Goal: Task Accomplishment & Management: Complete application form

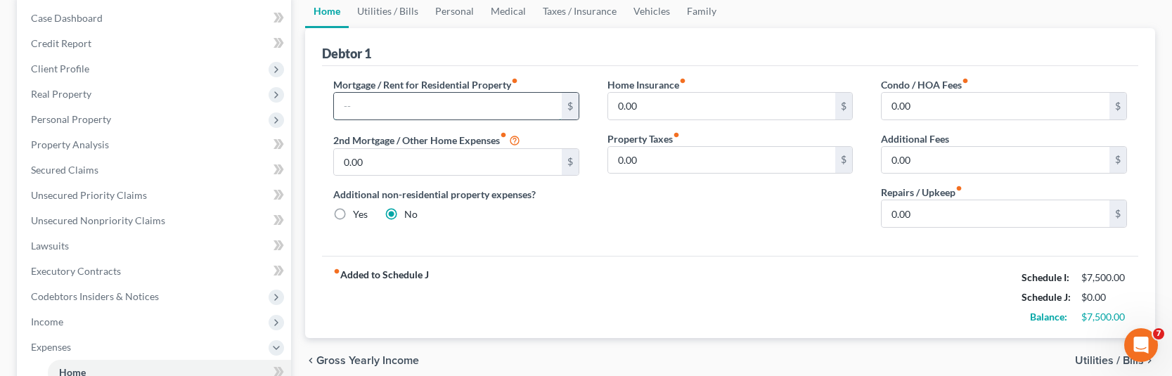
click at [446, 110] on input "text" at bounding box center [448, 106] width 228 height 27
type input "1,250"
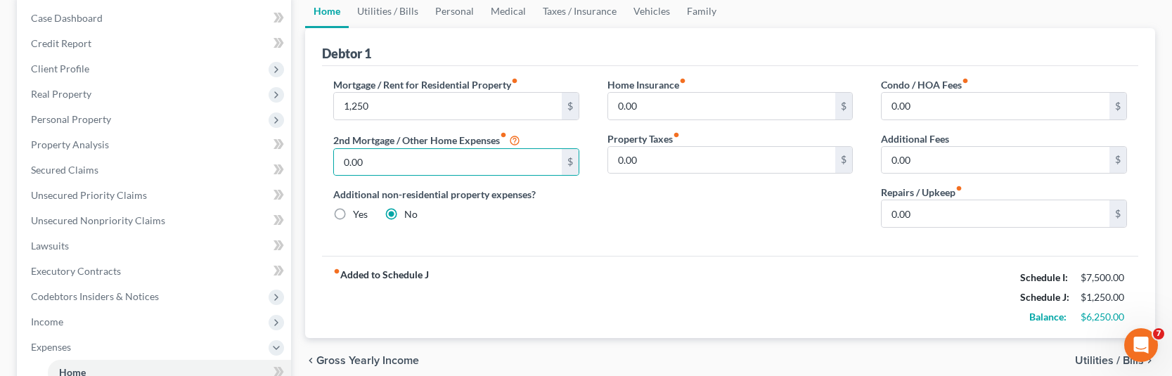
click at [353, 216] on label "Yes" at bounding box center [360, 214] width 15 height 14
click at [359, 216] on input "Yes" at bounding box center [363, 211] width 9 height 9
radio input "true"
radio input "false"
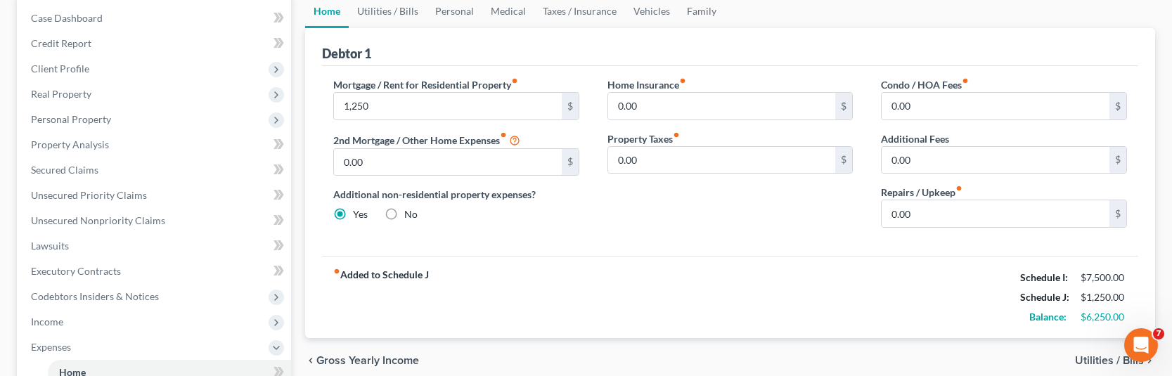
type input "1,250.00"
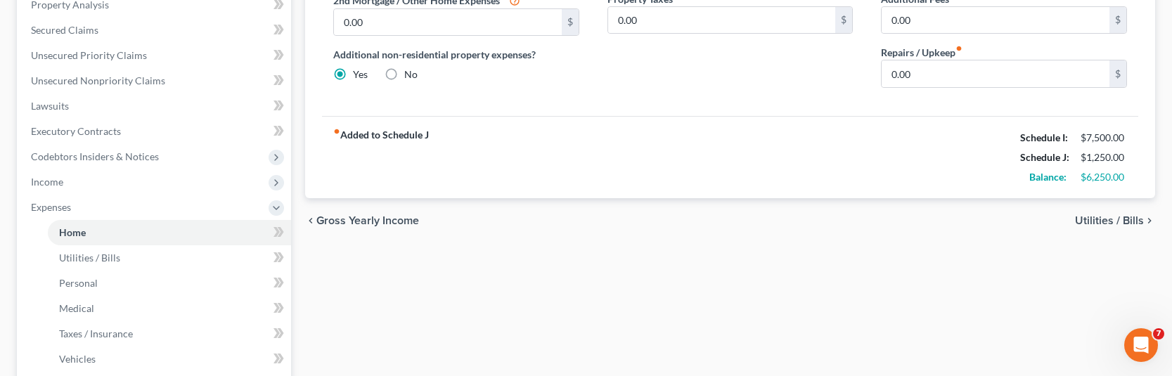
scroll to position [281, 0]
click at [1117, 221] on span "Utilities / Bills" at bounding box center [1109, 219] width 69 height 11
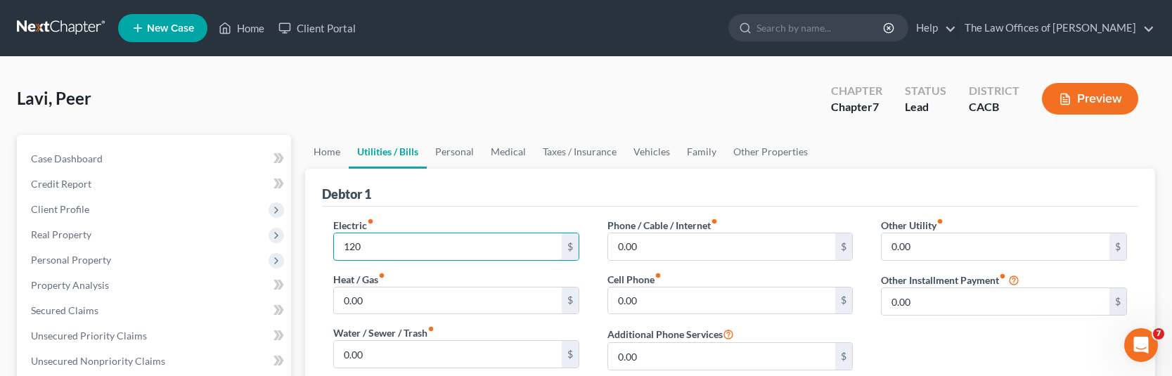
type input "120"
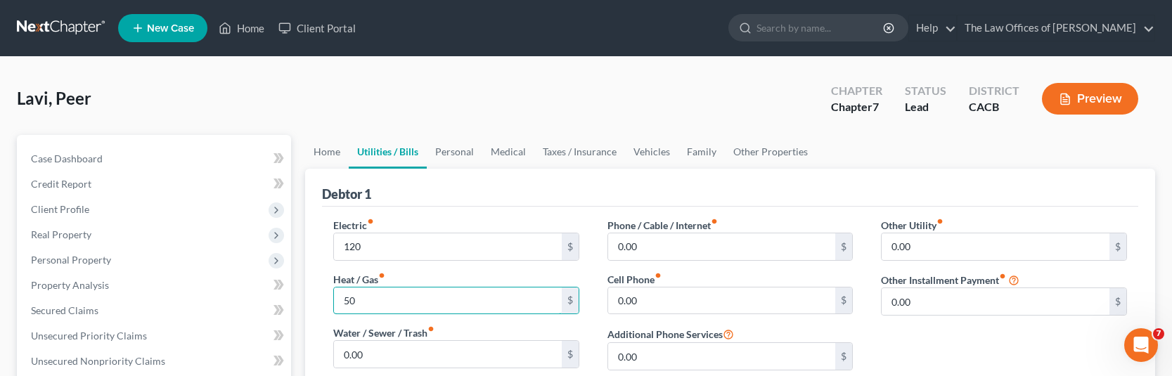
type input "50"
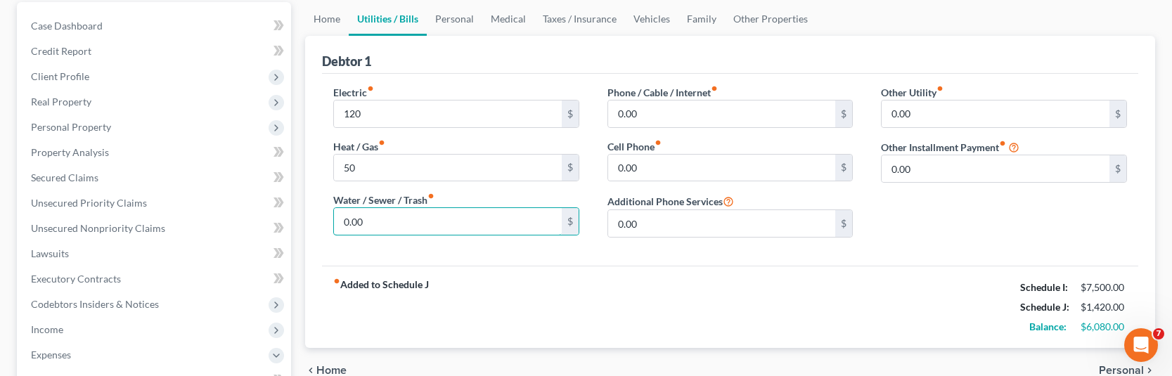
scroll to position [141, 0]
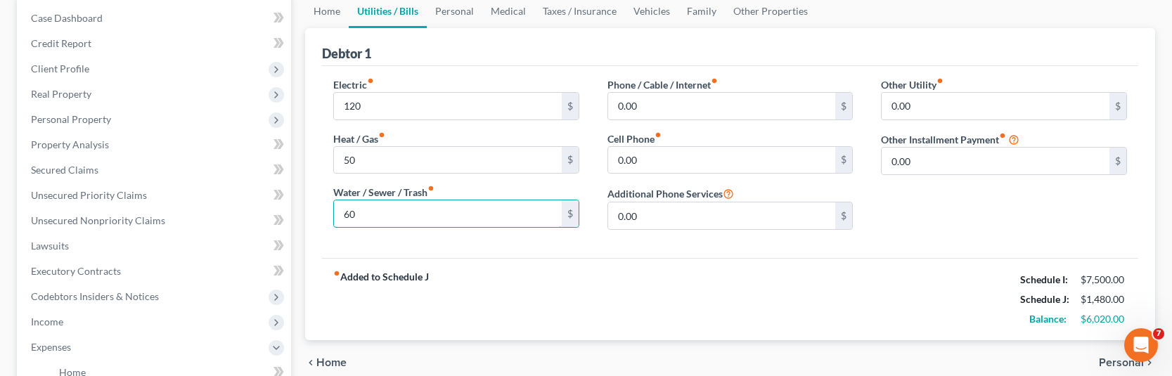
type input "60"
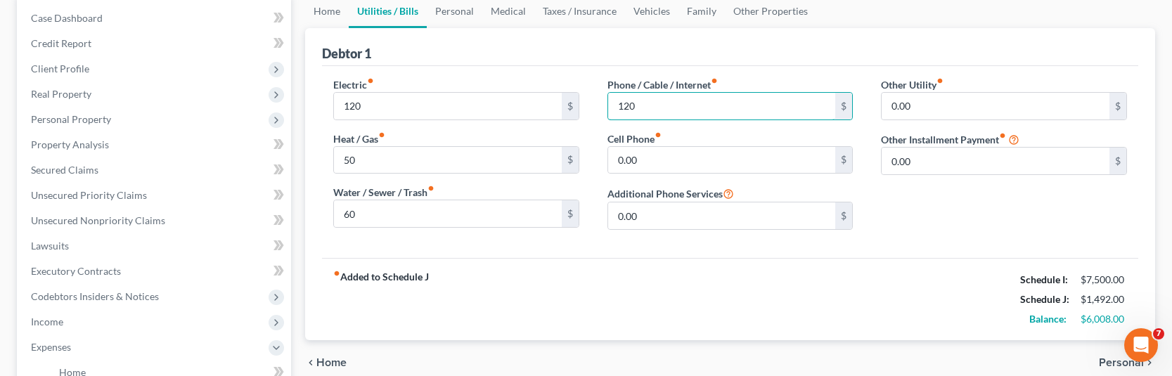
type input "120"
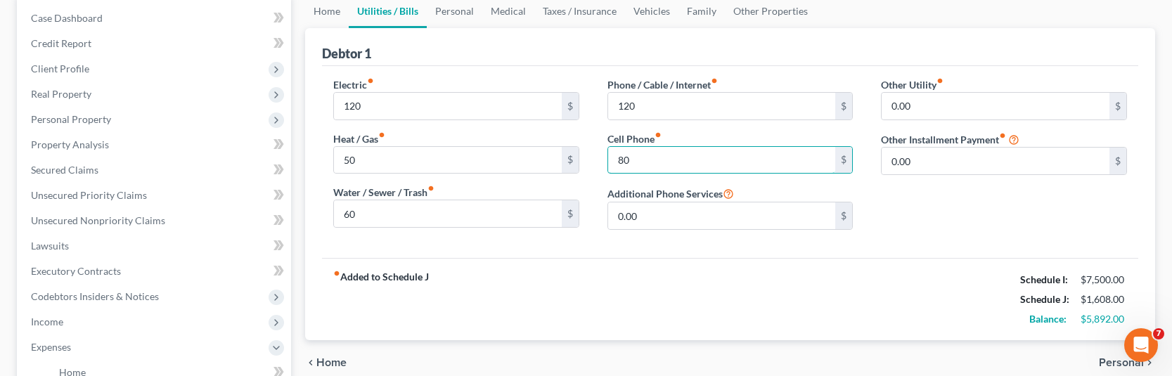
type input "80"
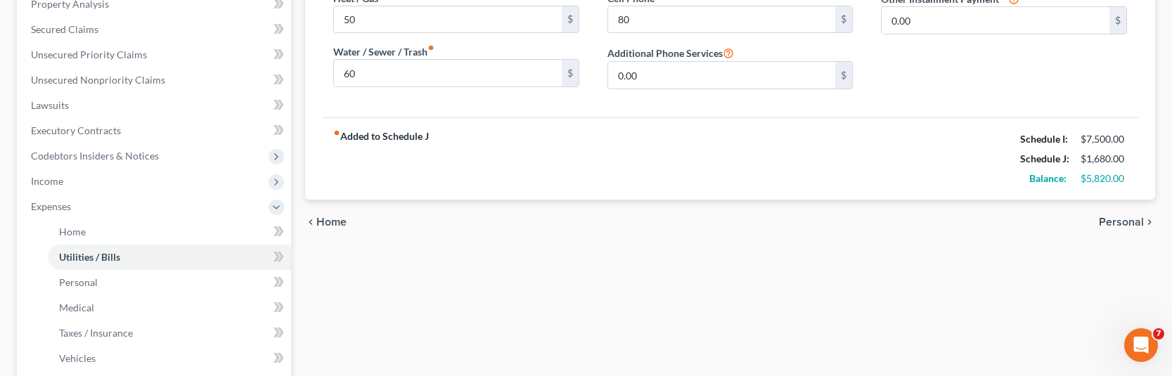
click at [1120, 219] on span "Personal" at bounding box center [1121, 222] width 45 height 11
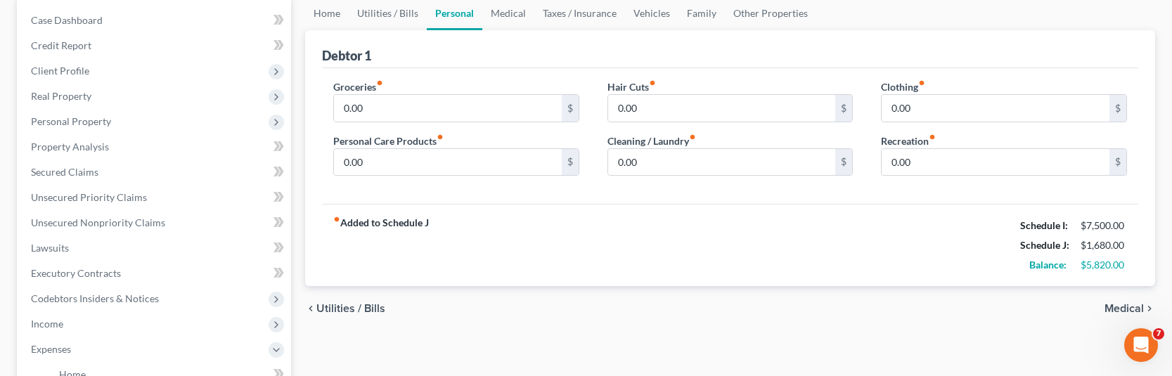
scroll to position [141, 0]
click at [441, 103] on input "0.00" at bounding box center [448, 106] width 228 height 27
type input "820"
type input "100"
type input "50"
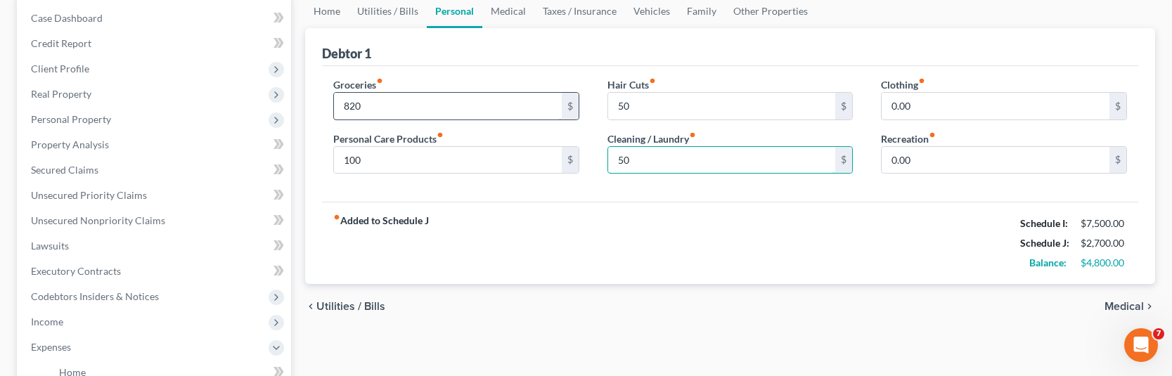
type input "50"
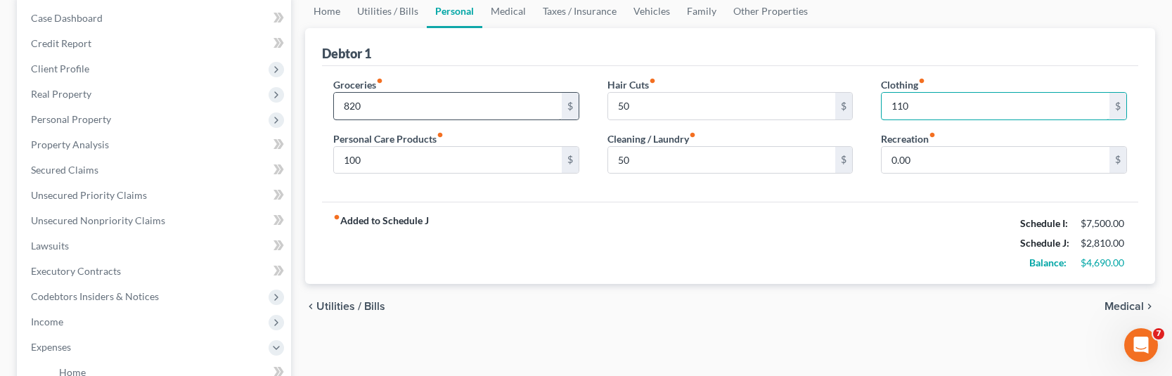
type input "110"
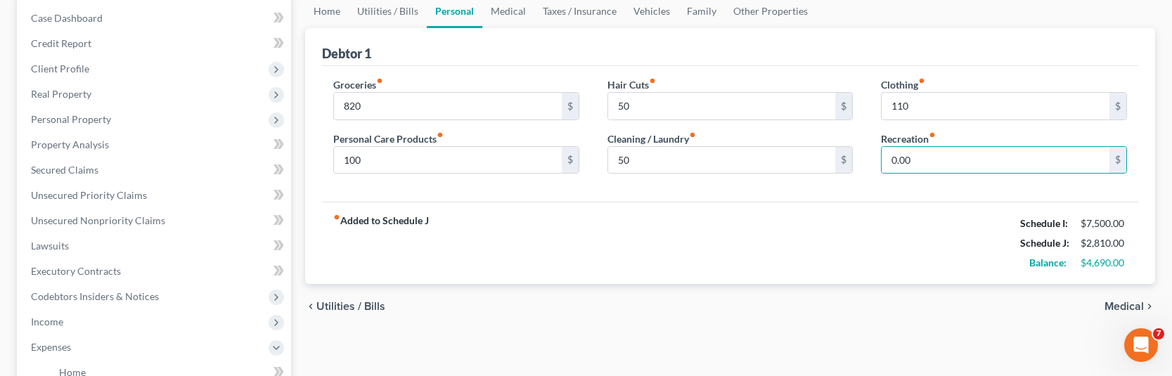
click at [774, 238] on div "fiber_manual_record Added to Schedule J Schedule I: $7,500.00 Schedule J: $2,81…" at bounding box center [730, 243] width 816 height 82
click at [1121, 304] on span "Medical" at bounding box center [1124, 306] width 39 height 11
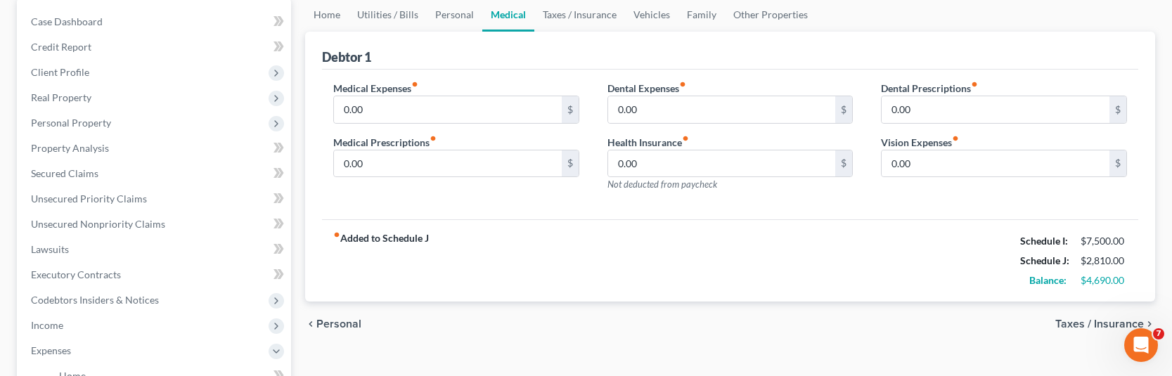
scroll to position [141, 0]
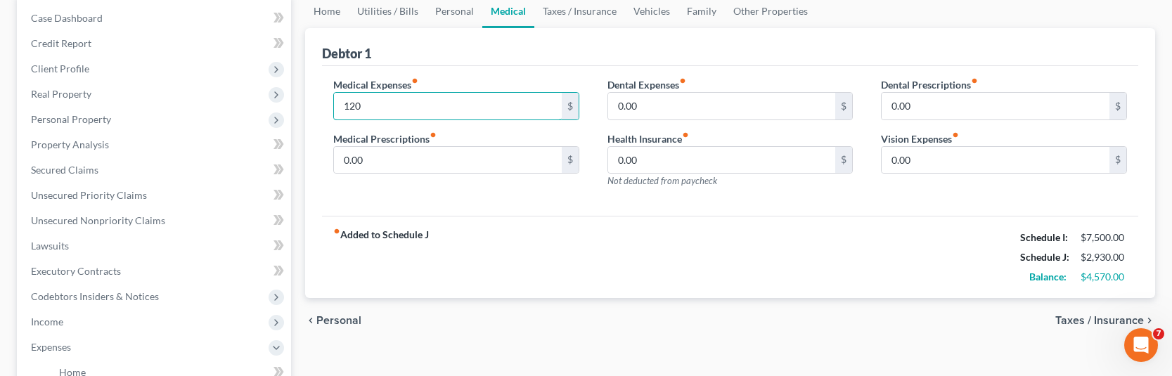
type input "120"
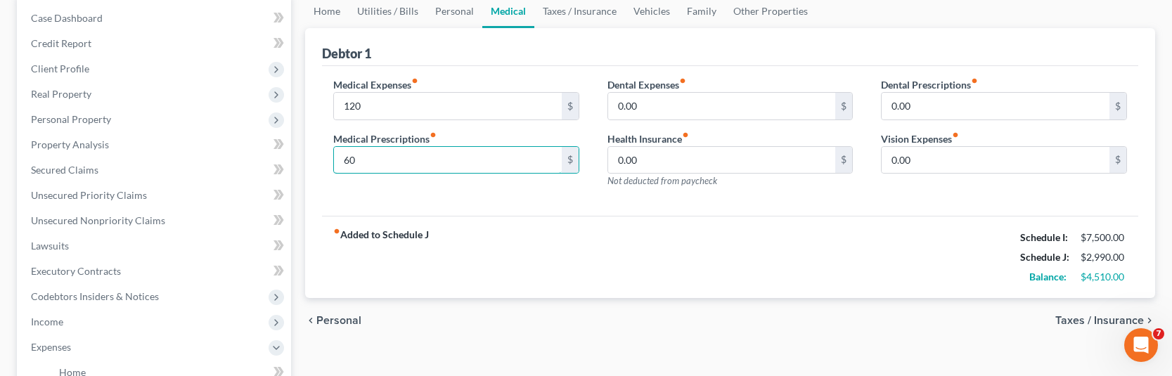
type input "60"
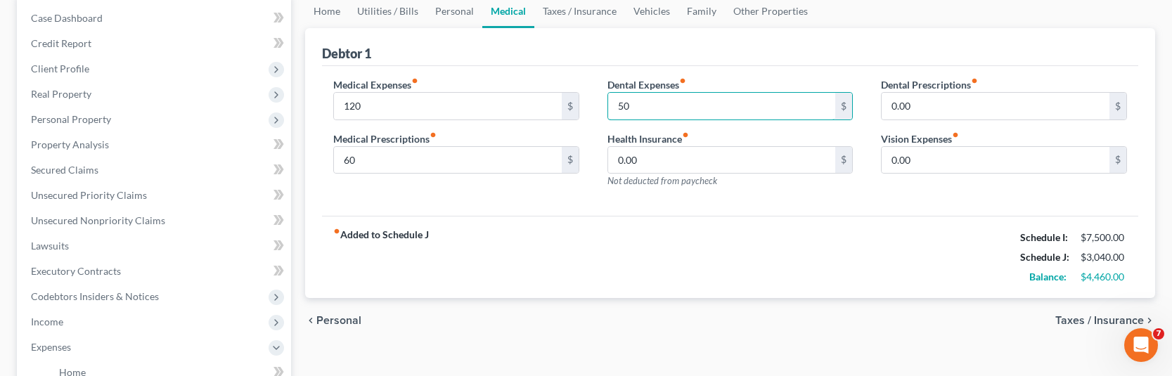
type input "50"
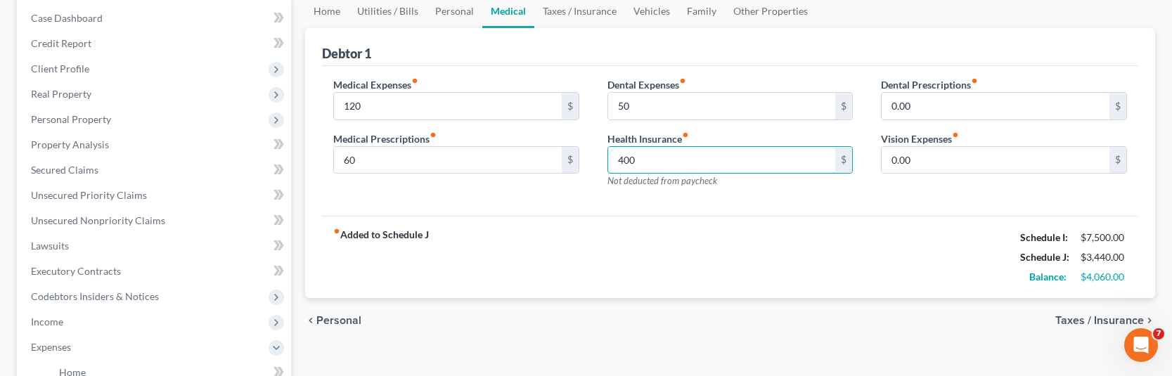
type input "400"
click at [1104, 316] on span "Taxes / Insurance" at bounding box center [1100, 320] width 89 height 11
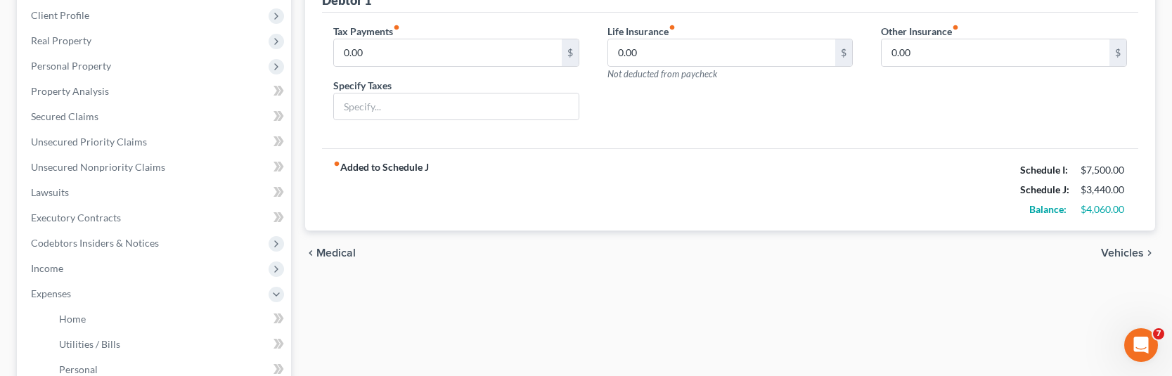
scroll to position [211, 0]
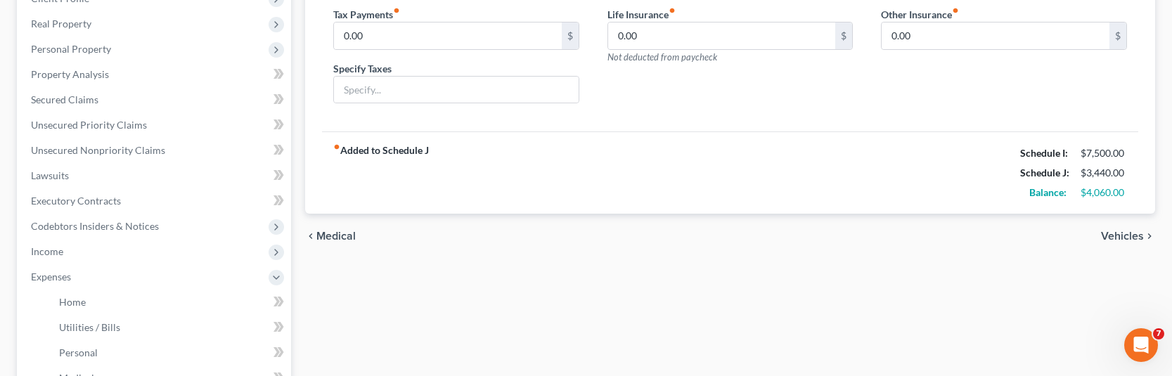
click at [1120, 238] on span "Vehicles" at bounding box center [1122, 236] width 43 height 11
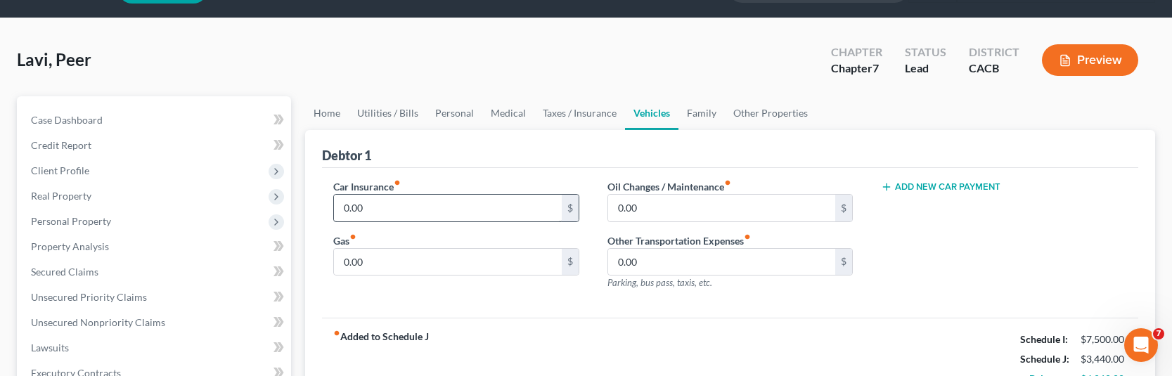
scroll to position [70, 0]
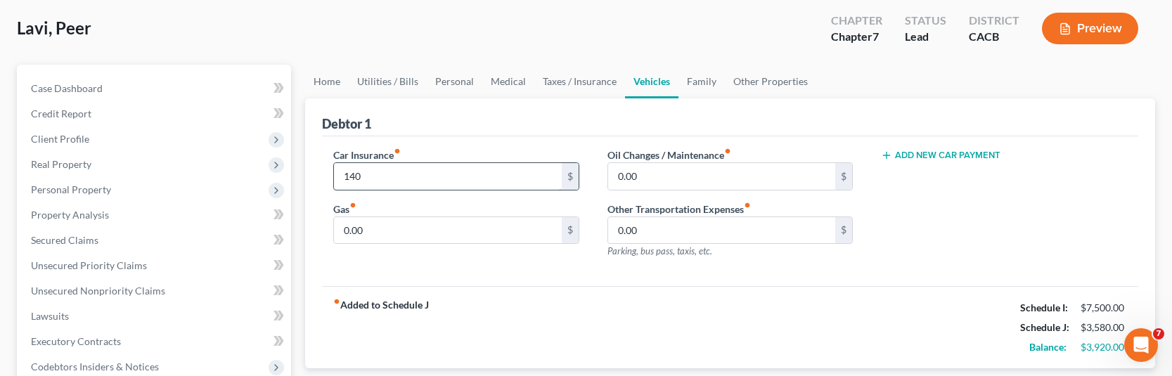
type input "140"
type input "240"
type input "30"
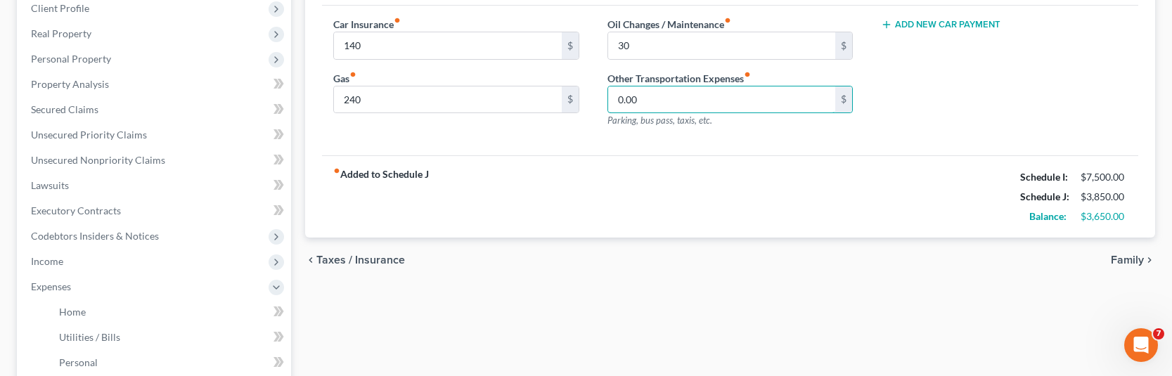
scroll to position [281, 0]
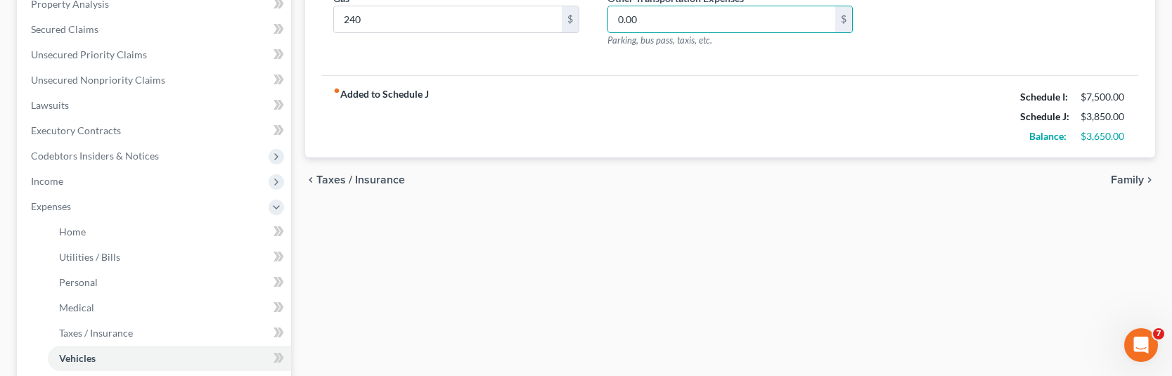
click at [1124, 177] on span "Family" at bounding box center [1127, 179] width 33 height 11
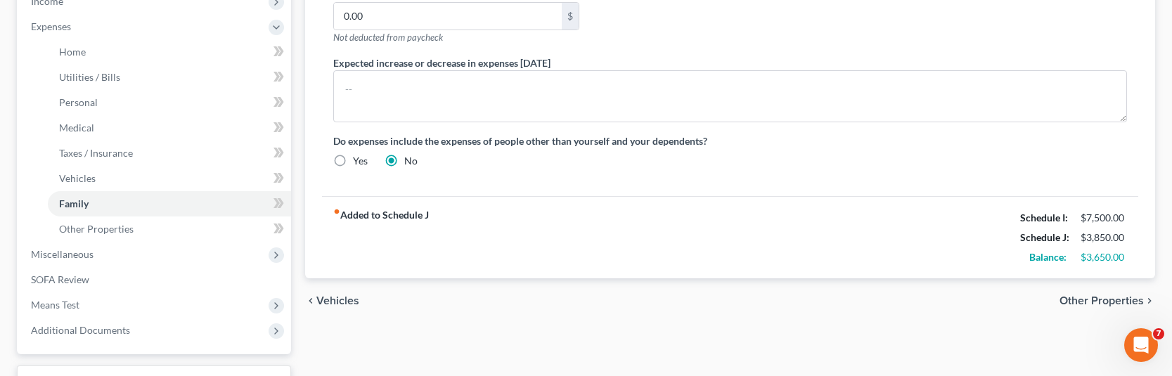
scroll to position [492, 0]
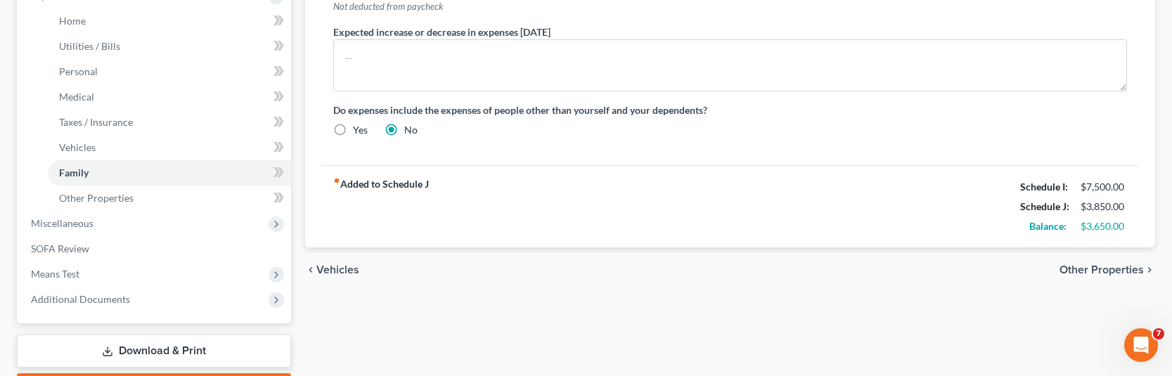
click at [1107, 273] on span "Other Properties" at bounding box center [1102, 269] width 84 height 11
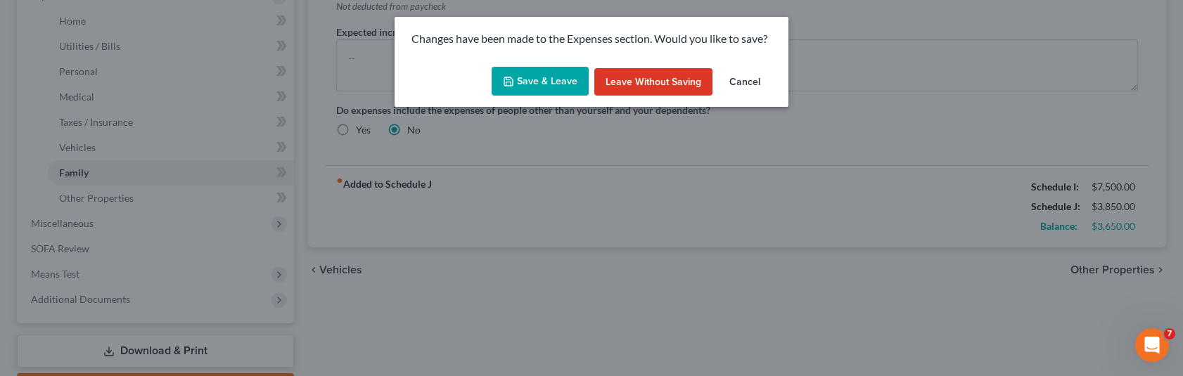
click at [568, 81] on button "Save & Leave" at bounding box center [540, 82] width 97 height 30
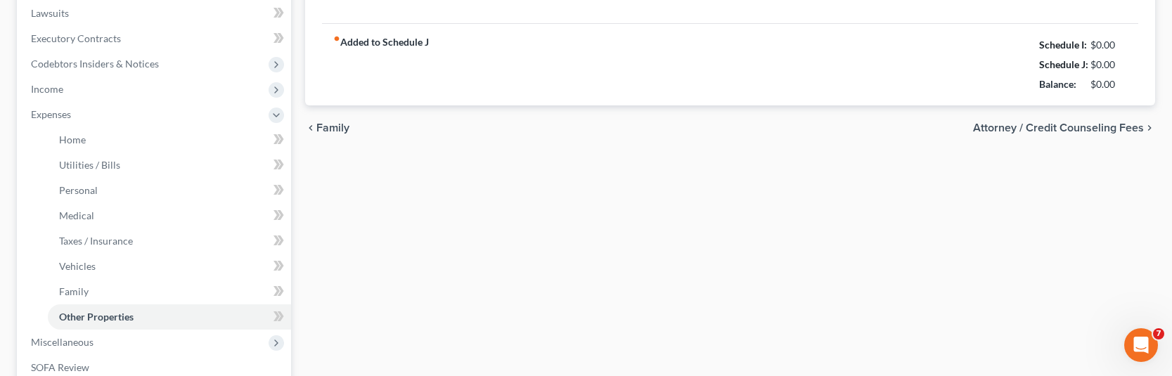
type input "0.00"
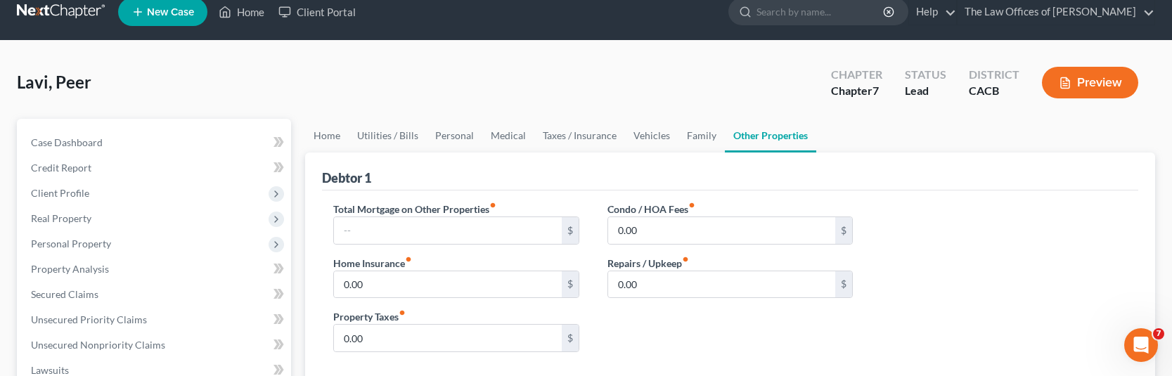
scroll to position [70, 0]
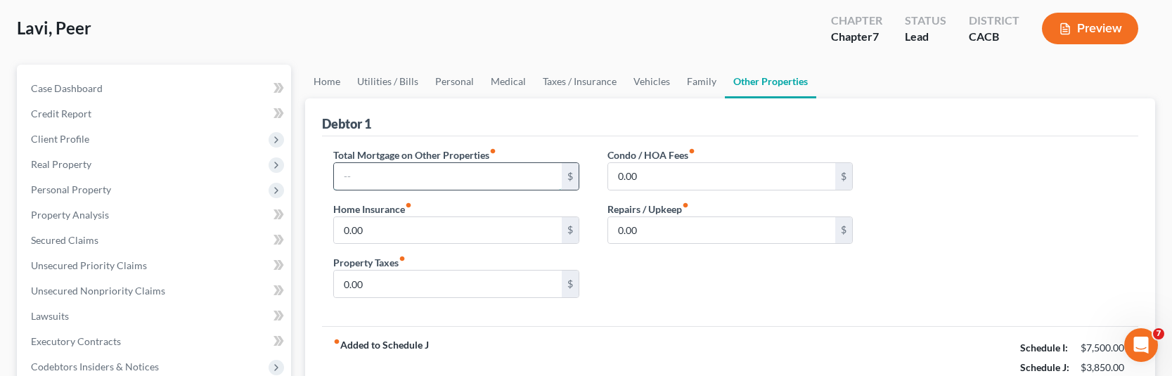
click at [521, 182] on input "text" at bounding box center [448, 176] width 228 height 27
click at [999, 281] on div "Total Mortgage on Other Properties fiber_manual_record $ Home Insurance fiber_m…" at bounding box center [730, 229] width 822 height 162
click at [449, 181] on input "text" at bounding box center [448, 176] width 228 height 27
type input "3,009.07"
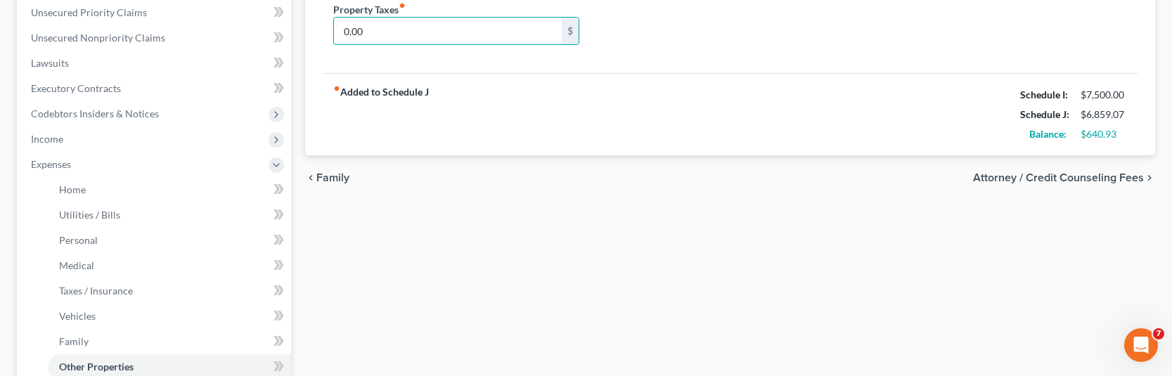
scroll to position [352, 0]
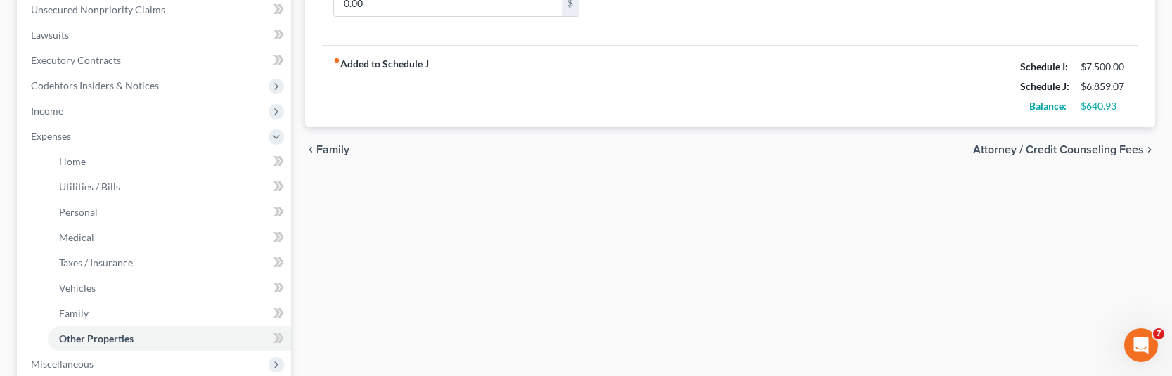
click at [1053, 154] on span "Attorney / Credit Counseling Fees" at bounding box center [1058, 149] width 171 height 11
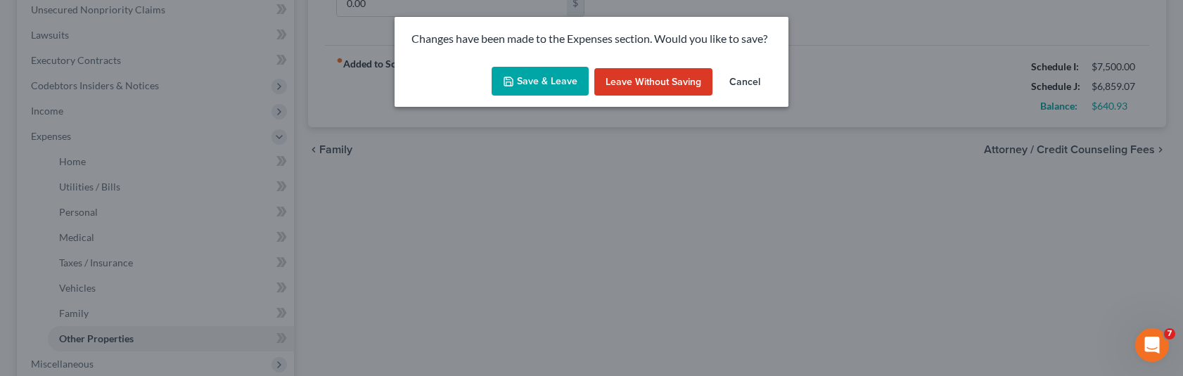
click at [553, 83] on button "Save & Leave" at bounding box center [540, 82] width 97 height 30
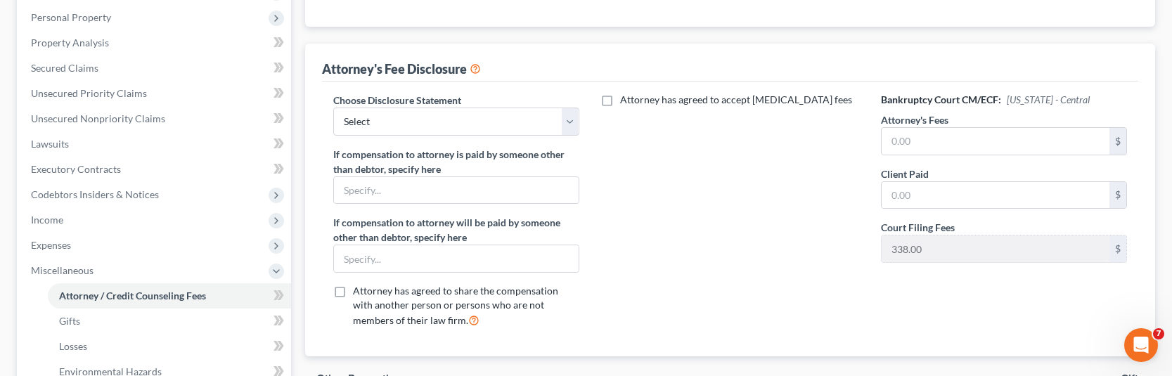
scroll to position [211, 0]
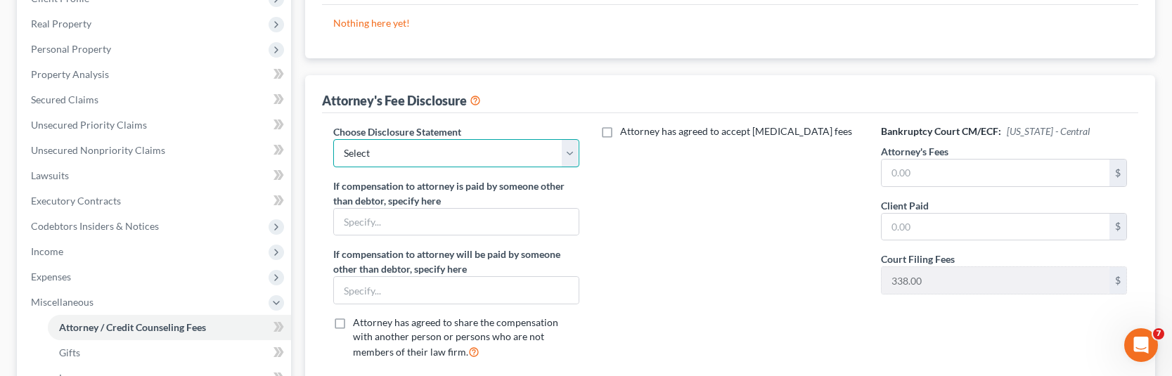
click at [422, 162] on select "Select Fee Disclosure" at bounding box center [456, 153] width 246 height 28
select select "0"
click at [333, 139] on select "Select Fee Disclosure" at bounding box center [456, 153] width 246 height 28
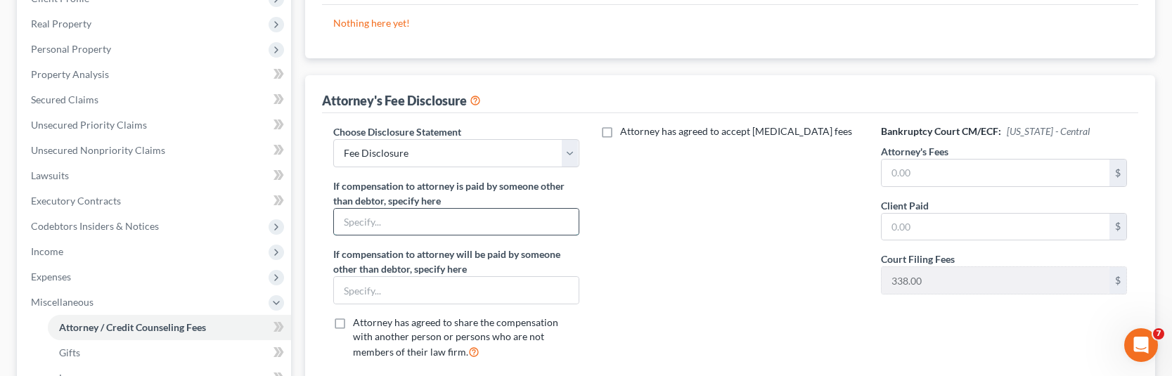
click at [408, 221] on input "text" at bounding box center [456, 222] width 245 height 27
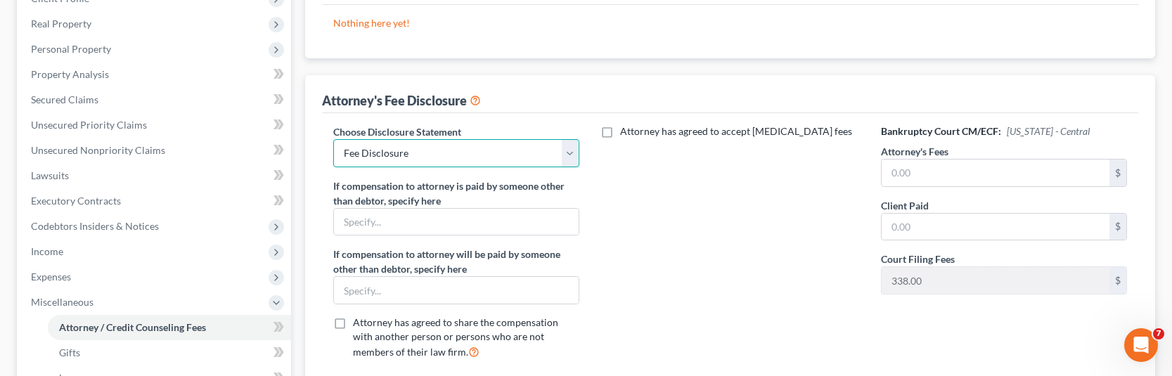
click at [481, 155] on select "Select Fee Disclosure" at bounding box center [456, 153] width 246 height 28
click at [633, 154] on div "Attorney has agreed to accept [MEDICAL_DATA] fees" at bounding box center [731, 247] width 274 height 247
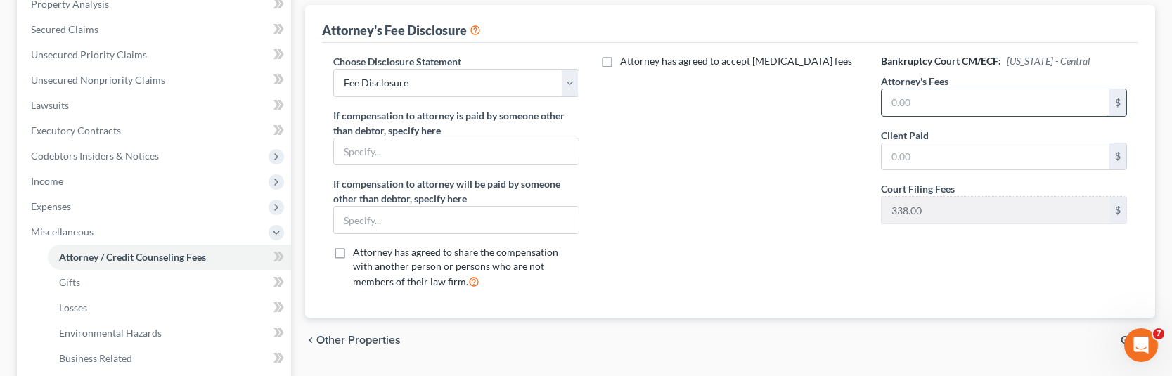
click at [925, 109] on input "text" at bounding box center [996, 102] width 228 height 27
type input "3,500"
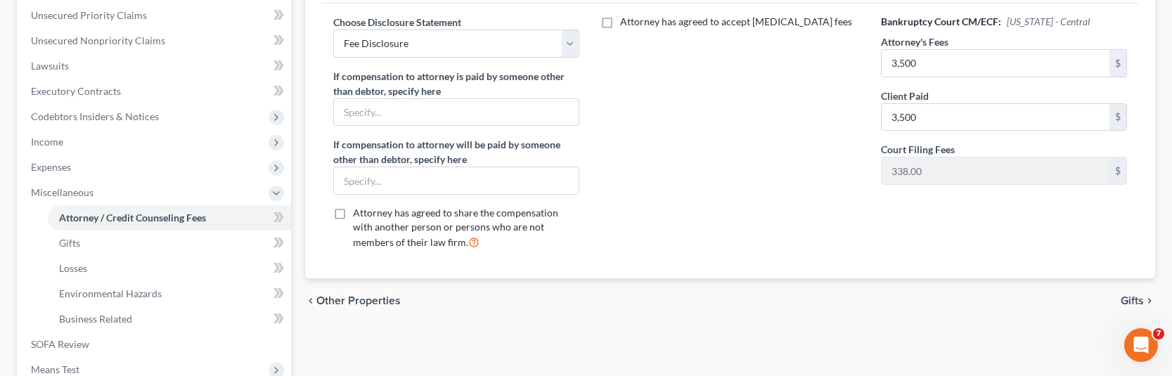
scroll to position [352, 0]
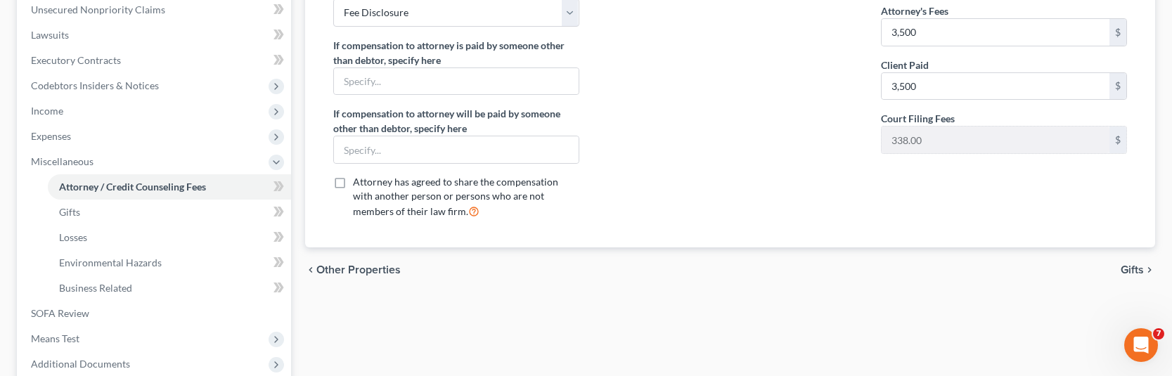
click at [1129, 270] on span "Gifts" at bounding box center [1132, 269] width 23 height 11
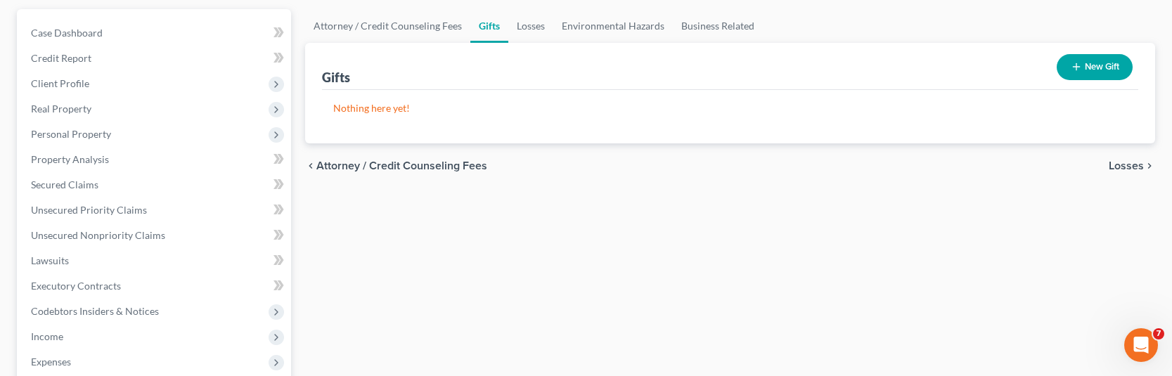
scroll to position [141, 0]
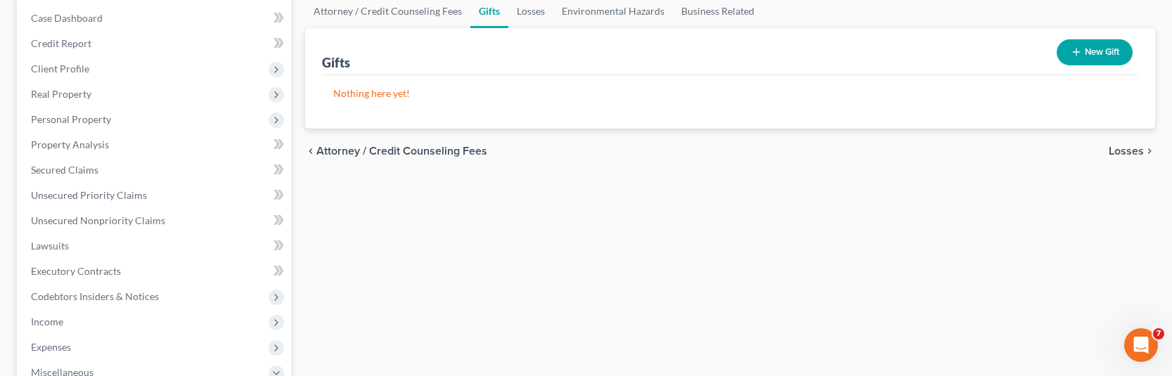
click at [1134, 153] on span "Losses" at bounding box center [1126, 151] width 35 height 11
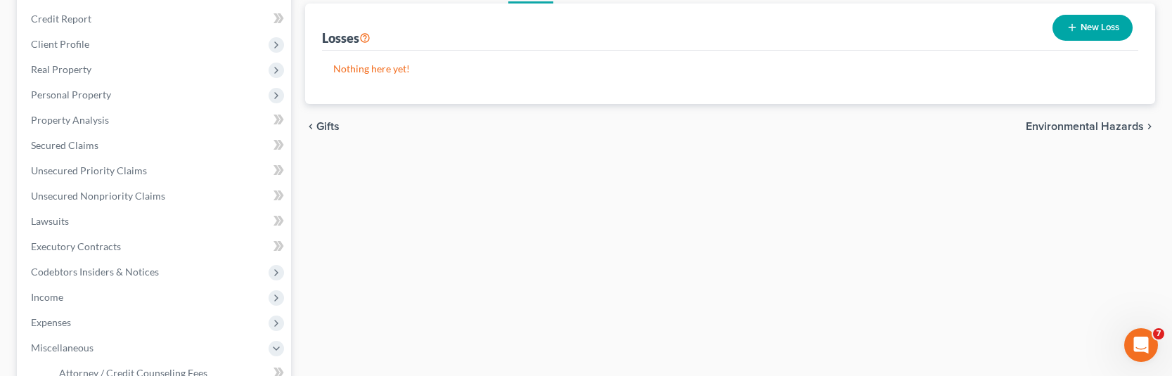
scroll to position [141, 0]
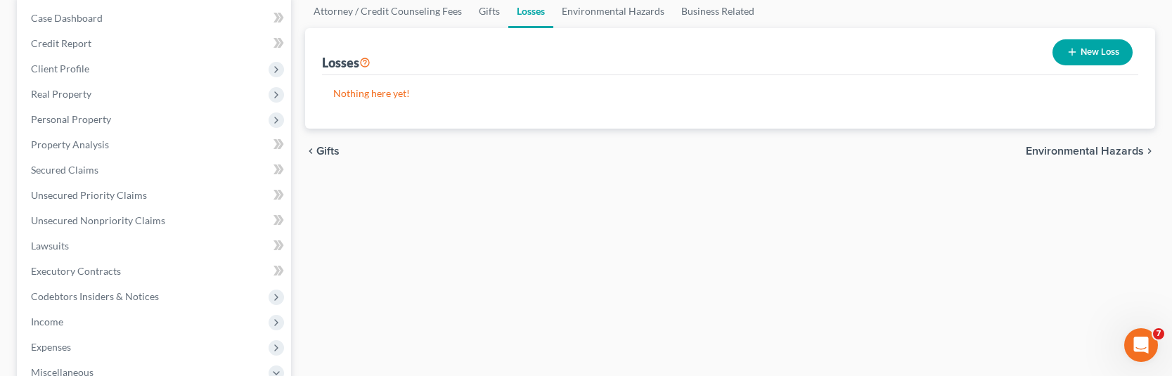
click at [1079, 54] on button "New Loss" at bounding box center [1093, 52] width 80 height 26
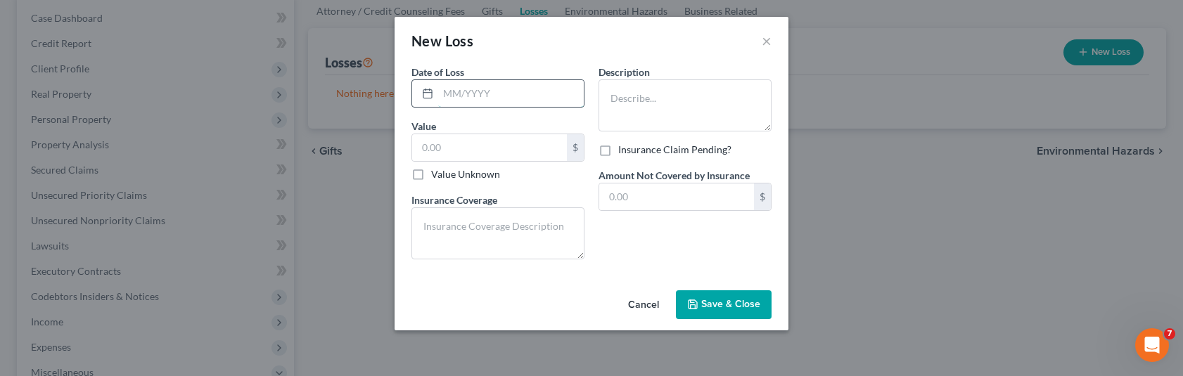
click at [503, 99] on input "text" at bounding box center [511, 93] width 146 height 27
type input "4"
type input "04/2024"
type input "4"
type input "300,000"
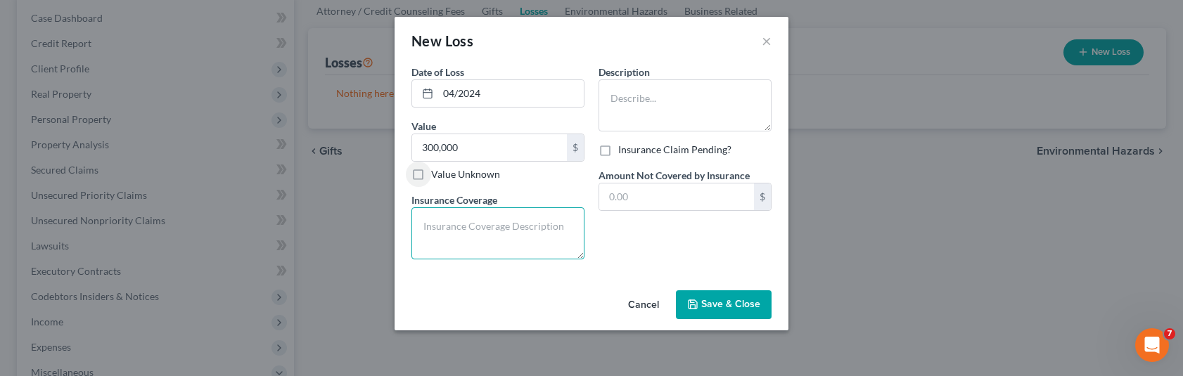
click at [511, 222] on textarea at bounding box center [497, 233] width 173 height 52
type textarea "None."
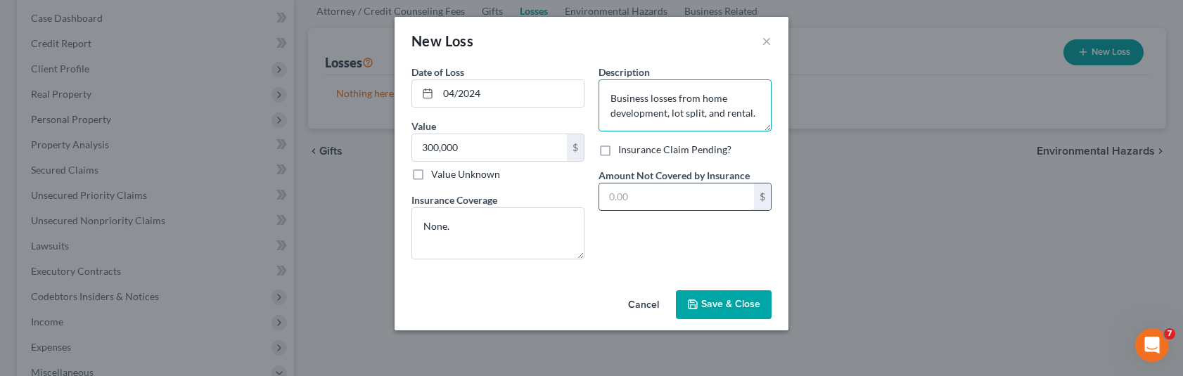
type textarea "Business losses from home development, lot split, and rental."
click at [648, 203] on input "text" at bounding box center [676, 197] width 155 height 27
type input "300,000"
click at [711, 307] on span "Save & Close" at bounding box center [730, 305] width 59 height 12
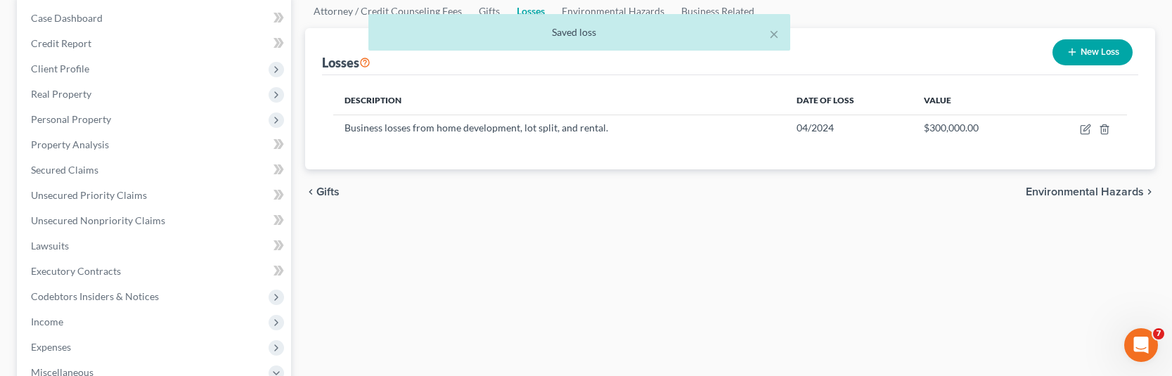
click at [1112, 191] on span "Environmental Hazards" at bounding box center [1085, 191] width 118 height 11
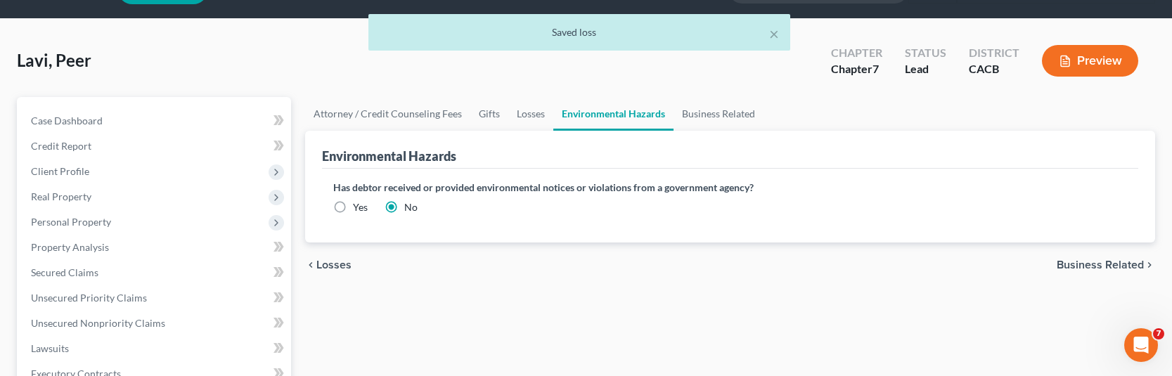
scroll to position [70, 0]
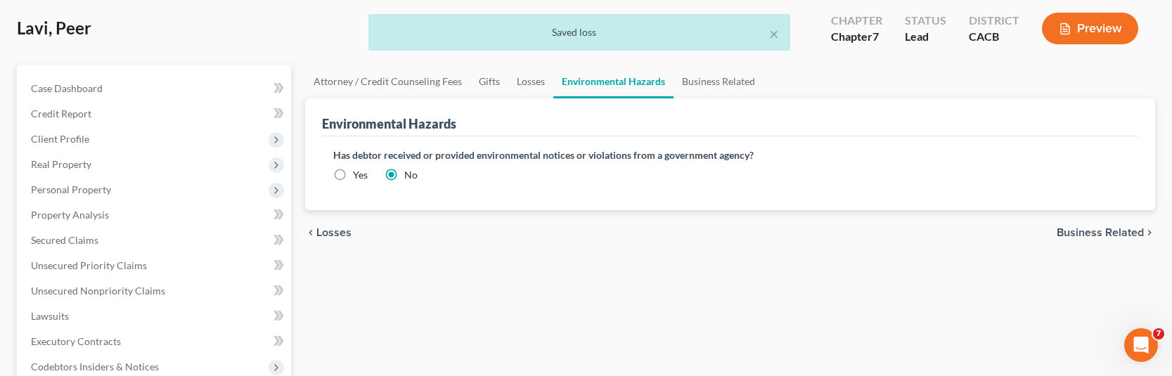
click at [1060, 232] on span "Business Related" at bounding box center [1100, 232] width 87 height 11
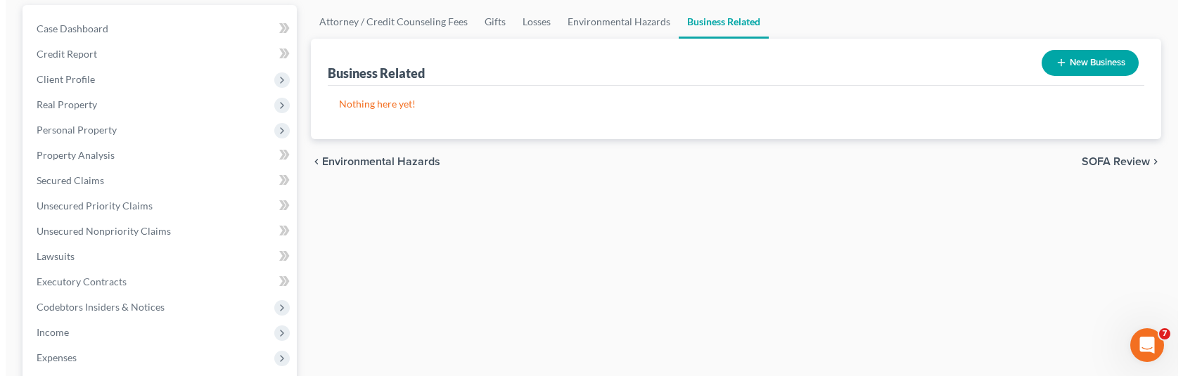
scroll to position [141, 0]
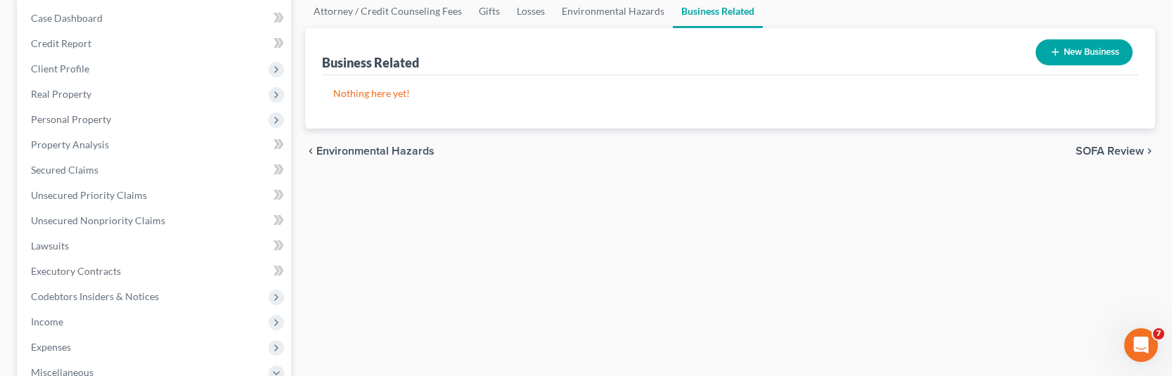
click at [1053, 55] on icon "button" at bounding box center [1055, 51] width 11 height 11
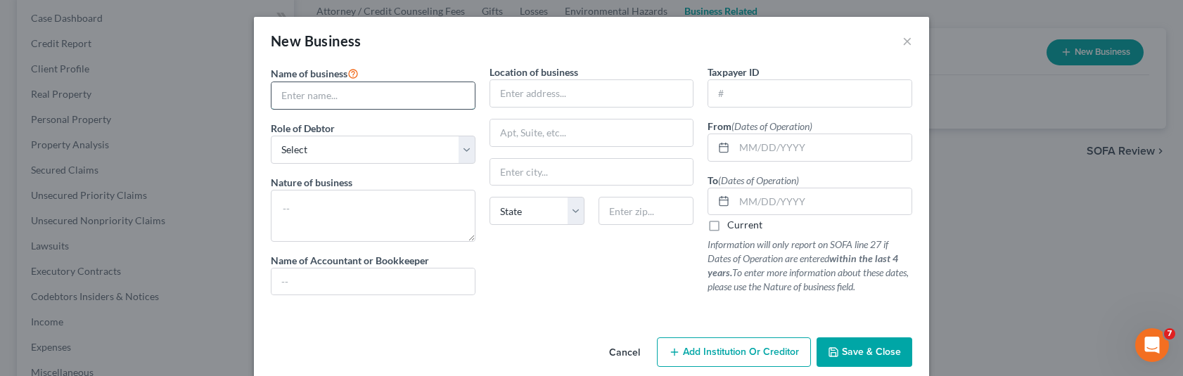
click at [379, 96] on input "text" at bounding box center [372, 95] width 203 height 27
type input "Lion Homes Inc"
click at [421, 155] on select "Select A member of a limited liability company (LLC) or limited liability partn…" at bounding box center [373, 150] width 205 height 28
select select "officer"
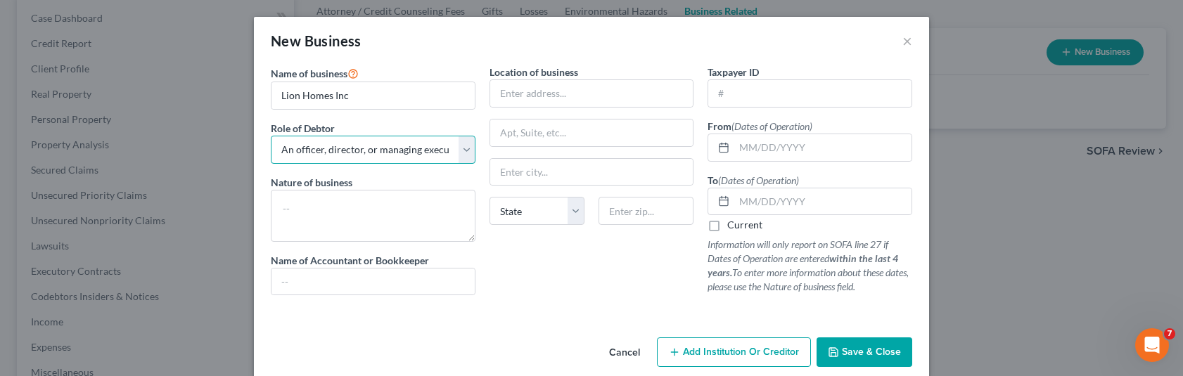
click at [271, 136] on select "Select A member of a limited liability company (LLC) or limited liability partn…" at bounding box center [373, 150] width 205 height 28
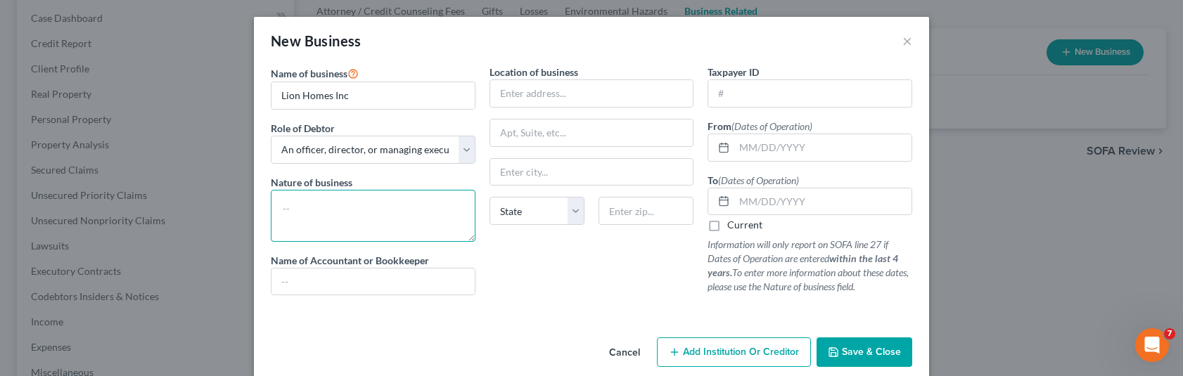
click at [366, 212] on textarea at bounding box center [373, 216] width 205 height 52
type textarea "Home development"
type input "[PERSON_NAME]"
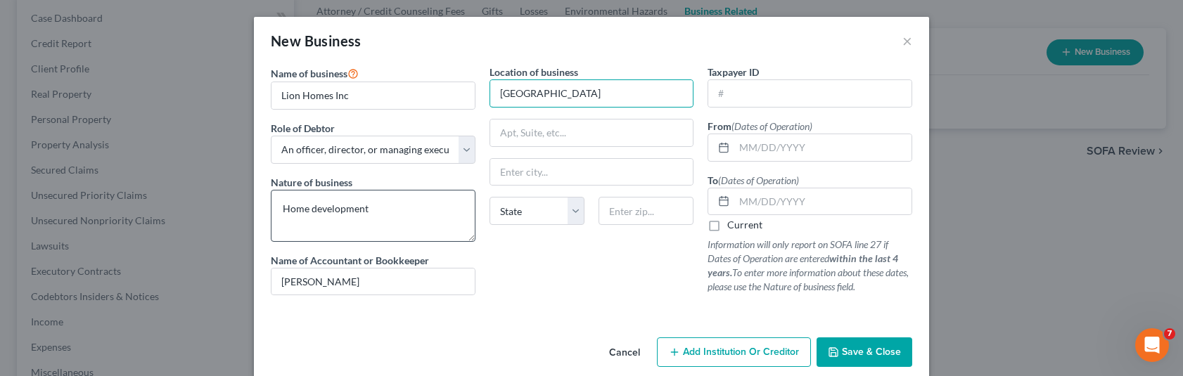
type input "[GEOGRAPHIC_DATA]"
select select "4"
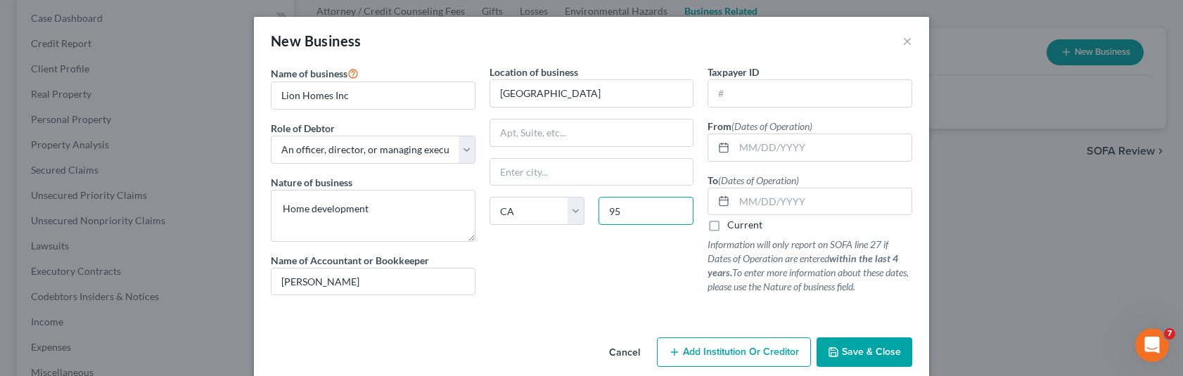
type input "95"
click at [1020, 300] on div "New Business × Name of business * Lion Homes Inc Role of Debtor * Select A memb…" at bounding box center [591, 188] width 1183 height 376
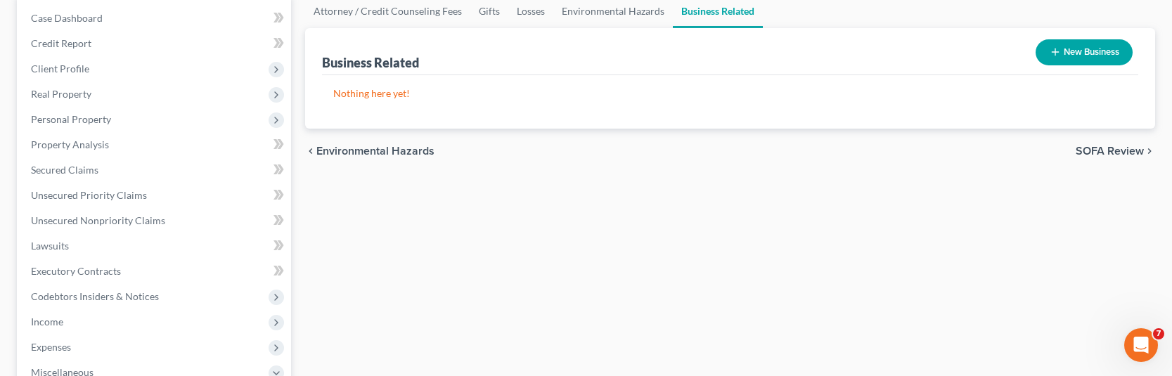
click at [1061, 54] on button "New Business" at bounding box center [1084, 52] width 97 height 26
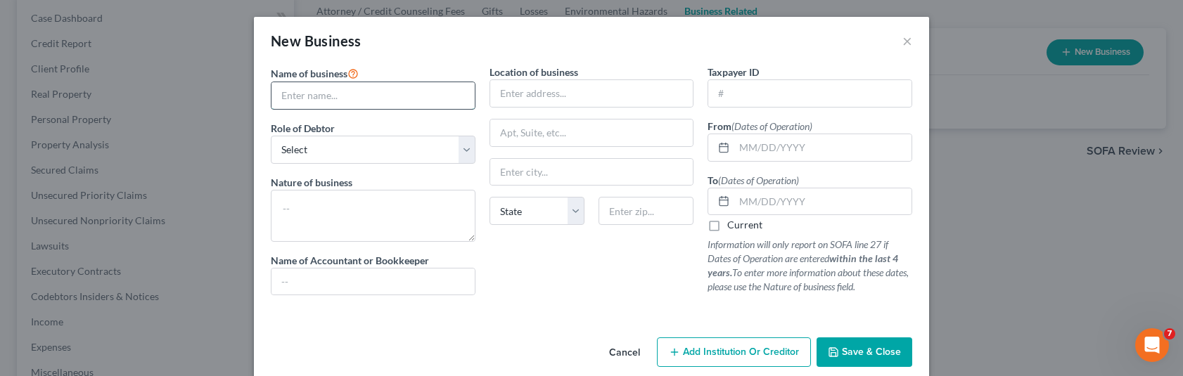
click at [383, 96] on input "text" at bounding box center [372, 95] width 203 height 27
type input "Lion Homes Inc"
click at [364, 150] on select "Select A member of a limited liability company (LLC) or limited liability partn…" at bounding box center [373, 150] width 205 height 28
select select "officer"
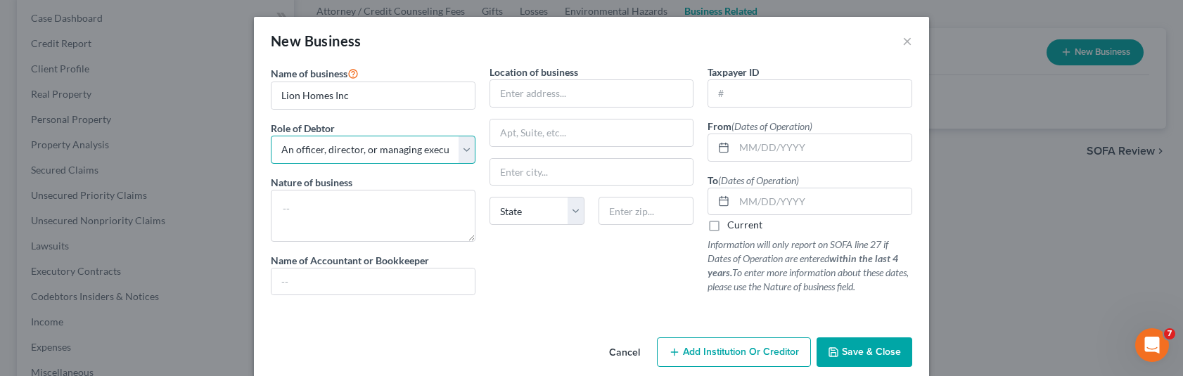
click at [271, 136] on select "Select A member of a limited liability company (LLC) or limited liability partn…" at bounding box center [373, 150] width 205 height 28
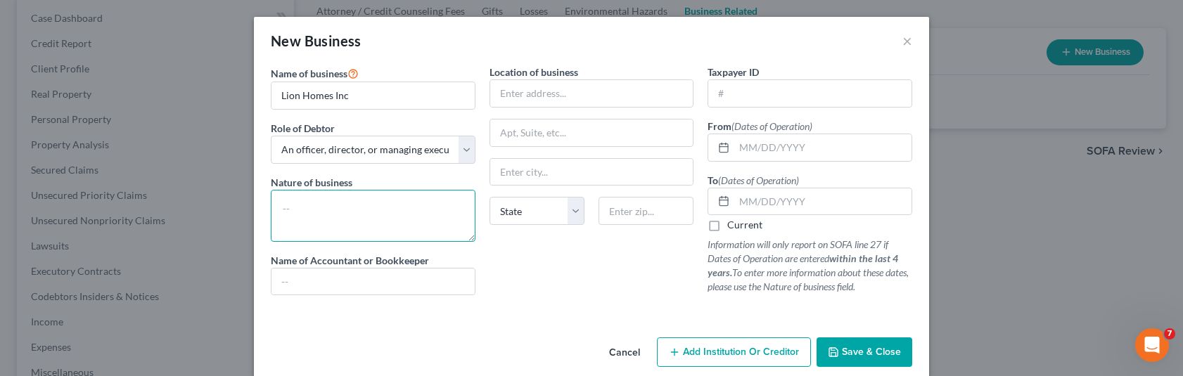
click at [355, 210] on textarea at bounding box center [373, 216] width 205 height 52
type textarea "Home development, construction and rental"
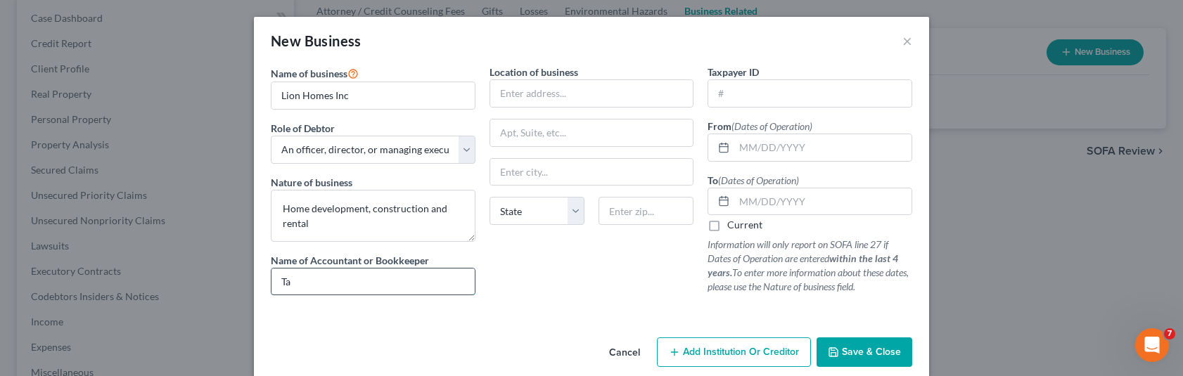
type input "[PERSON_NAME]"
click at [594, 88] on input "text" at bounding box center [591, 93] width 203 height 27
click at [1018, 181] on div "New Business × Name of business * Lion Homes Inc Role of Debtor * Select A memb…" at bounding box center [591, 188] width 1183 height 376
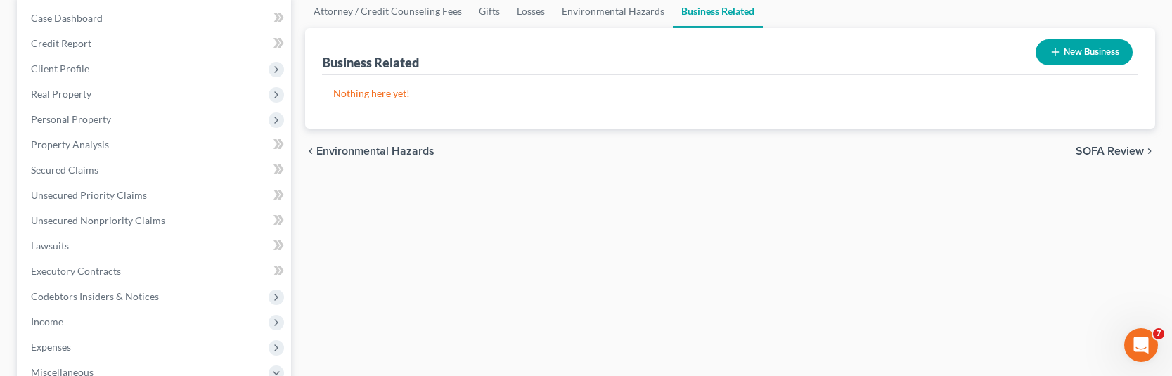
click at [351, 91] on p "Nothing here yet!" at bounding box center [730, 93] width 794 height 14
click at [1072, 50] on button "New Business" at bounding box center [1084, 52] width 97 height 26
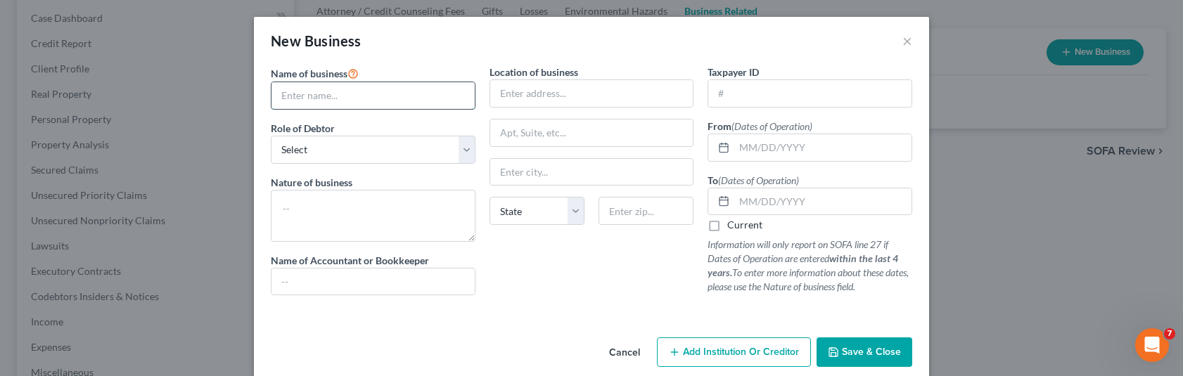
click at [383, 96] on input "text" at bounding box center [372, 95] width 203 height 27
type input "Lion Homes Inc"
click at [376, 158] on select "Select A member of a limited liability company (LLC) or limited liability partn…" at bounding box center [373, 150] width 205 height 28
select select "officer"
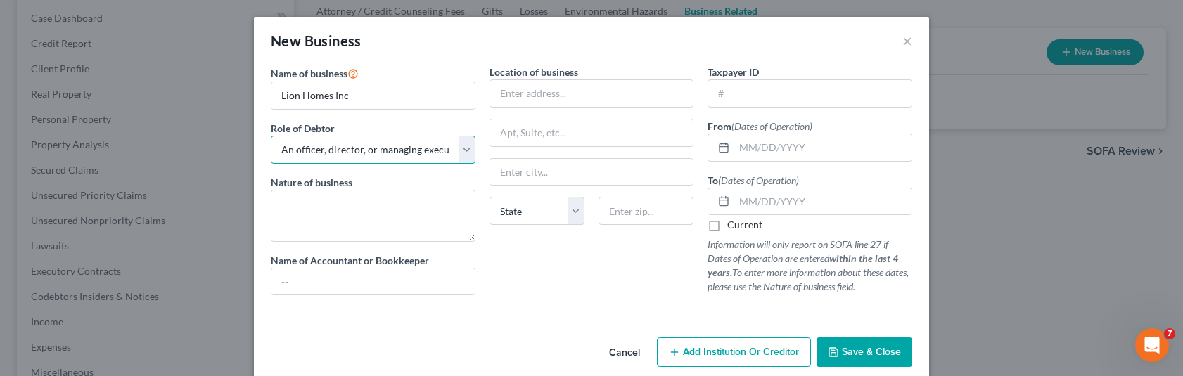
click at [271, 136] on select "Select A member of a limited liability company (LLC) or limited liability partn…" at bounding box center [373, 150] width 205 height 28
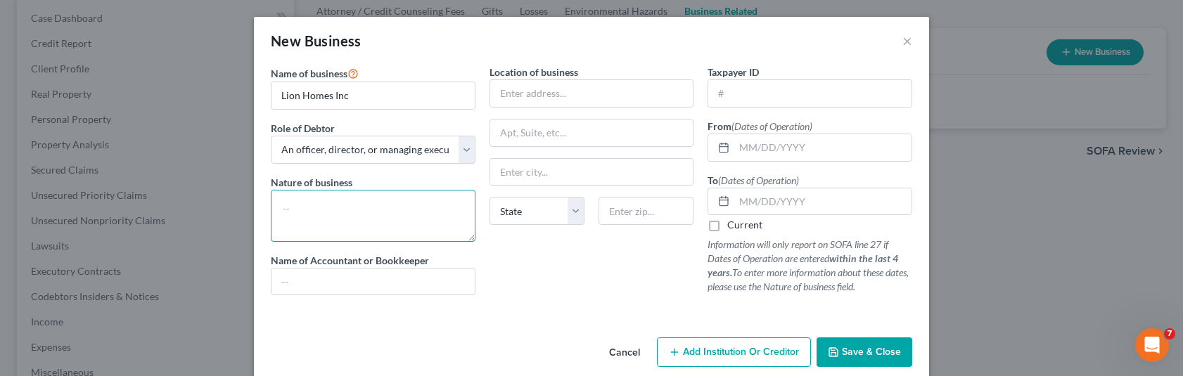
click at [366, 207] on textarea at bounding box center [373, 216] width 205 height 52
type textarea "Home development, lot split, construction and rental"
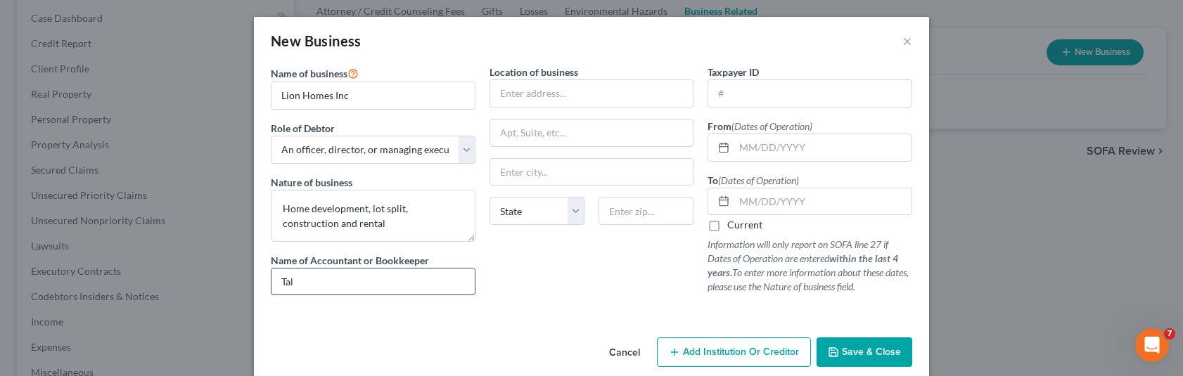
type input "[PERSON_NAME]"
click at [607, 97] on input "text" at bounding box center [591, 93] width 203 height 27
paste input "[STREET_ADDRESS][PERSON_NAME]"
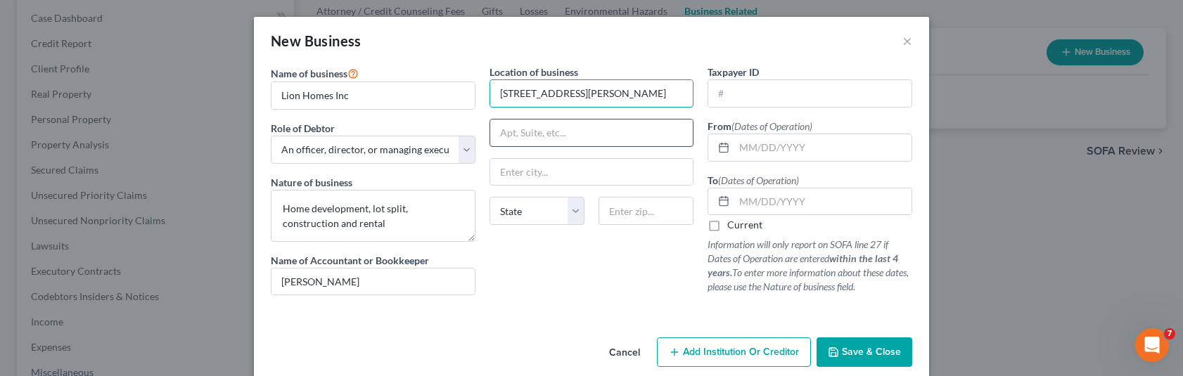
type input "[STREET_ADDRESS][PERSON_NAME]"
click at [553, 180] on input "text" at bounding box center [591, 172] width 203 height 27
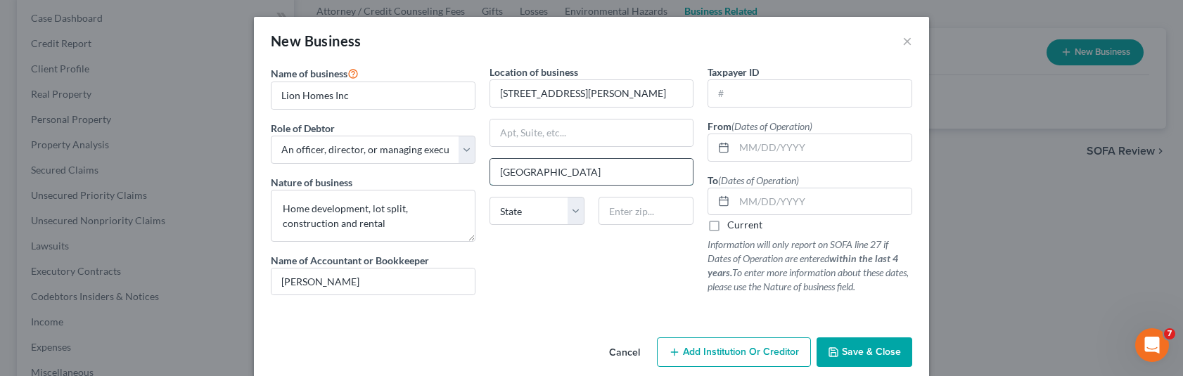
type input "[GEOGRAPHIC_DATA]"
select select "4"
type input "9581"
click at [879, 354] on span "Save & Close" at bounding box center [871, 352] width 59 height 12
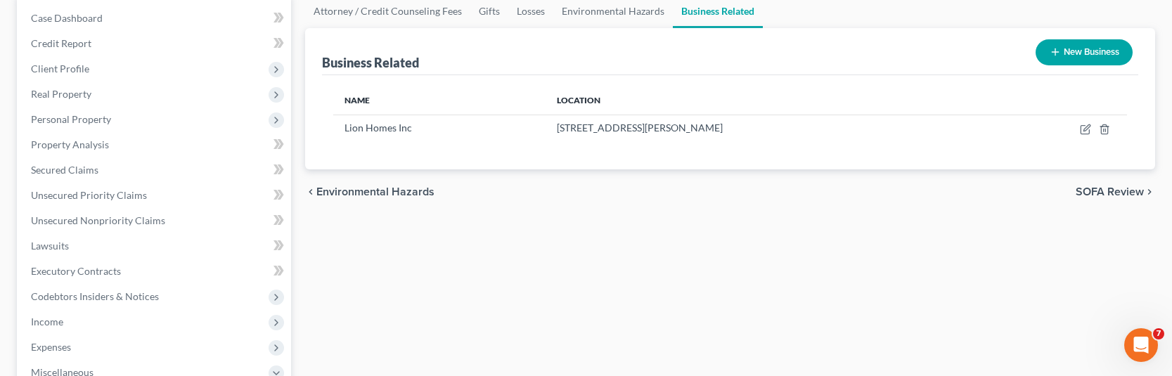
drag, startPoint x: 859, startPoint y: 248, endPoint x: 845, endPoint y: 217, distance: 34.3
click at [860, 248] on div "Attorney / Credit Counseling Fees Gifts Losses Environmental Hazards Business R…" at bounding box center [730, 337] width 864 height 686
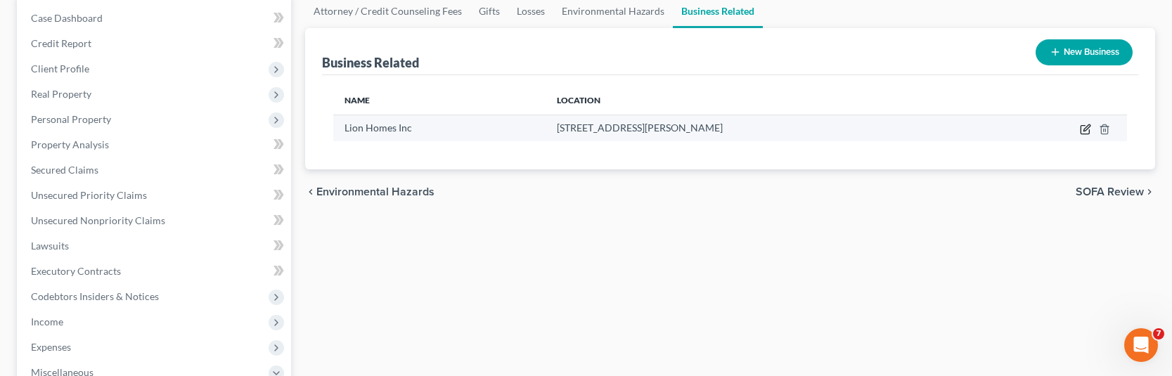
click at [1082, 126] on icon "button" at bounding box center [1085, 130] width 8 height 8
select select "officer"
select select "4"
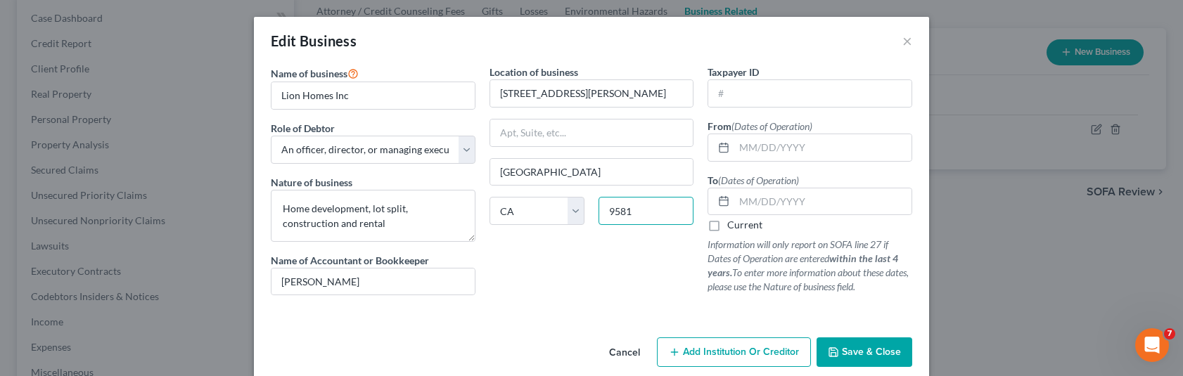
click at [636, 205] on input "9581" at bounding box center [645, 211] width 95 height 28
type input "95835"
click at [765, 156] on input "text" at bounding box center [822, 147] width 177 height 27
type input "[DATE]"
click at [727, 224] on label "Current" at bounding box center [744, 225] width 35 height 14
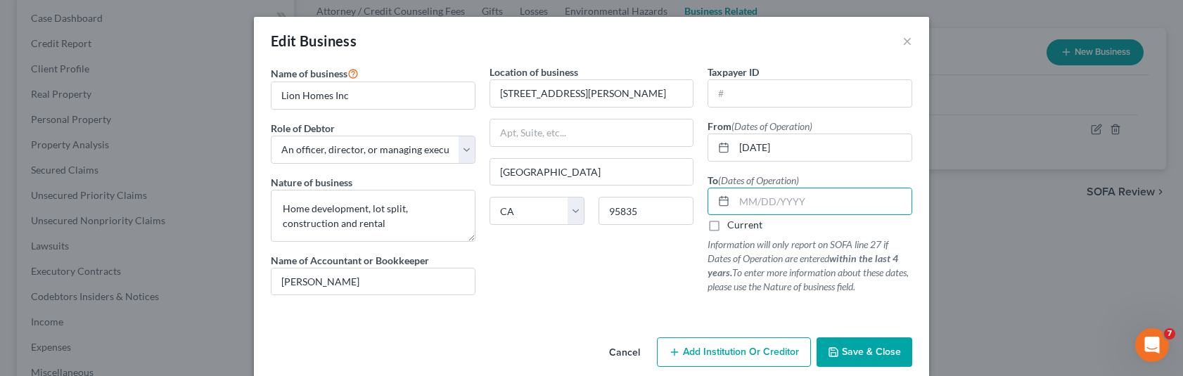
click at [733, 224] on input "Current" at bounding box center [737, 222] width 9 height 9
checkbox input "true"
click at [305, 102] on input "Lion Homes Inc" at bounding box center [372, 95] width 203 height 27
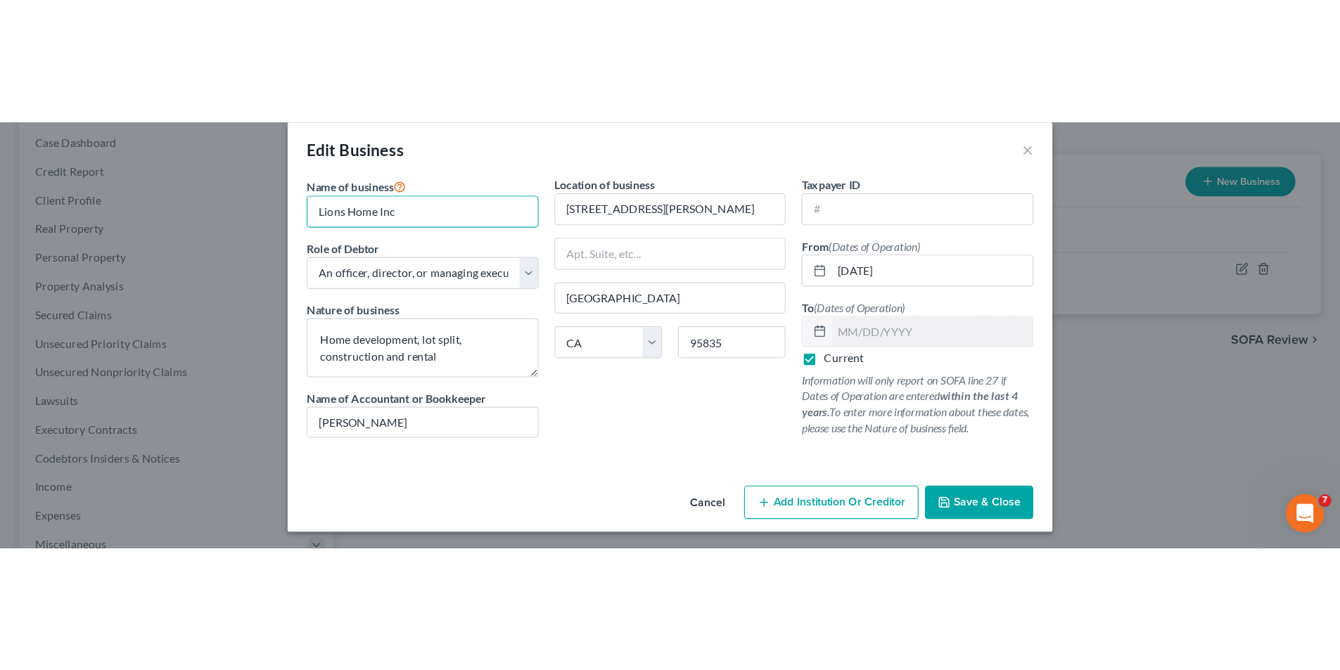
scroll to position [19, 0]
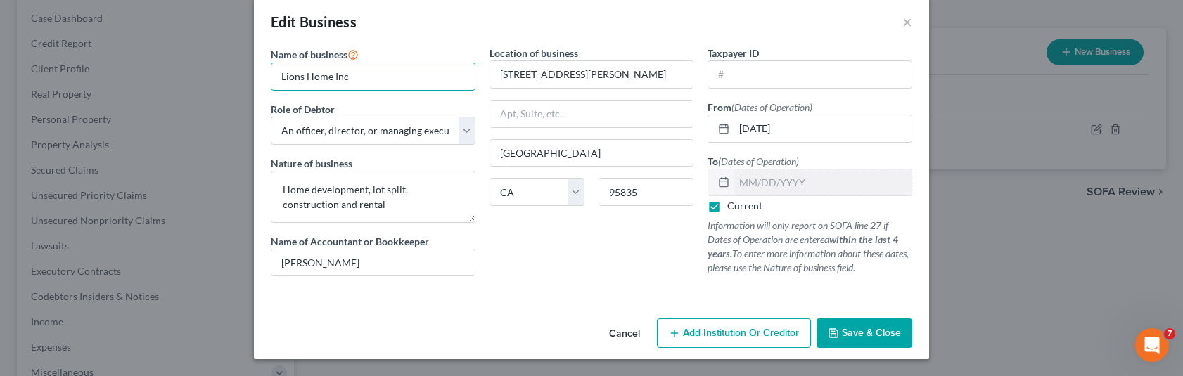
type input "Lions Home Inc"
click at [847, 333] on span "Save & Close" at bounding box center [871, 333] width 59 height 12
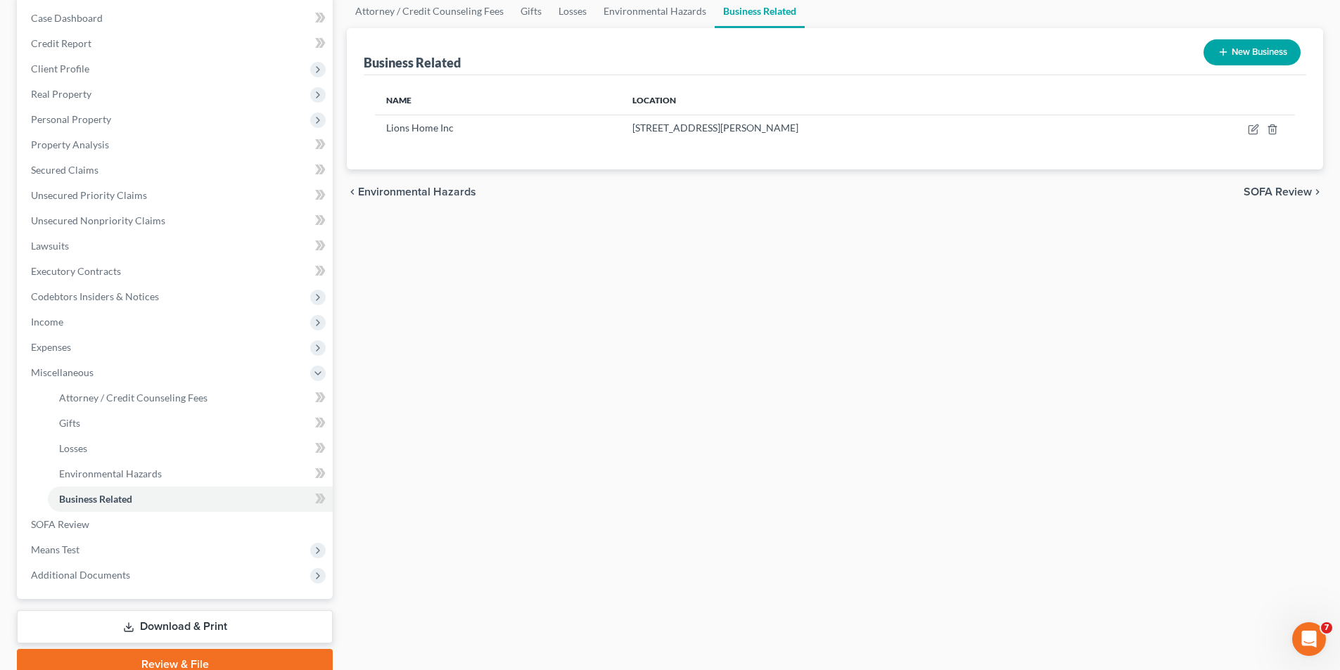
click at [1172, 188] on span "SOFA Review" at bounding box center [1277, 191] width 68 height 11
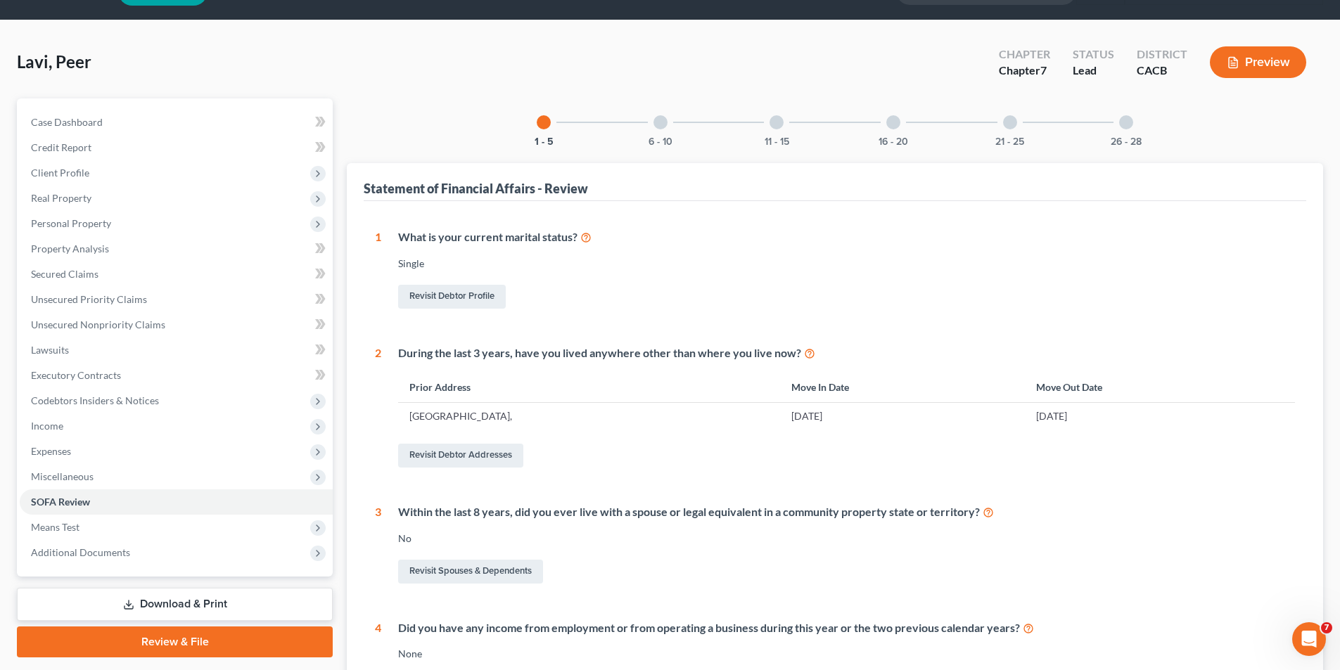
scroll to position [70, 0]
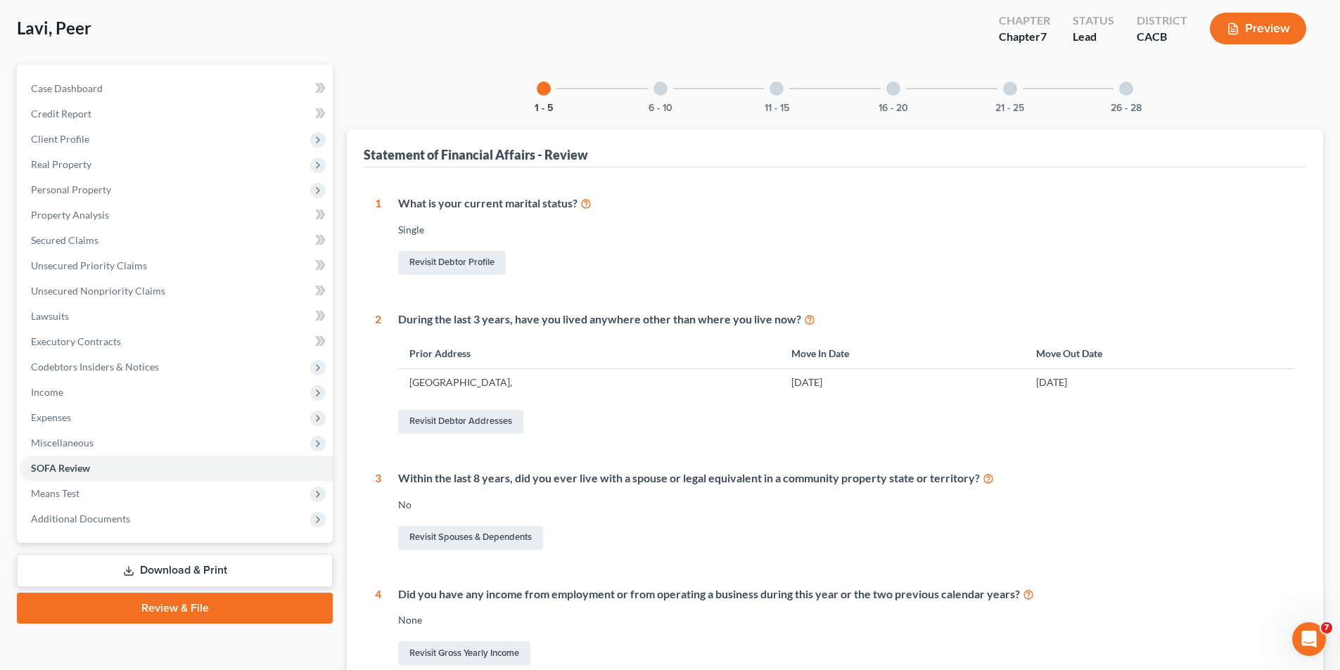
click at [416, 234] on div "Single" at bounding box center [846, 230] width 897 height 14
click at [432, 259] on link "Revisit Debtor Profile" at bounding box center [452, 263] width 108 height 24
select select "0"
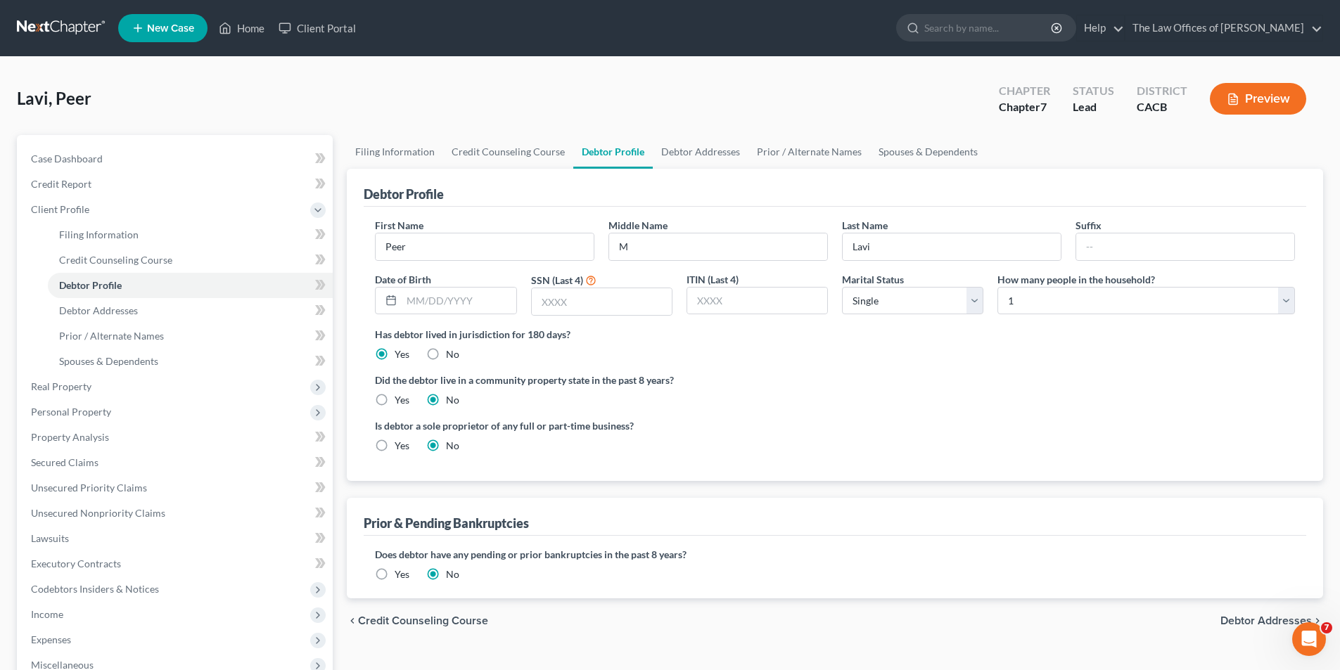
click at [395, 376] on label "Yes" at bounding box center [402, 400] width 15 height 14
click at [400, 376] on input "Yes" at bounding box center [404, 397] width 9 height 9
radio input "true"
radio input "false"
click at [395, 376] on label "Yes" at bounding box center [402, 446] width 15 height 14
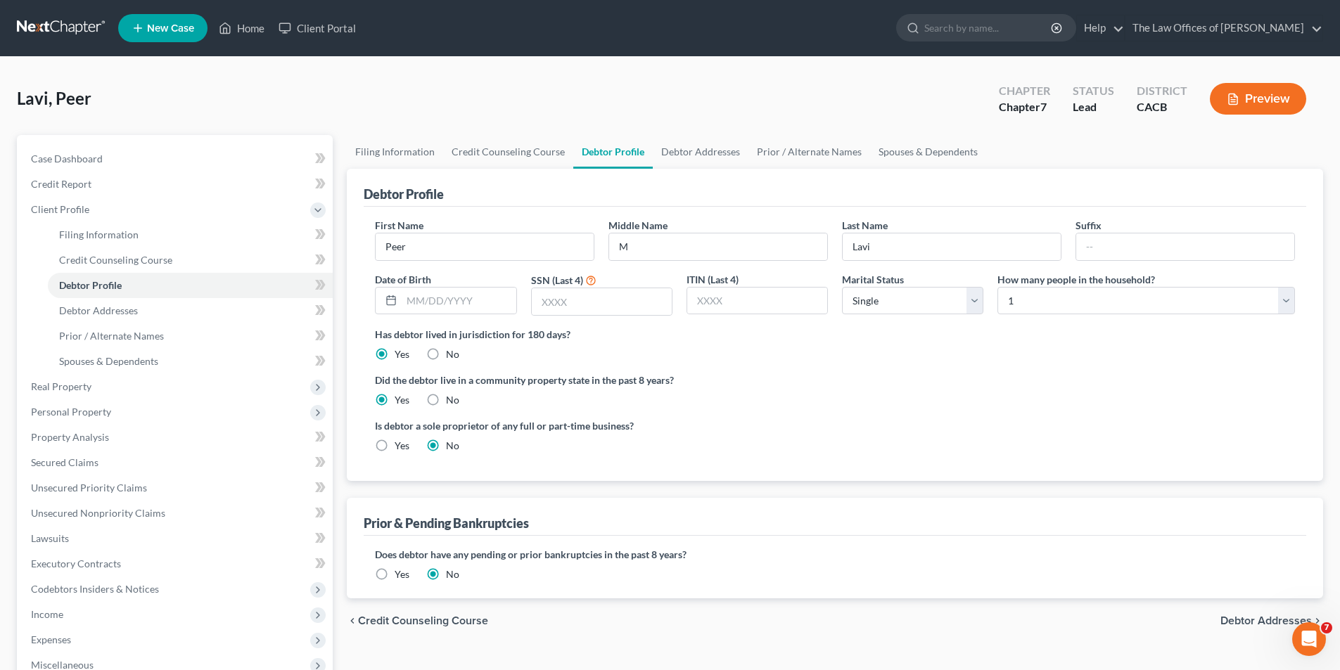
click at [400, 376] on input "Yes" at bounding box center [404, 443] width 9 height 9
radio input "true"
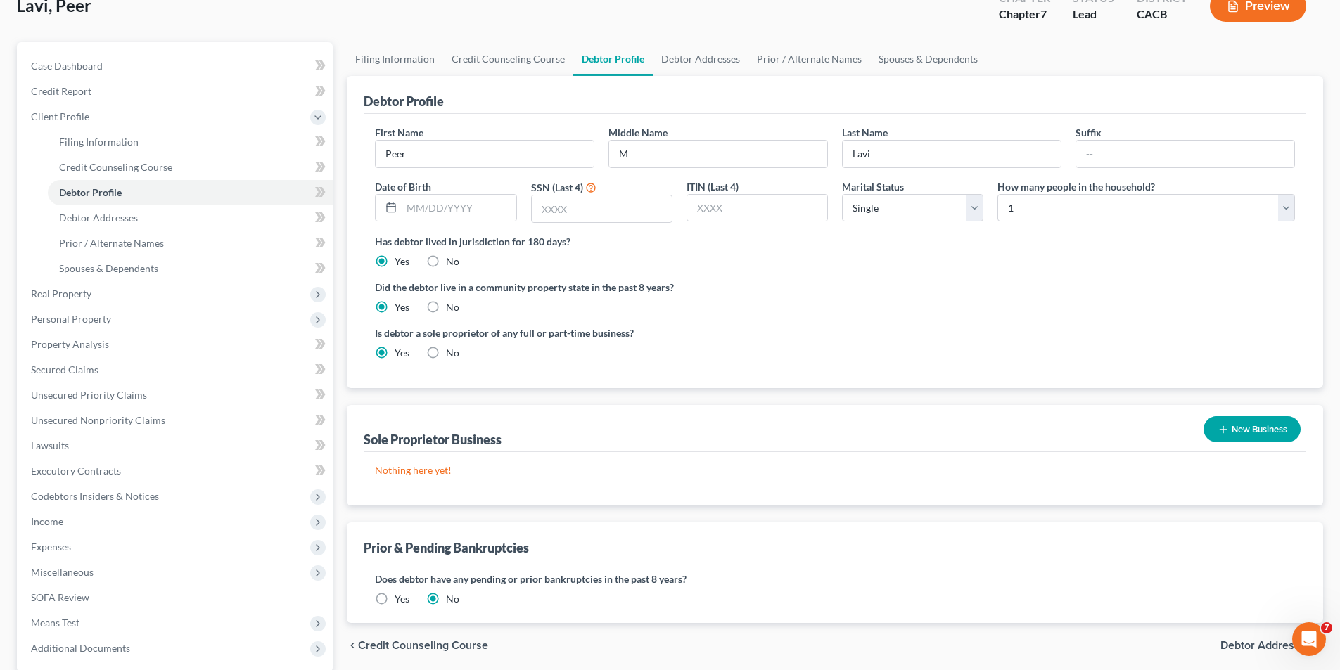
scroll to position [141, 0]
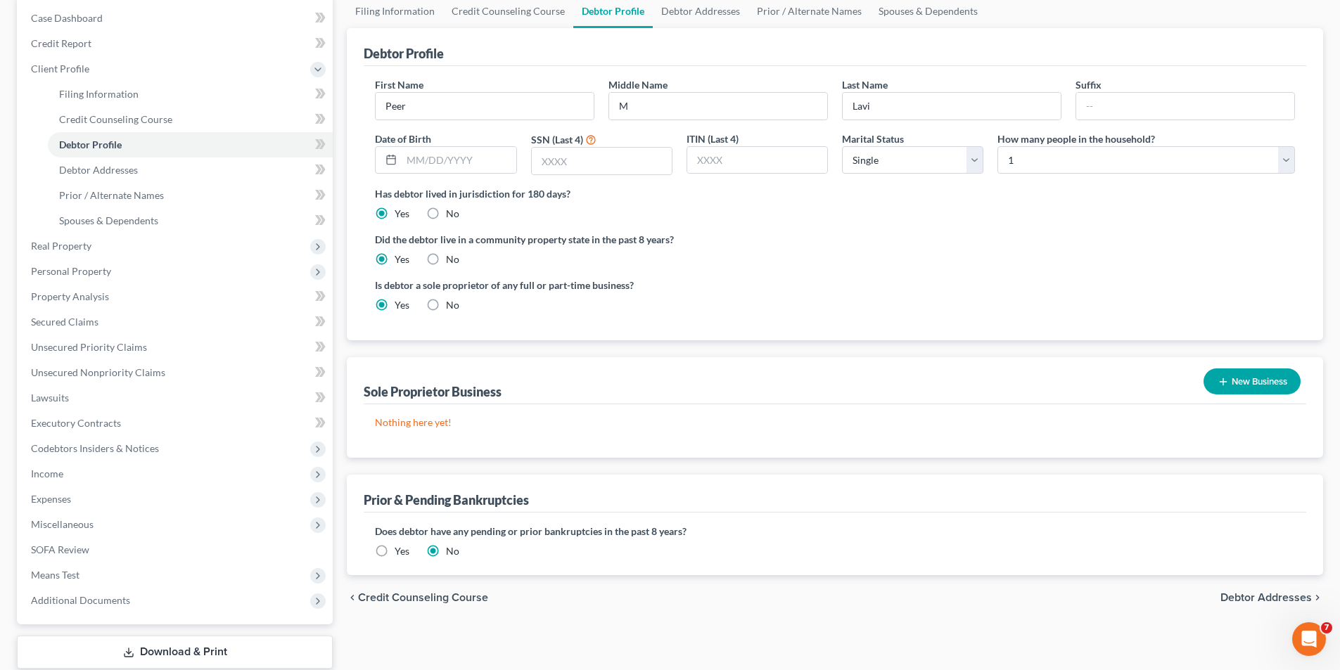
click at [446, 304] on label "No" at bounding box center [452, 305] width 13 height 14
click at [451, 304] on input "No" at bounding box center [455, 302] width 9 height 9
radio input "true"
radio input "false"
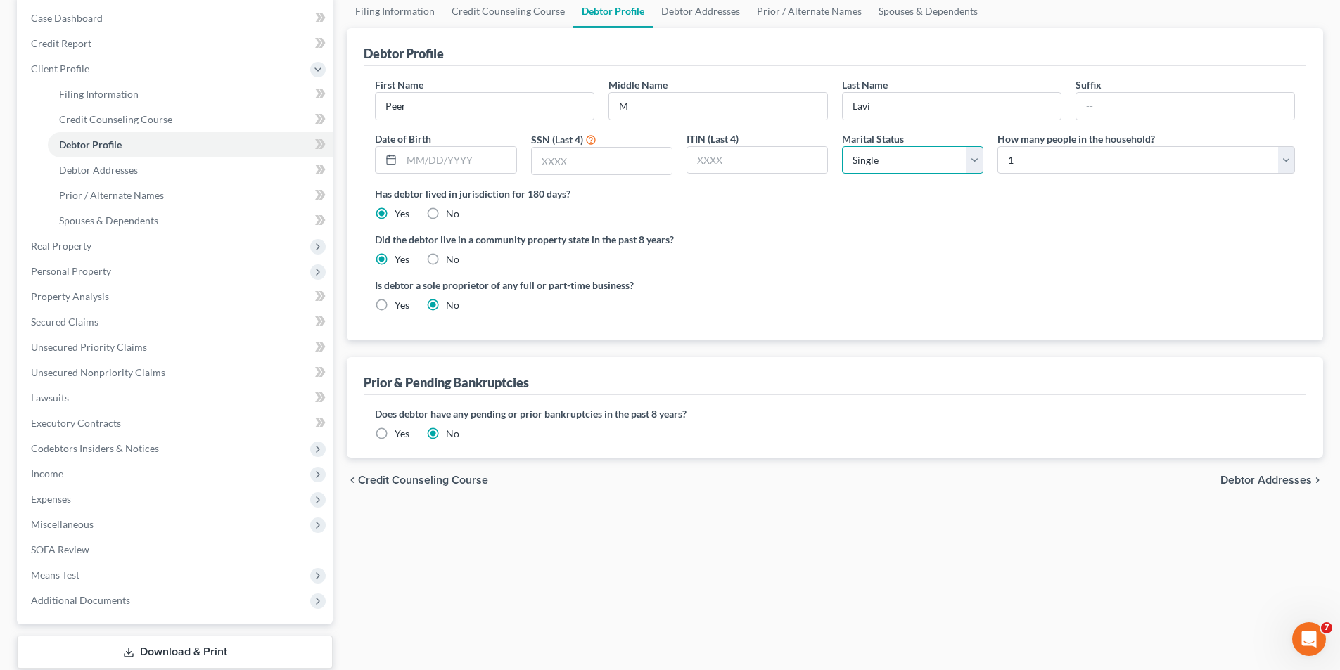
click at [978, 164] on select "Select Single Married Separated Divorced Widowed" at bounding box center [912, 160] width 141 height 28
select select "1"
click at [842, 146] on select "Select Single Married Separated Divorced Widowed" at bounding box center [912, 160] width 141 height 28
click at [1015, 168] on select "Select 1 2 3 4 5 6 7 8 9 10 11 12 13 14 15 16 17 18 19 20" at bounding box center [1145, 160] width 297 height 28
select select "1"
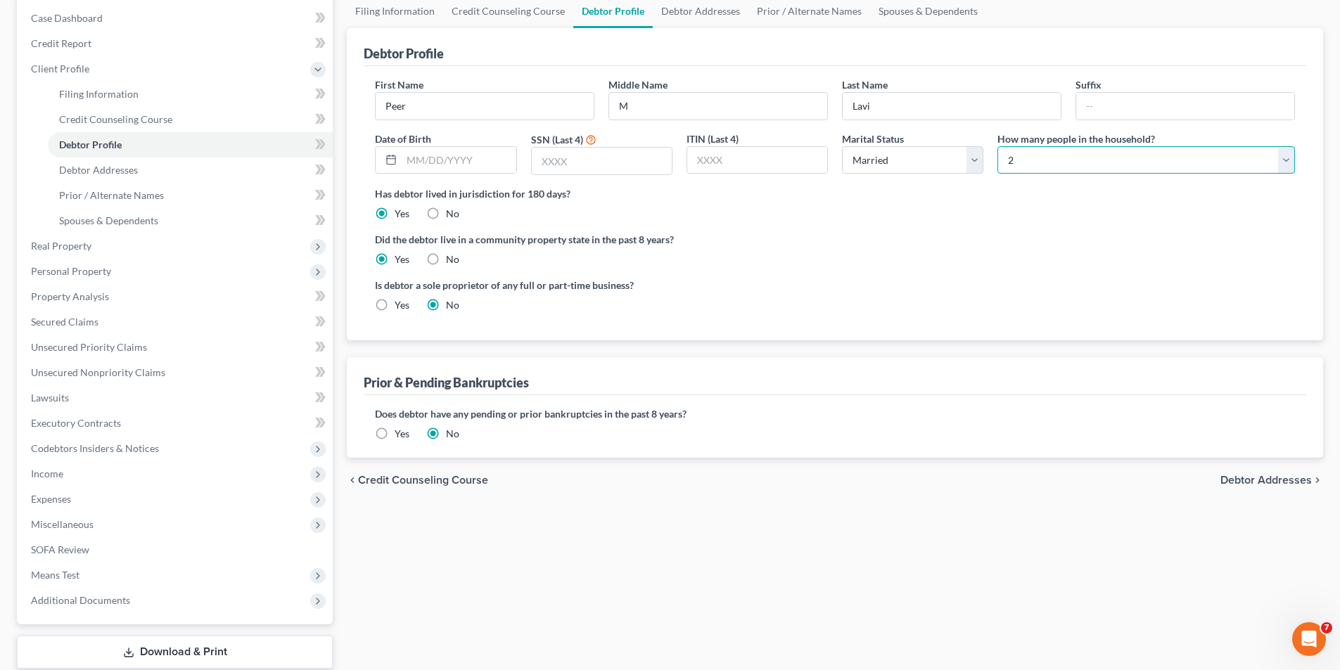
click at [997, 146] on select "Select 1 2 3 4 5 6 7 8 9 10 11 12 13 14 15 16 17 18 19 20" at bounding box center [1145, 160] width 297 height 28
click at [1015, 198] on label "Has debtor lived in jurisdiction for 180 days?" at bounding box center [835, 193] width 920 height 15
click at [1172, 376] on span "Debtor Addresses" at bounding box center [1265, 480] width 91 height 11
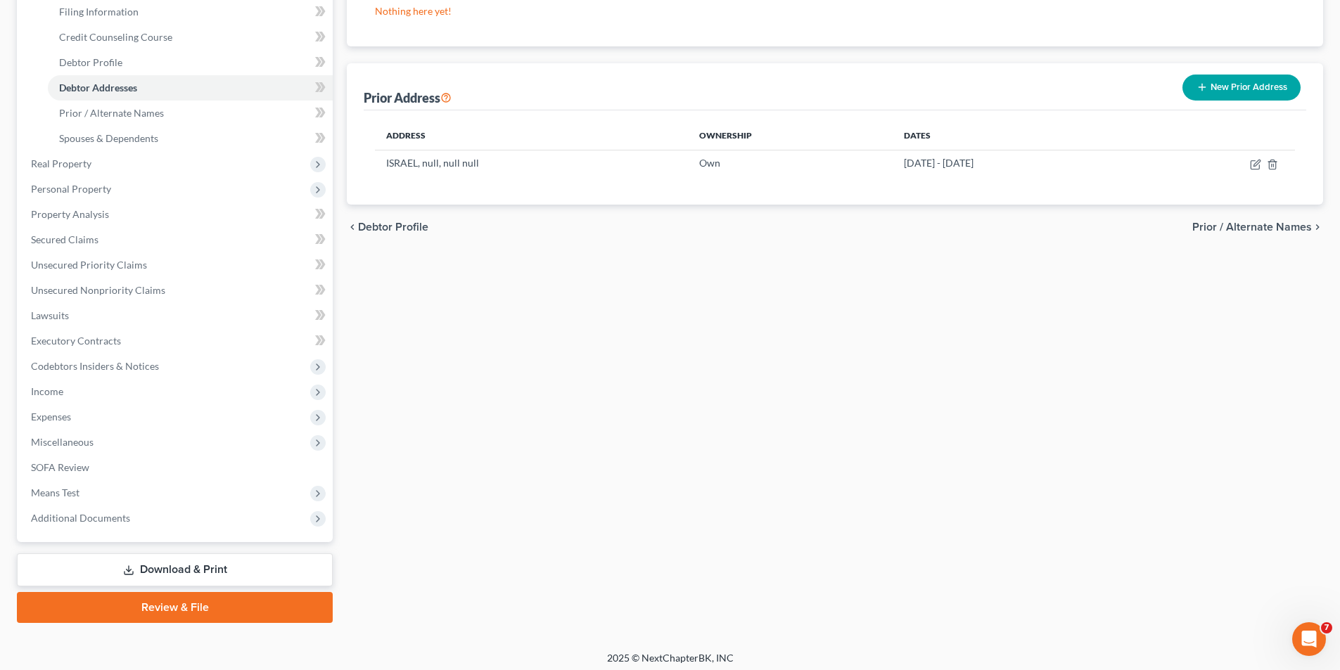
scroll to position [229, 0]
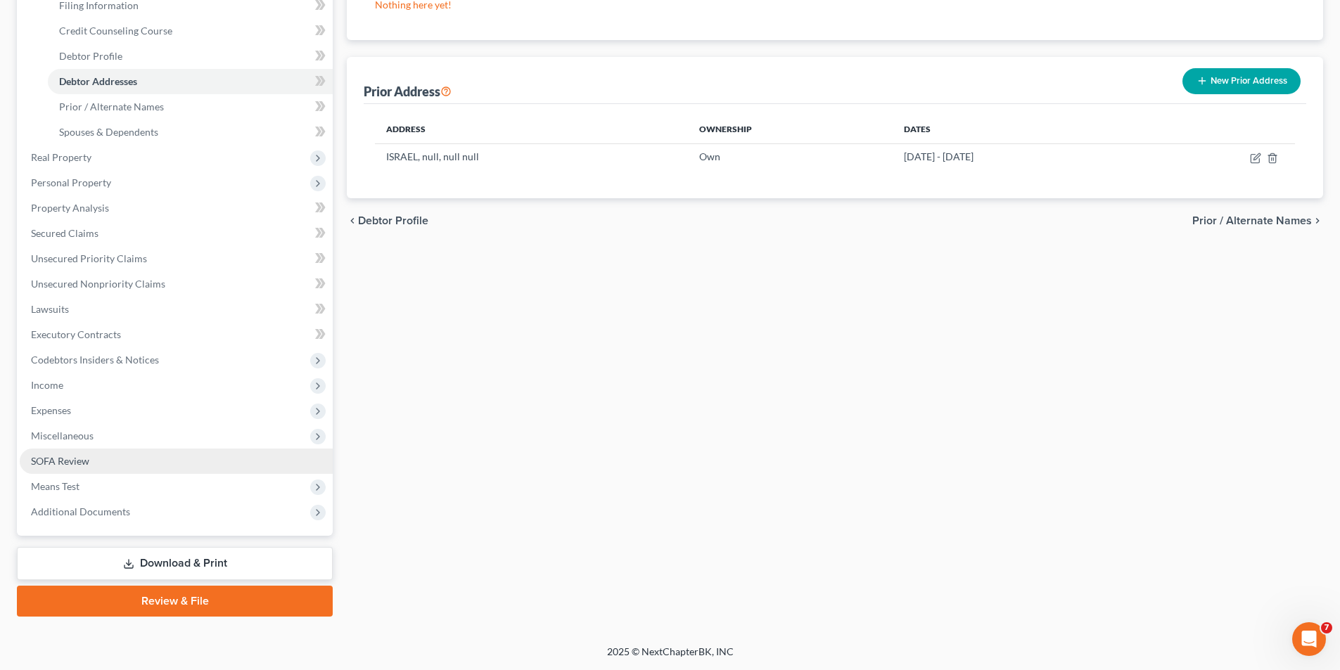
click at [52, 376] on span "SOFA Review" at bounding box center [60, 461] width 58 height 12
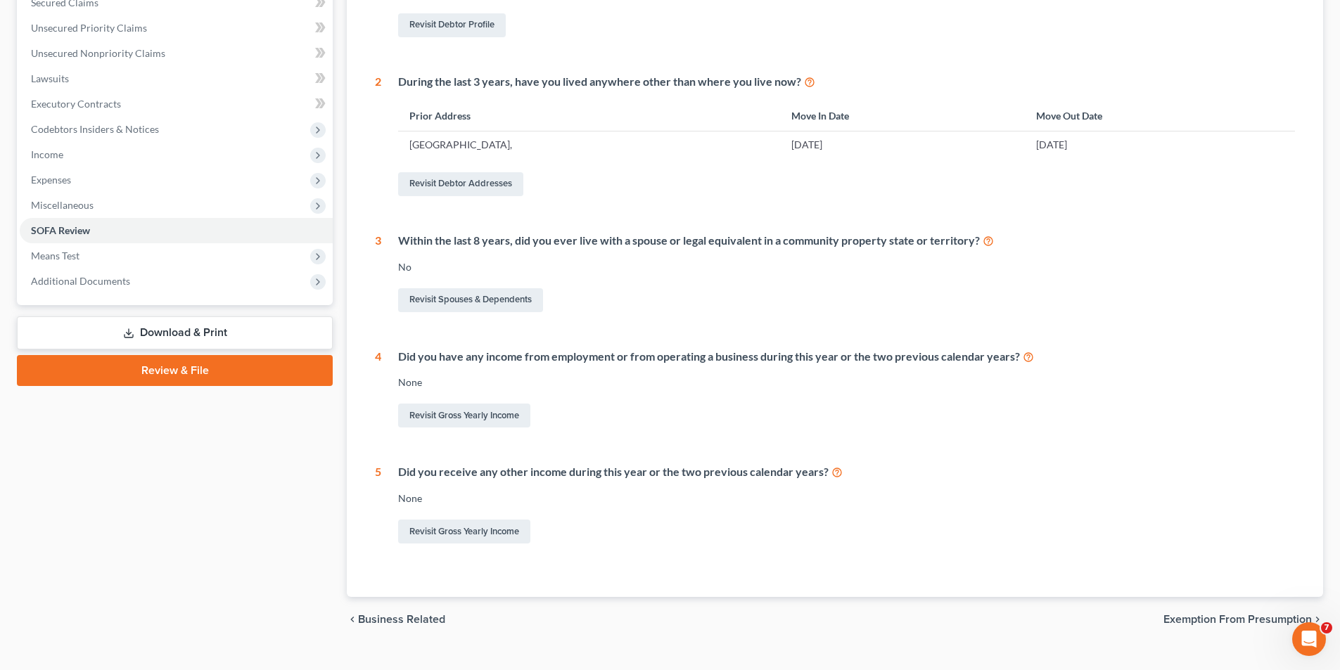
scroll to position [333, 0]
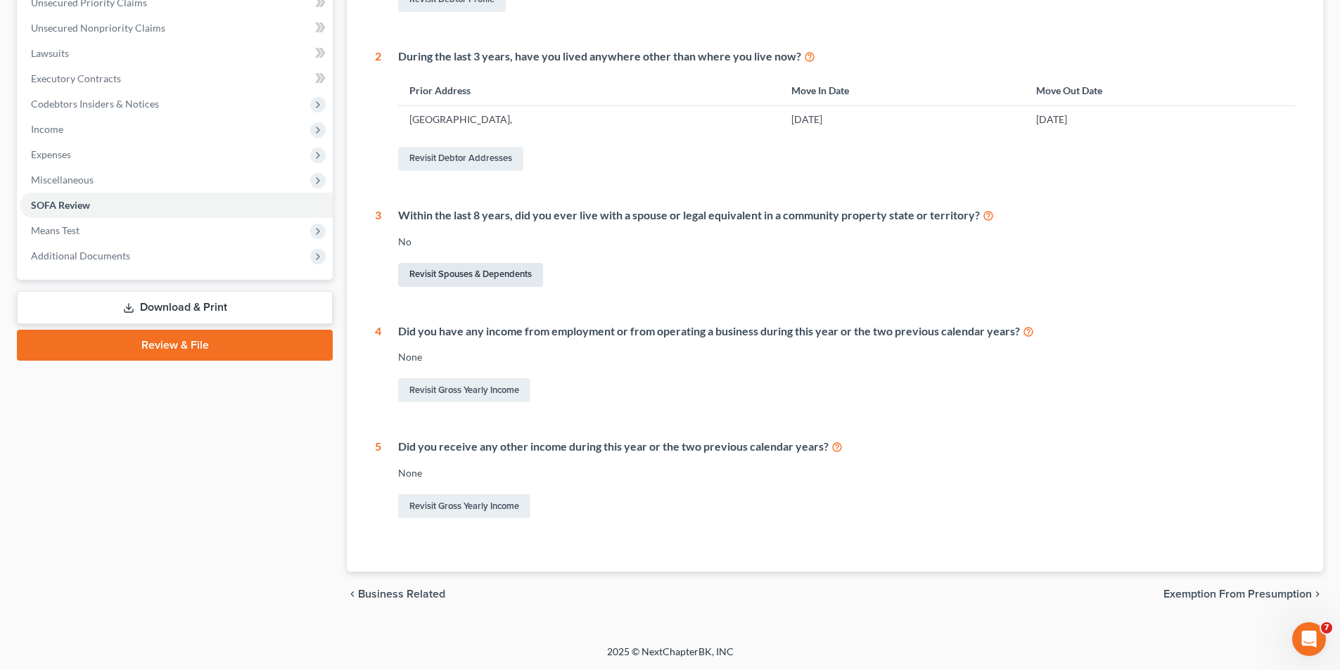
click at [477, 278] on link "Revisit Spouses & Dependents" at bounding box center [470, 275] width 145 height 24
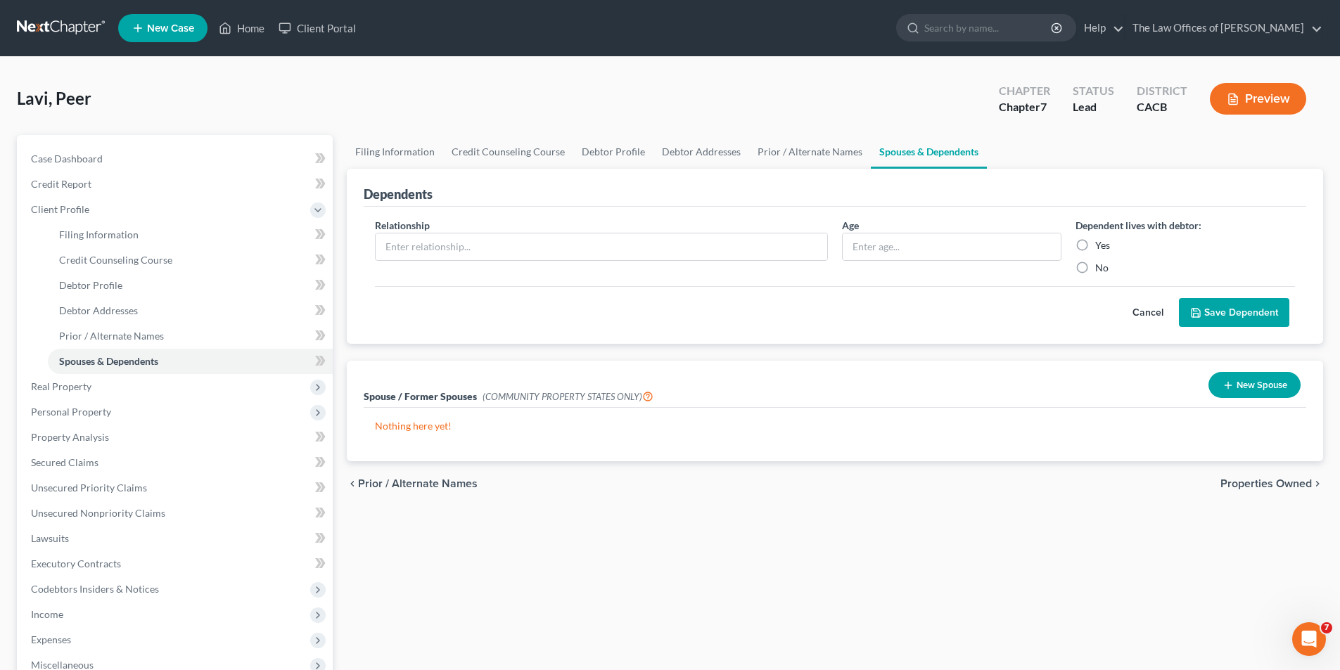
click at [1172, 376] on button "New Spouse" at bounding box center [1254, 385] width 92 height 26
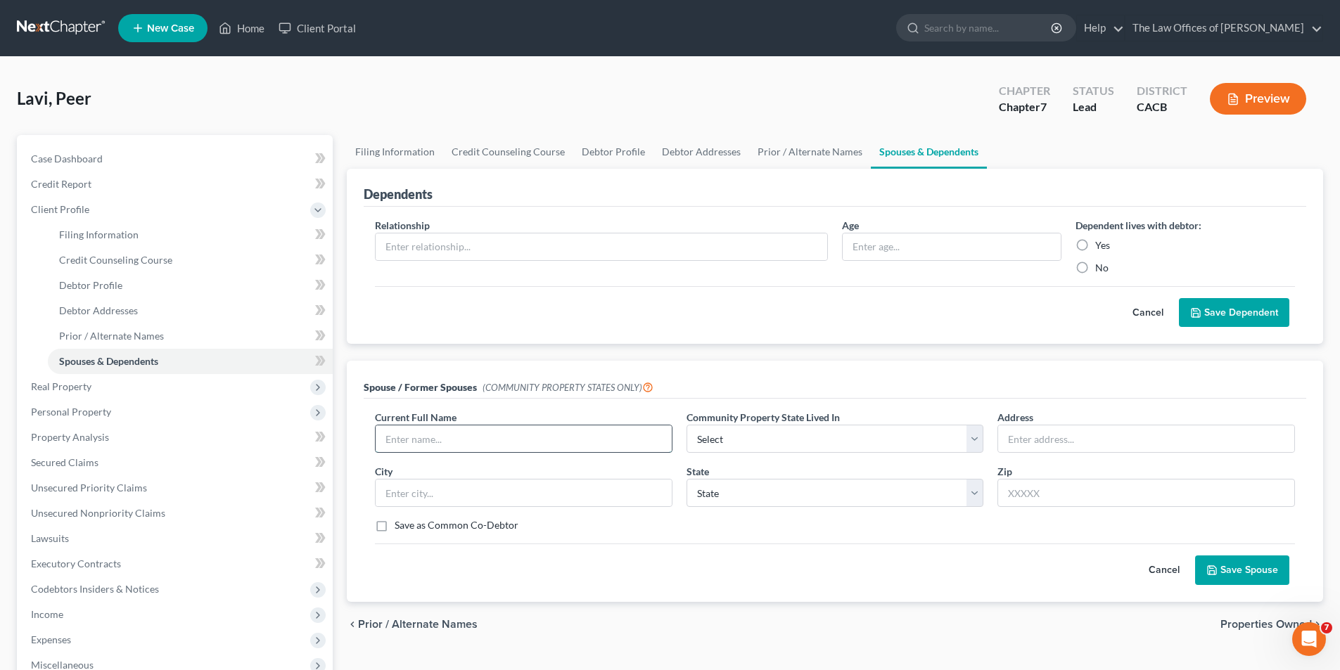
click at [522, 376] on input "text" at bounding box center [524, 438] width 296 height 27
type input "[PERSON_NAME]"
select select "1"
type input "[PERSON_NAME]"
type input "1"
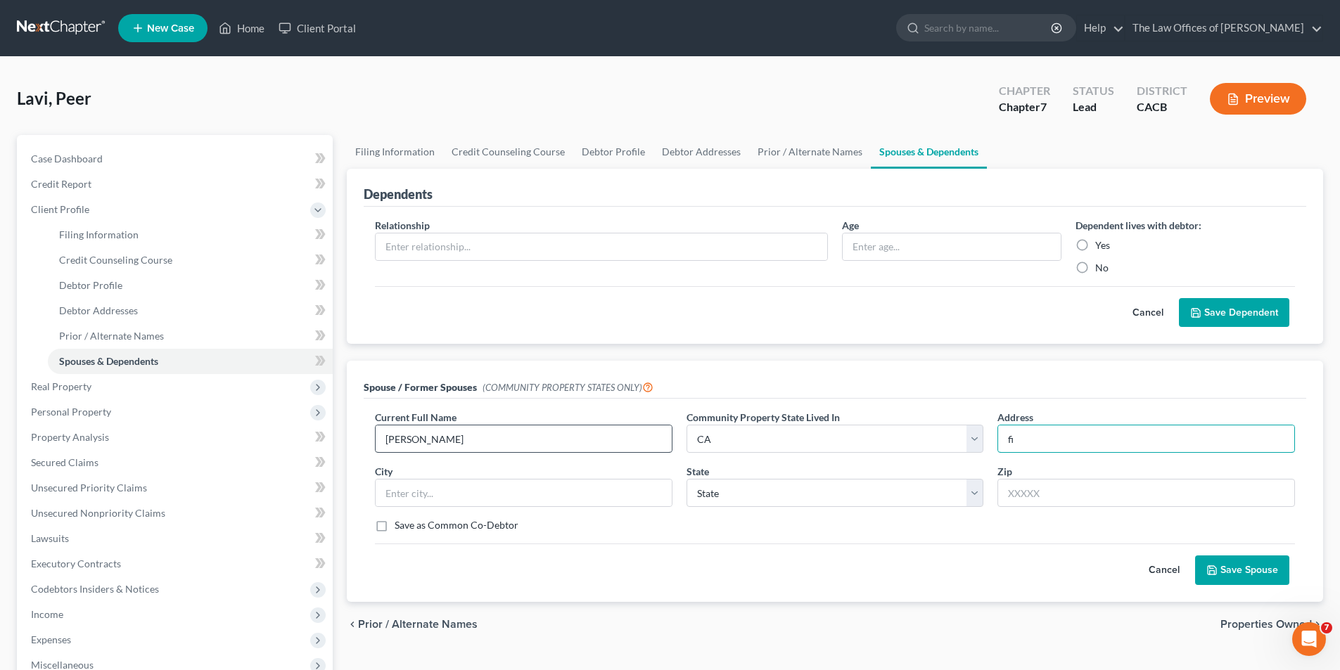
type input "f"
click at [573, 376] on input "text" at bounding box center [524, 493] width 296 height 27
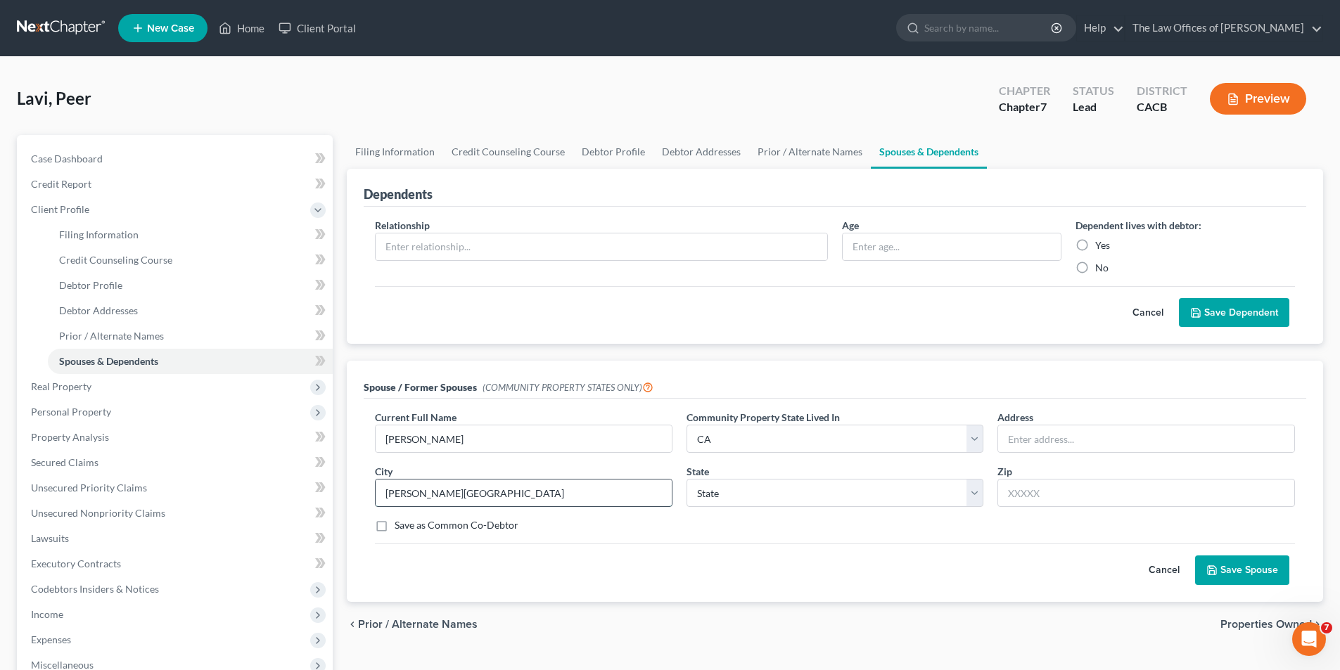
type input "[PERSON_NAME][GEOGRAPHIC_DATA]"
select select "4"
type input "90212"
click at [1048, 376] on input "text" at bounding box center [1146, 438] width 296 height 27
paste input "[STREET_ADDRESS]"
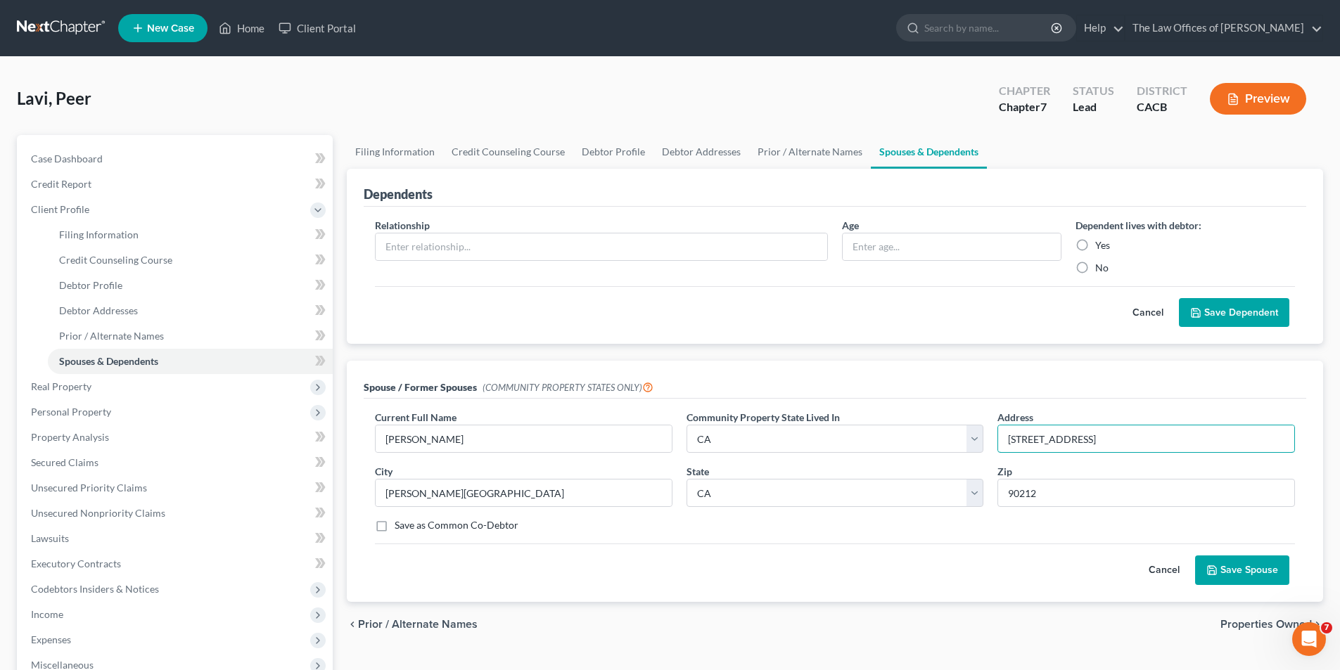
drag, startPoint x: 1043, startPoint y: 441, endPoint x: 1128, endPoint y: 418, distance: 88.2
click at [1044, 376] on input "[STREET_ADDRESS]" at bounding box center [1146, 438] width 296 height 27
type input "[STREET_ADDRESS]"
click at [987, 376] on div "Save as Common Co-Debtor" at bounding box center [835, 525] width 920 height 14
drag, startPoint x: 1090, startPoint y: 444, endPoint x: 994, endPoint y: 448, distance: 96.4
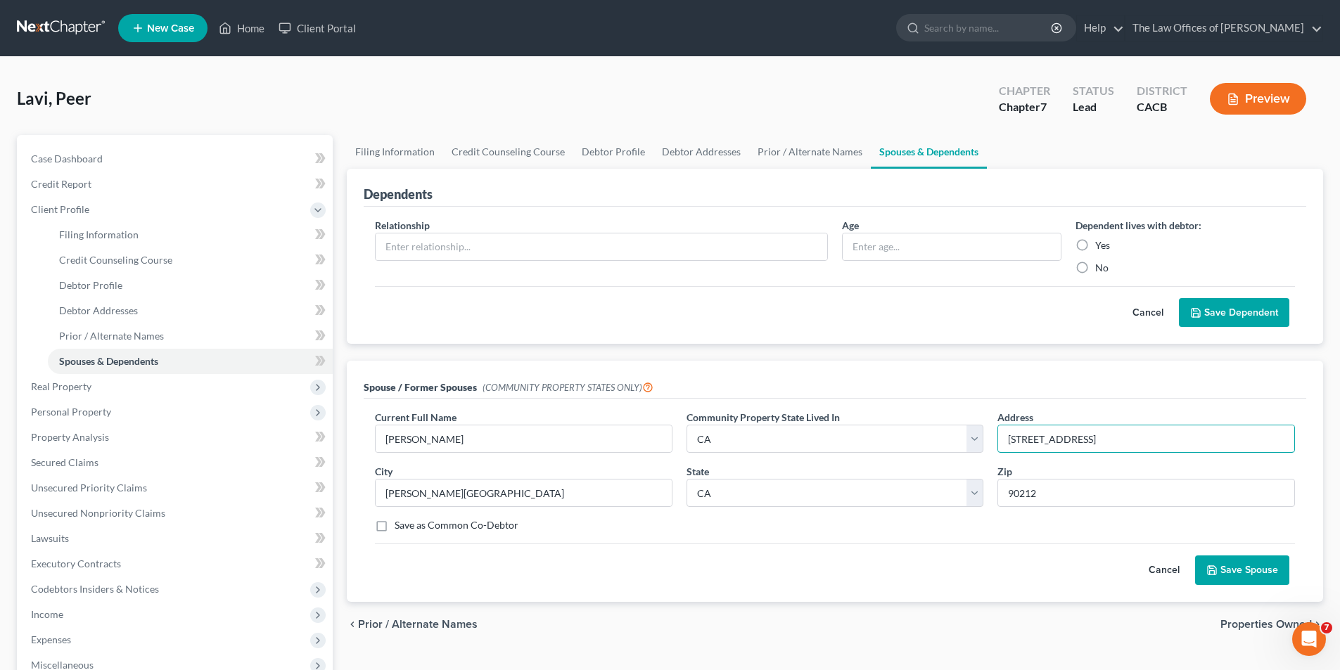
click at [996, 376] on div "Address [STREET_ADDRESS]" at bounding box center [1146, 431] width 312 height 43
drag, startPoint x: 443, startPoint y: 496, endPoint x: 344, endPoint y: 507, distance: 99.7
click at [345, 376] on div "Spouse / Former Spouses (COMMUNITY PROPERTY STATES ONLY) Current Full Name * [P…" at bounding box center [835, 481] width 990 height 241
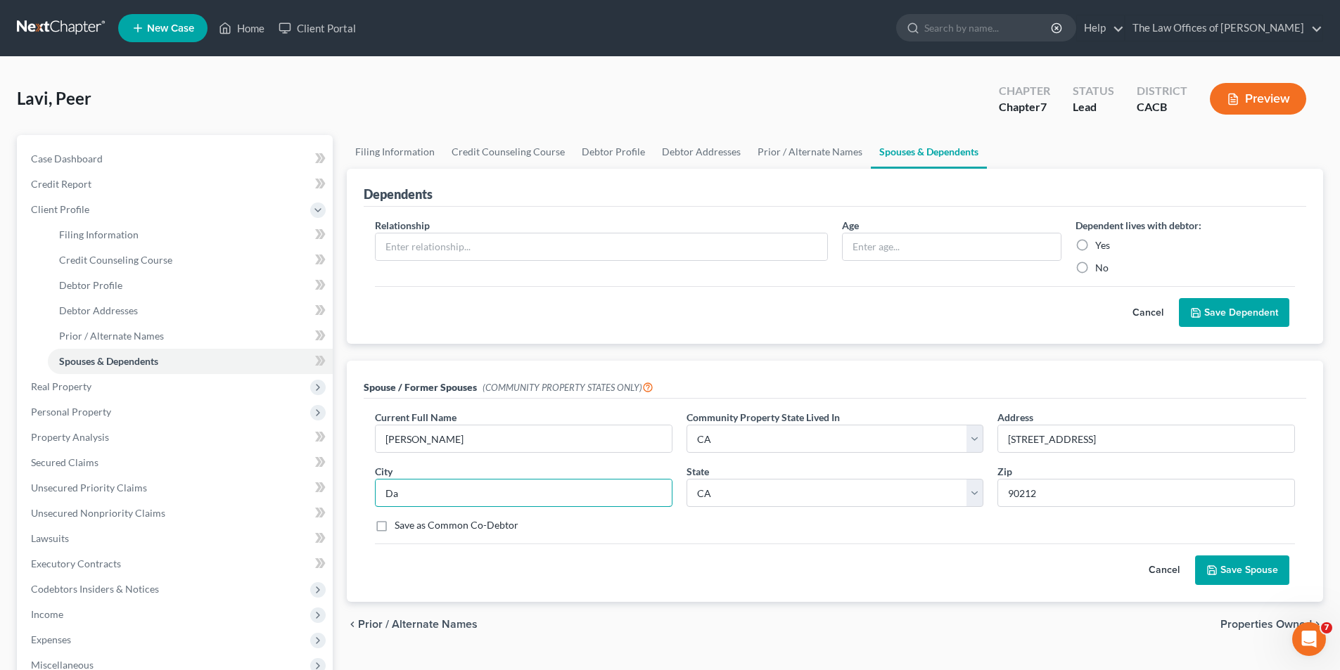
type input "D"
type input "[GEOGRAPHIC_DATA]"
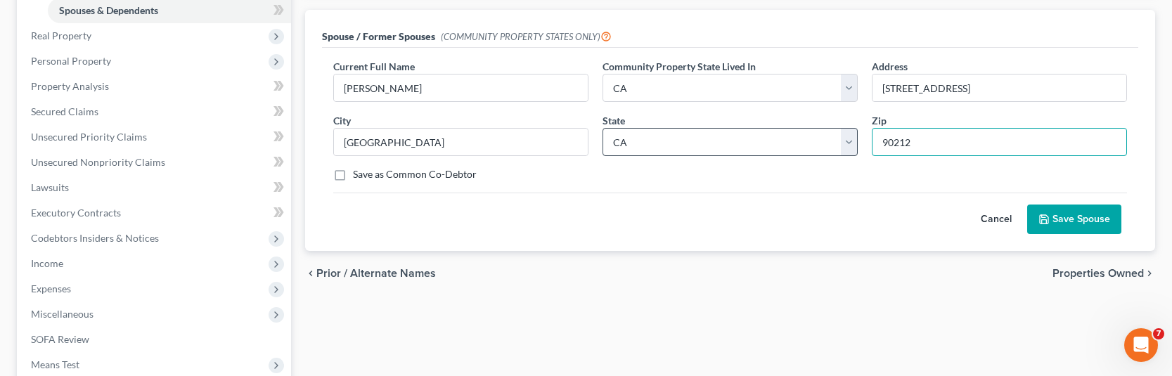
scroll to position [352, 0]
type input "92127"
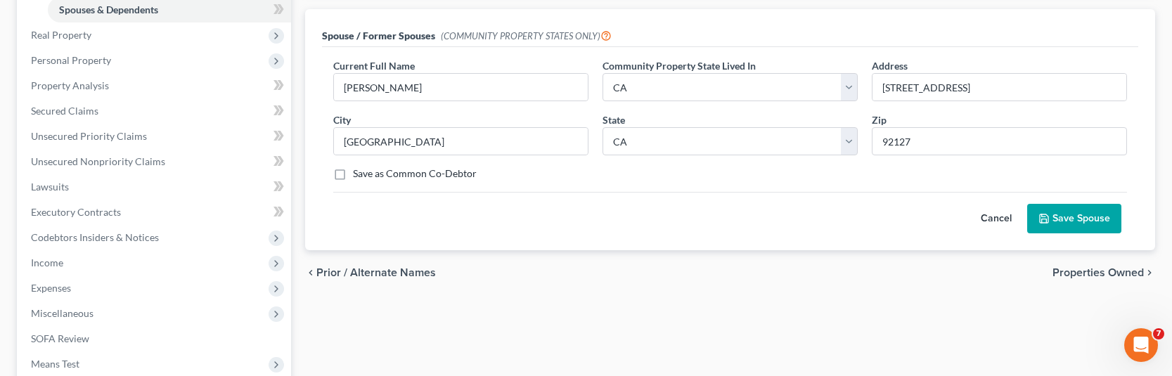
click at [1088, 218] on button "Save Spouse" at bounding box center [1074, 219] width 94 height 30
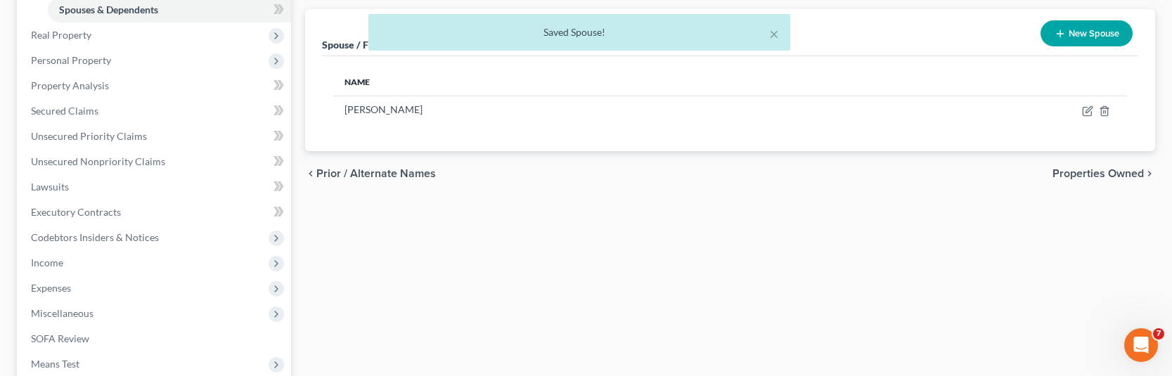
click at [401, 173] on span "Prior / Alternate Names" at bounding box center [376, 173] width 120 height 11
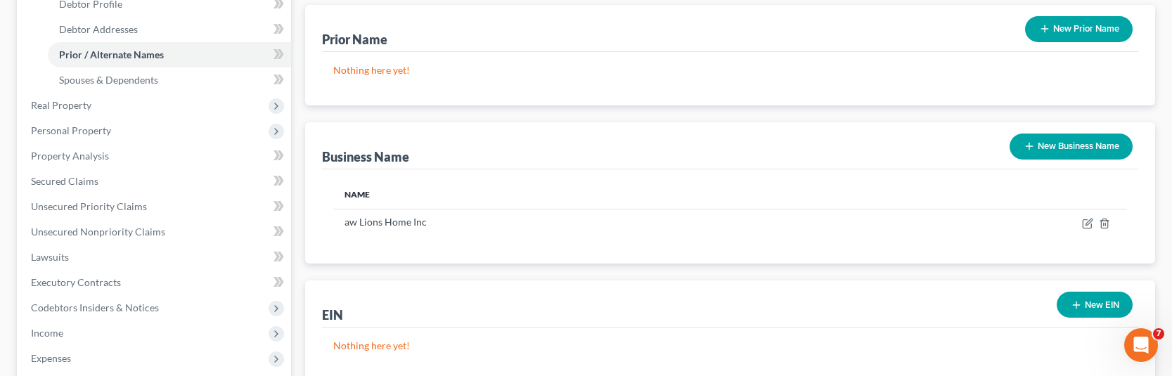
scroll to position [422, 0]
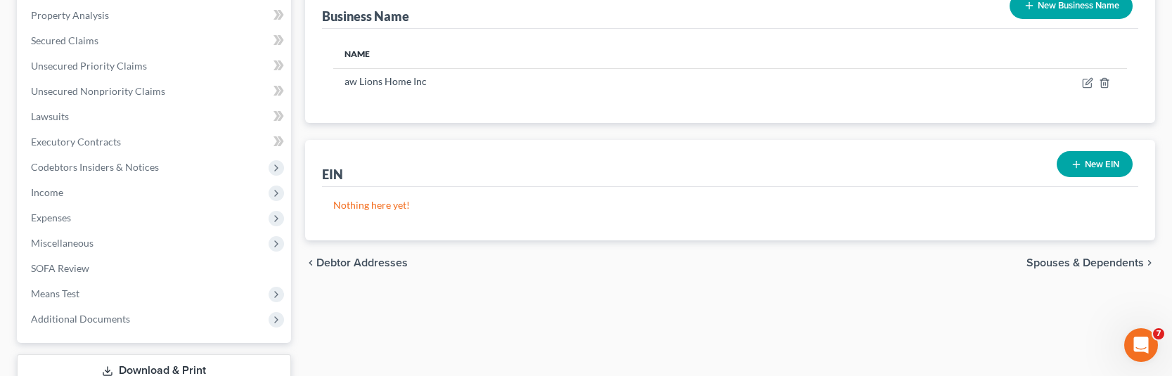
click at [383, 264] on span "Debtor Addresses" at bounding box center [361, 262] width 91 height 11
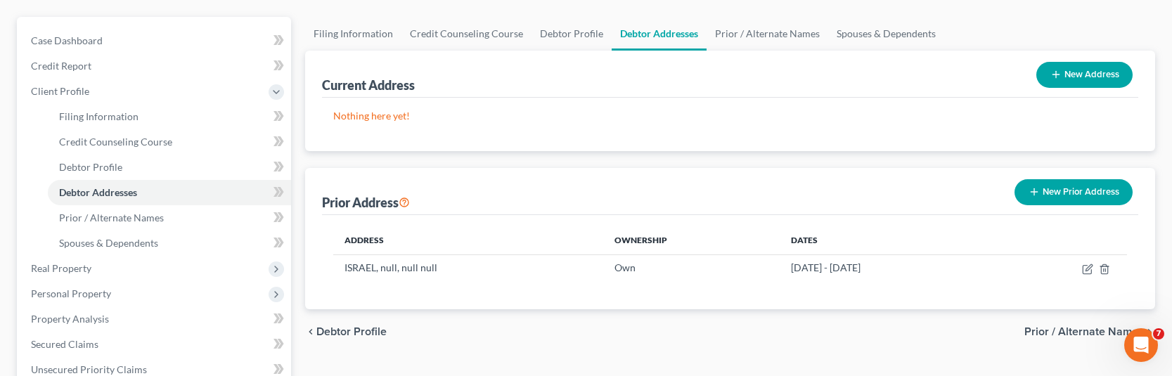
scroll to position [141, 0]
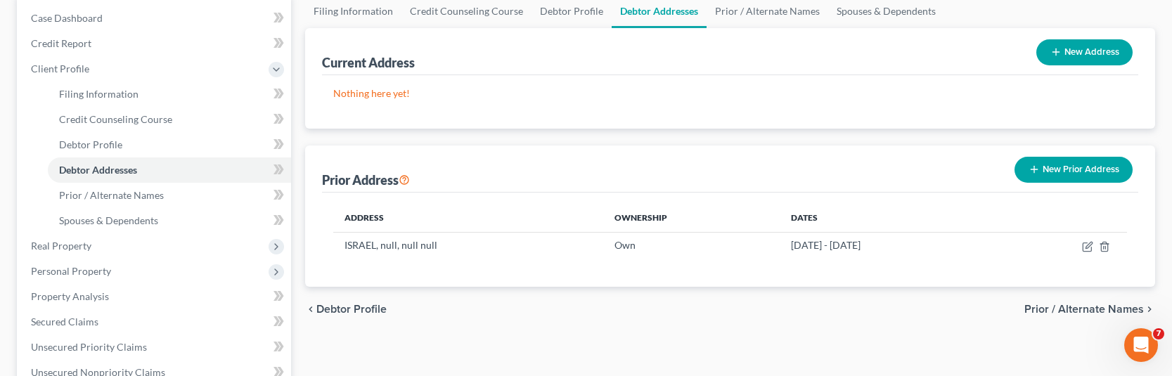
click at [1061, 168] on button "New Prior Address" at bounding box center [1074, 170] width 118 height 26
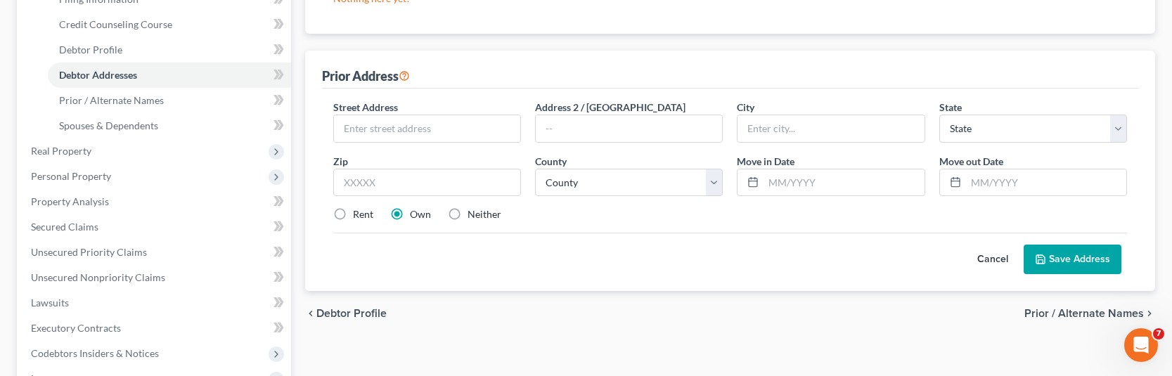
scroll to position [211, 0]
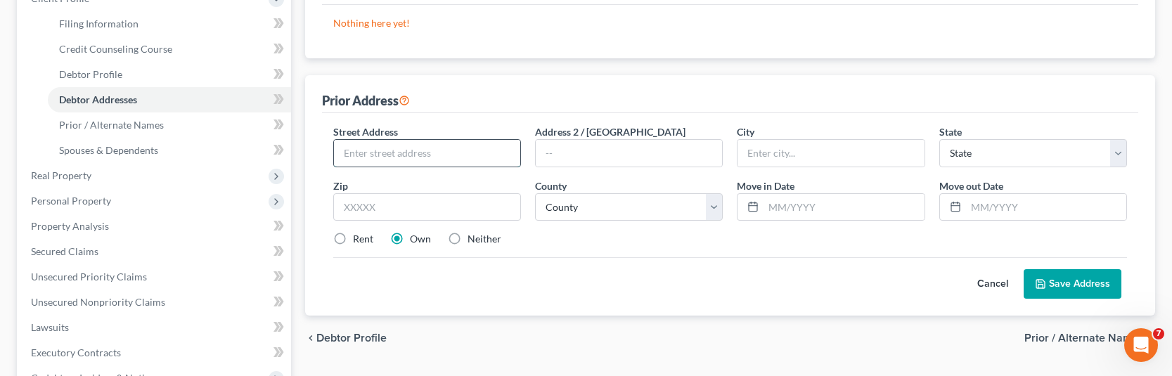
click at [416, 153] on input "text" at bounding box center [427, 153] width 186 height 27
paste input "[STREET_ADDRESS]"
type input "[STREET_ADDRESS]"
click at [798, 154] on input "text" at bounding box center [831, 153] width 186 height 27
type input "[GEOGRAPHIC_DATA]"
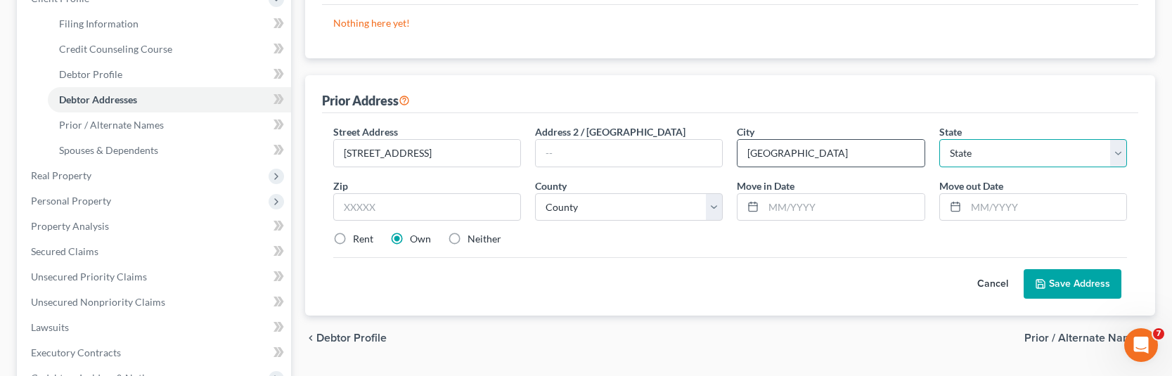
select select "4"
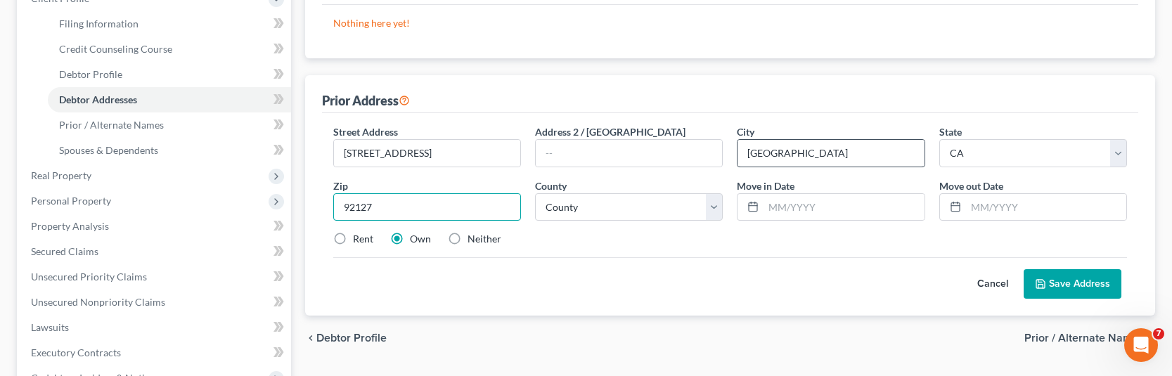
type input "92127"
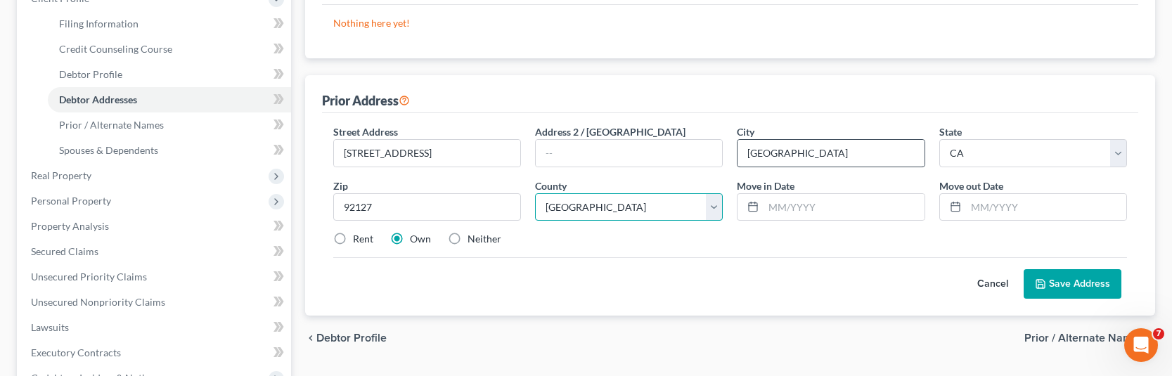
select select "36"
type input "[DATE]"
click at [974, 210] on input "8/2024" at bounding box center [1046, 207] width 160 height 27
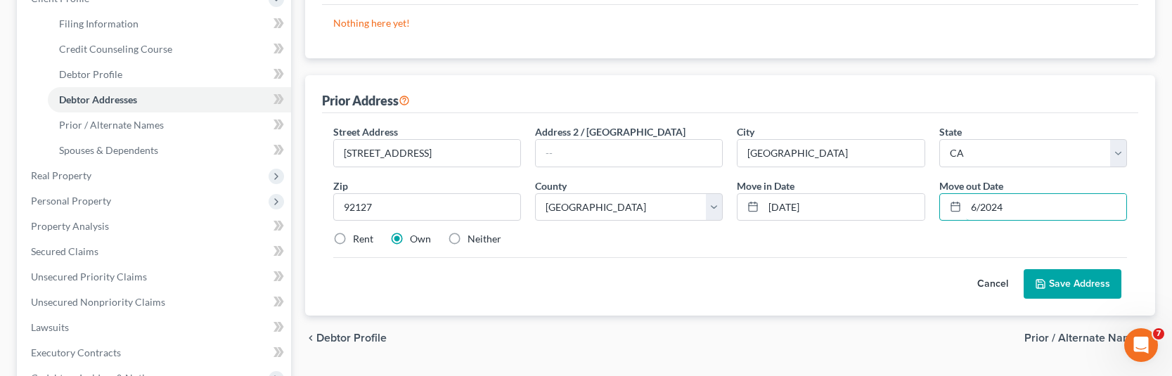
type input "6/2024"
click at [1094, 286] on button "Save Address" at bounding box center [1073, 284] width 98 height 30
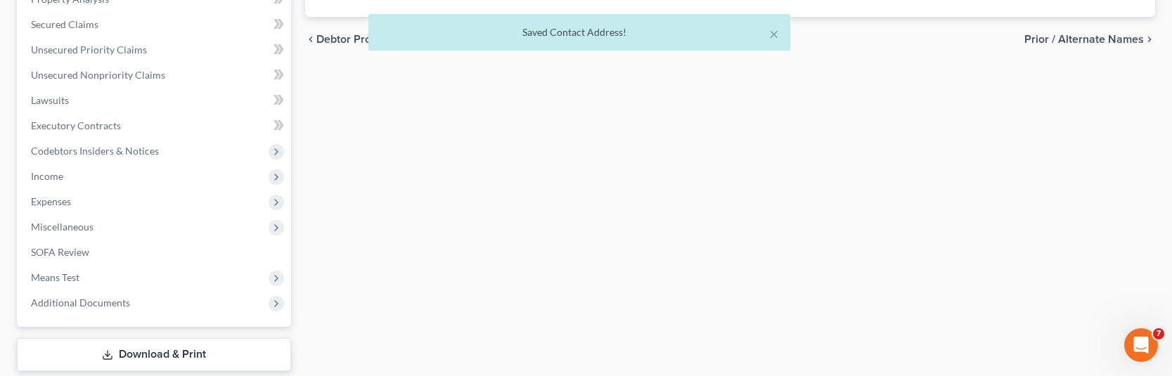
scroll to position [242, 0]
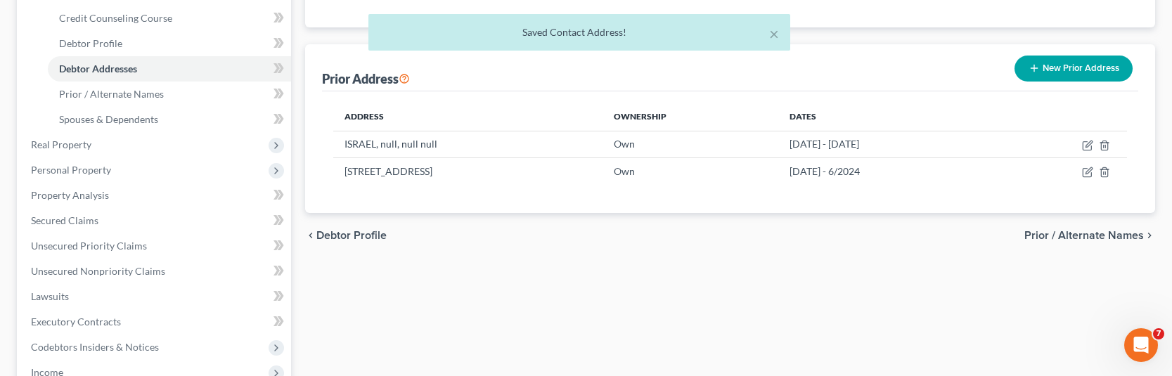
click at [1068, 235] on span "Prior / Alternate Names" at bounding box center [1085, 235] width 120 height 11
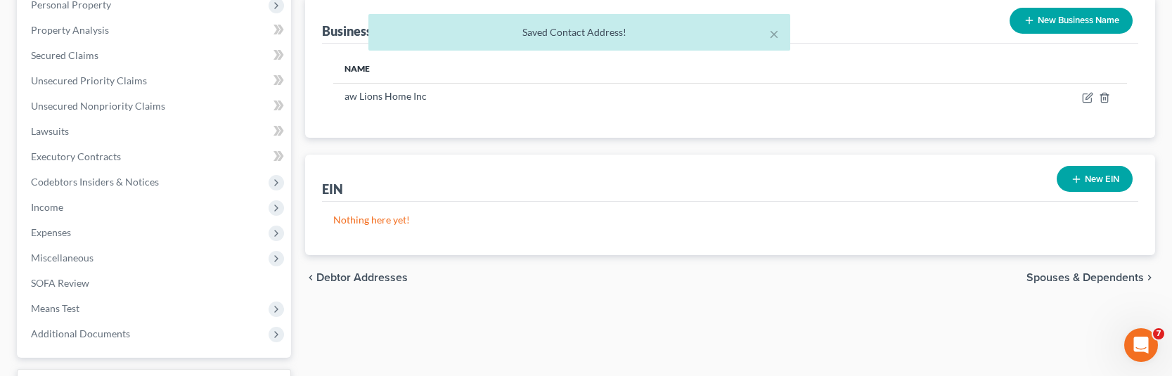
scroll to position [523, 0]
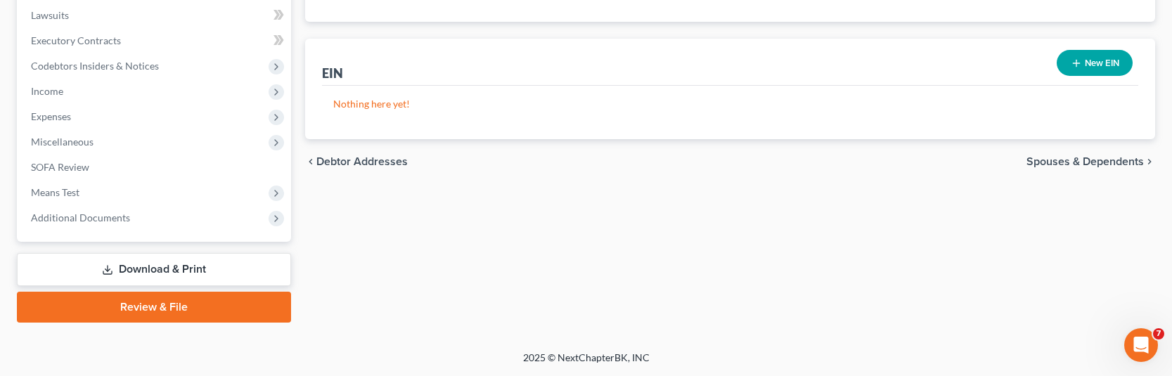
click at [1075, 159] on span "Spouses & Dependents" at bounding box center [1085, 161] width 117 height 11
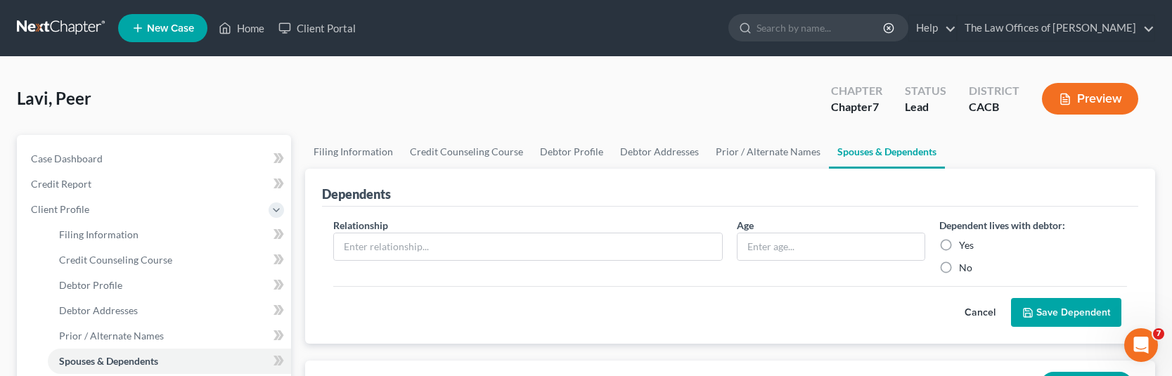
scroll to position [281, 0]
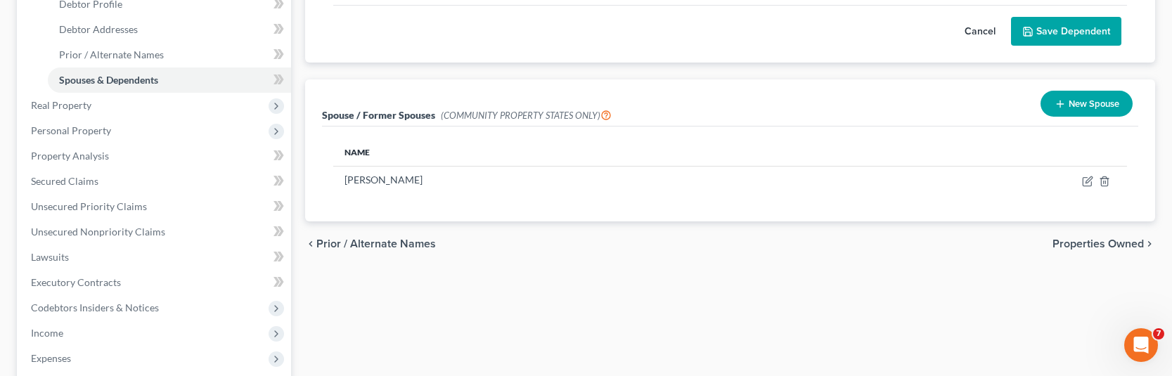
click at [1105, 238] on span "Properties Owned" at bounding box center [1098, 243] width 91 height 11
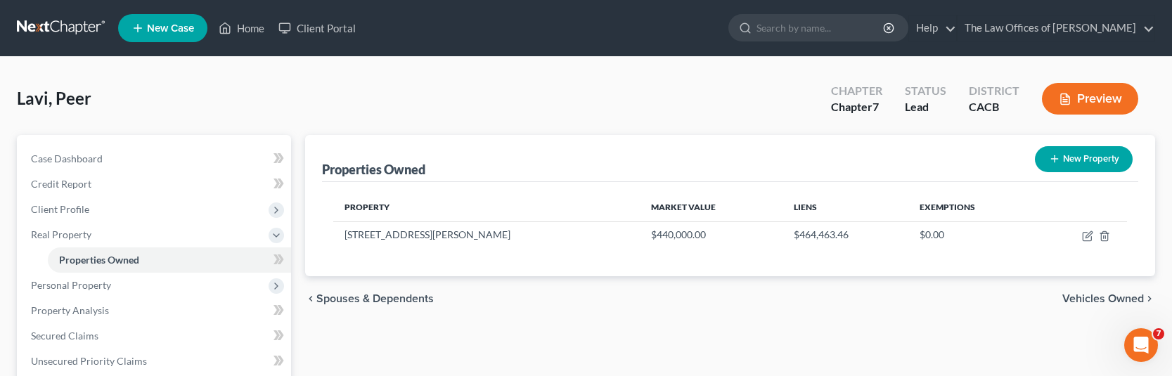
click at [66, 203] on span "Client Profile" at bounding box center [60, 209] width 58 height 12
click at [121, 240] on span "Filing Information" at bounding box center [98, 235] width 79 height 12
select select "0"
select select "3"
select select "0"
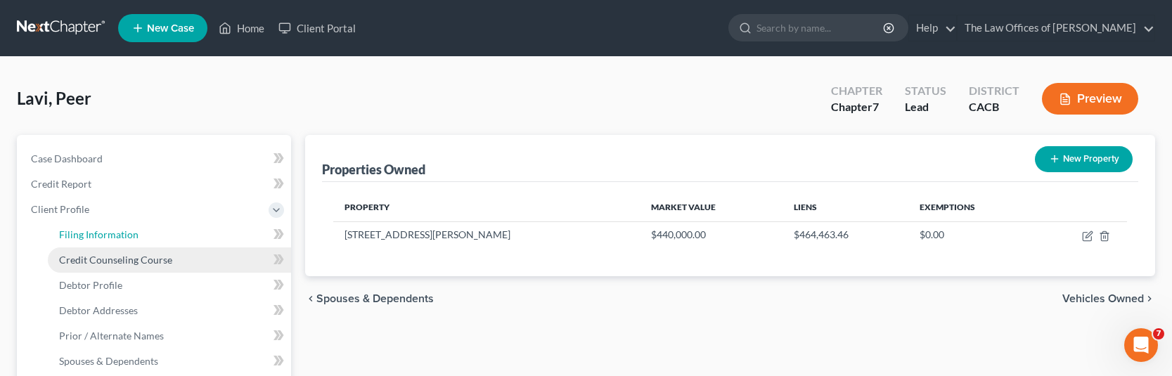
select select "0"
select select "7"
select select "0"
select select "4"
select select "0"
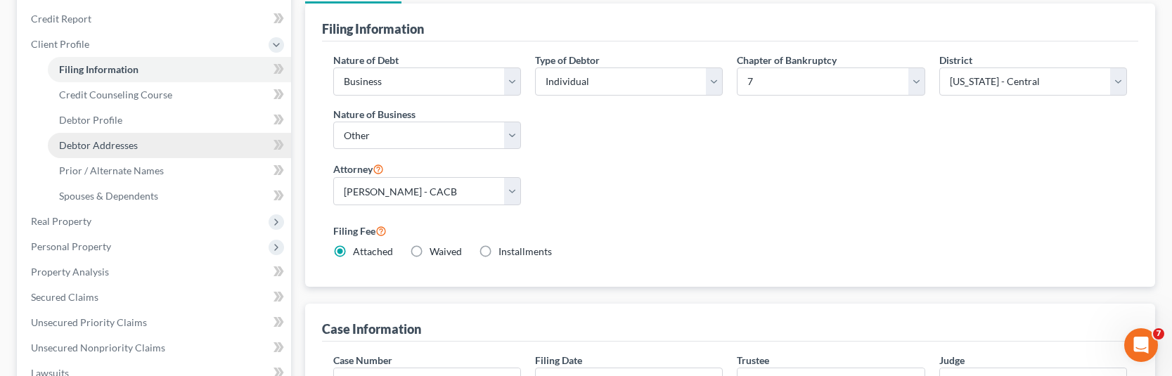
scroll to position [58, 0]
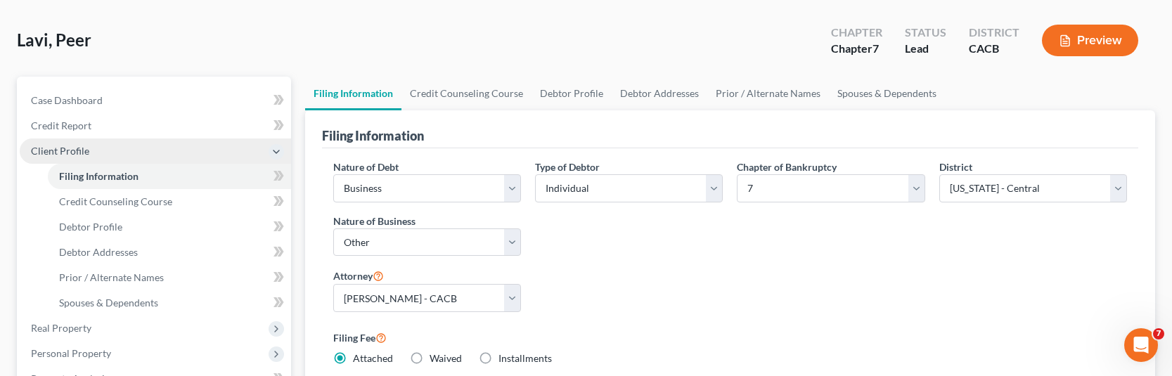
click at [71, 152] on span "Client Profile" at bounding box center [60, 151] width 58 height 12
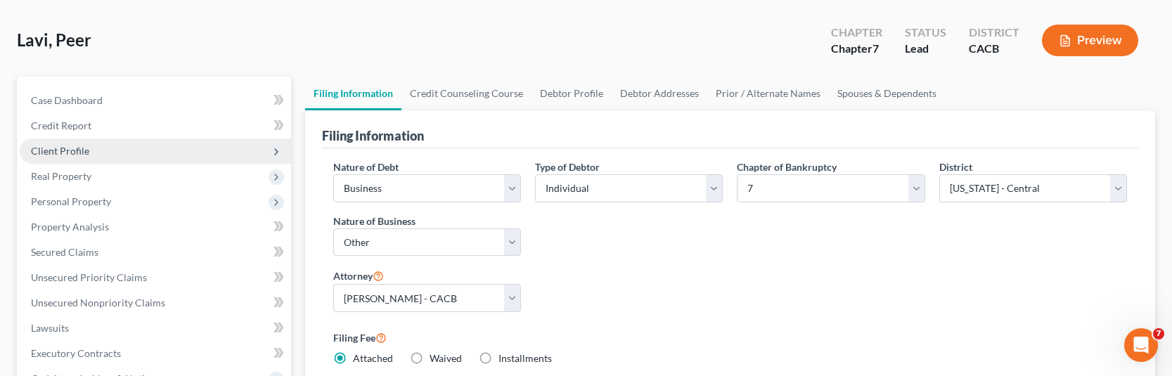
click at [75, 156] on span "Client Profile" at bounding box center [60, 151] width 58 height 12
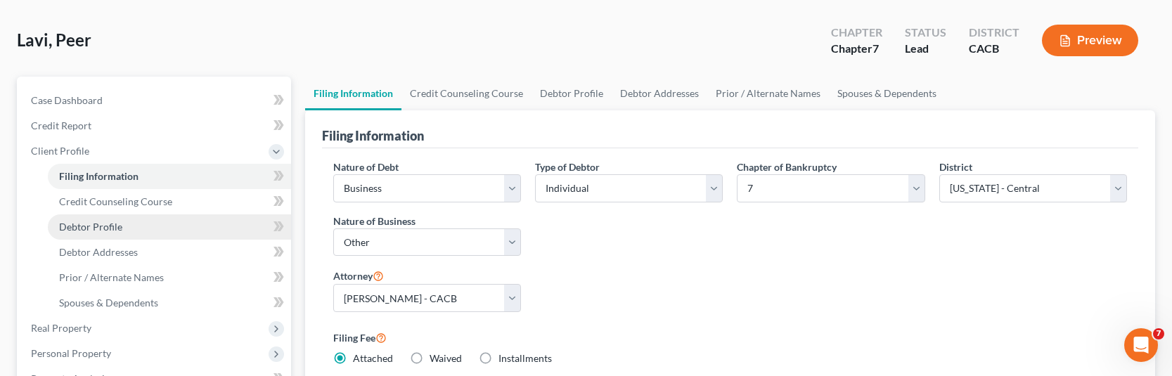
click at [101, 228] on span "Debtor Profile" at bounding box center [90, 227] width 63 height 12
select select "1"
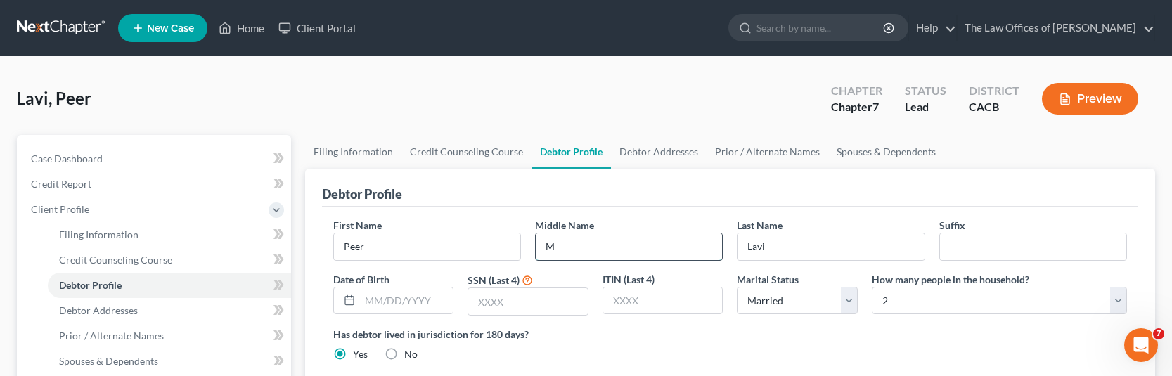
click at [602, 242] on input "M" at bounding box center [629, 246] width 186 height 27
type input "[PERSON_NAME]"
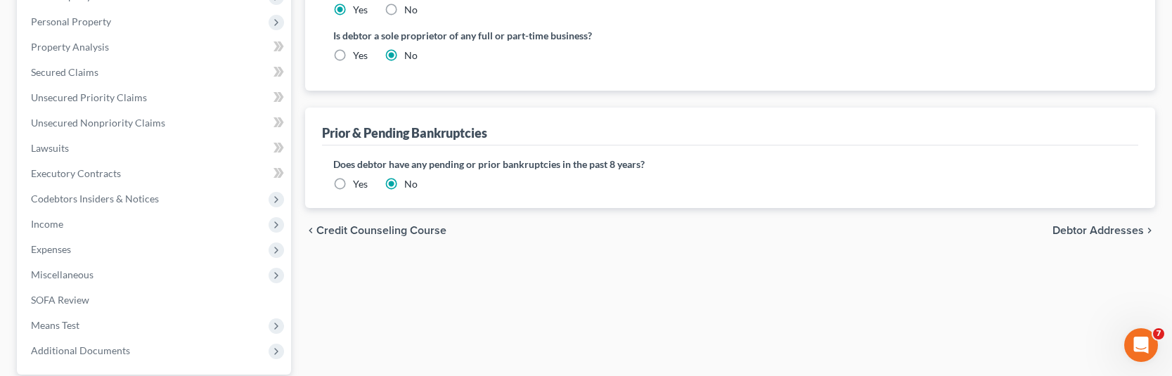
scroll to position [523, 0]
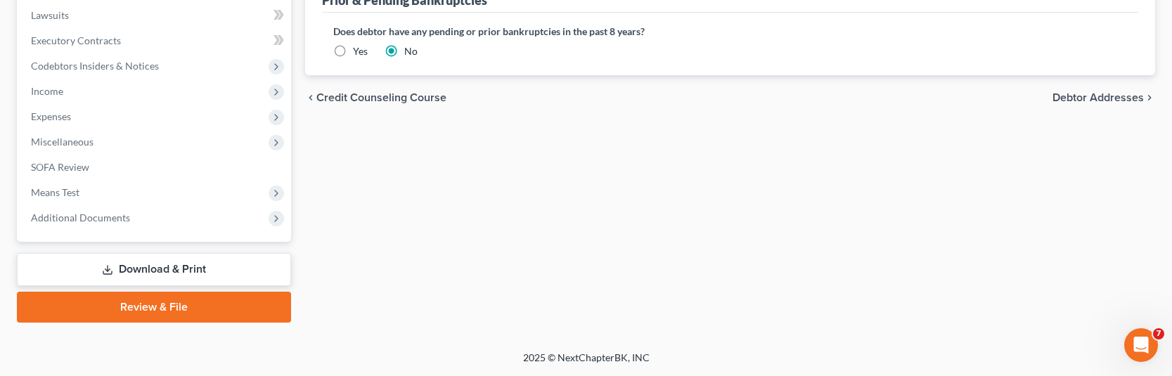
click at [1077, 98] on span "Debtor Addresses" at bounding box center [1098, 97] width 91 height 11
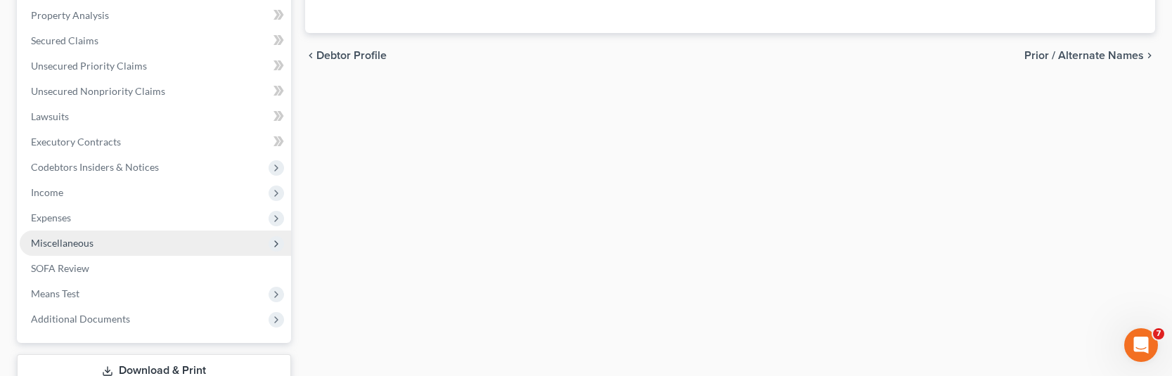
scroll to position [492, 0]
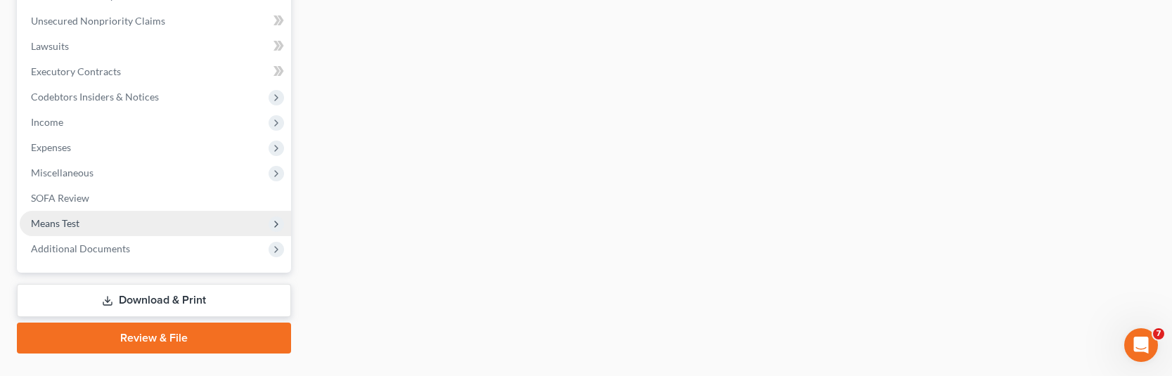
click at [70, 226] on span "Means Test" at bounding box center [55, 223] width 49 height 12
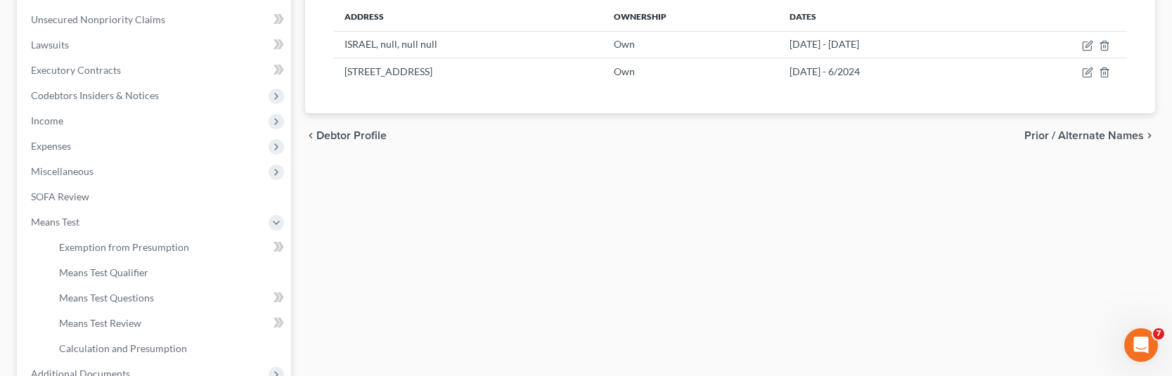
scroll to position [340, 0]
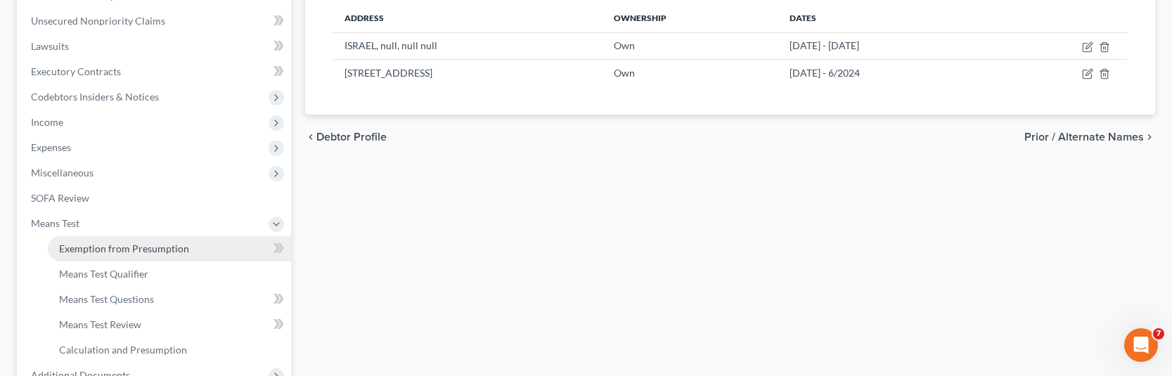
click at [101, 248] on span "Exemption from Presumption" at bounding box center [124, 249] width 130 height 12
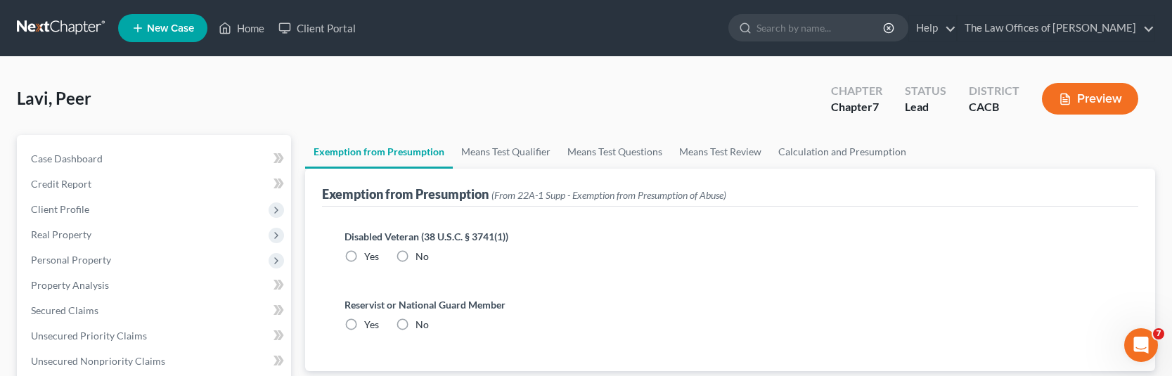
click at [416, 256] on label "No" at bounding box center [422, 257] width 13 height 14
click at [421, 256] on input "No" at bounding box center [425, 254] width 9 height 9
radio input "true"
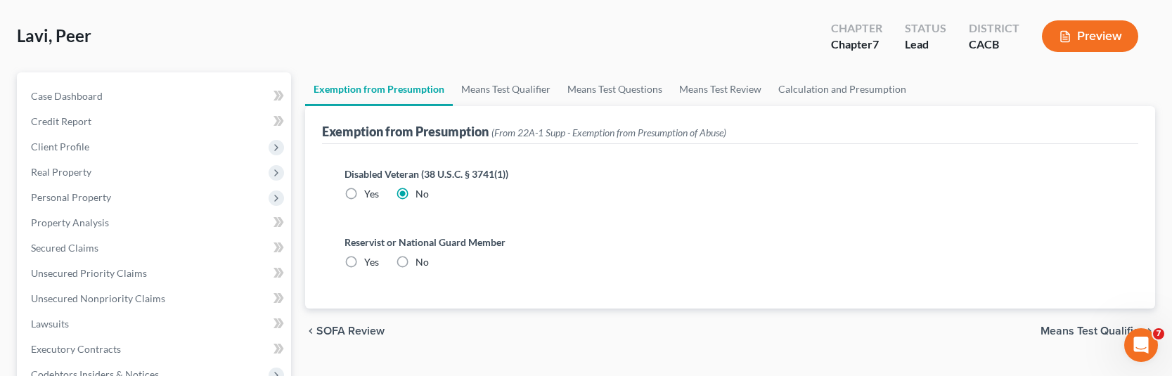
scroll to position [141, 0]
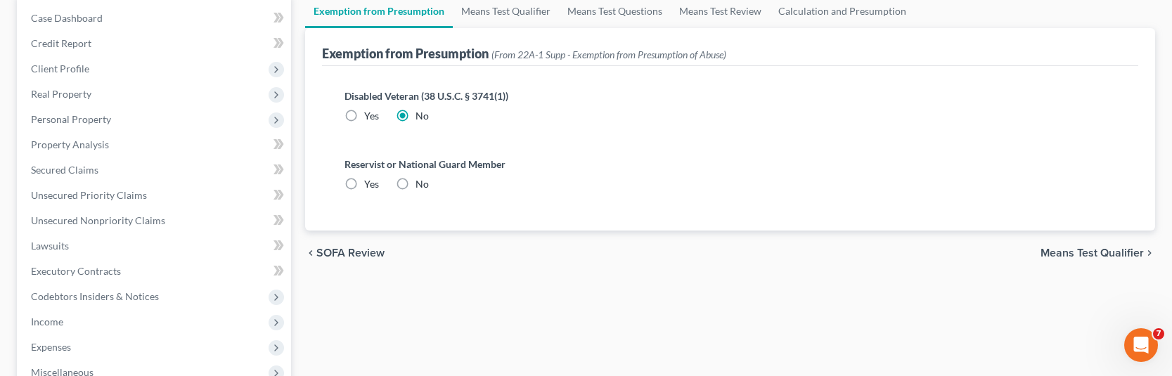
click at [416, 185] on label "No" at bounding box center [422, 184] width 13 height 14
click at [421, 185] on input "No" at bounding box center [425, 181] width 9 height 9
radio input "true"
click at [1063, 250] on span "Means Test Qualifier" at bounding box center [1092, 253] width 103 height 11
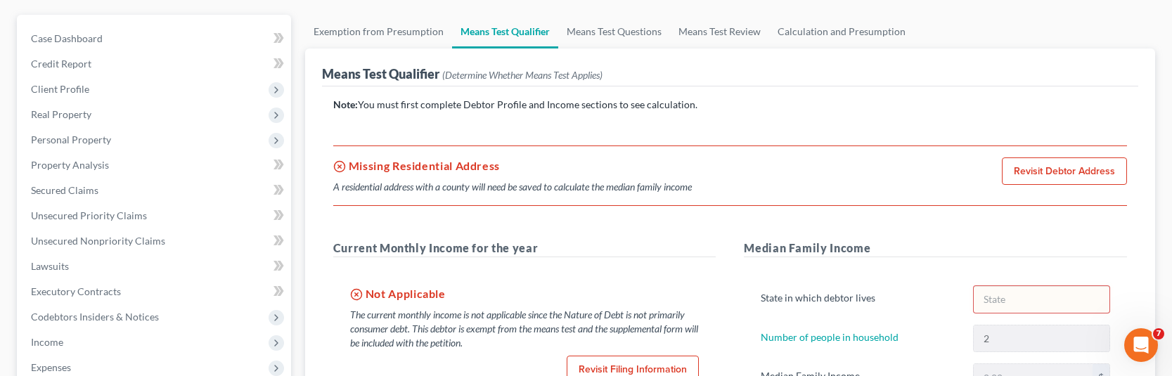
scroll to position [141, 0]
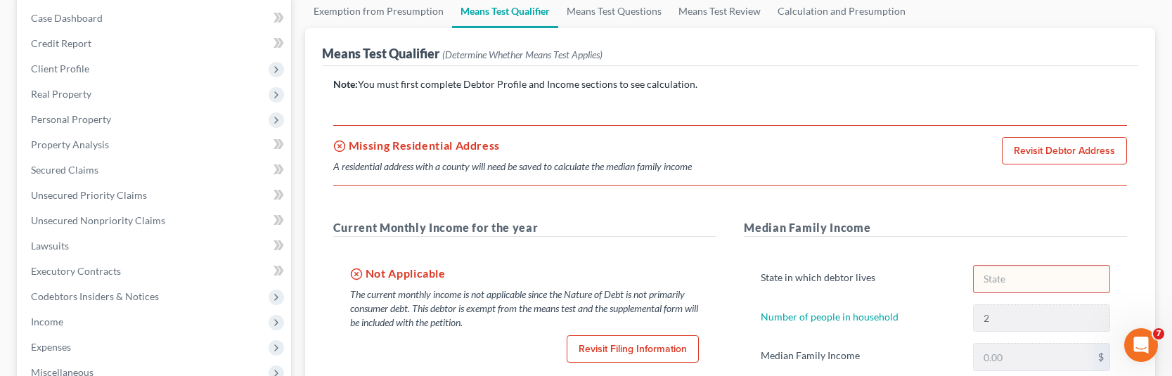
click at [1043, 155] on link "Revisit Debtor Address" at bounding box center [1064, 151] width 125 height 28
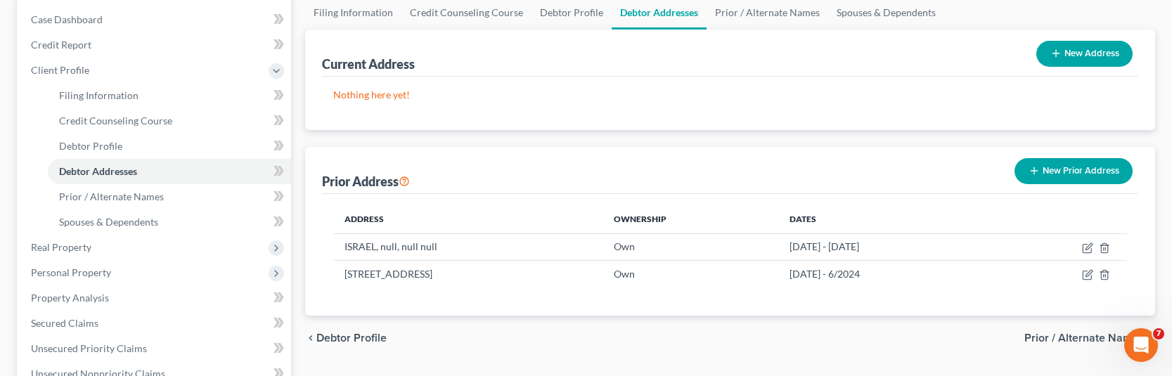
scroll to position [141, 0]
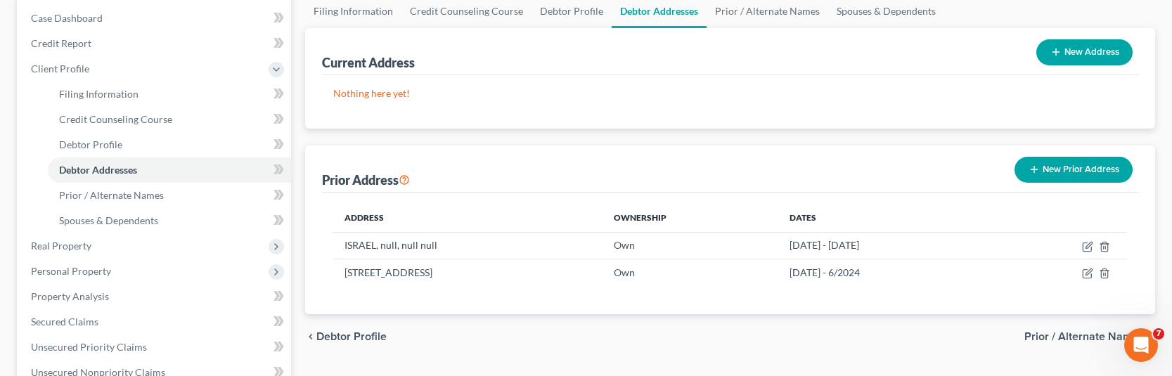
click at [1075, 51] on button "New Address" at bounding box center [1085, 52] width 96 height 26
select select "0"
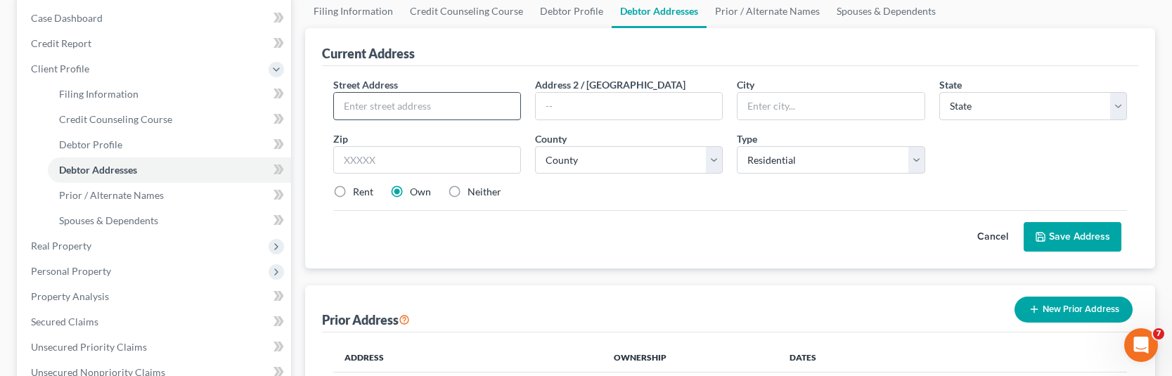
click at [403, 108] on input "text" at bounding box center [427, 106] width 186 height 27
drag, startPoint x: 1023, startPoint y: 158, endPoint x: 740, endPoint y: 152, distance: 282.8
click at [1023, 158] on div "Street Address * Address 2 / [GEOGRAPHIC_DATA] * State * State [US_STATE] AK AR…" at bounding box center [730, 144] width 808 height 134
click at [468, 110] on input "text" at bounding box center [427, 106] width 186 height 27
type input "[STREET_ADDRESS][PERSON_NAME]"
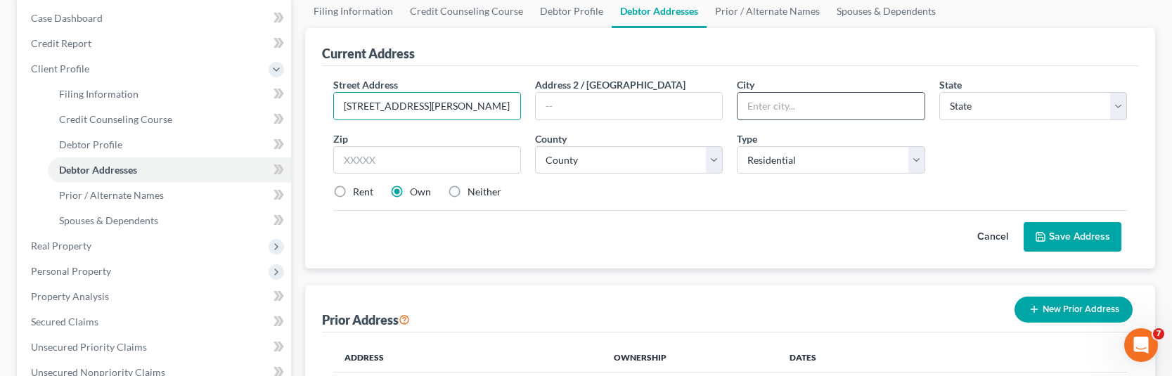
click at [798, 112] on input "text" at bounding box center [831, 106] width 186 height 27
type input "[PERSON_NAME][GEOGRAPHIC_DATA]"
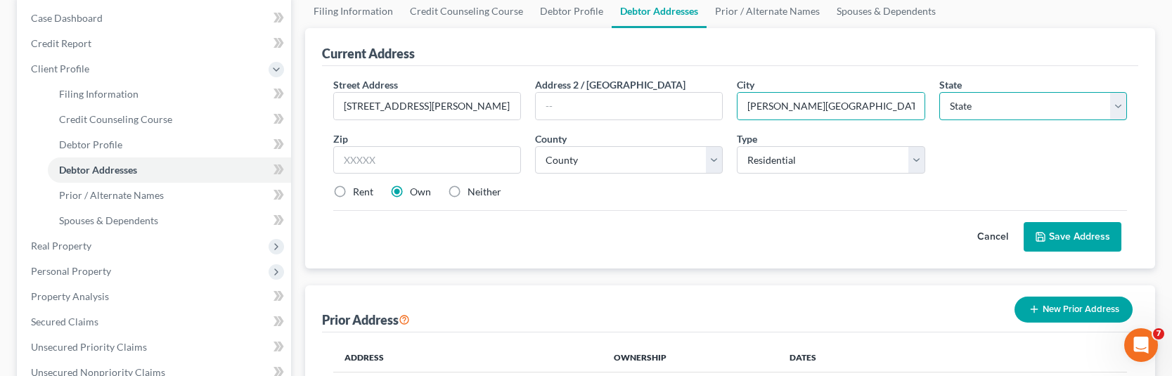
click at [986, 105] on select "State [US_STATE] AK AR AZ CA CO CT DE DC [GEOGRAPHIC_DATA] [GEOGRAPHIC_DATA] GU…" at bounding box center [1033, 106] width 188 height 28
select select "4"
click at [939, 92] on select "State [US_STATE] AK AR AZ CA CO CT DE DC [GEOGRAPHIC_DATA] [GEOGRAPHIC_DATA] GU…" at bounding box center [1033, 106] width 188 height 28
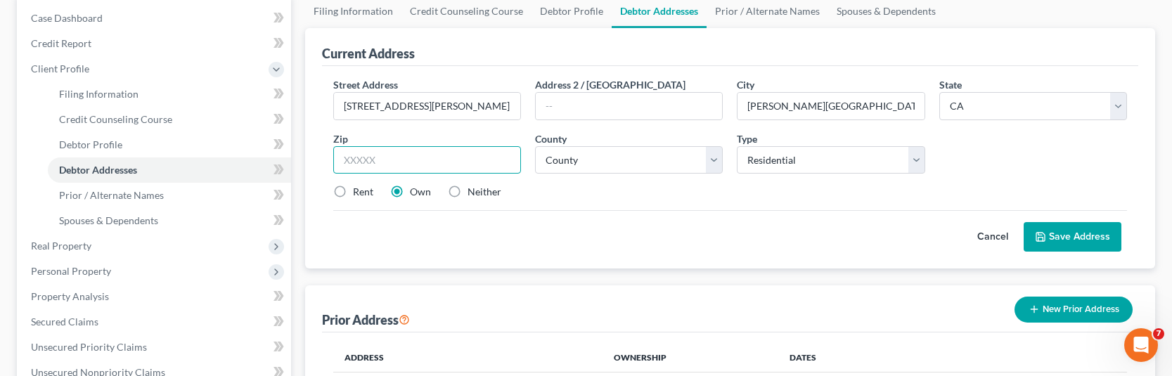
click at [489, 167] on input "text" at bounding box center [427, 160] width 188 height 28
type input "90212"
select select "18"
click at [1072, 232] on button "Save Address" at bounding box center [1073, 237] width 98 height 30
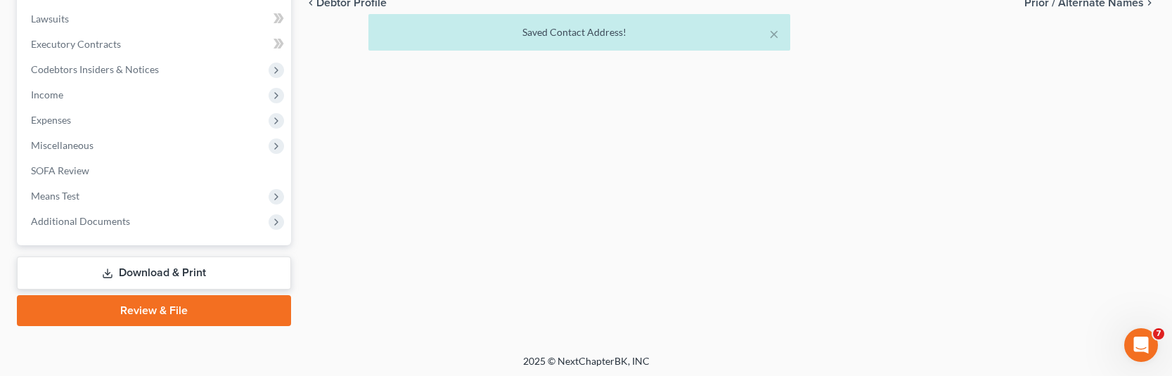
scroll to position [523, 0]
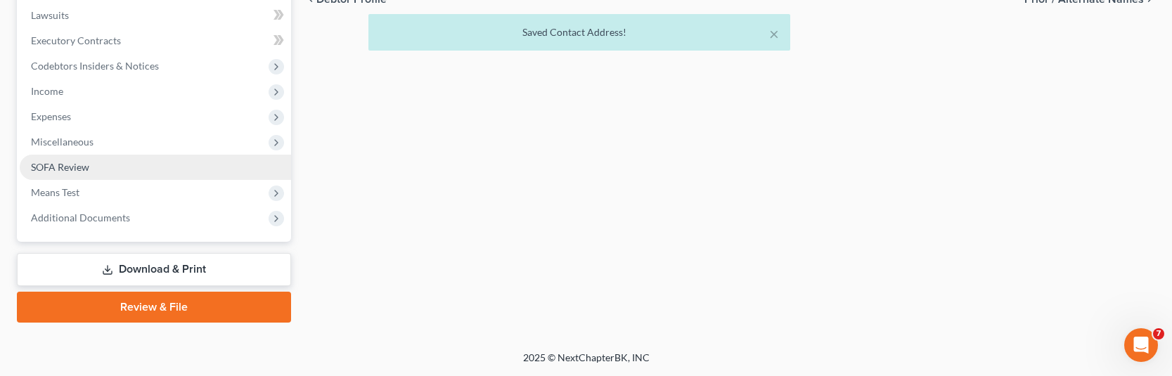
click at [75, 172] on span "SOFA Review" at bounding box center [60, 167] width 58 height 12
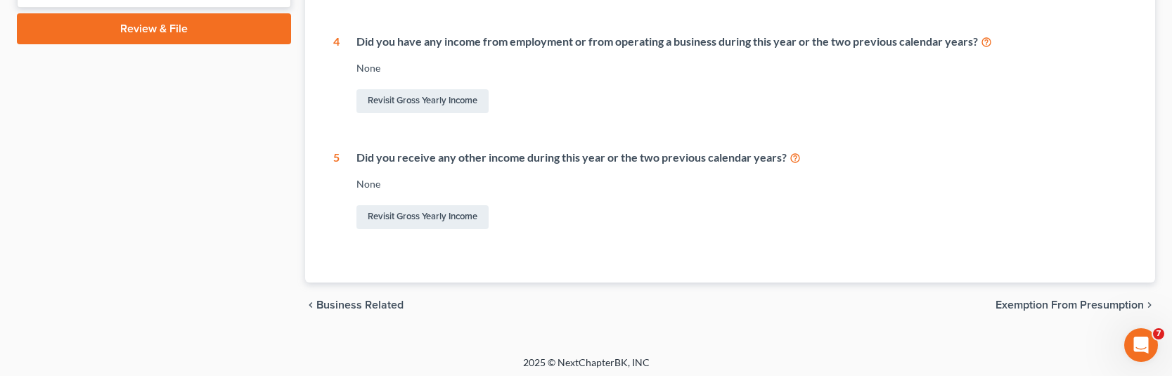
scroll to position [655, 0]
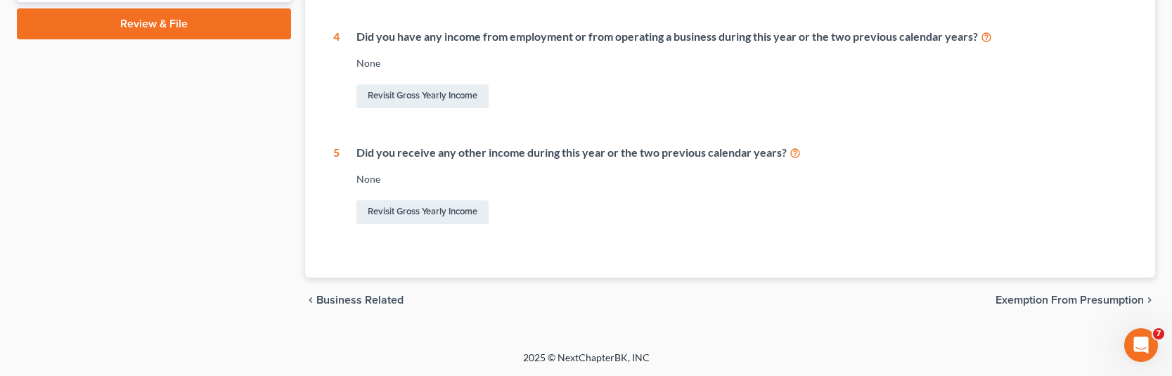
click at [1034, 301] on span "Exemption from Presumption" at bounding box center [1070, 300] width 148 height 11
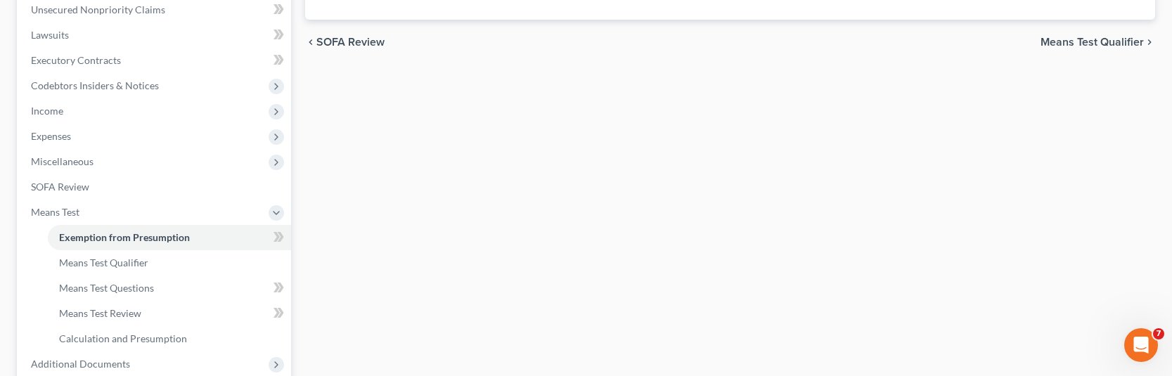
drag, startPoint x: 1083, startPoint y: 41, endPoint x: 819, endPoint y: 174, distance: 295.0
click at [1083, 42] on span "Means Test Qualifier" at bounding box center [1092, 42] width 103 height 11
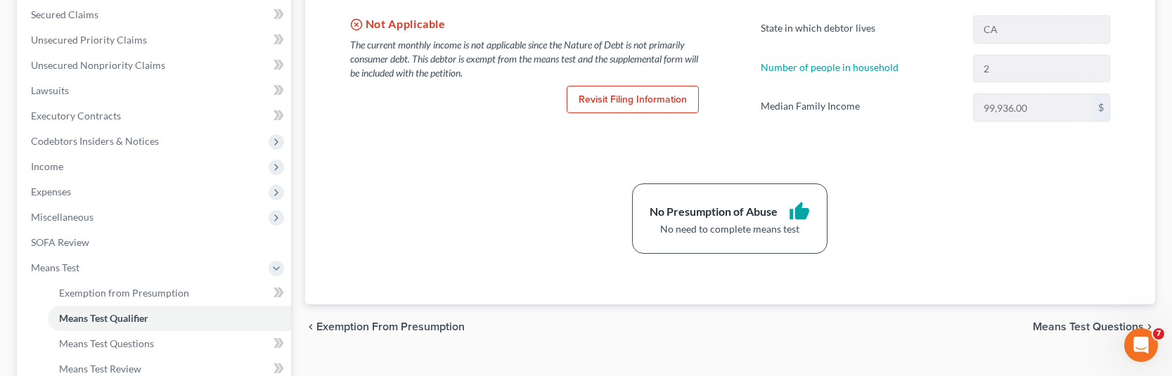
scroll to position [352, 0]
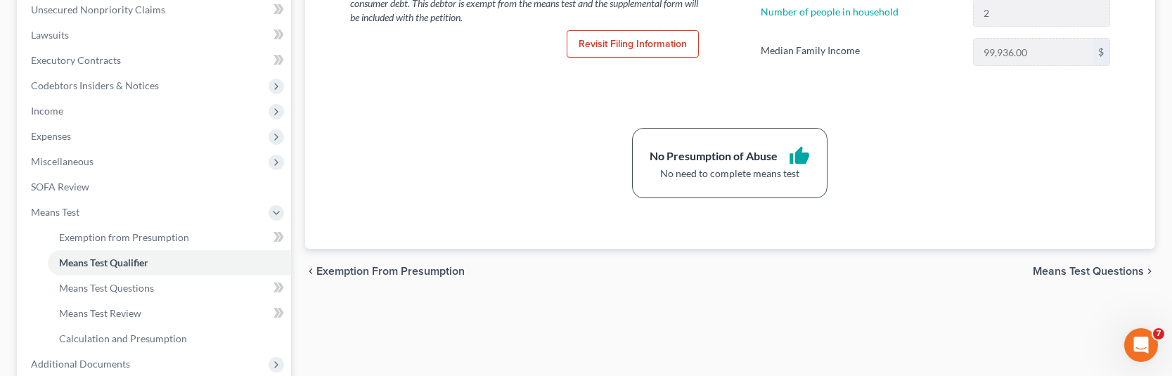
click at [1063, 270] on span "Means Test Questions" at bounding box center [1088, 271] width 111 height 11
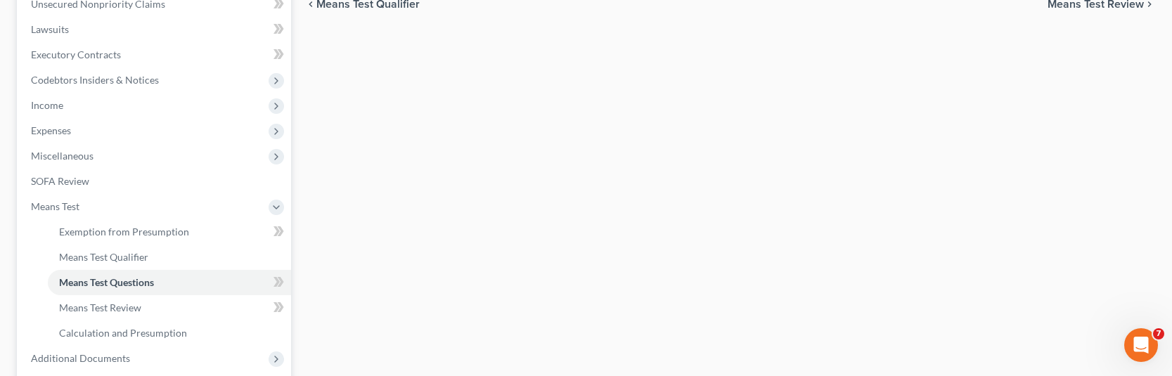
click at [1081, 6] on span "Means Test Review" at bounding box center [1096, 4] width 96 height 11
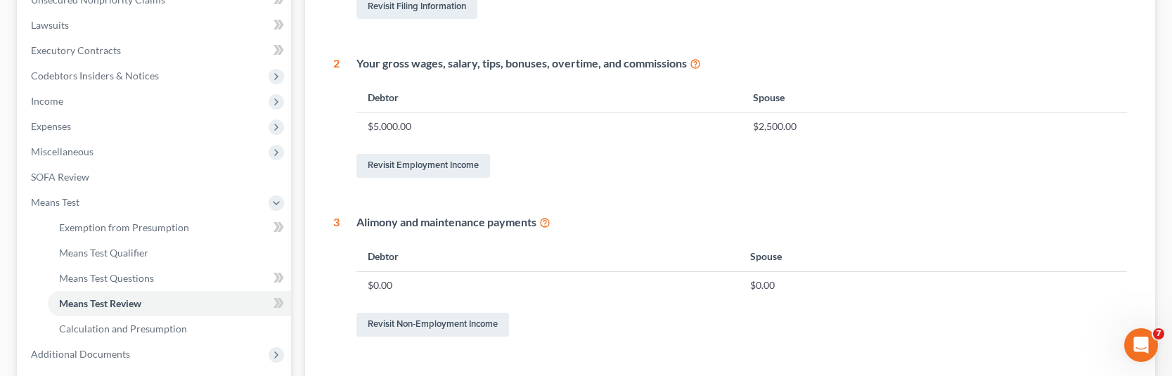
scroll to position [281, 0]
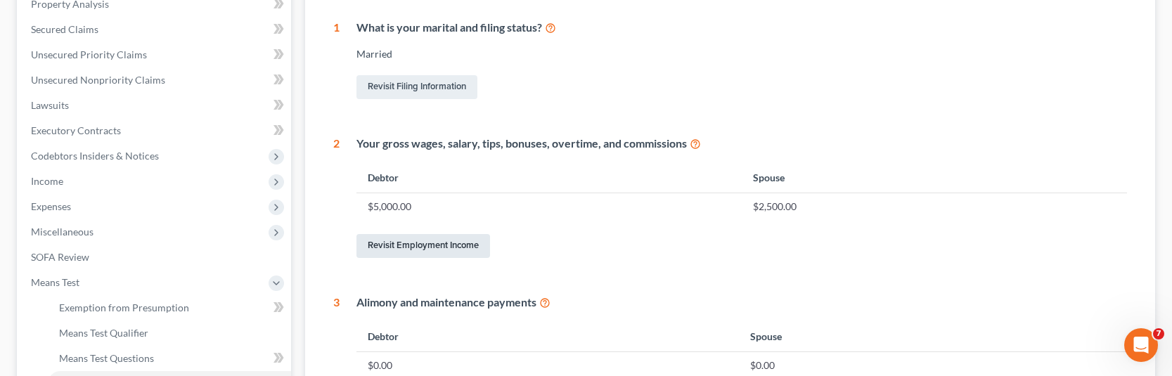
click at [425, 248] on link "Revisit Employment Income" at bounding box center [424, 246] width 134 height 24
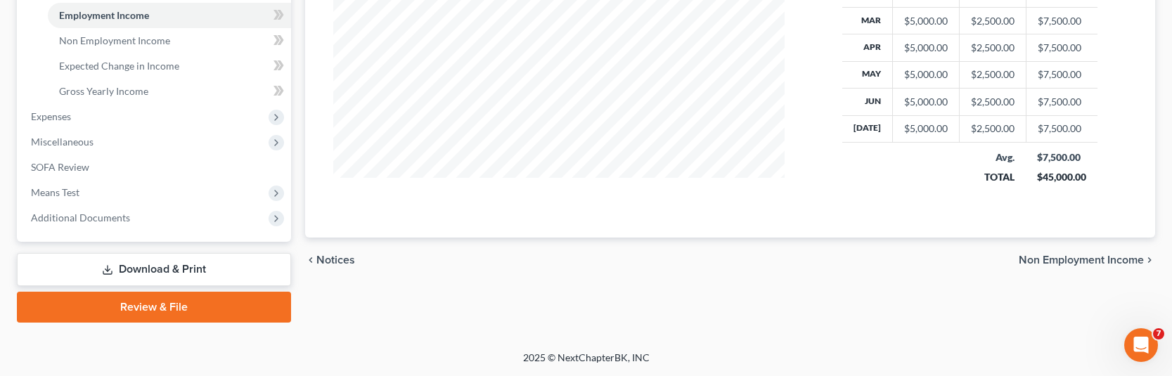
scroll to position [402, 0]
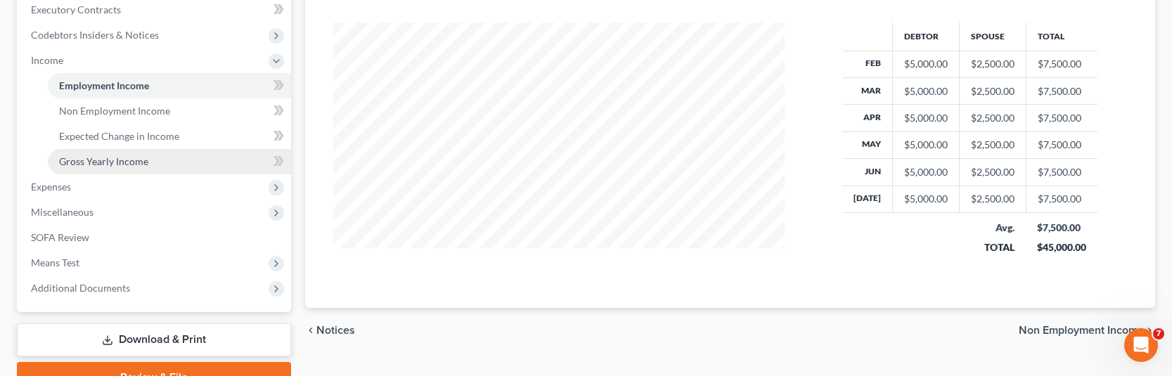
click at [133, 158] on span "Gross Yearly Income" at bounding box center [103, 161] width 89 height 12
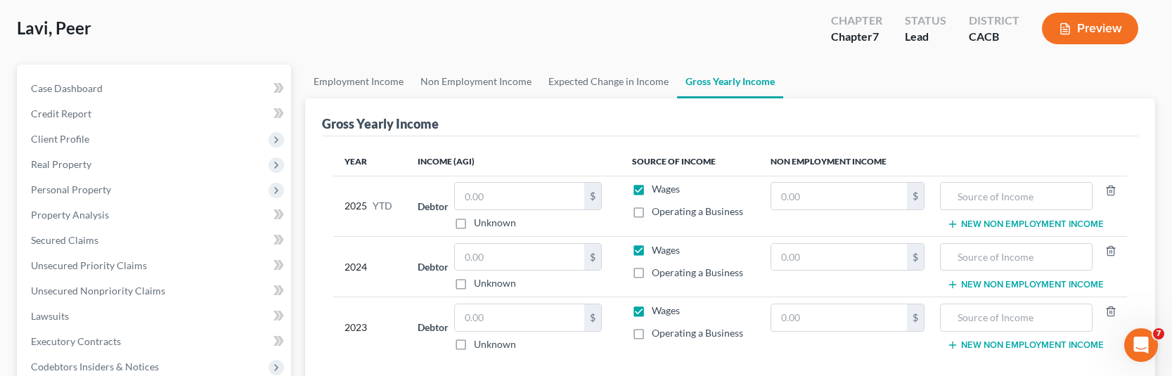
scroll to position [141, 0]
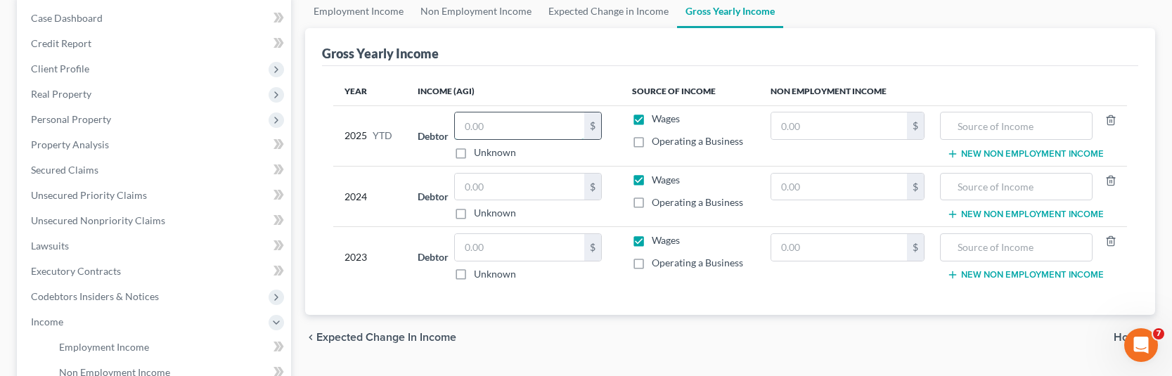
click at [558, 127] on input "text" at bounding box center [519, 126] width 129 height 27
type input "40,000"
type input "5"
type input "60,000"
type input "65,000"
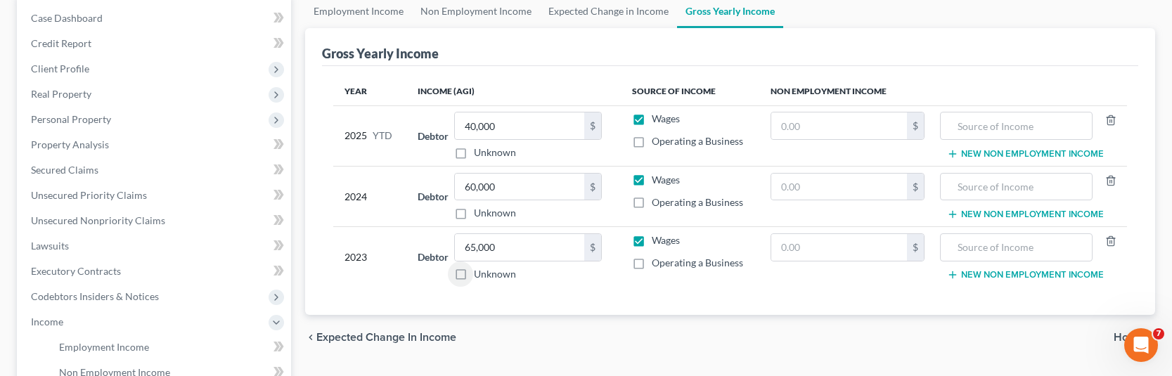
click at [1122, 339] on span "Home" at bounding box center [1129, 337] width 30 height 11
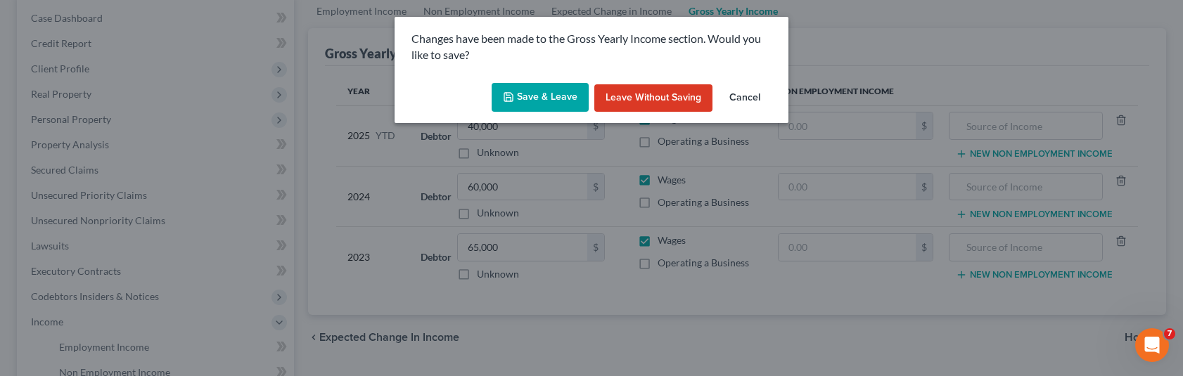
click at [559, 96] on button "Save & Leave" at bounding box center [540, 98] width 97 height 30
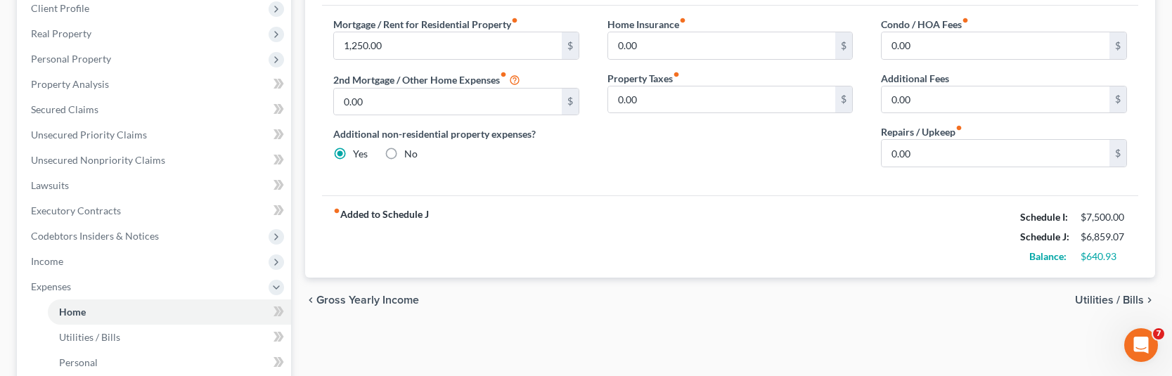
scroll to position [211, 0]
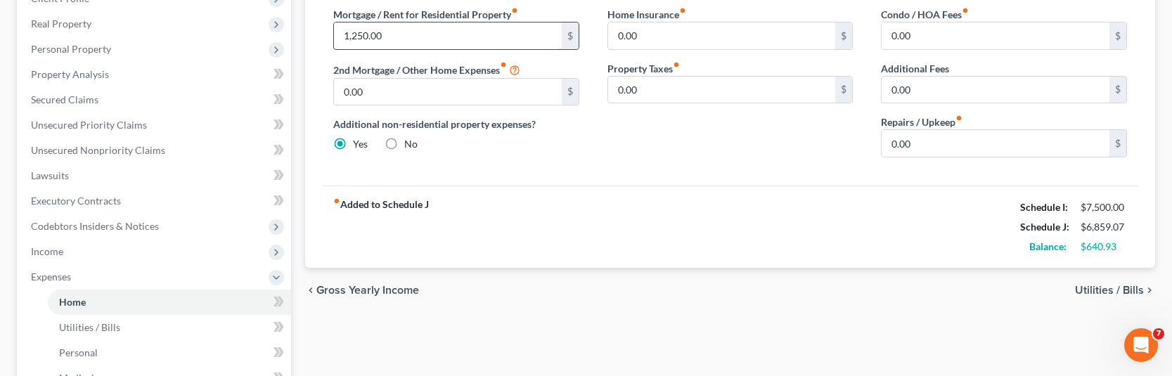
click at [351, 37] on input "1,250.00" at bounding box center [448, 36] width 228 height 27
type input "1,500.00"
click at [595, 167] on div "Home Insurance fiber_manual_record 0.00 $ Property Taxes fiber_manual_record 0.…" at bounding box center [731, 88] width 274 height 162
click at [1128, 290] on span "Utilities / Bills" at bounding box center [1109, 290] width 69 height 11
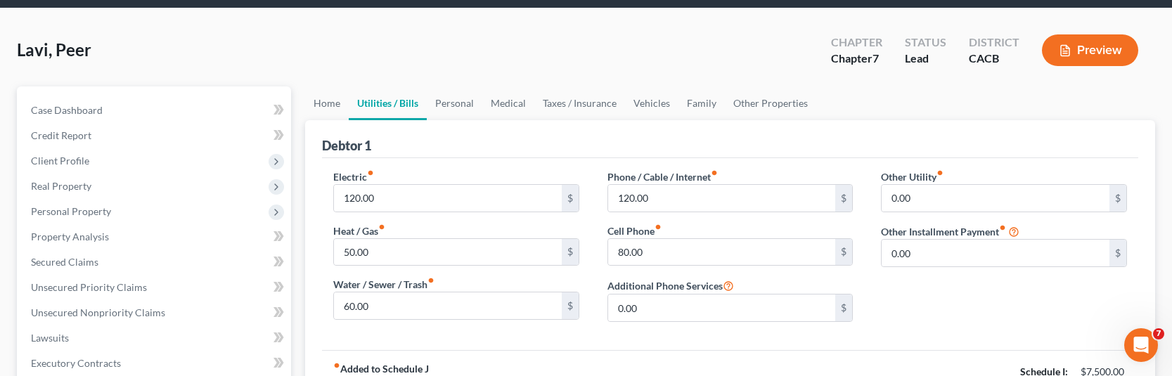
scroll to position [70, 0]
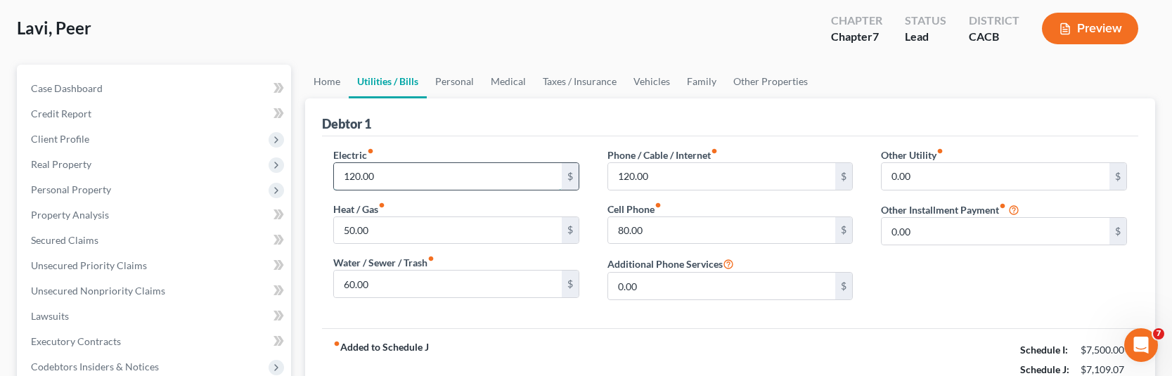
click at [345, 175] on input "120.00" at bounding box center [448, 176] width 228 height 27
type input "220.00"
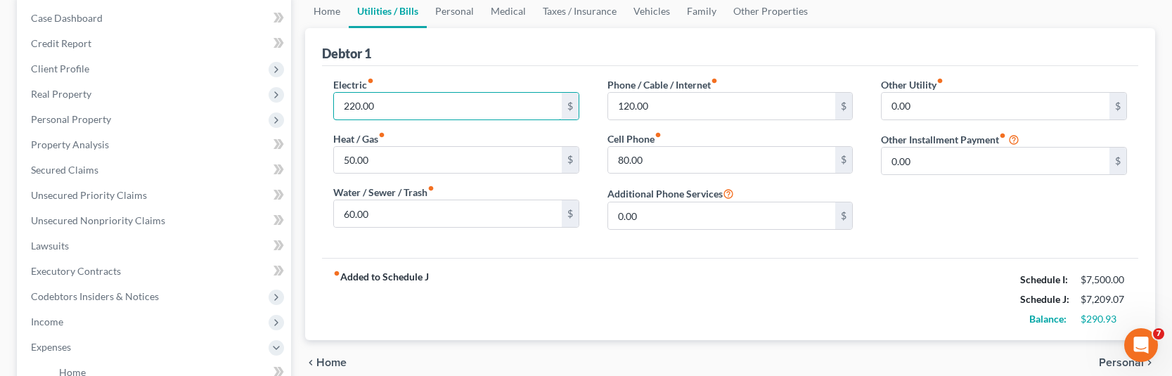
scroll to position [211, 0]
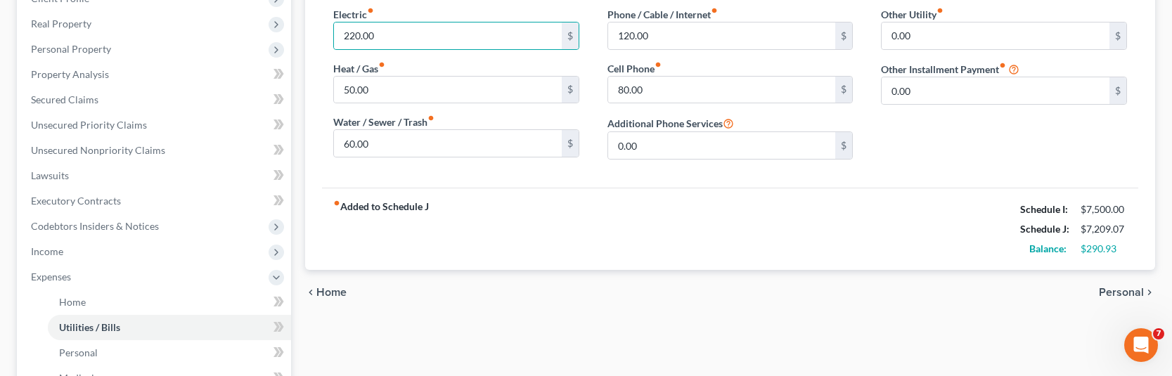
click at [1110, 287] on span "Personal" at bounding box center [1121, 292] width 45 height 11
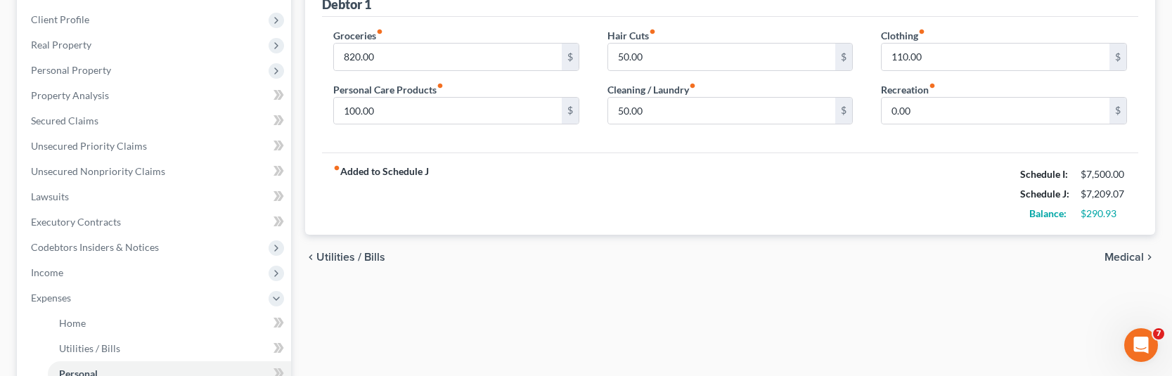
scroll to position [211, 0]
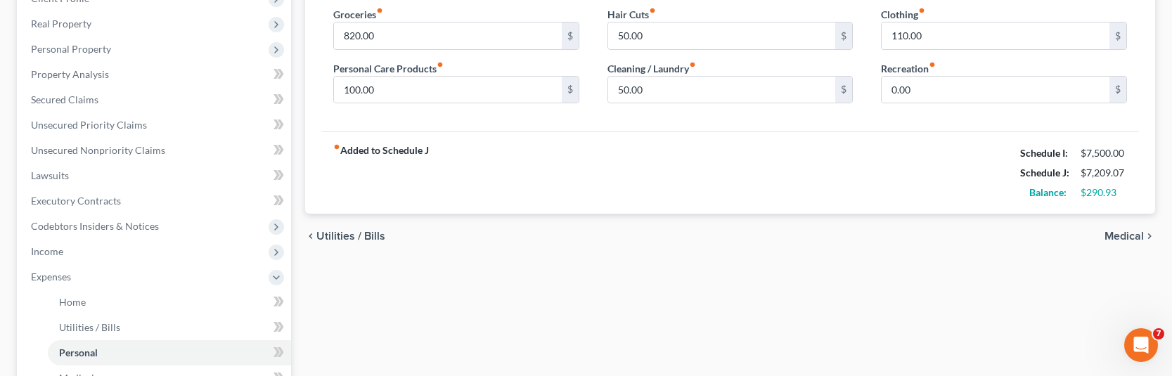
click at [1121, 238] on span "Medical" at bounding box center [1124, 236] width 39 height 11
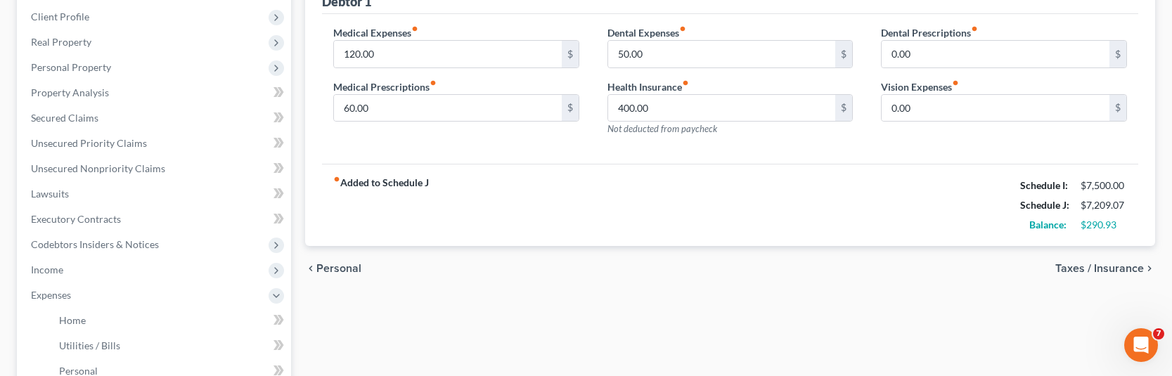
scroll to position [281, 0]
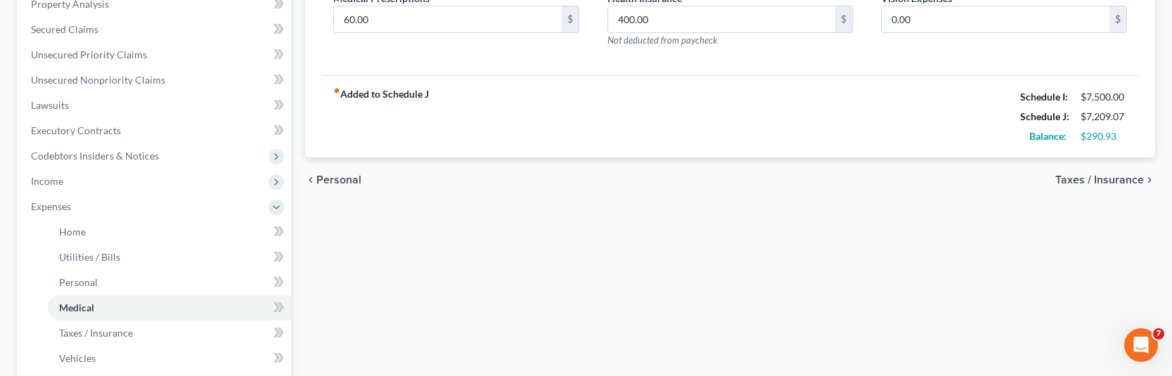
click at [1083, 182] on span "Taxes / Insurance" at bounding box center [1100, 179] width 89 height 11
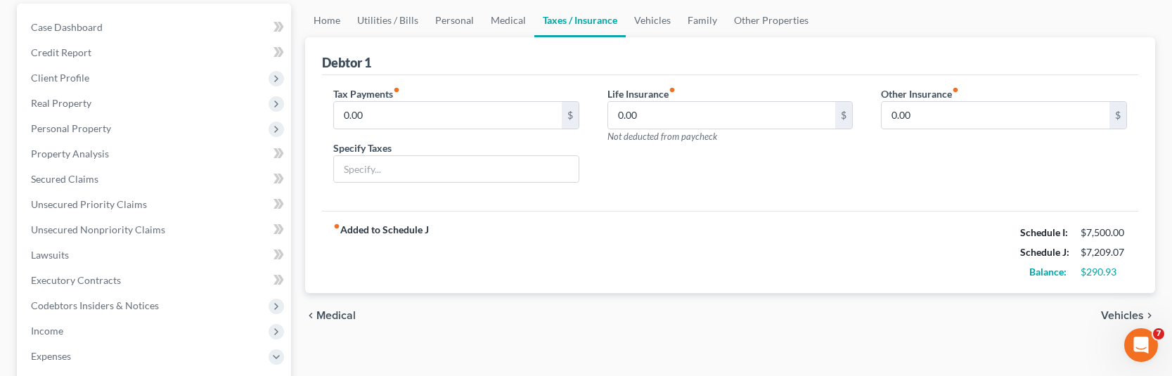
scroll to position [211, 0]
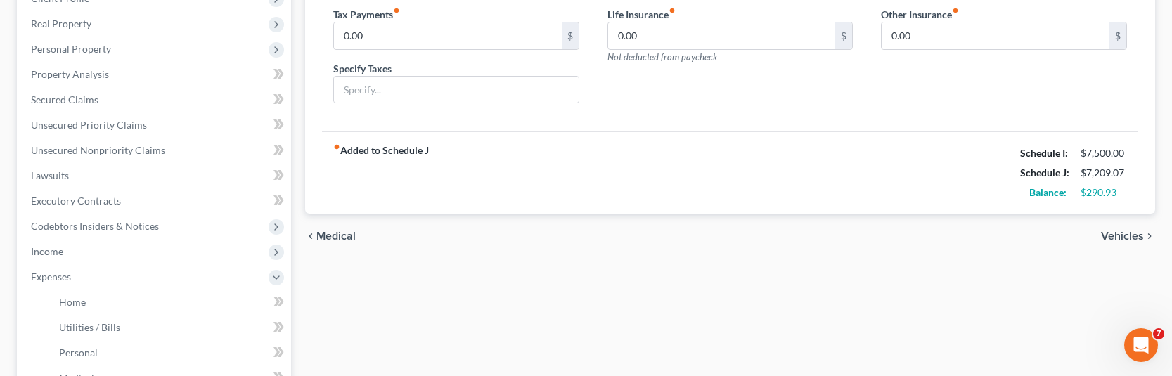
click at [1130, 231] on span "Vehicles" at bounding box center [1122, 236] width 43 height 11
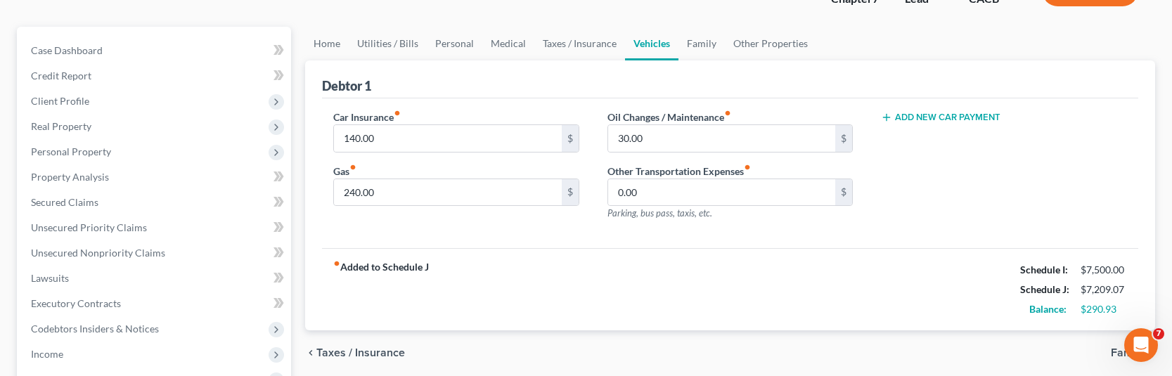
scroll to position [141, 0]
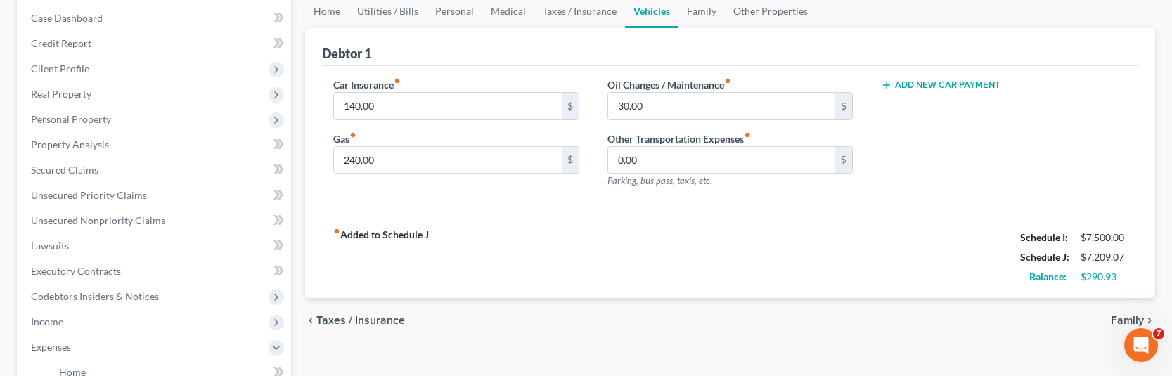
click at [1112, 319] on span "Family" at bounding box center [1127, 320] width 33 height 11
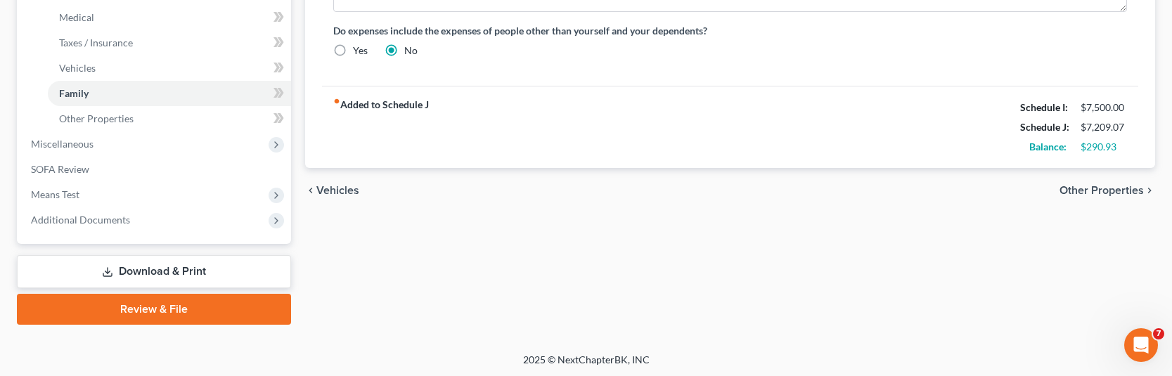
scroll to position [574, 0]
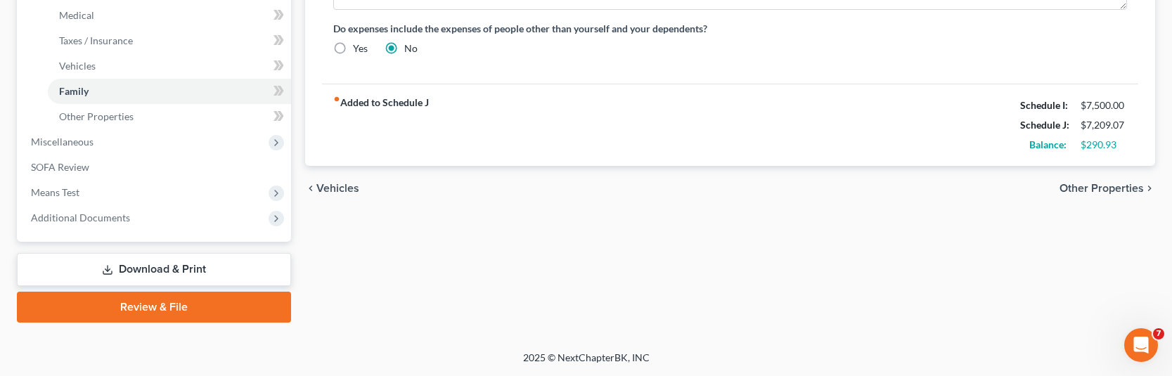
click at [1079, 191] on span "Other Properties" at bounding box center [1102, 188] width 84 height 11
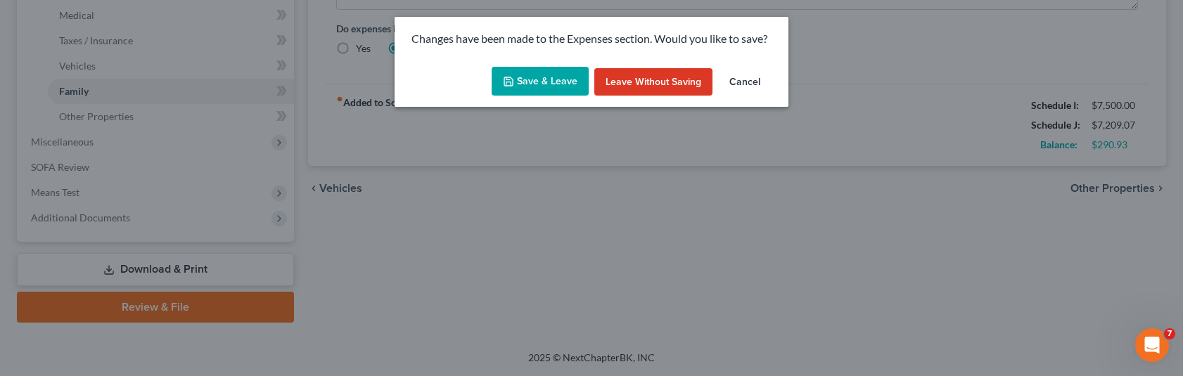
click at [526, 79] on button "Save & Leave" at bounding box center [540, 82] width 97 height 30
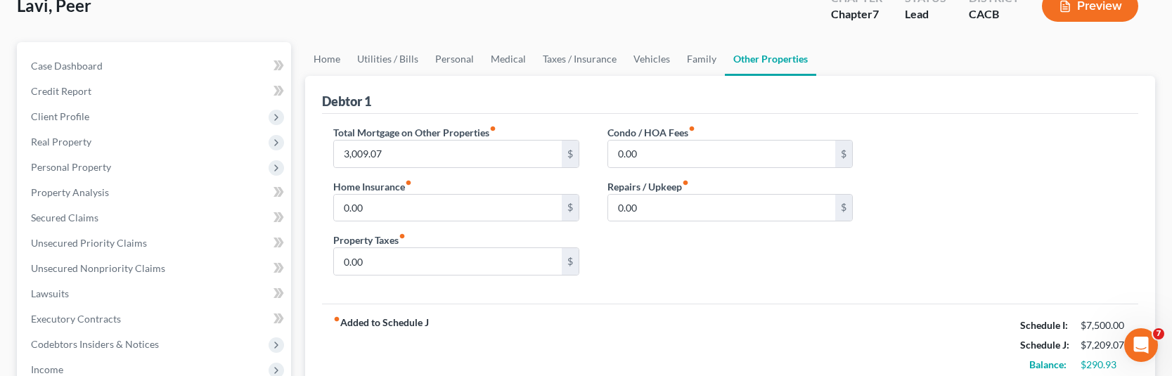
scroll to position [141, 0]
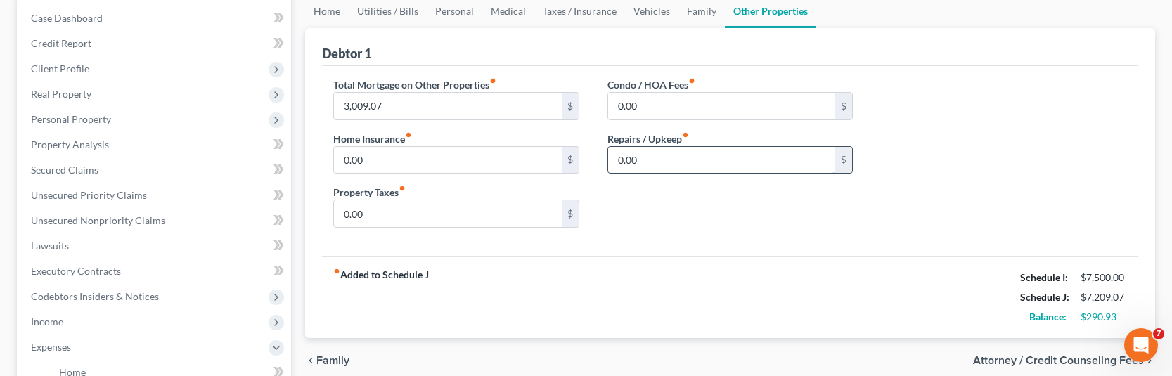
click at [692, 171] on input "0.00" at bounding box center [722, 160] width 228 height 27
type input "150"
type input "60"
type input "250"
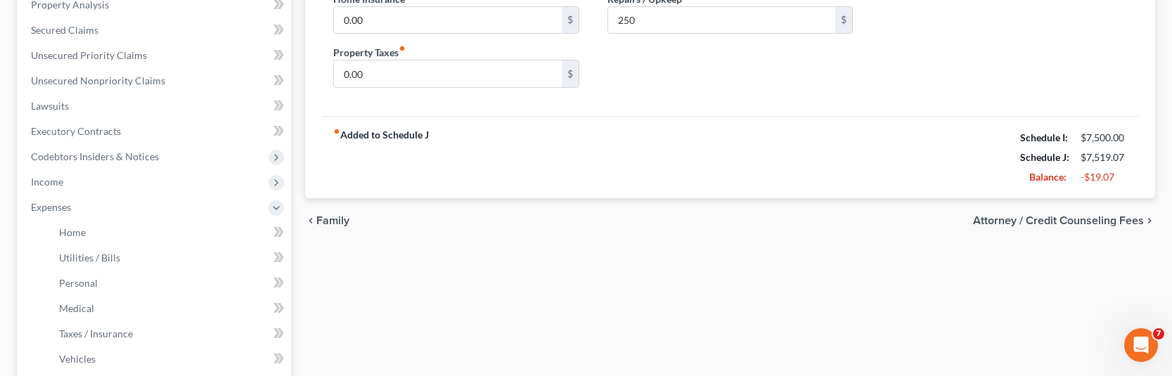
scroll to position [281, 0]
click at [1042, 219] on span "Attorney / Credit Counseling Fees" at bounding box center [1058, 219] width 171 height 11
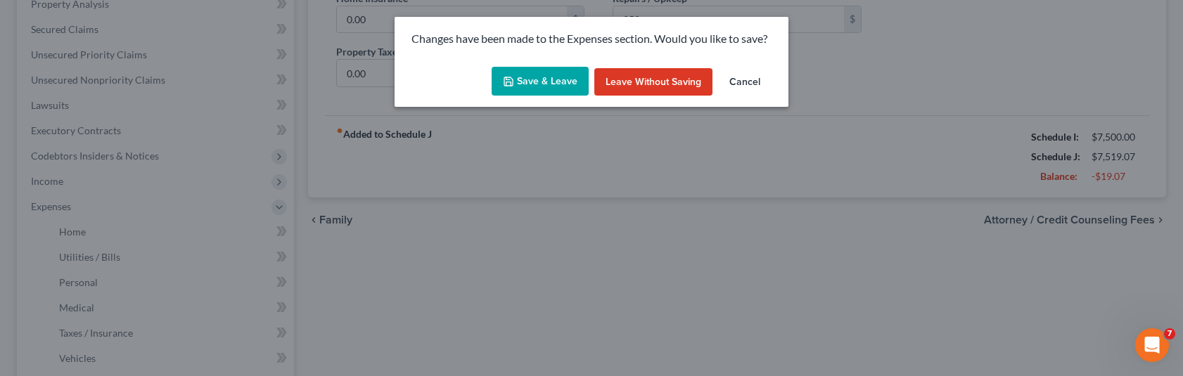
click at [564, 85] on button "Save & Leave" at bounding box center [540, 82] width 97 height 30
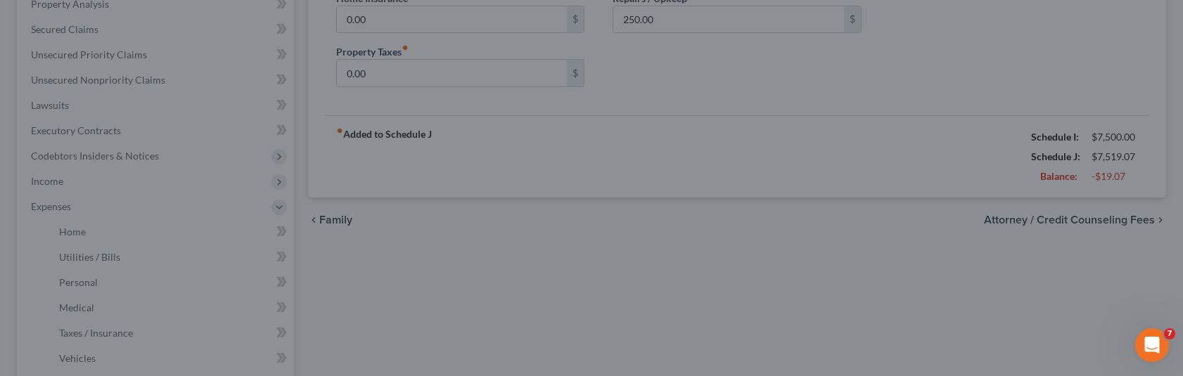
select select "0"
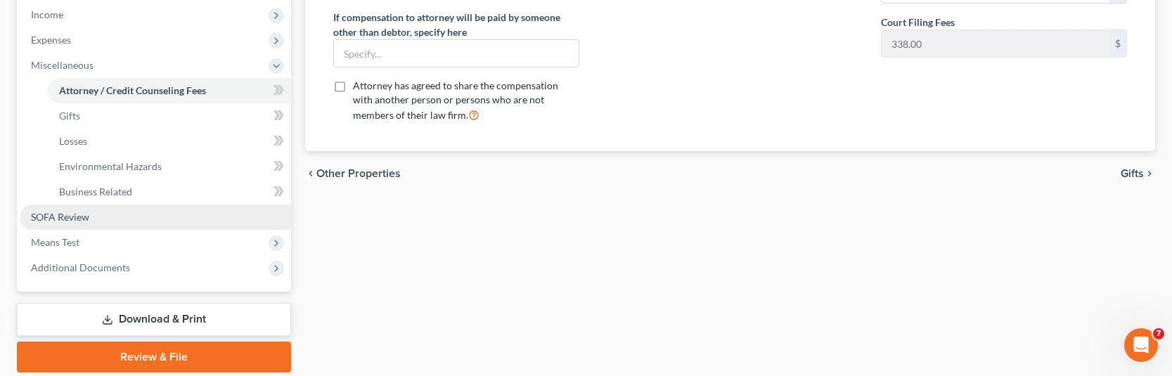
scroll to position [498, 0]
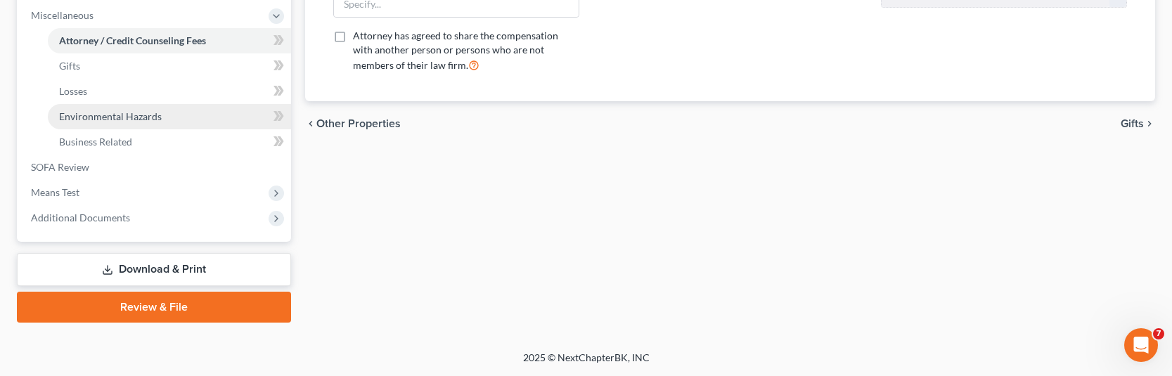
click at [127, 122] on link "Environmental Hazards" at bounding box center [169, 116] width 243 height 25
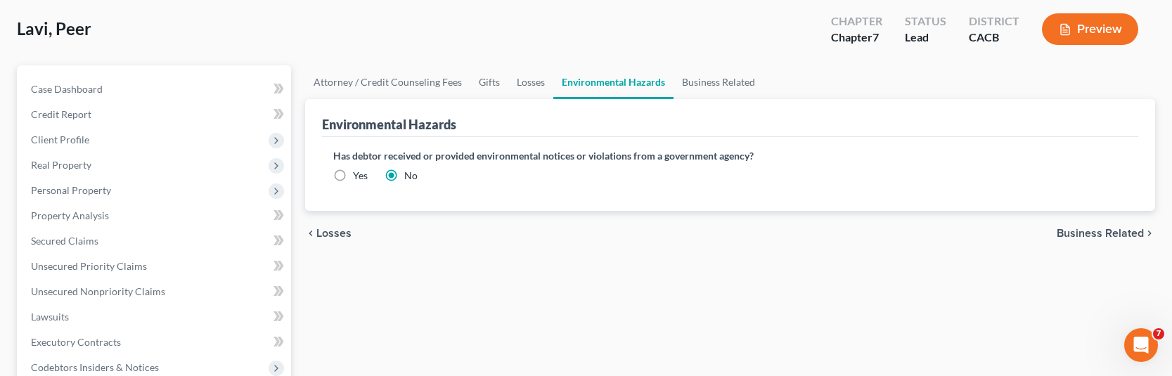
scroll to position [211, 0]
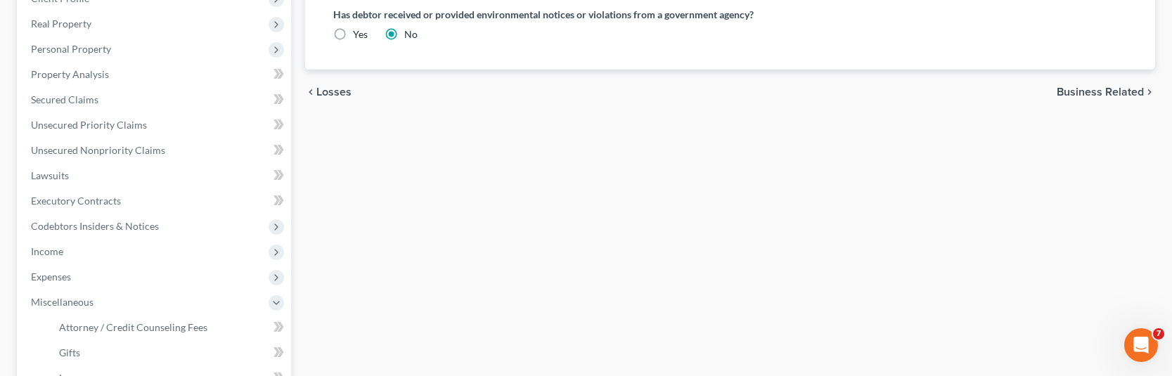
drag, startPoint x: 1106, startPoint y: 91, endPoint x: 767, endPoint y: 174, distance: 349.6
click at [1106, 91] on span "Business Related" at bounding box center [1100, 91] width 87 height 11
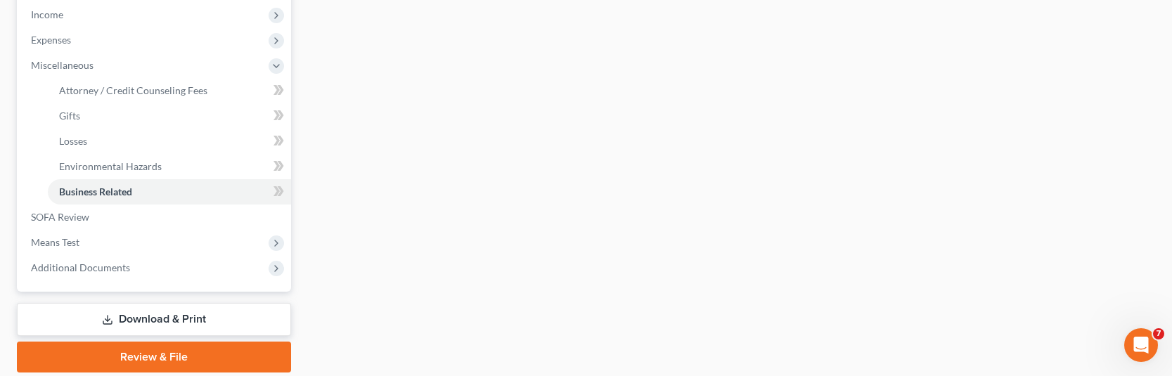
scroll to position [498, 0]
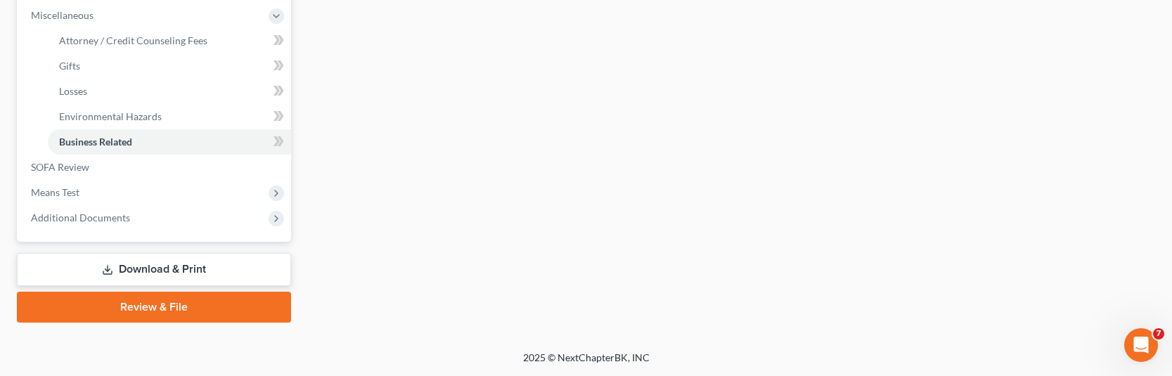
click at [197, 264] on link "Download & Print" at bounding box center [154, 269] width 274 height 33
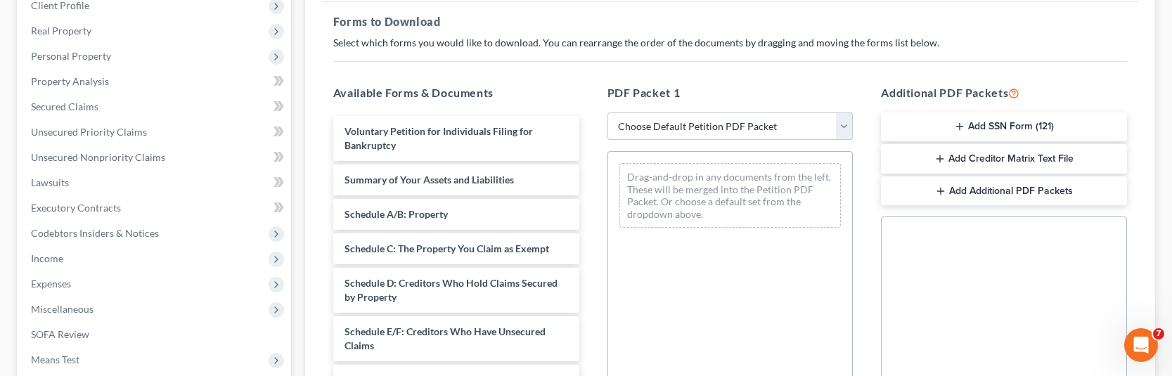
scroll to position [211, 0]
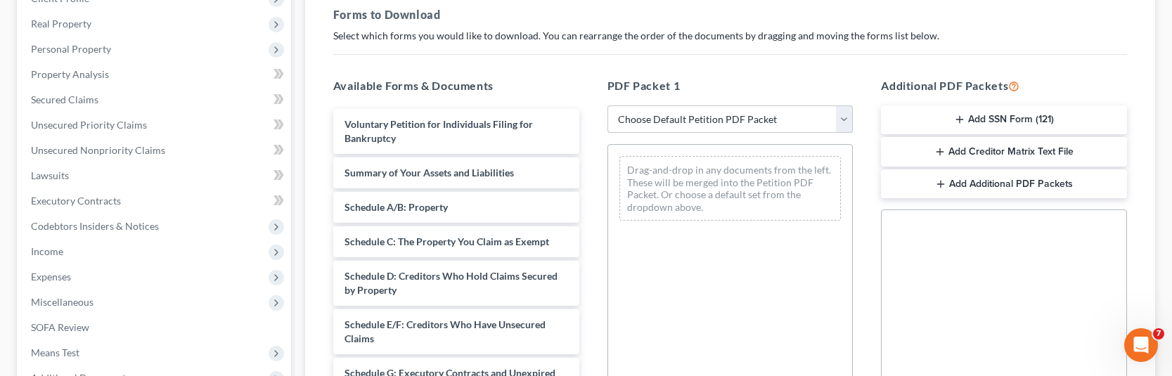
click at [791, 120] on select "Choose Default Petition PDF Packet Complete Bankruptcy Petition (all forms and …" at bounding box center [731, 119] width 246 height 28
select select "0"
click at [608, 105] on select "Choose Default Petition PDF Packet Complete Bankruptcy Petition (all forms and …" at bounding box center [731, 119] width 246 height 28
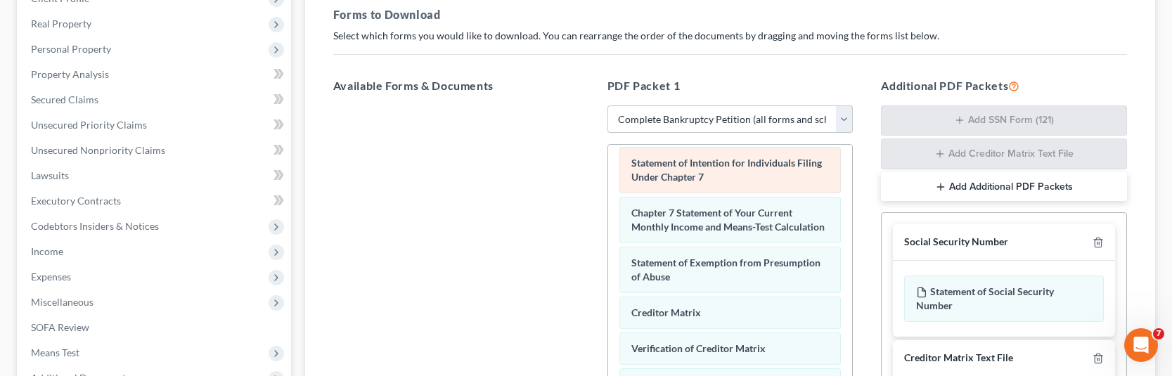
scroll to position [281, 0]
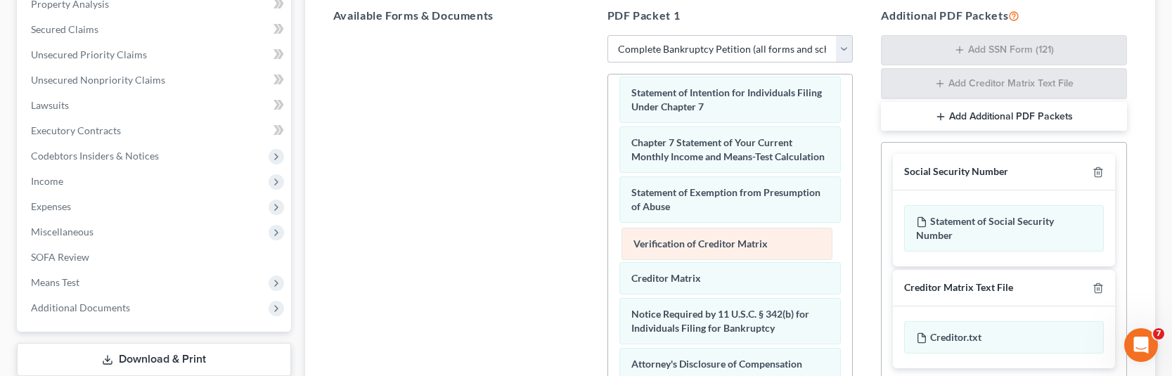
drag, startPoint x: 715, startPoint y: 274, endPoint x: 717, endPoint y: 238, distance: 36.6
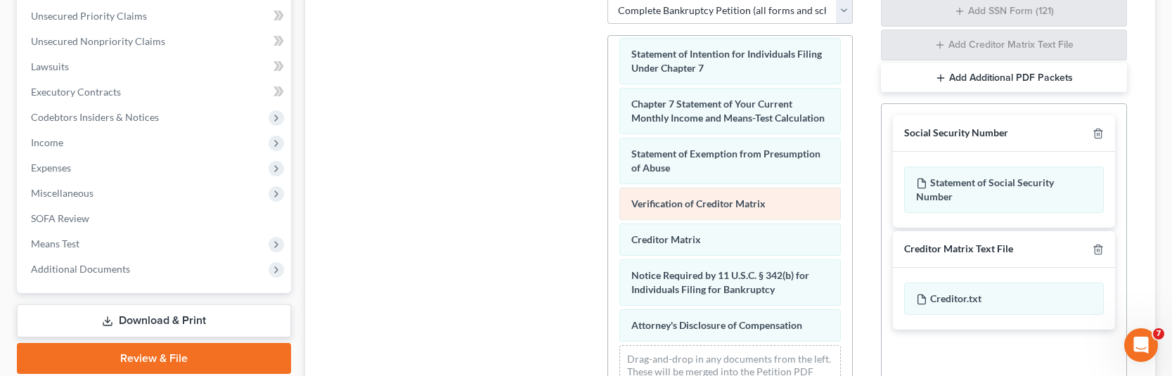
scroll to position [352, 0]
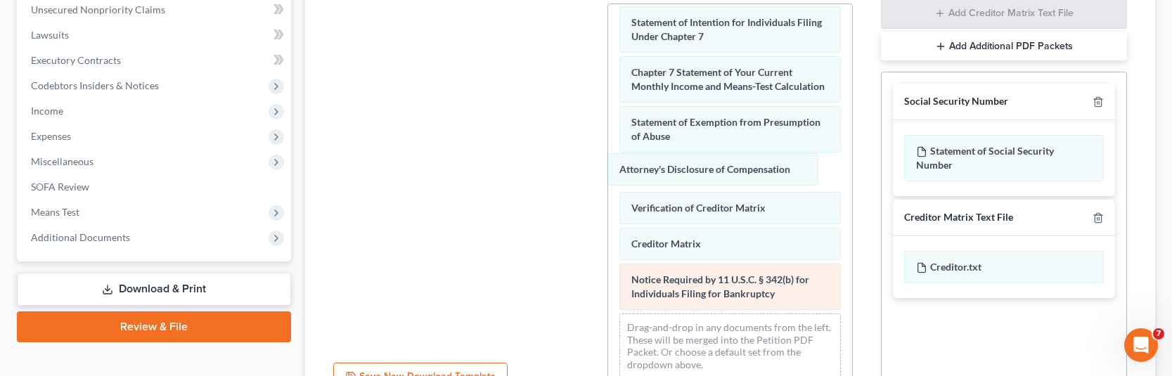
drag, startPoint x: 718, startPoint y: 298, endPoint x: 676, endPoint y: 274, distance: 48.2
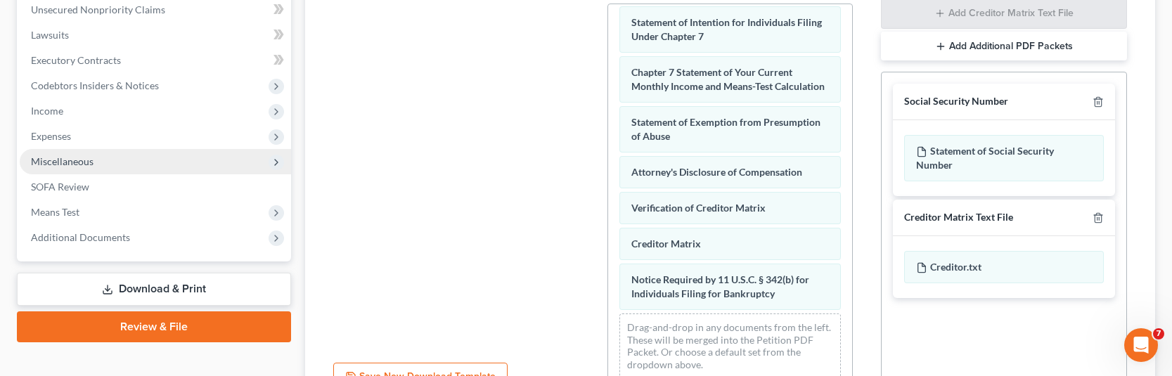
click at [51, 162] on span "Miscellaneous" at bounding box center [62, 161] width 63 height 12
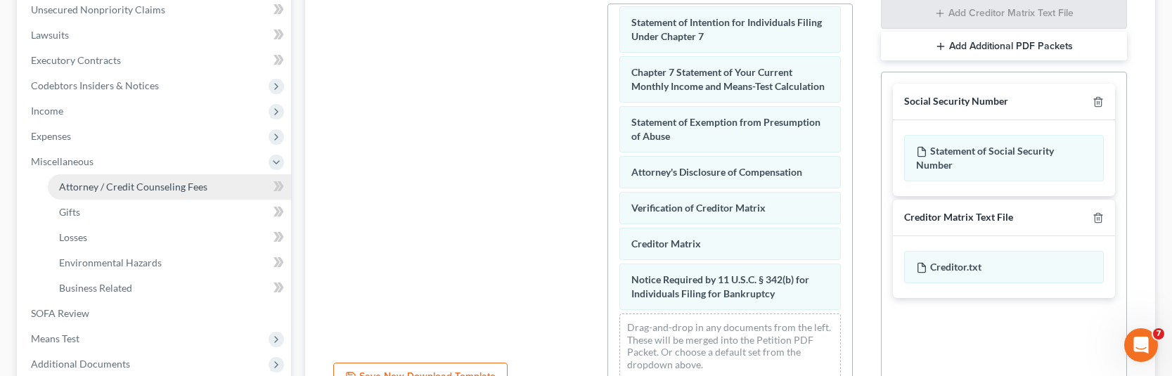
click at [84, 190] on span "Attorney / Credit Counseling Fees" at bounding box center [133, 187] width 148 height 12
select select "0"
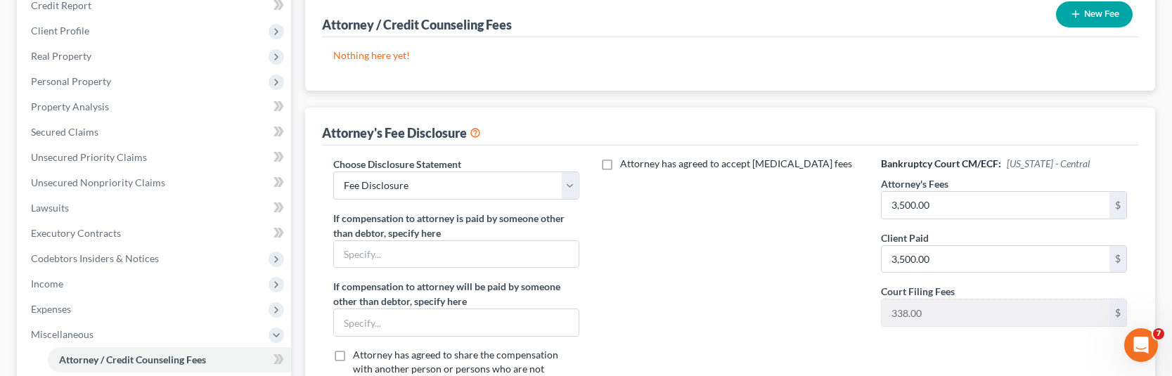
scroll to position [281, 0]
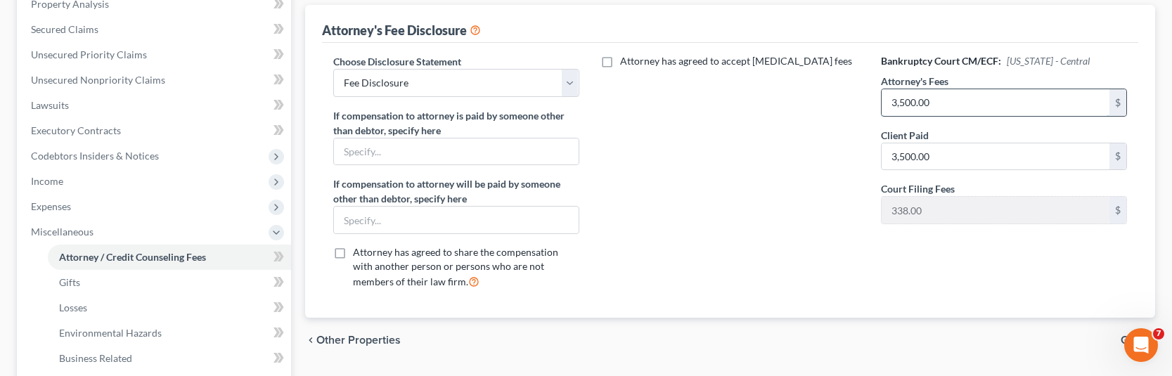
click at [908, 103] on input "3,500.00" at bounding box center [996, 102] width 228 height 27
type input "3,000.00"
click at [785, 141] on div "Attorney has agreed to accept [MEDICAL_DATA] fees" at bounding box center [731, 177] width 274 height 247
click at [909, 159] on input "3,500.00" at bounding box center [996, 156] width 228 height 27
type input "3,000.00"
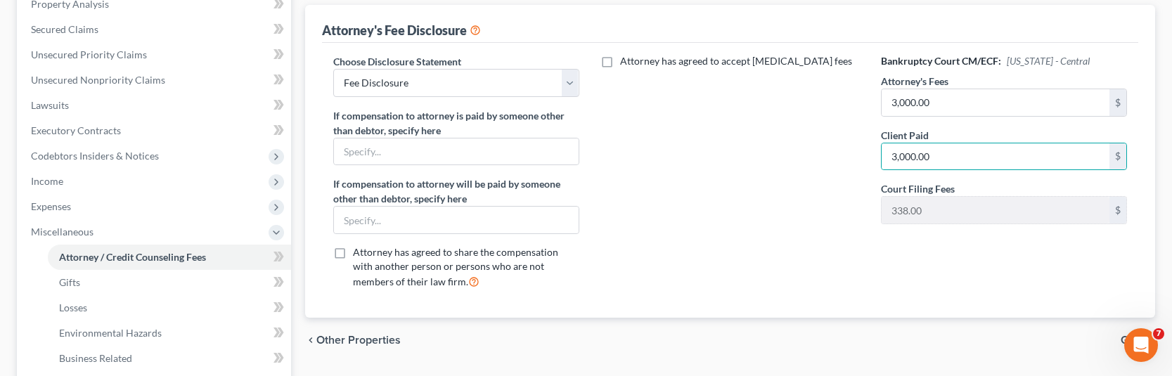
drag, startPoint x: 968, startPoint y: 236, endPoint x: 1097, endPoint y: 336, distance: 163.3
click at [969, 236] on div "Bankruptcy Court CM/ECF: [US_STATE] - Central Attorney's Fees 3,000.00 $ Client…" at bounding box center [1004, 177] width 274 height 247
click at [1008, 291] on div "Bankruptcy Court CM/ECF: [US_STATE] - Central Attorney's Fees 3,000.00 $ Client…" at bounding box center [1004, 177] width 274 height 247
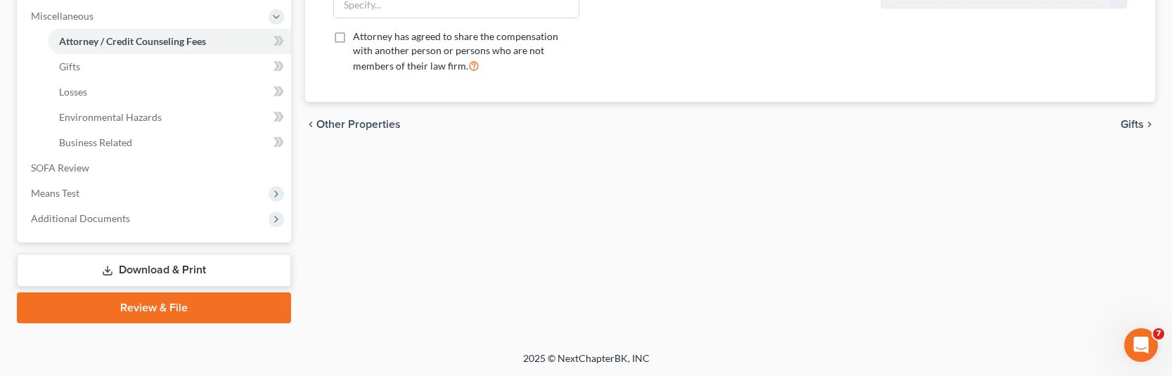
scroll to position [498, 0]
click at [159, 269] on link "Download & Print" at bounding box center [154, 269] width 274 height 33
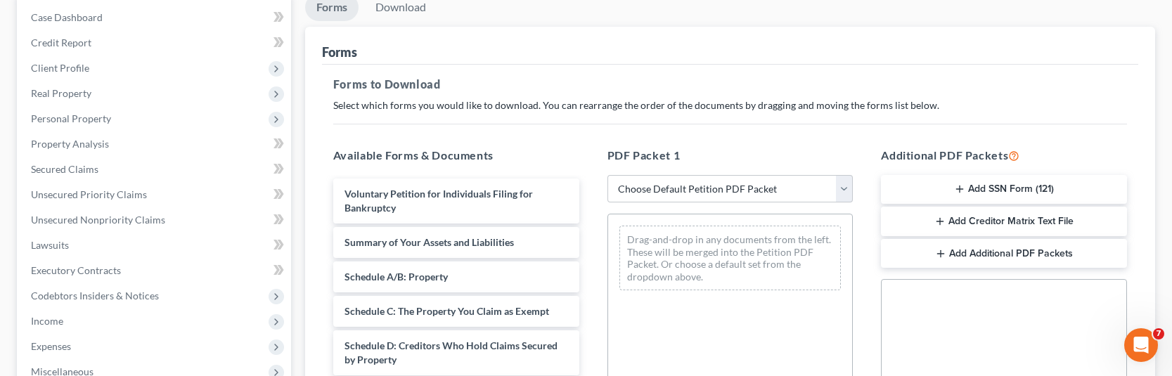
scroll to position [141, 0]
click at [707, 189] on select "Choose Default Petition PDF Packet Complete Bankruptcy Petition (all forms and …" at bounding box center [731, 190] width 246 height 28
select select "0"
click at [608, 176] on select "Choose Default Petition PDF Packet Complete Bankruptcy Petition (all forms and …" at bounding box center [731, 190] width 246 height 28
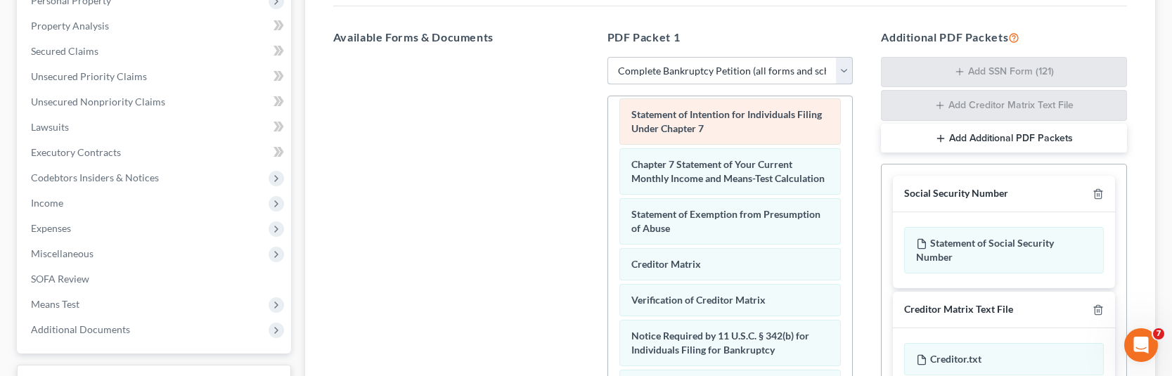
scroll to position [281, 0]
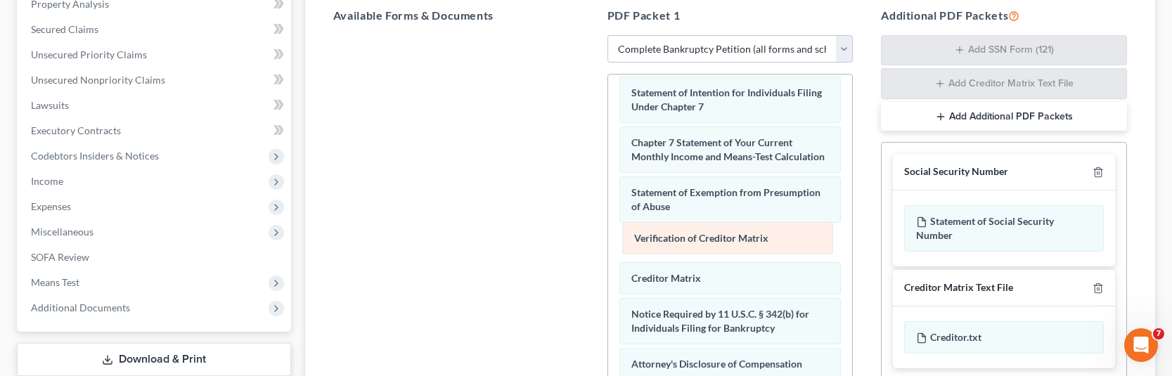
drag, startPoint x: 707, startPoint y: 274, endPoint x: 710, endPoint y: 234, distance: 40.2
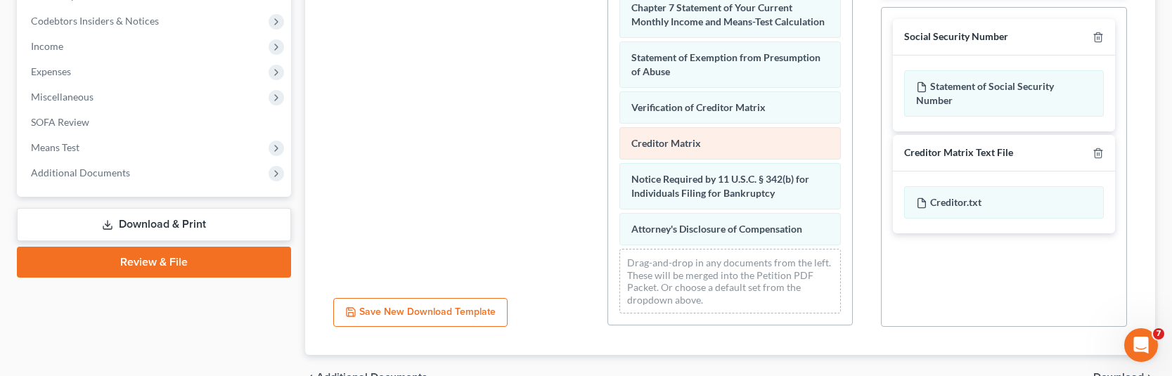
scroll to position [422, 0]
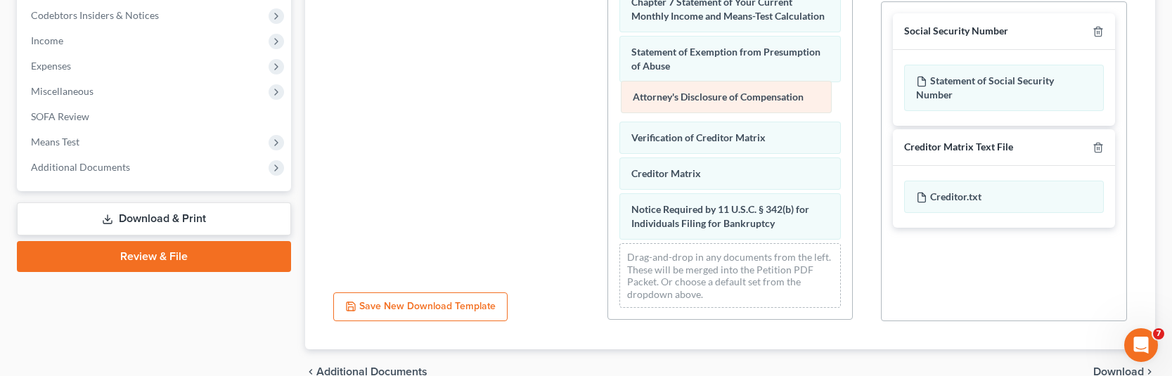
drag, startPoint x: 709, startPoint y: 232, endPoint x: 710, endPoint y: 105, distance: 126.6
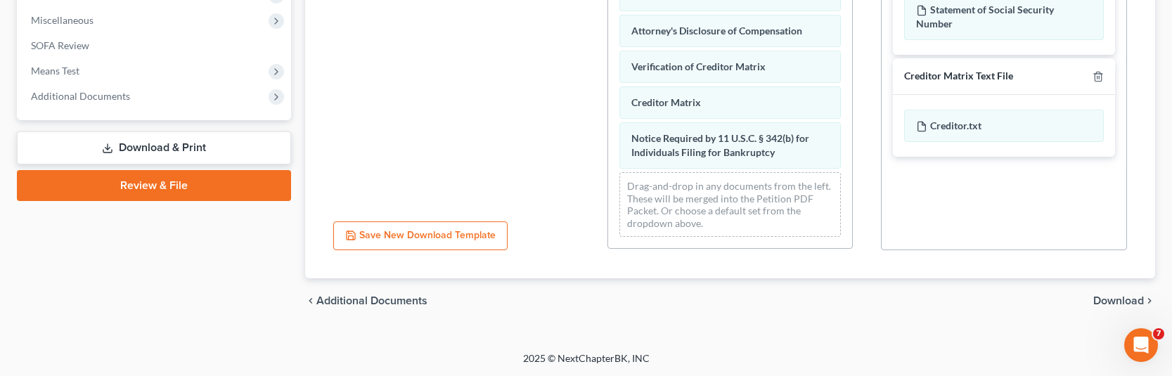
scroll to position [494, 0]
click at [1124, 300] on span "Download" at bounding box center [1119, 300] width 51 height 11
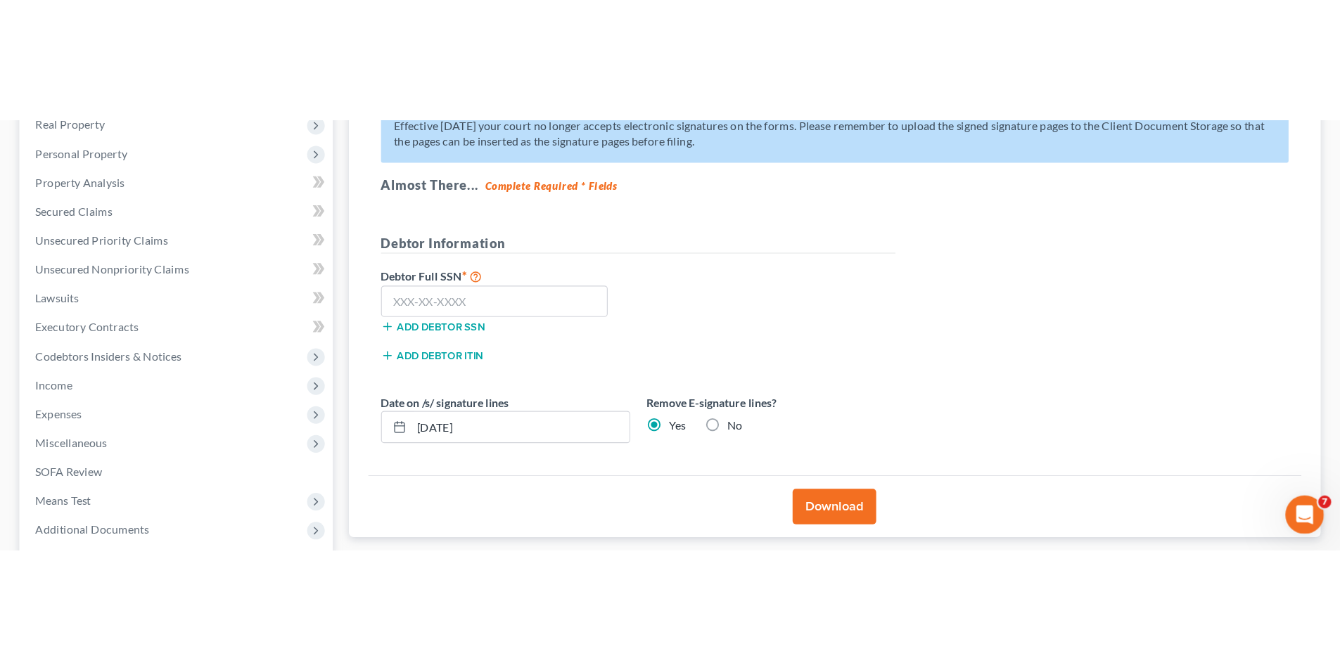
scroll to position [77, 0]
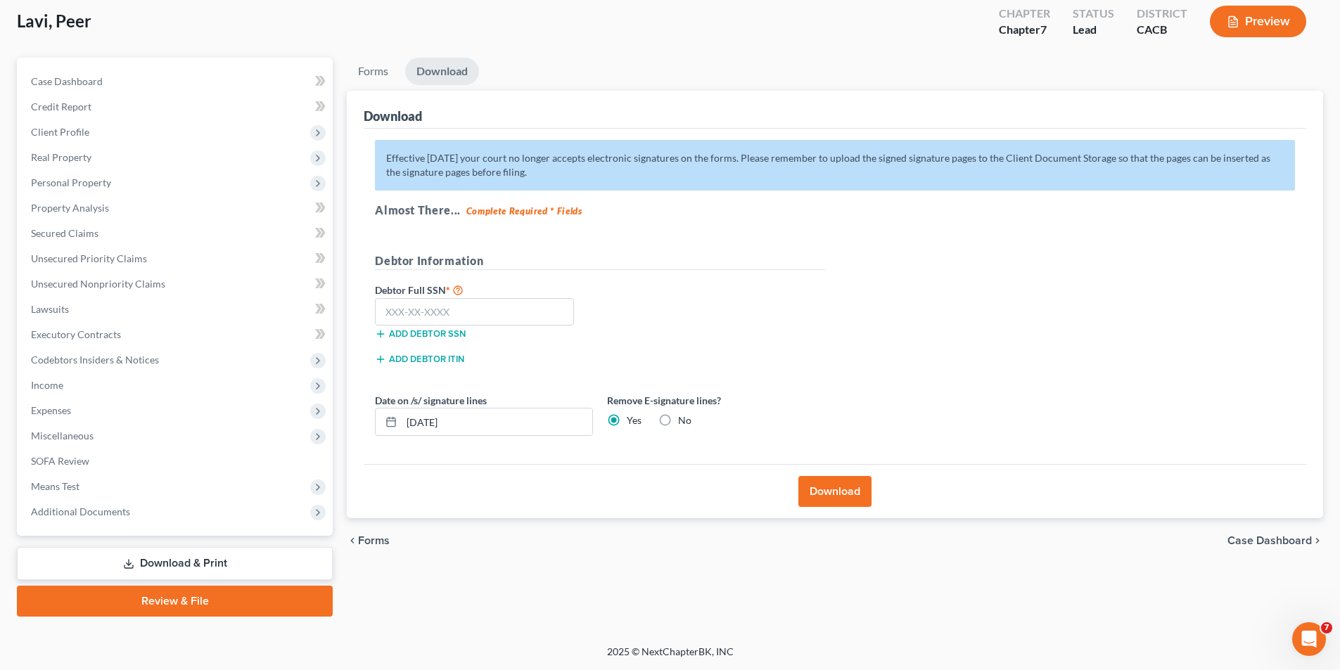
click at [833, 376] on button "Download" at bounding box center [834, 491] width 73 height 31
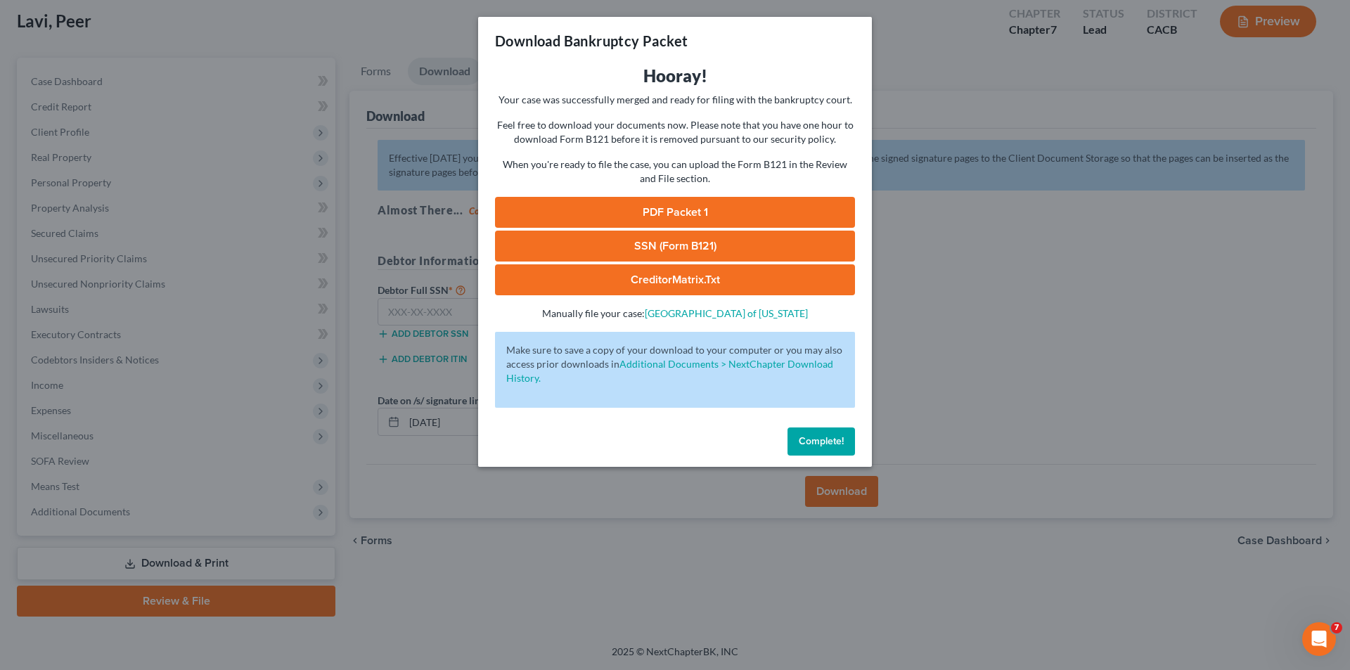
click at [696, 212] on link "PDF Packet 1" at bounding box center [675, 212] width 360 height 31
click at [681, 246] on link "SSN (Form B121)" at bounding box center [675, 246] width 360 height 31
click at [678, 279] on link "CreditorMatrix.txt" at bounding box center [675, 279] width 360 height 31
drag, startPoint x: 826, startPoint y: 444, endPoint x: 615, endPoint y: 288, distance: 261.9
click at [825, 376] on span "Complete!" at bounding box center [821, 441] width 45 height 12
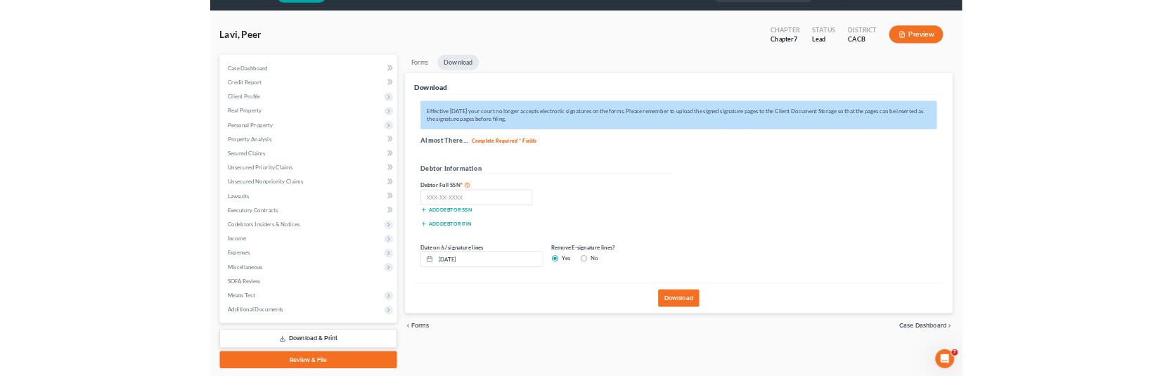
scroll to position [0, 0]
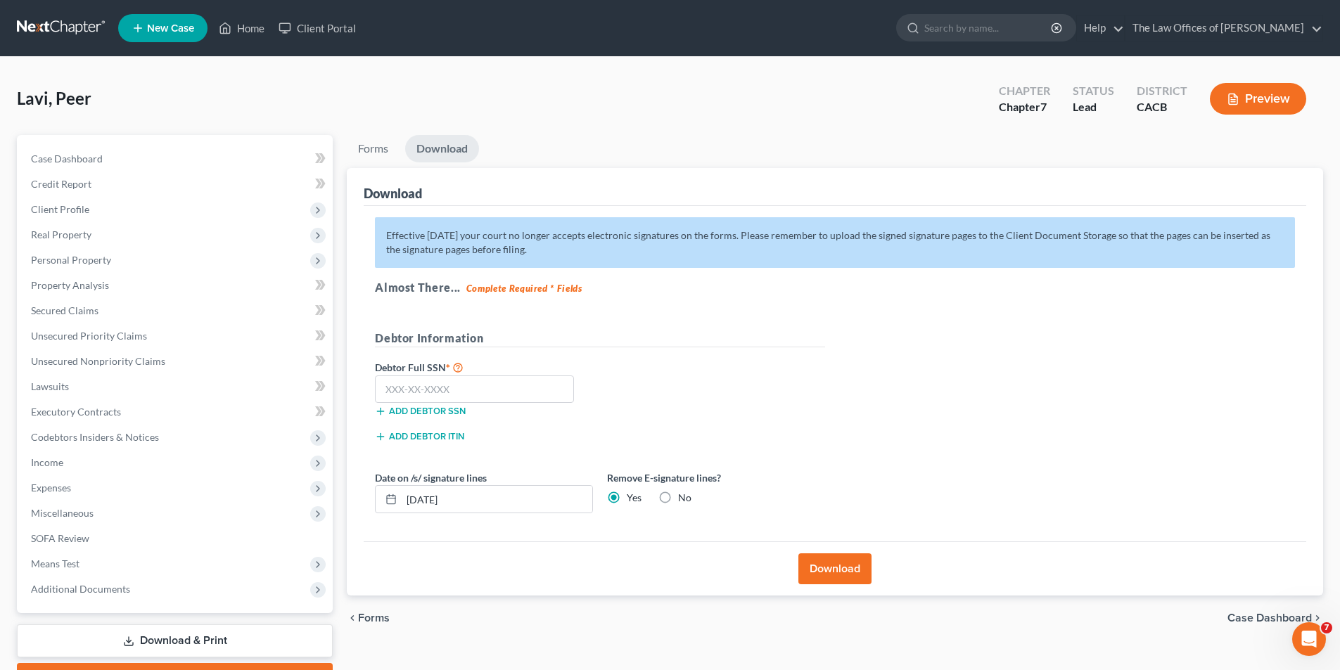
click at [154, 34] on link "New Case" at bounding box center [162, 28] width 89 height 28
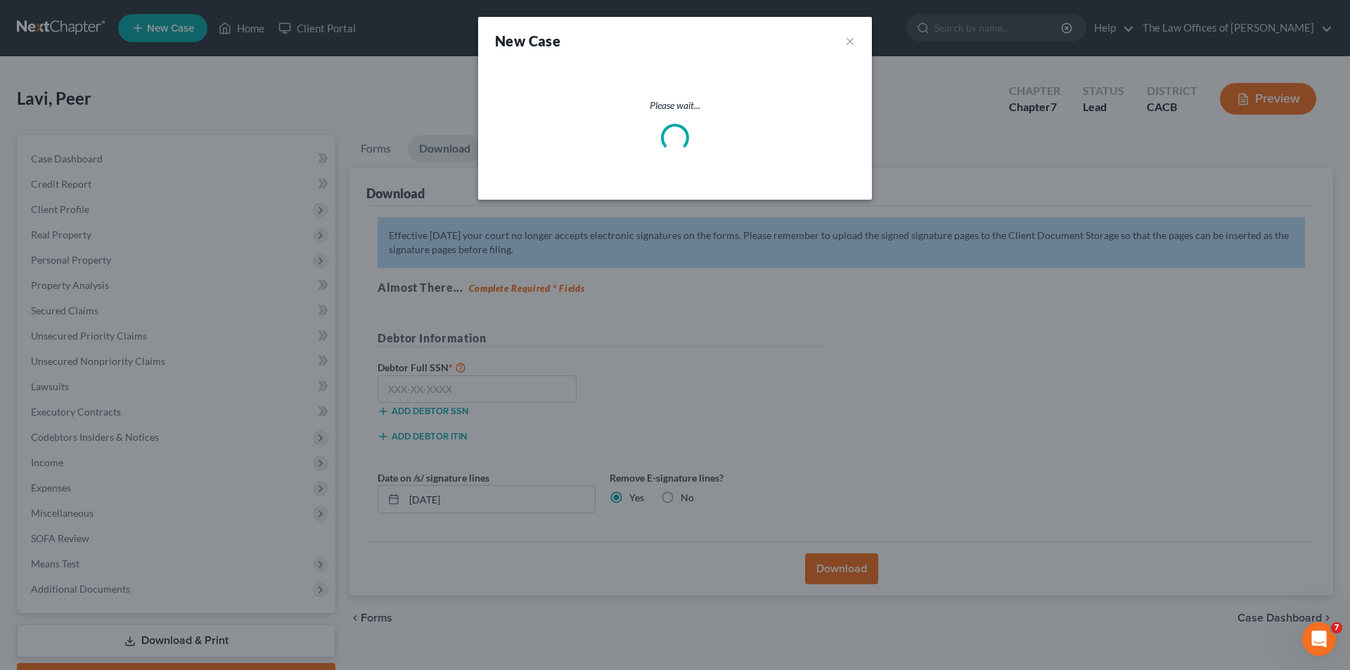
select select "7"
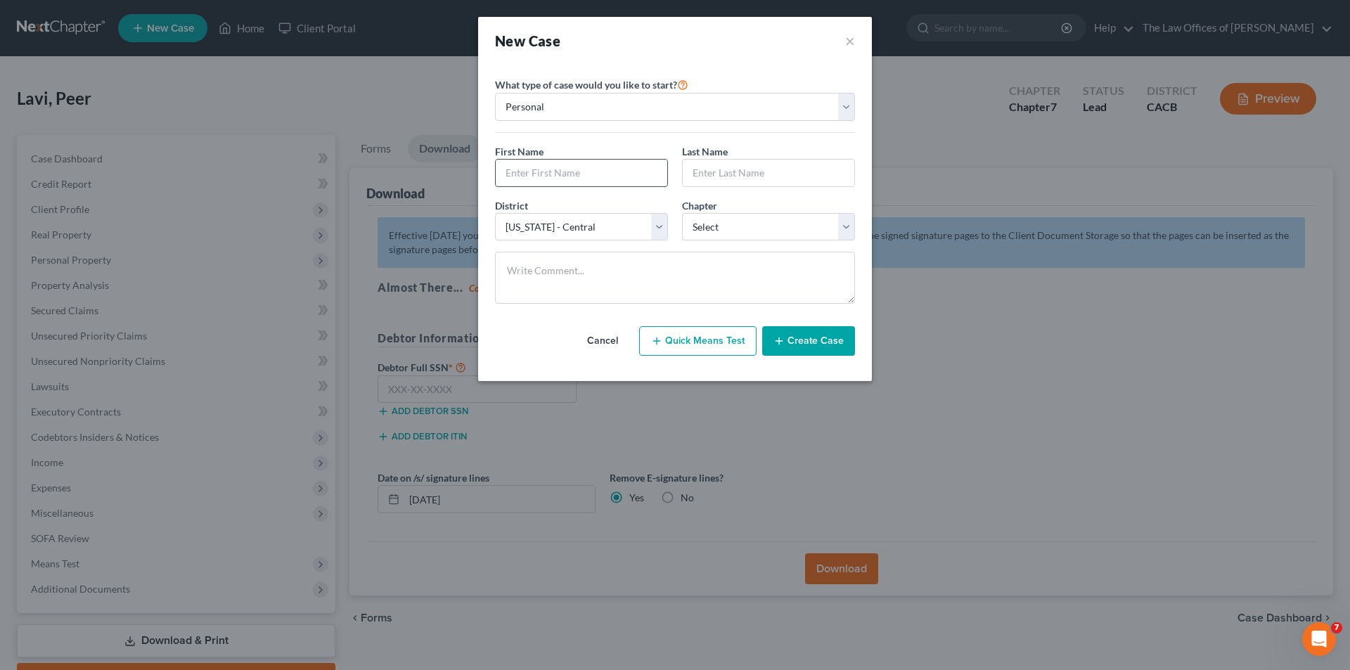
click at [591, 175] on input "text" at bounding box center [582, 173] width 172 height 27
type input "y"
type input "[PERSON_NAME]"
select select "3"
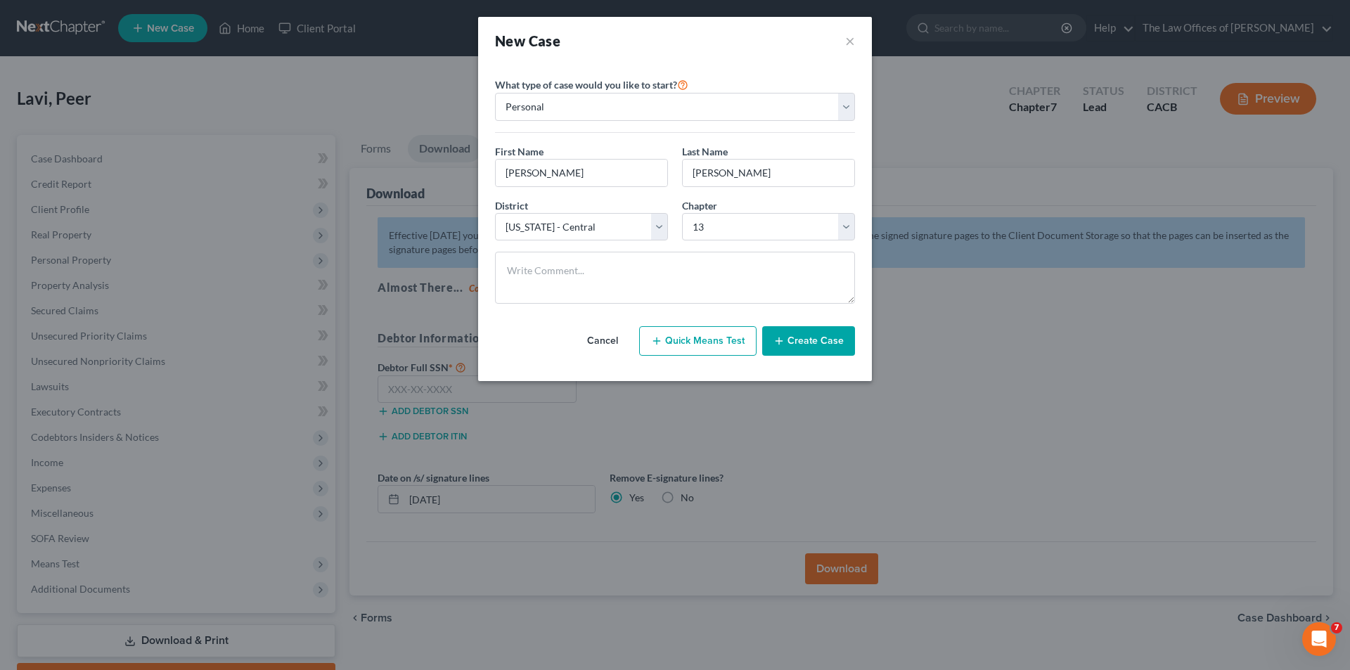
click at [792, 344] on button "Create Case" at bounding box center [808, 341] width 93 height 30
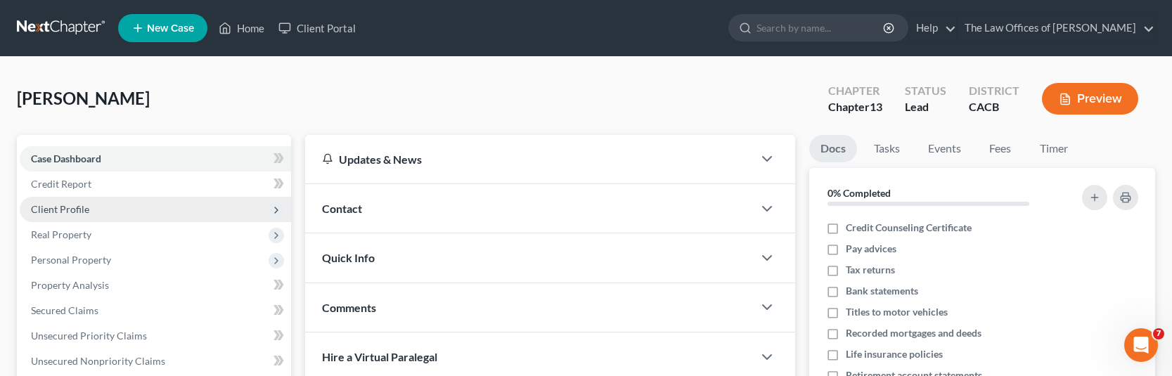
click at [69, 209] on span "Client Profile" at bounding box center [60, 209] width 58 height 12
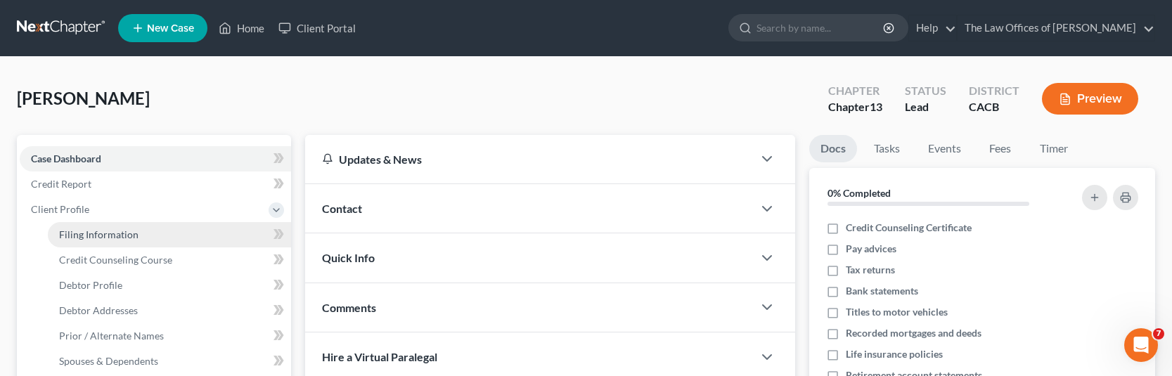
click at [96, 238] on span "Filing Information" at bounding box center [98, 235] width 79 height 12
select select "1"
select select "0"
select select "3"
select select "7"
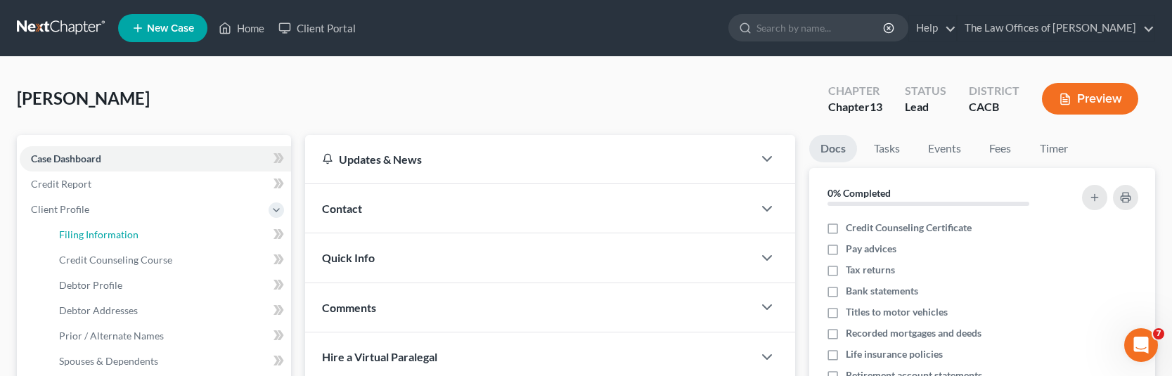
select select "0"
select select "4"
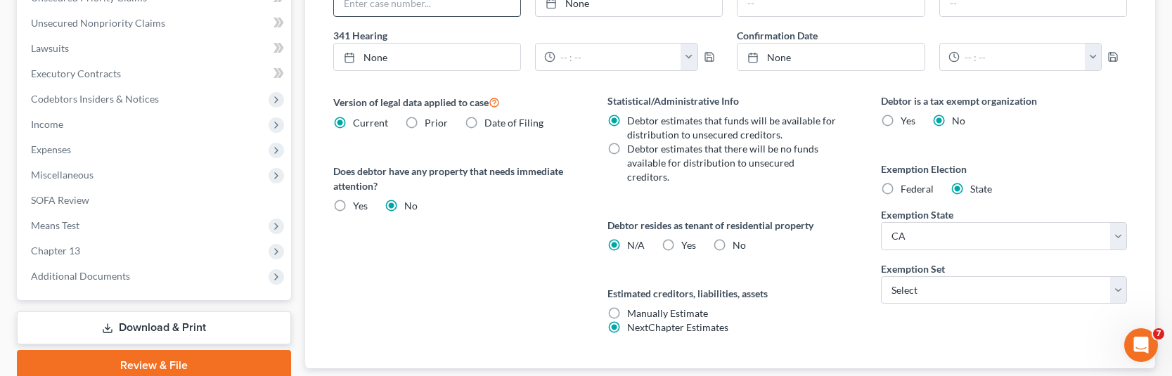
scroll to position [492, 0]
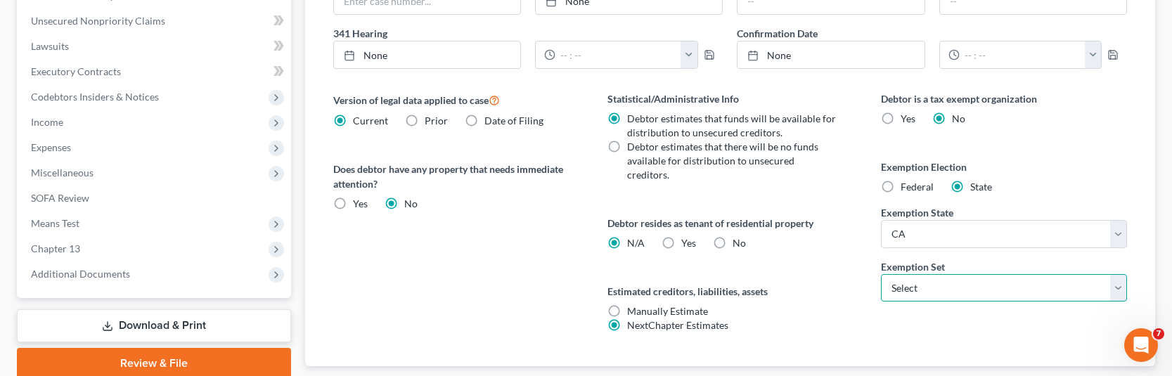
drag, startPoint x: 935, startPoint y: 291, endPoint x: 932, endPoint y: 300, distance: 9.6
click at [935, 291] on select "Select 703 704" at bounding box center [1004, 288] width 246 height 28
click at [881, 274] on select "Select 703 704" at bounding box center [1004, 288] width 246 height 28
drag, startPoint x: 916, startPoint y: 293, endPoint x: 918, endPoint y: 301, distance: 8.9
click at [916, 293] on select "Select 703 704" at bounding box center [1004, 288] width 246 height 28
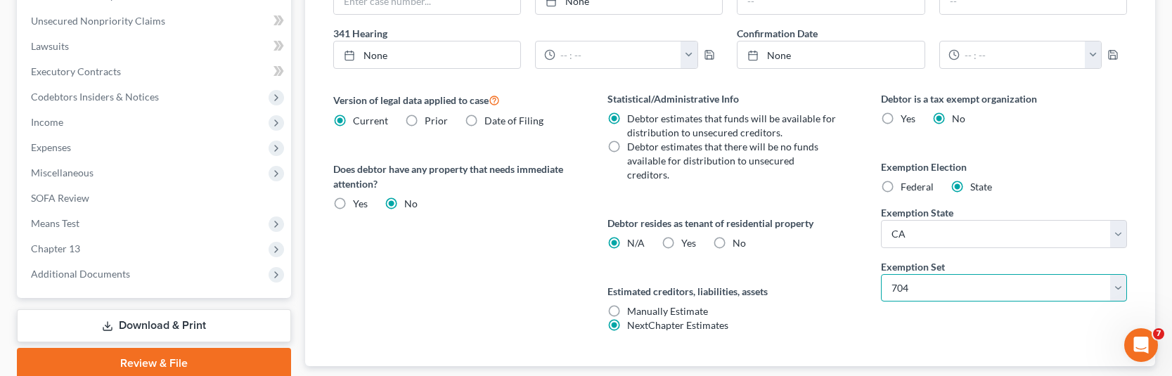
select select "0"
click at [881, 274] on select "Select 703 704" at bounding box center [1004, 288] width 246 height 28
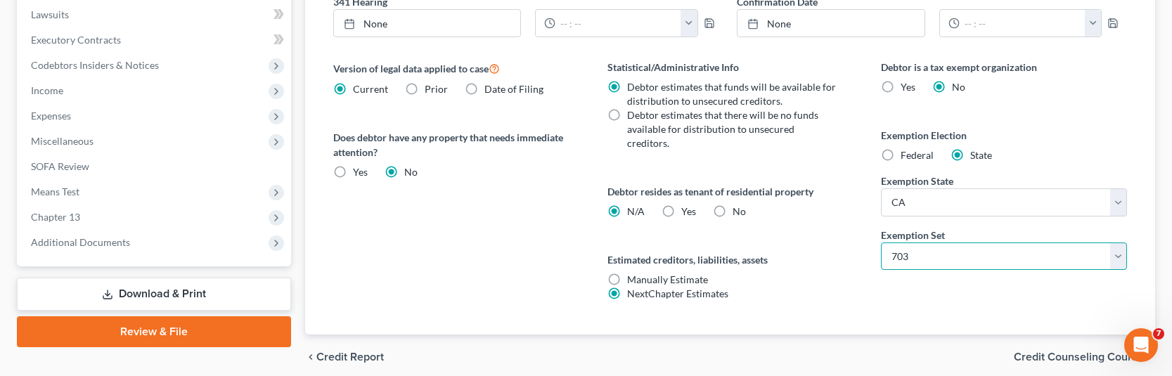
scroll to position [567, 0]
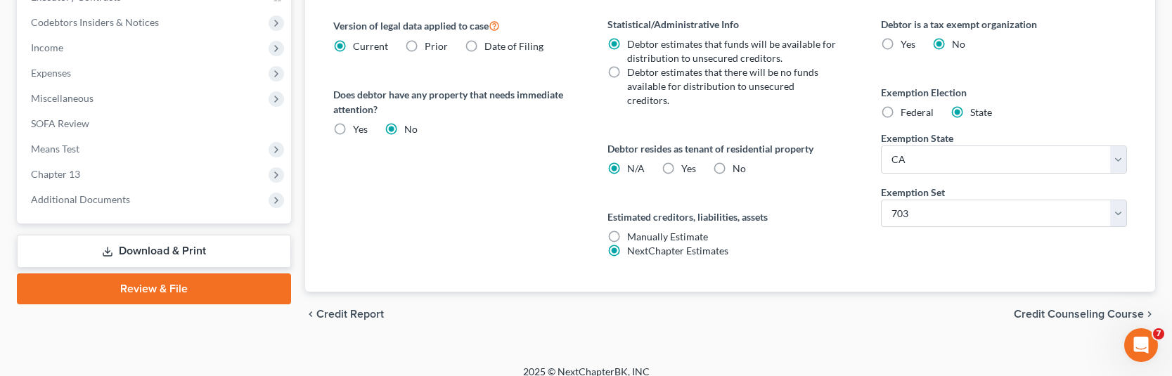
click at [1044, 309] on span "Credit Counseling Course" at bounding box center [1079, 314] width 130 height 11
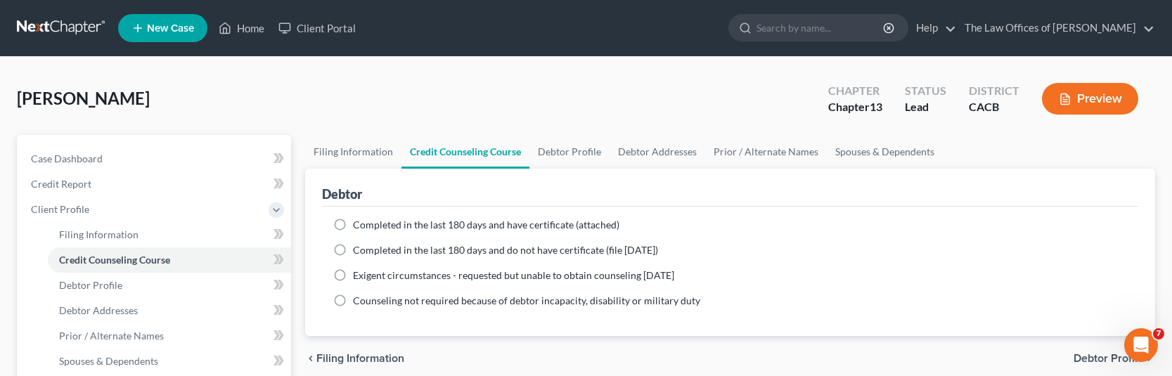
click at [366, 226] on span "Completed in the last 180 days and have certificate (attached)" at bounding box center [486, 225] width 267 height 12
click at [366, 226] on input "Completed in the last 180 days and have certificate (attached)" at bounding box center [363, 222] width 9 height 9
radio input "true"
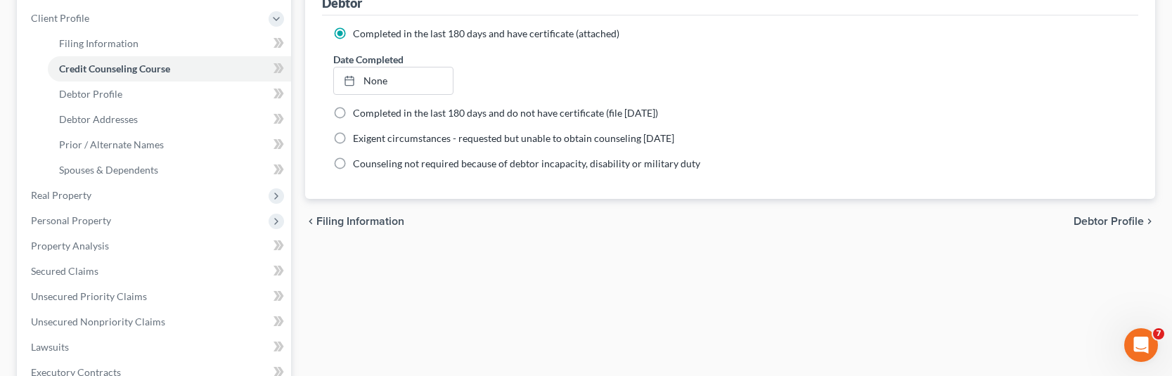
scroll to position [211, 0]
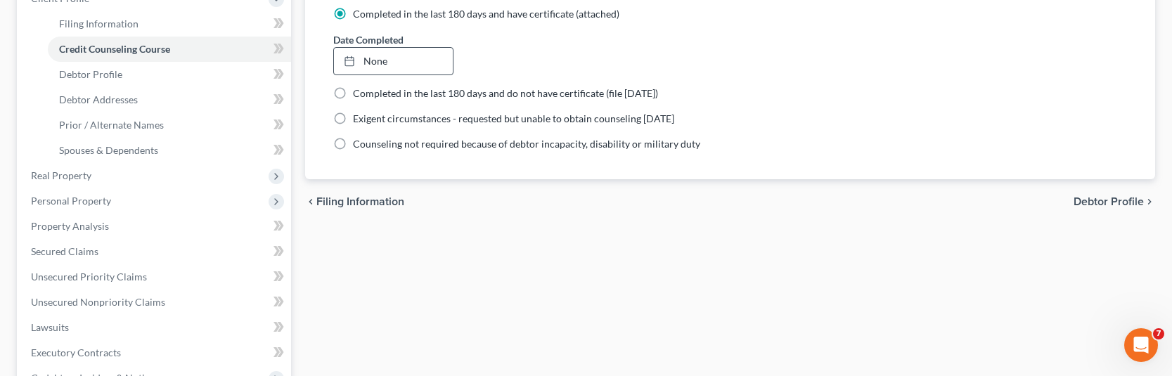
drag, startPoint x: 397, startPoint y: 63, endPoint x: 397, endPoint y: 98, distance: 35.2
click at [397, 63] on link "None" at bounding box center [394, 61] width 120 height 27
type input "[DATE]"
click at [1088, 204] on span "Debtor Profile" at bounding box center [1109, 201] width 70 height 11
select select "0"
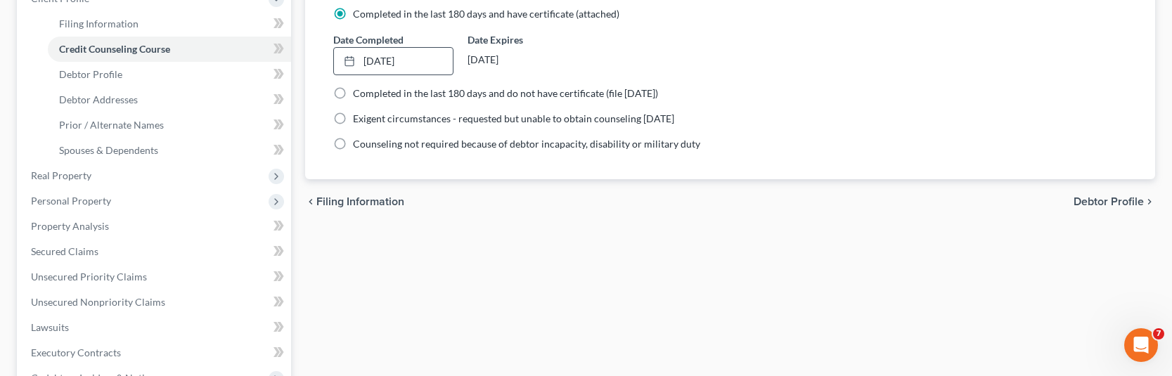
select select "0"
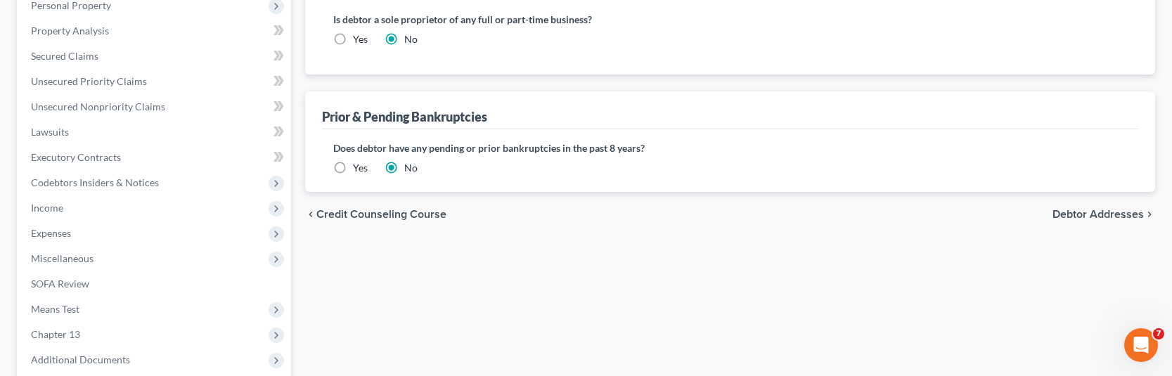
scroll to position [422, 0]
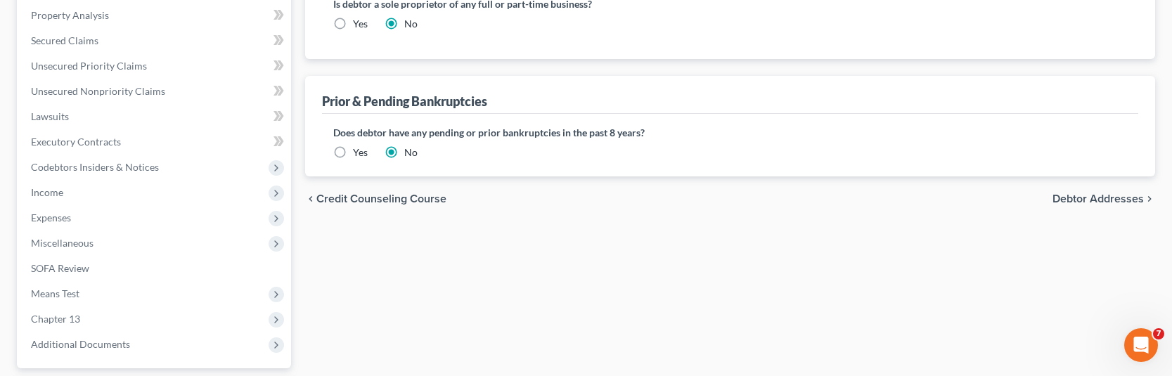
click at [353, 150] on label "Yes" at bounding box center [360, 153] width 15 height 14
click at [359, 150] on input "Yes" at bounding box center [363, 150] width 9 height 9
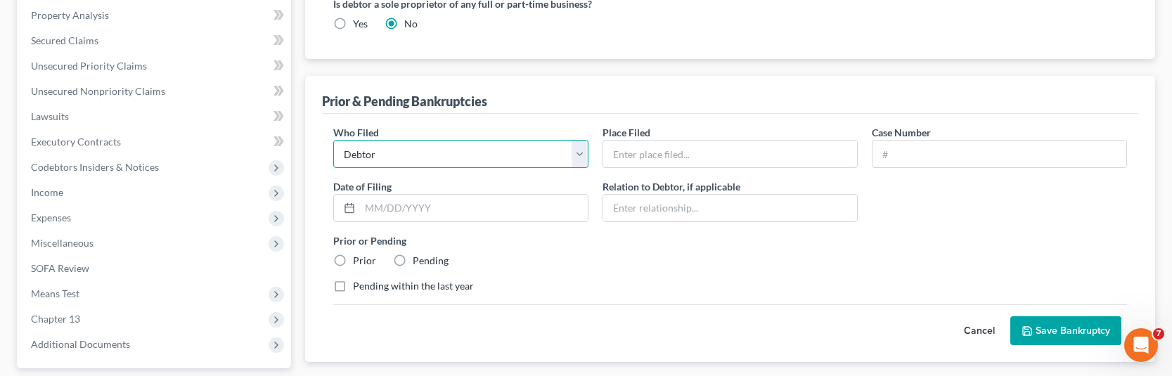
click at [532, 158] on select "Debtor Other" at bounding box center [460, 154] width 255 height 28
click at [333, 140] on select "Debtor Other" at bounding box center [460, 154] width 255 height 28
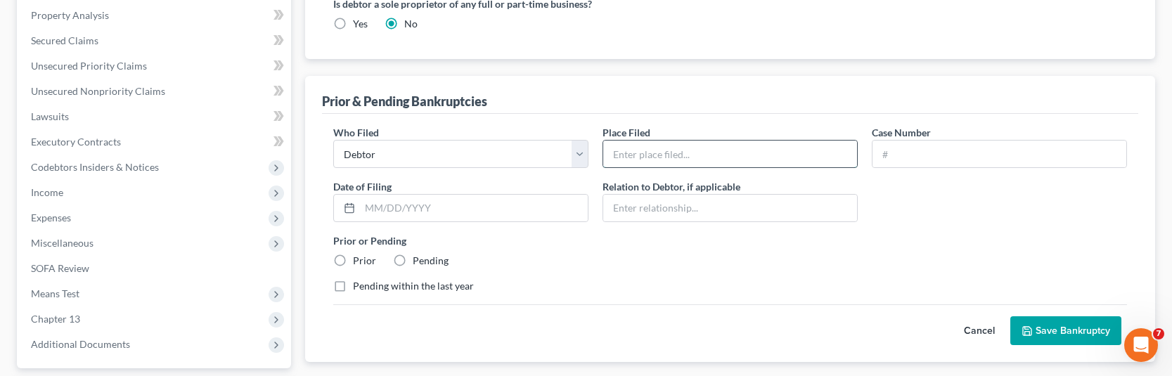
click at [650, 165] on input "text" at bounding box center [730, 154] width 254 height 27
type input "CDC - LA Division"
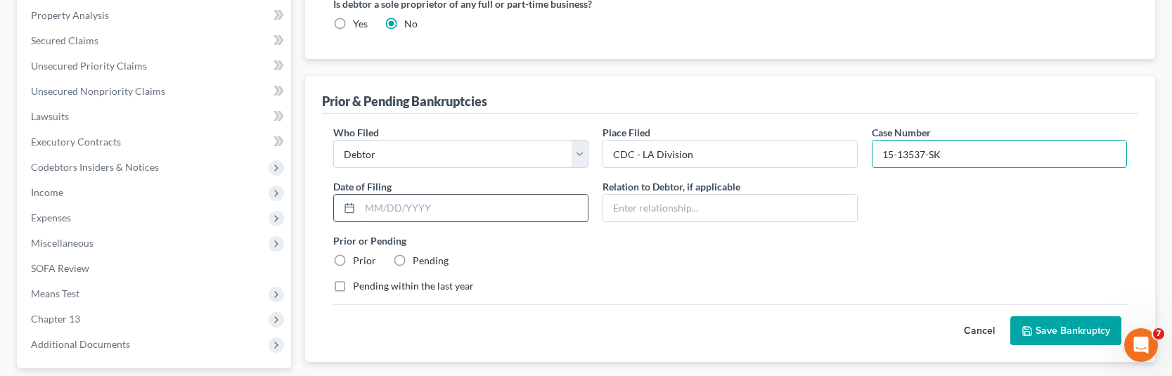
type input "15-13537-SK"
click at [369, 211] on input "text" at bounding box center [474, 208] width 228 height 27
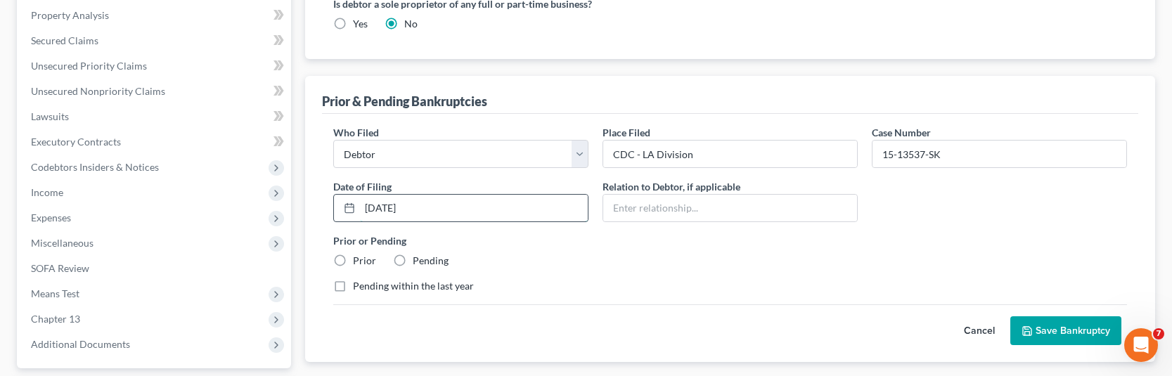
type input "[DATE]"
type input "Debtor"
click at [353, 264] on label "Prior" at bounding box center [364, 261] width 23 height 14
click at [359, 263] on input "Prior" at bounding box center [363, 258] width 9 height 9
radio input "true"
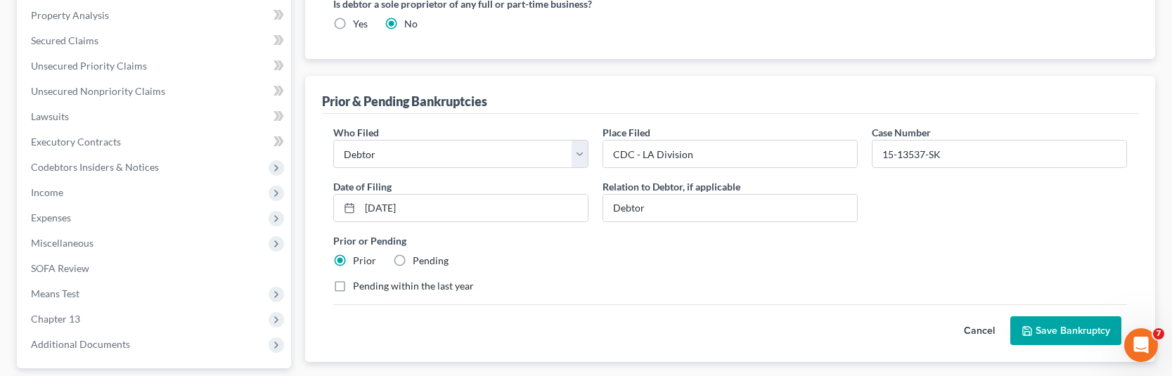
click at [353, 264] on label "Prior" at bounding box center [364, 261] width 23 height 14
click at [359, 263] on input "Prior" at bounding box center [363, 258] width 9 height 9
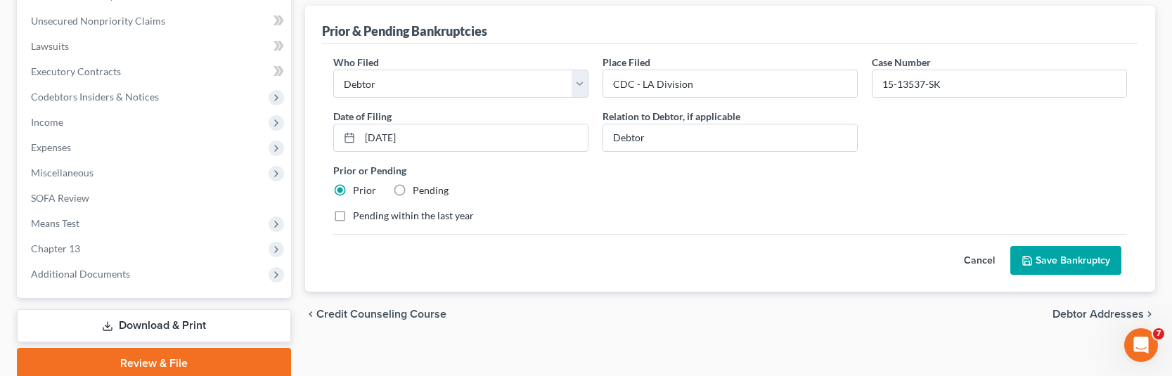
click at [1047, 259] on button "Save Bankruptcy" at bounding box center [1066, 261] width 111 height 30
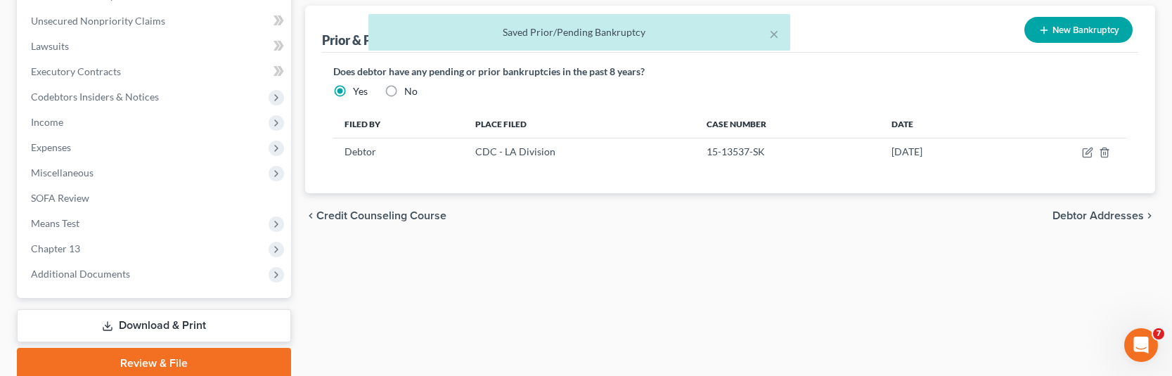
click at [1072, 205] on div "chevron_left Credit Counseling Course Debtor Addresses chevron_right" at bounding box center [730, 215] width 850 height 45
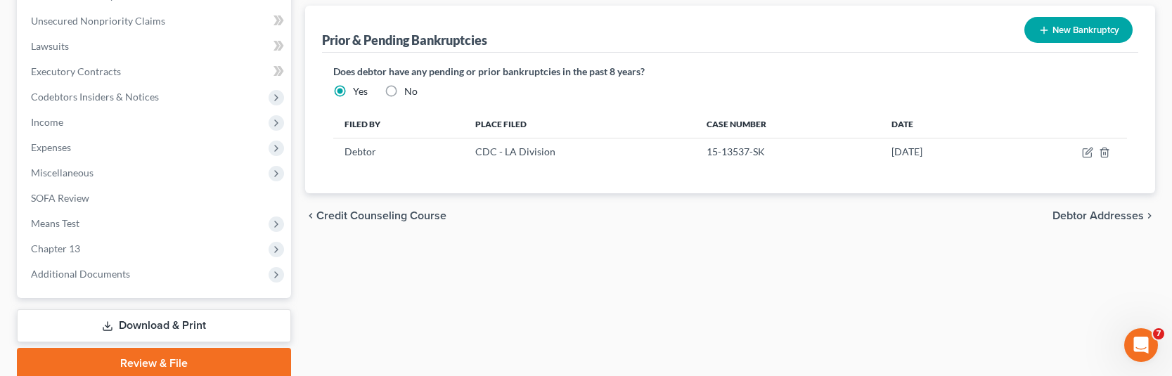
click at [1070, 210] on span "Debtor Addresses" at bounding box center [1098, 215] width 91 height 11
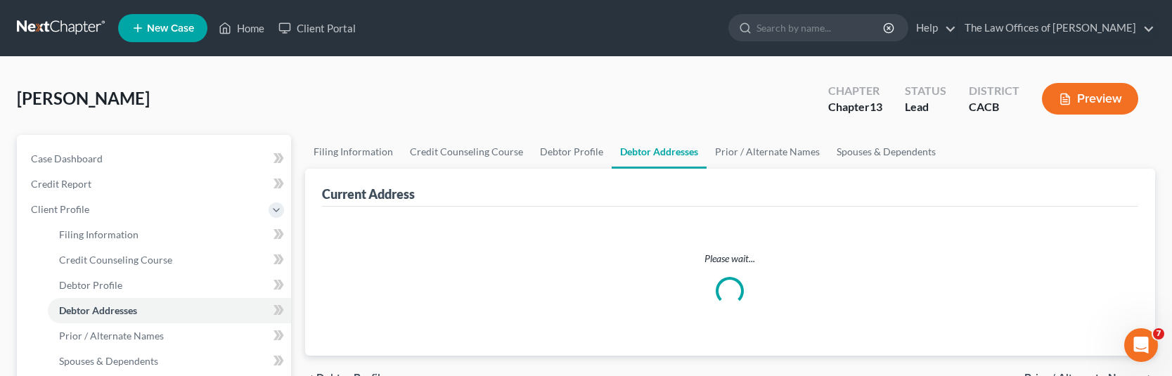
select select "0"
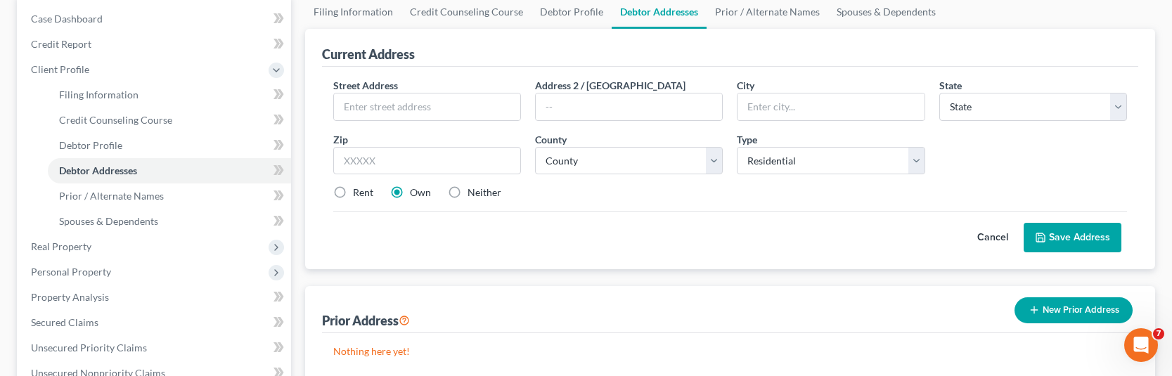
scroll to position [141, 0]
click at [440, 109] on input "text" at bounding box center [427, 106] width 186 height 27
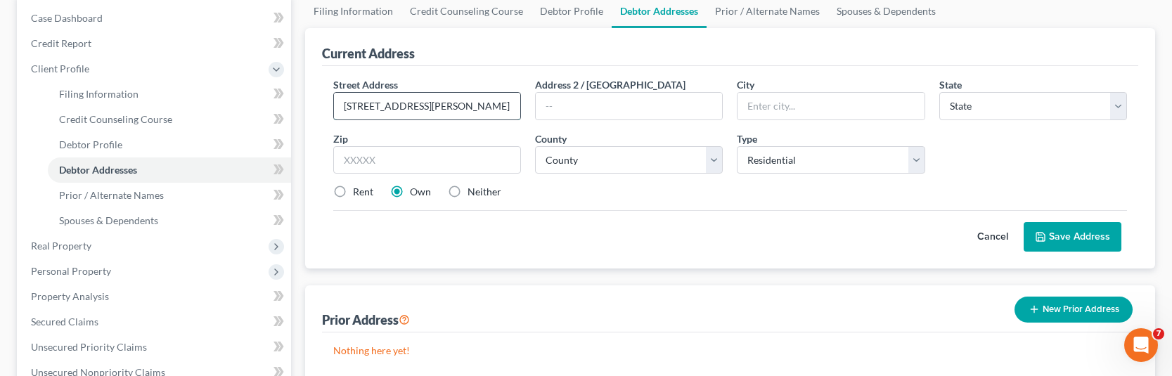
type input "[STREET_ADDRESS][PERSON_NAME]"
type input "Lakewood"
select select "4"
type input "90712"
select select "18"
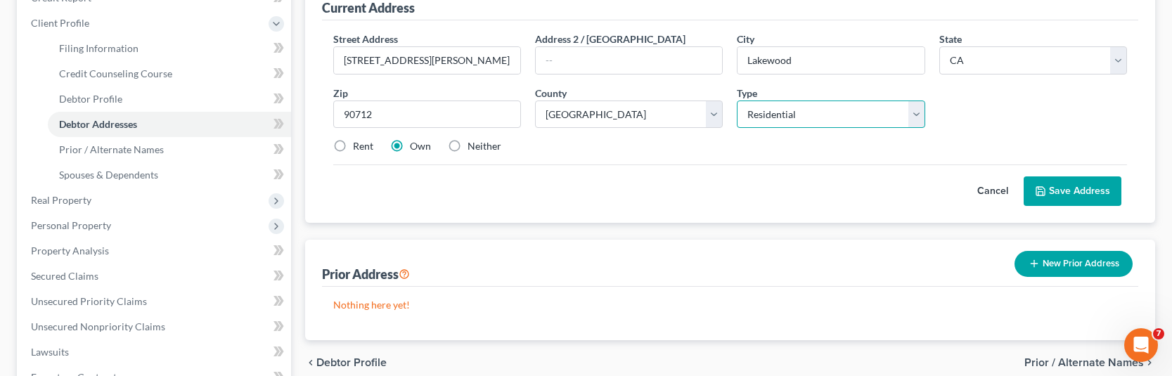
scroll to position [211, 0]
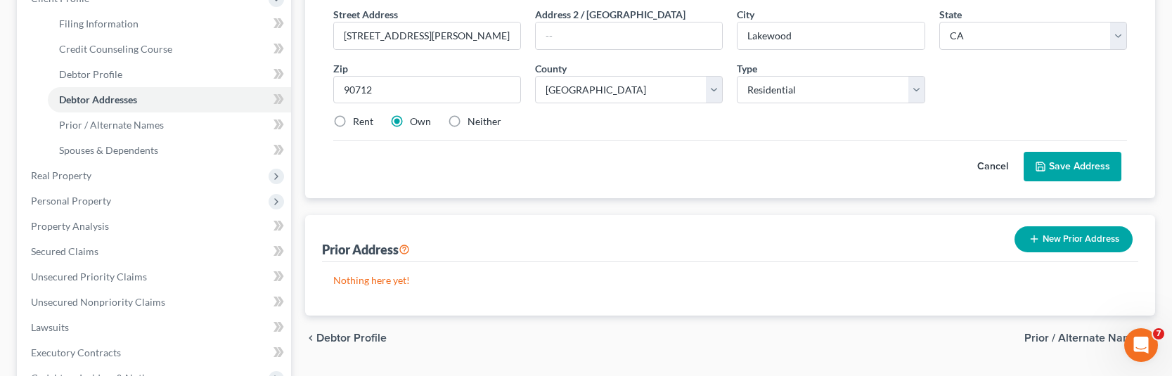
click at [1057, 173] on button "Save Address" at bounding box center [1073, 167] width 98 height 30
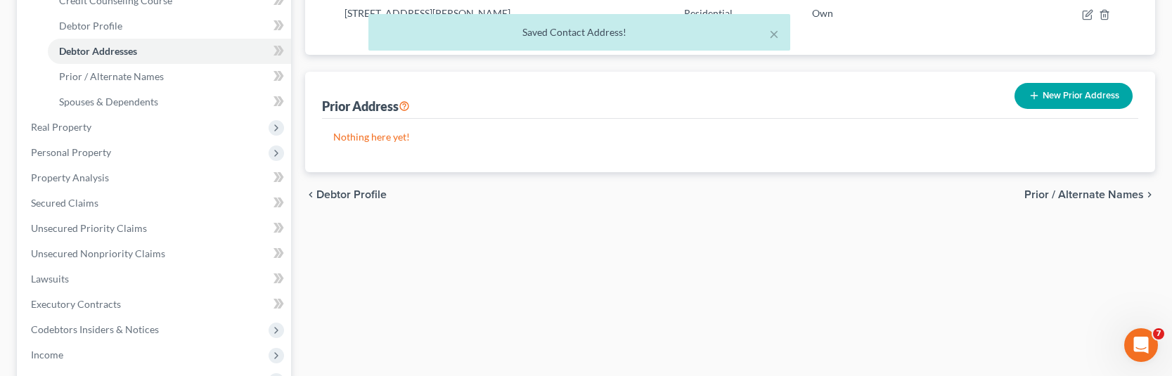
scroll to position [281, 0]
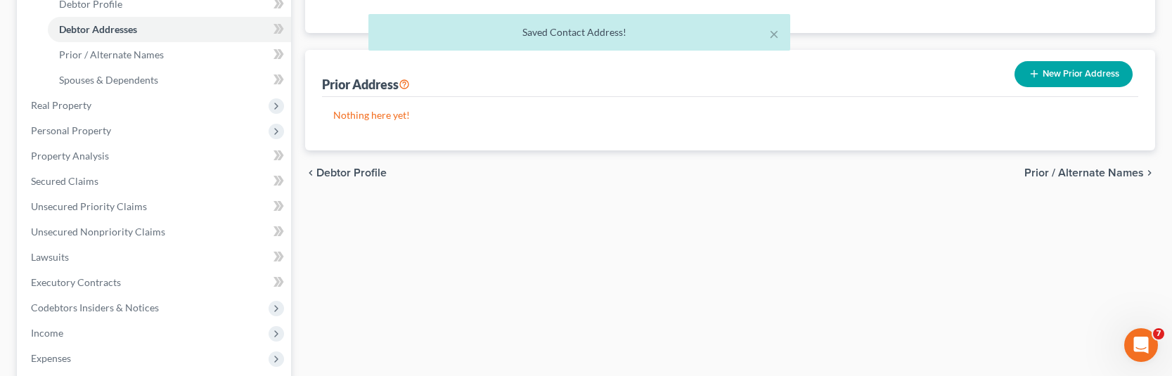
click at [1043, 176] on span "Prior / Alternate Names" at bounding box center [1085, 172] width 120 height 11
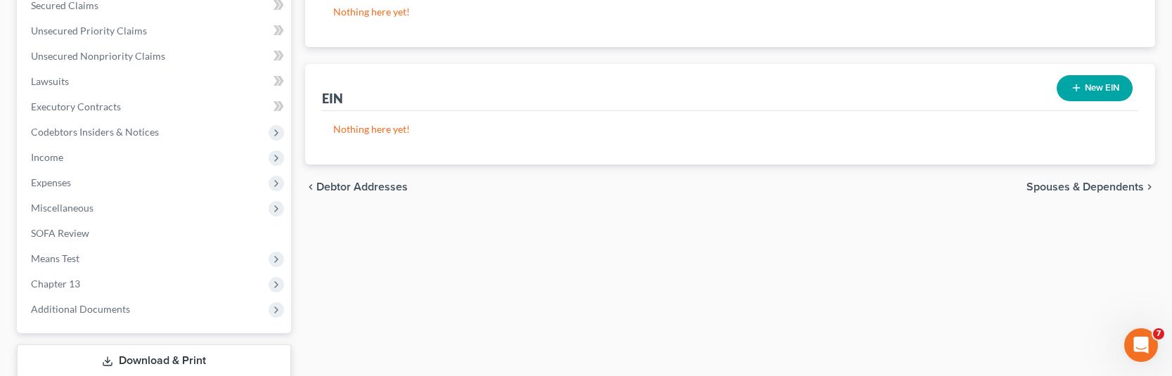
scroll to position [492, 0]
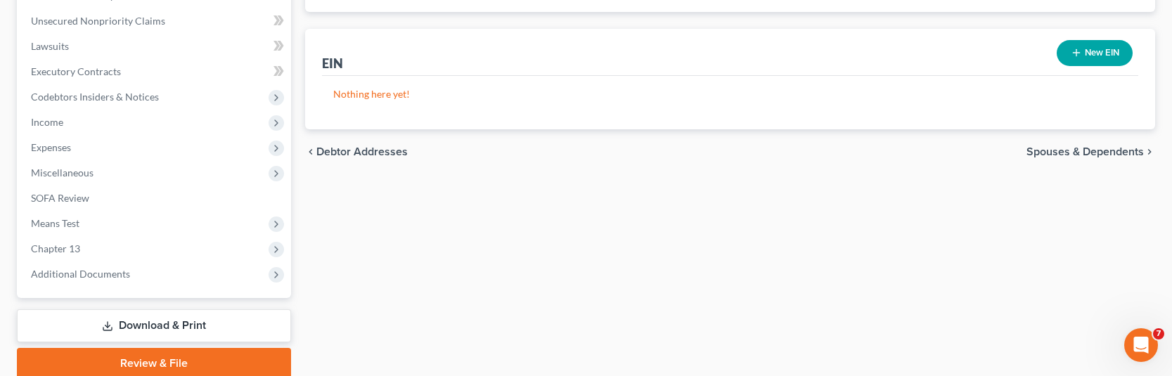
drag, startPoint x: 1062, startPoint y: 150, endPoint x: 1047, endPoint y: 158, distance: 16.4
click at [1063, 150] on span "Spouses & Dependents" at bounding box center [1085, 151] width 117 height 11
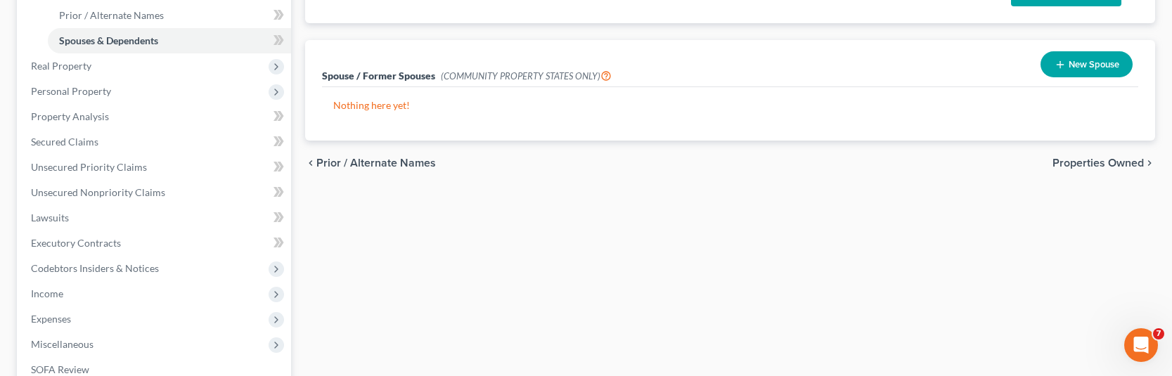
scroll to position [422, 0]
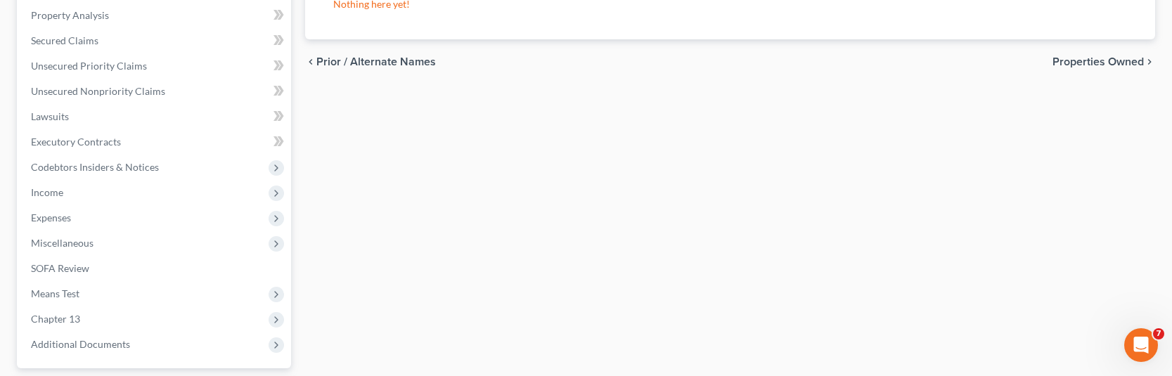
click at [1079, 65] on span "Properties Owned" at bounding box center [1098, 61] width 91 height 11
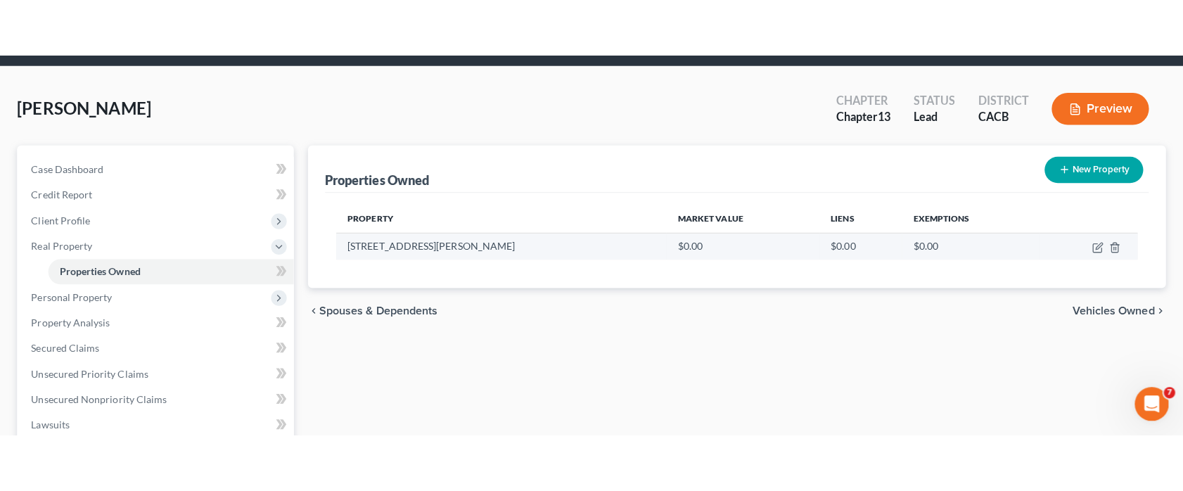
scroll to position [70, 0]
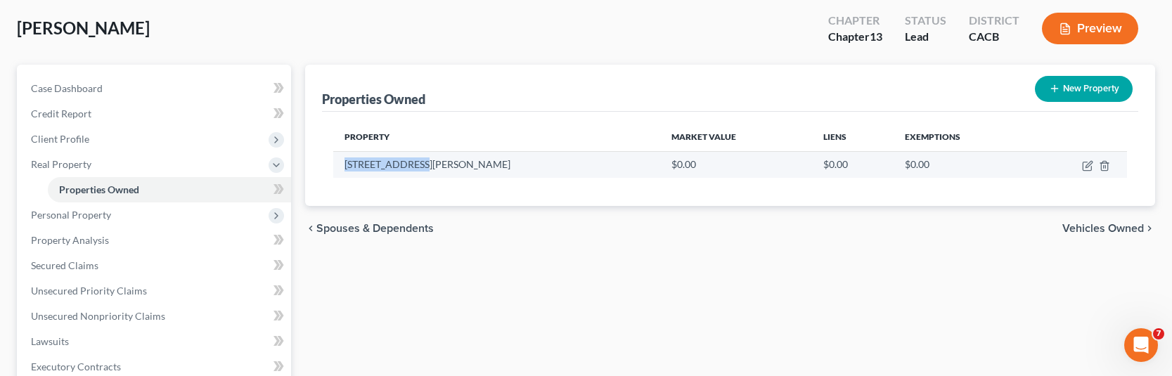
drag, startPoint x: 422, startPoint y: 170, endPoint x: 336, endPoint y: 169, distance: 85.8
click at [336, 169] on td "[STREET_ADDRESS][PERSON_NAME]" at bounding box center [497, 164] width 328 height 27
copy td "[STREET_ADDRESS][PERSON_NAME]"
click at [1089, 165] on icon "button" at bounding box center [1087, 165] width 11 height 11
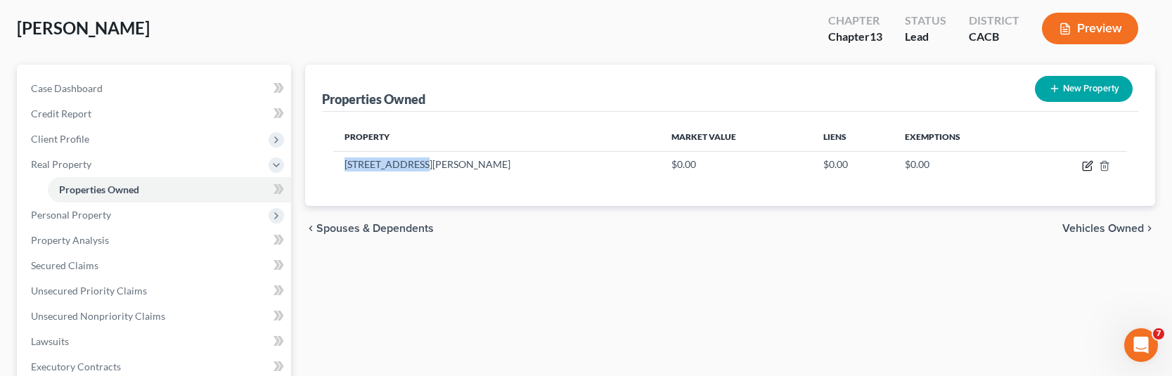
select select "4"
select select "18"
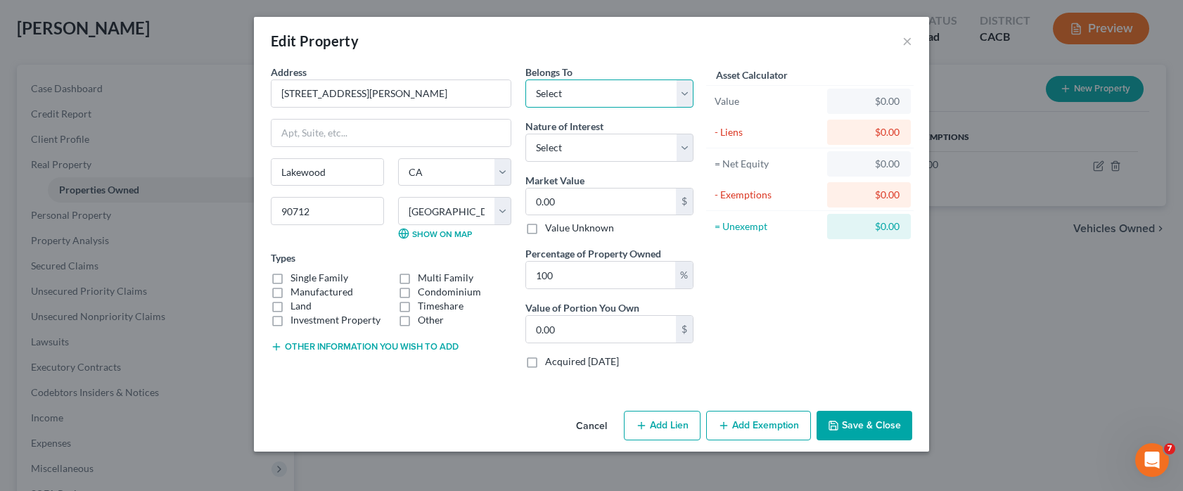
drag, startPoint x: 577, startPoint y: 91, endPoint x: 577, endPoint y: 106, distance: 14.8
click at [577, 91] on select "Select Debtor 1 Only Debtor 2 Only Debtor 1 And Debtor 2 Only At Least One Of T…" at bounding box center [609, 93] width 168 height 28
select select "0"
click at [525, 79] on select "Select Debtor 1 Only Debtor 2 Only Debtor 1 And Debtor 2 Only At Least One Of T…" at bounding box center [609, 93] width 168 height 28
drag, startPoint x: 577, startPoint y: 151, endPoint x: 574, endPoint y: 161, distance: 10.2
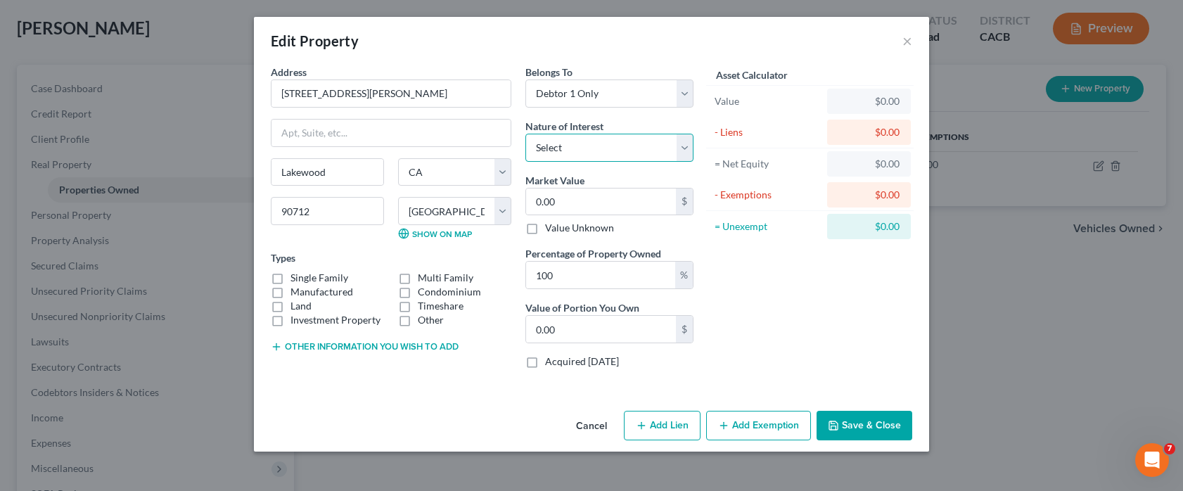
click at [577, 151] on select "Select Fee Simple Joint Tenant Life Estate Equitable Interest Future Interest T…" at bounding box center [609, 148] width 168 height 28
select select "0"
click at [525, 134] on select "Select Fee Simple Joint Tenant Life Estate Equitable Interest Future Interest T…" at bounding box center [609, 148] width 168 height 28
click at [573, 202] on input "0.00" at bounding box center [601, 201] width 150 height 27
type input "8"
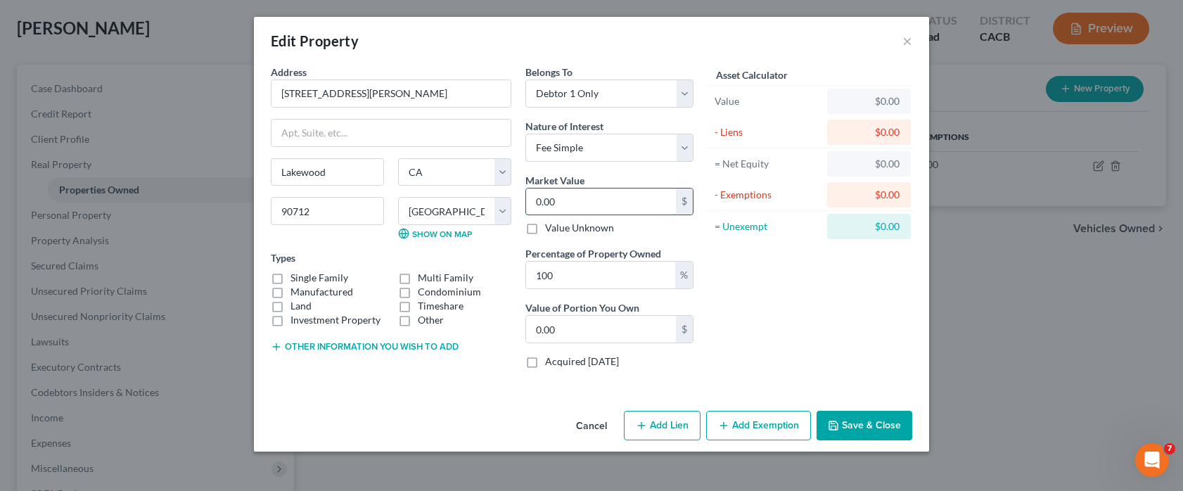
type input "8.00"
type input "82"
type input "82.00"
type input "823"
type input "823.00"
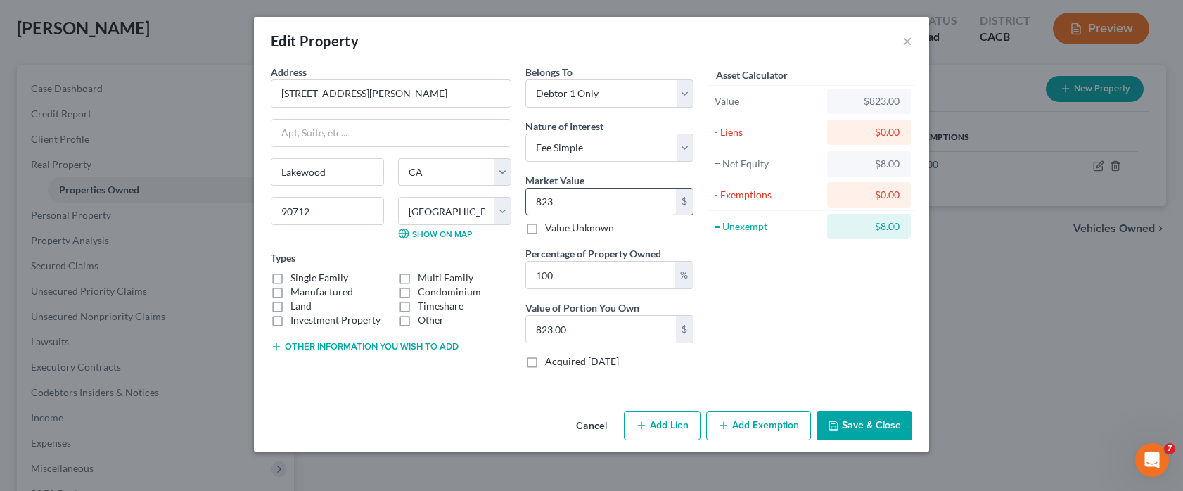
type input "8230"
type input "8,230.00"
type input "8,2300"
type input "82,300.00"
type input "82,3000"
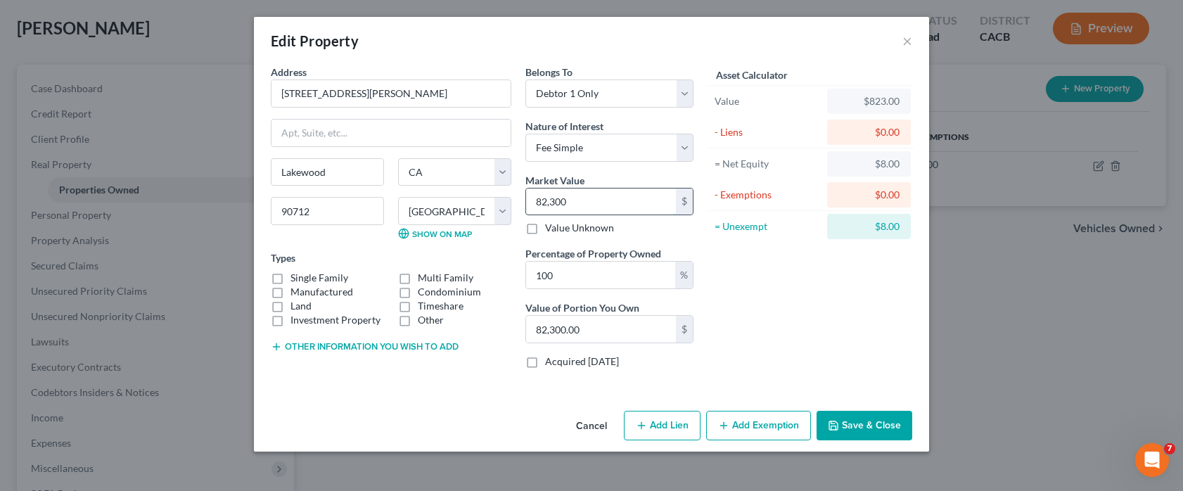
type input "823,000.00"
type input "823,000"
click at [304, 278] on label "Single Family" at bounding box center [319, 278] width 58 height 14
click at [304, 278] on input "Single Family" at bounding box center [300, 275] width 9 height 9
checkbox input "true"
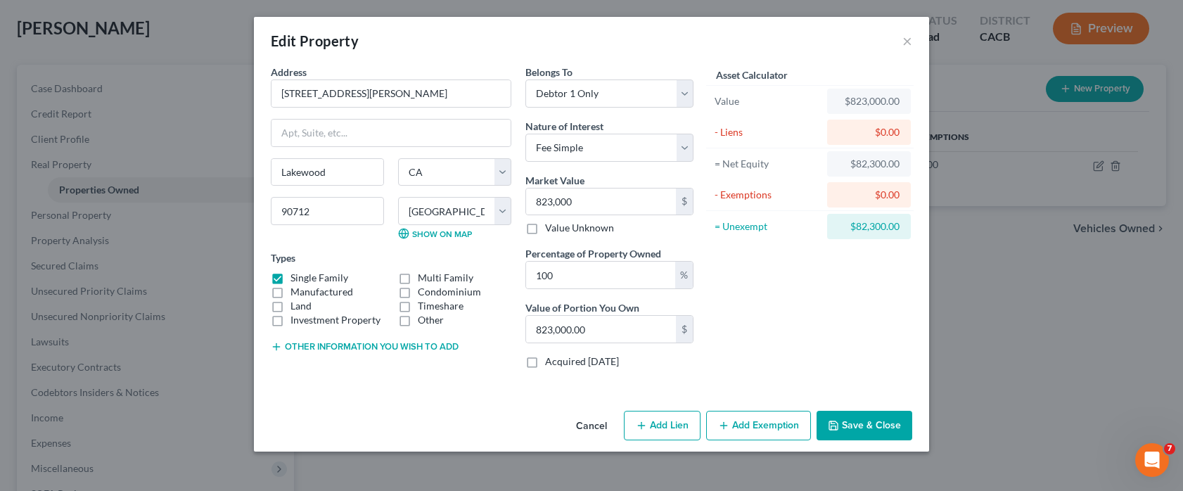
click at [769, 319] on div "Asset Calculator Value $823,000.00 - Liens $0.00 = Net Equity $82,300.00 - Exem…" at bounding box center [809, 222] width 219 height 315
click at [670, 376] on button "Add Lien" at bounding box center [662, 426] width 77 height 30
select select "0"
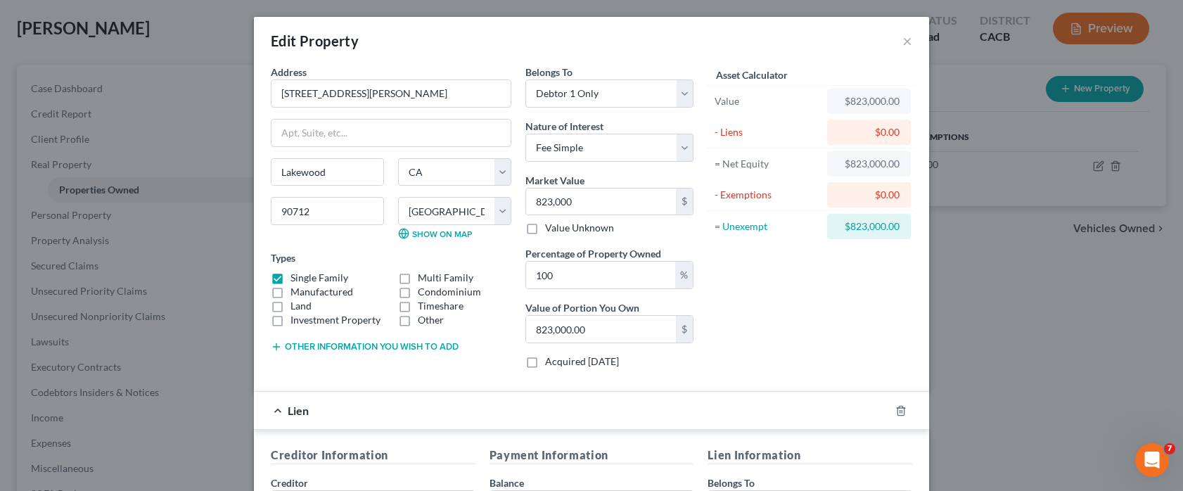
click at [1030, 366] on div "Edit Property × Address * [STREET_ADDRESS][PERSON_NAME] [GEOGRAPHIC_DATA] [US_S…" at bounding box center [591, 245] width 1183 height 491
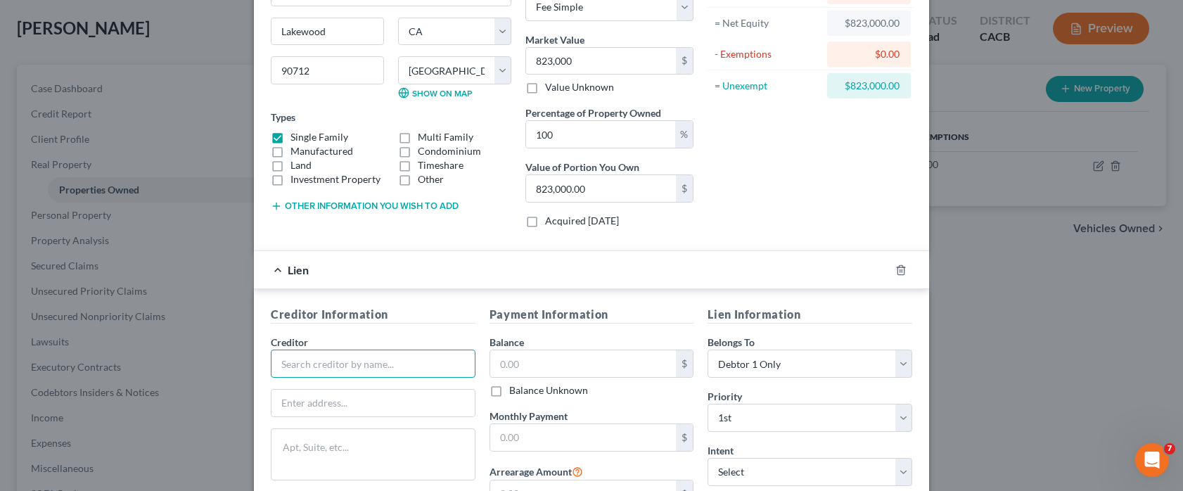
click at [438, 359] on input "text" at bounding box center [373, 363] width 205 height 28
type input "Fellowship Home Loans"
click at [511, 364] on input "text" at bounding box center [583, 363] width 186 height 27
type input "389,000"
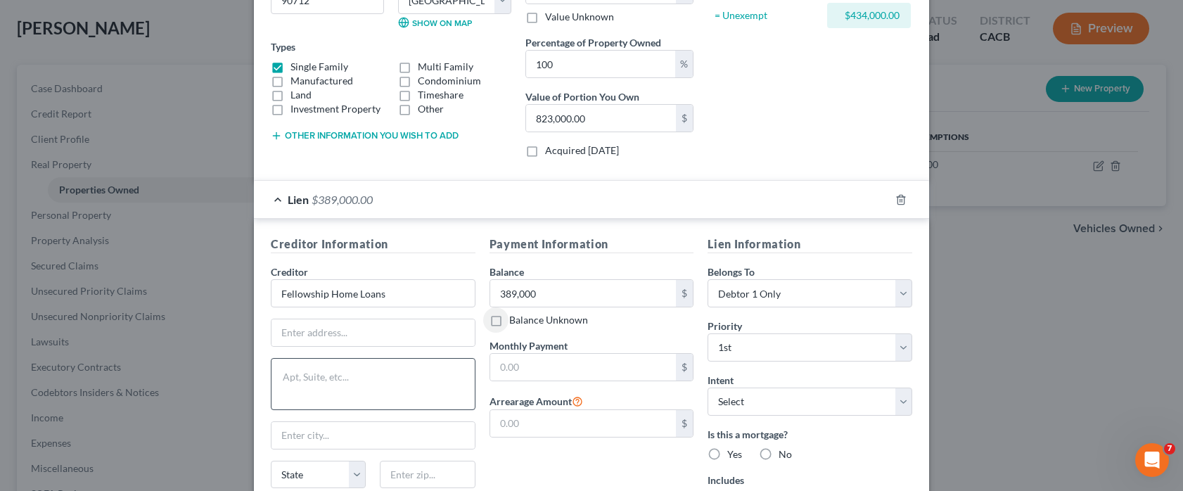
scroll to position [281, 0]
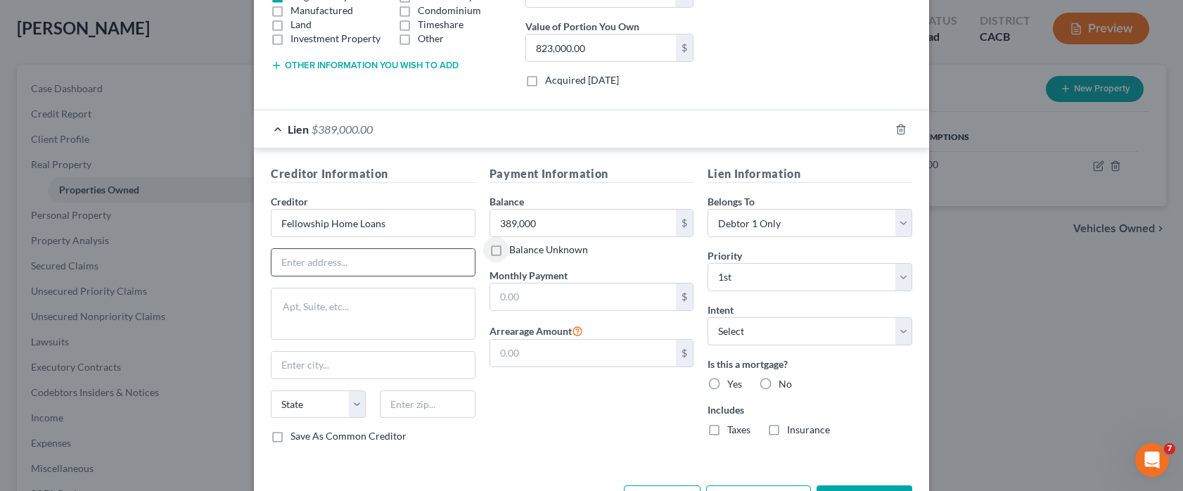
click at [347, 266] on input "text" at bounding box center [372, 262] width 203 height 27
type input "[STREET_ADDRESS]"
type input "m"
type input "[PERSON_NAME]"
select select "35"
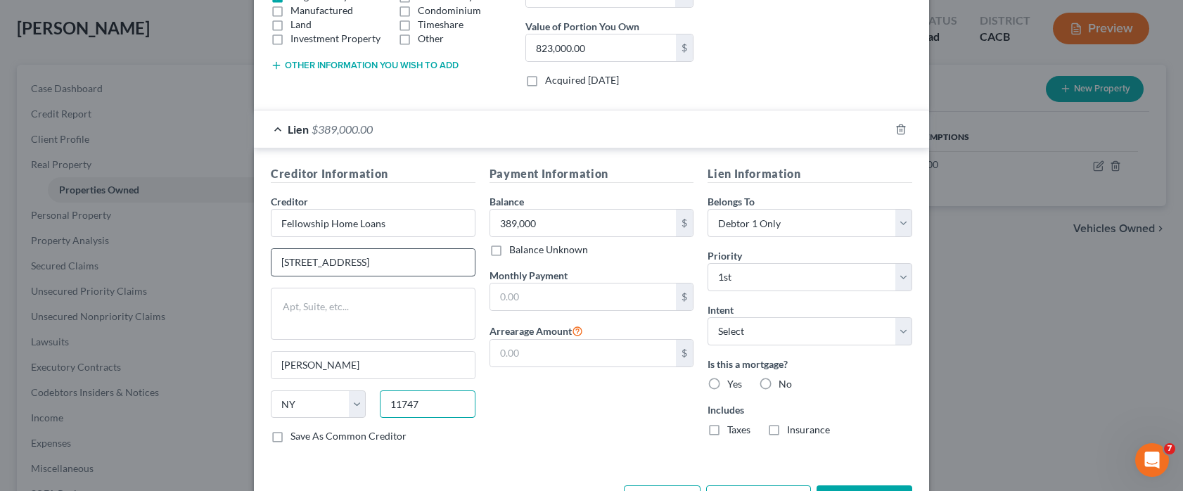
type input "11747"
type input "[STREET_ADDRESS]"
click at [756, 335] on select "Select Surrender Redeem Reaffirm Avoid Other" at bounding box center [809, 331] width 205 height 28
select select "4"
click at [707, 317] on select "Select Surrender Redeem Reaffirm Avoid Other" at bounding box center [809, 331] width 205 height 28
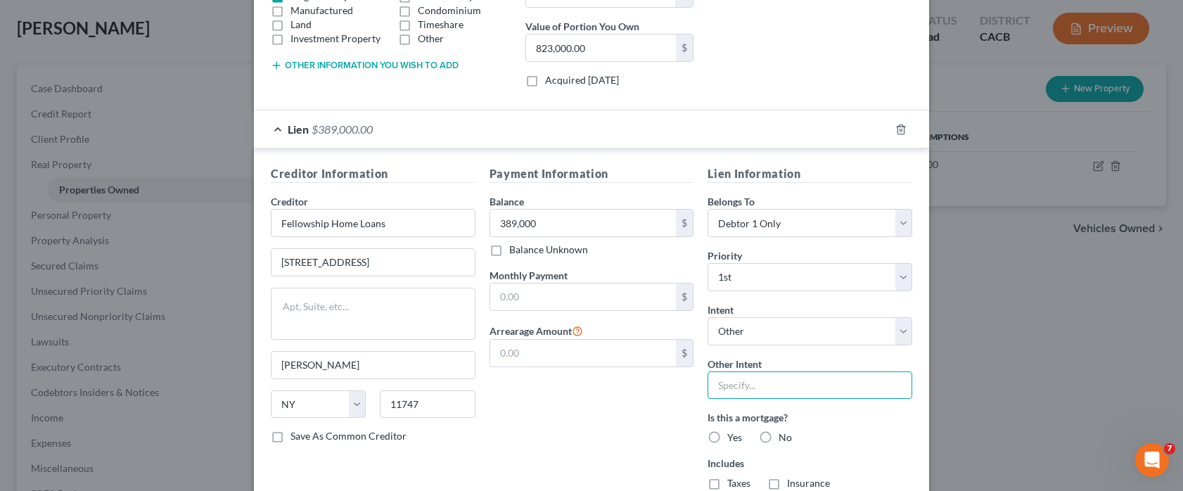
click at [735, 376] on input "text" at bounding box center [809, 385] width 205 height 28
type input "Pay and retain"
click at [727, 376] on label "Yes" at bounding box center [734, 437] width 15 height 14
click at [733, 376] on input "Yes" at bounding box center [737, 434] width 9 height 9
radio input "true"
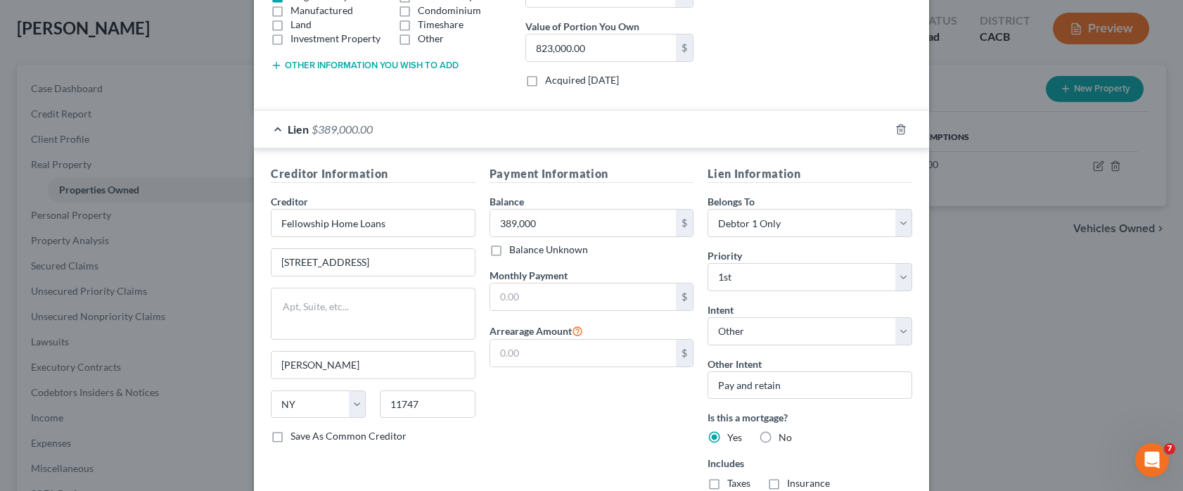
scroll to position [380, 0]
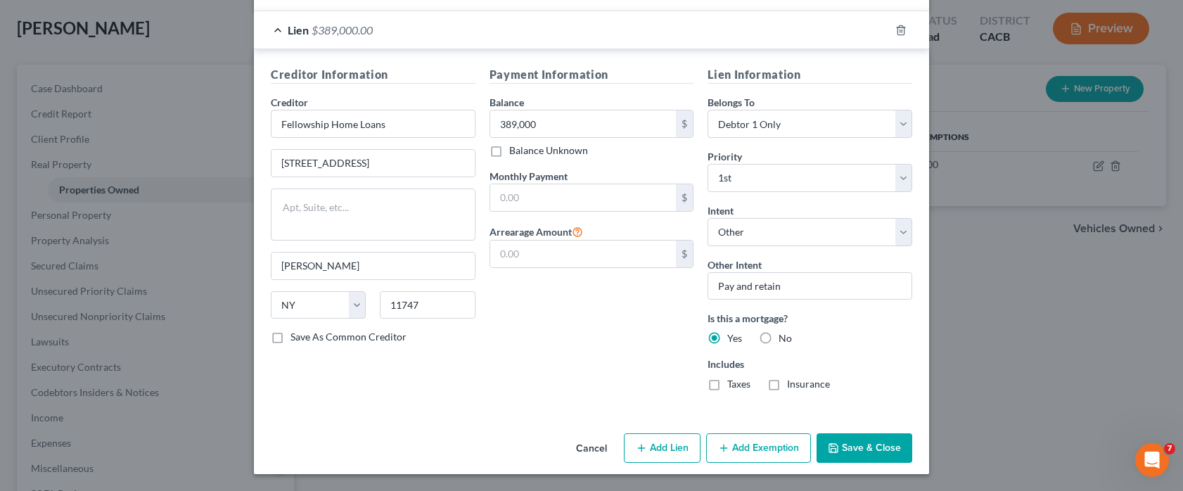
click at [727, 376] on label "Taxes" at bounding box center [738, 384] width 23 height 14
click at [733, 376] on input "Taxes" at bounding box center [737, 381] width 9 height 9
checkbox input "true"
click at [787, 376] on label "Insurance" at bounding box center [808, 384] width 43 height 14
click at [793, 376] on input "Insurance" at bounding box center [797, 381] width 9 height 9
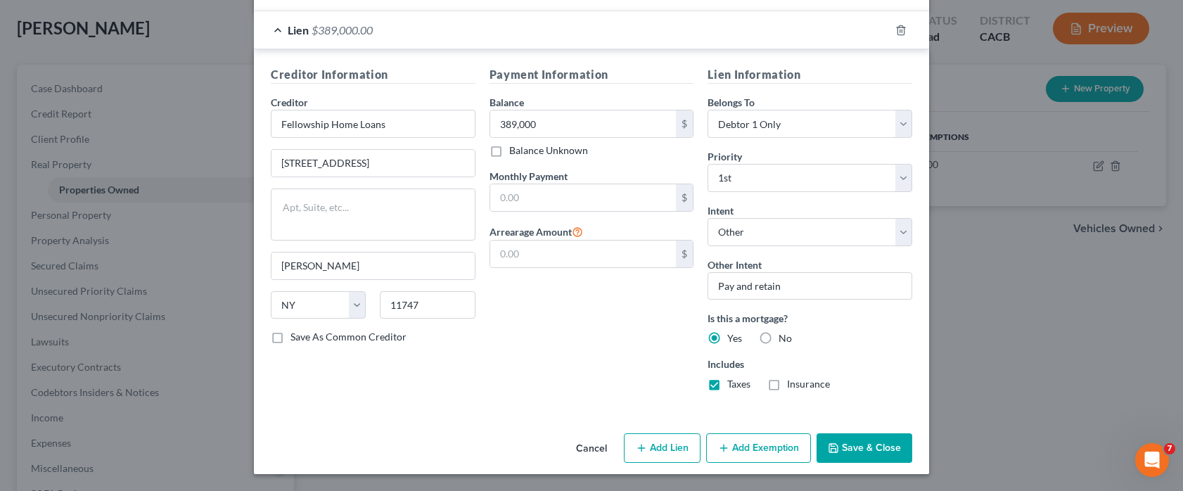
checkbox input "true"
click at [730, 376] on button "Add Exemption" at bounding box center [758, 448] width 105 height 30
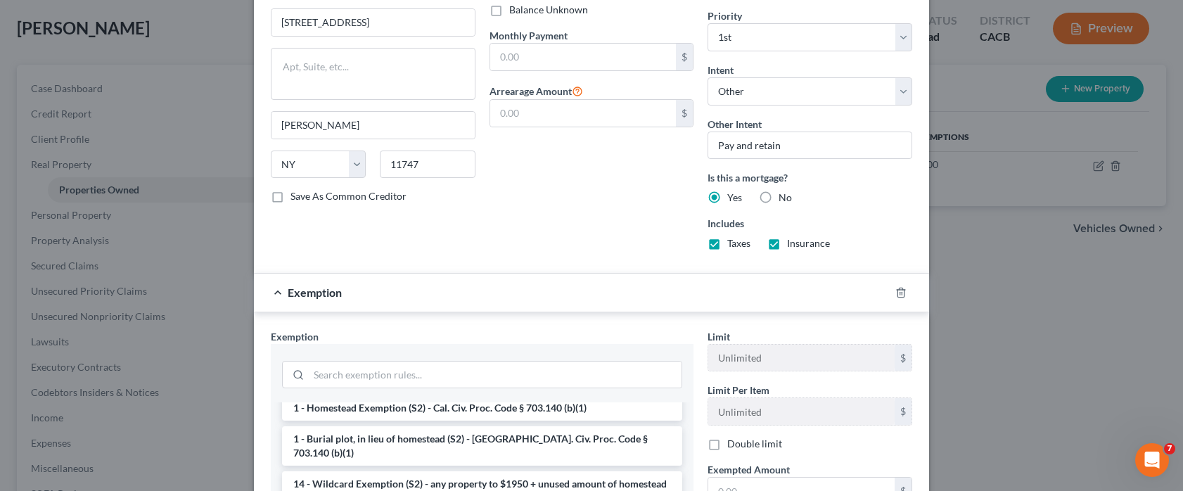
scroll to position [70, 0]
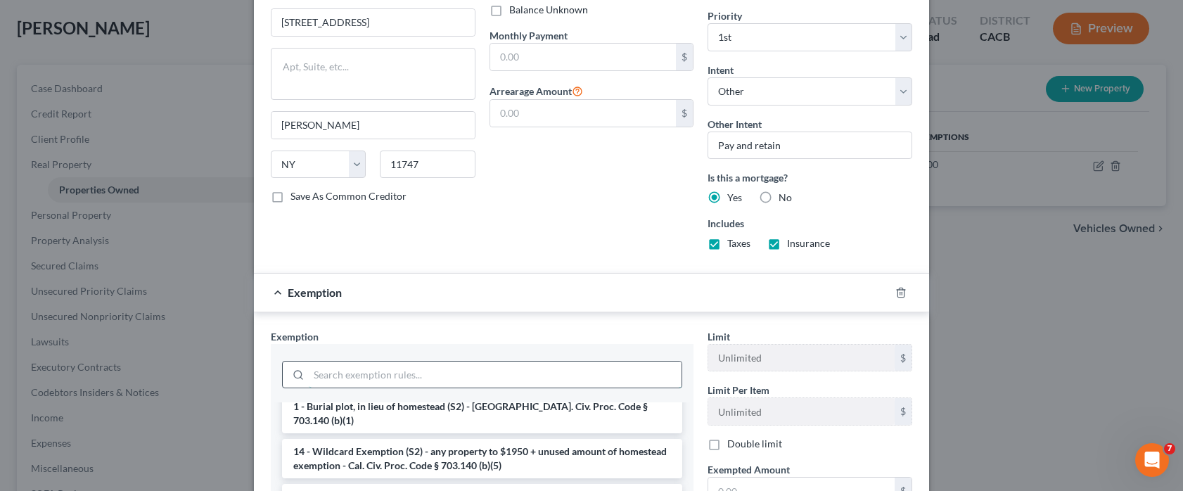
click at [487, 376] on input "search" at bounding box center [495, 374] width 373 height 27
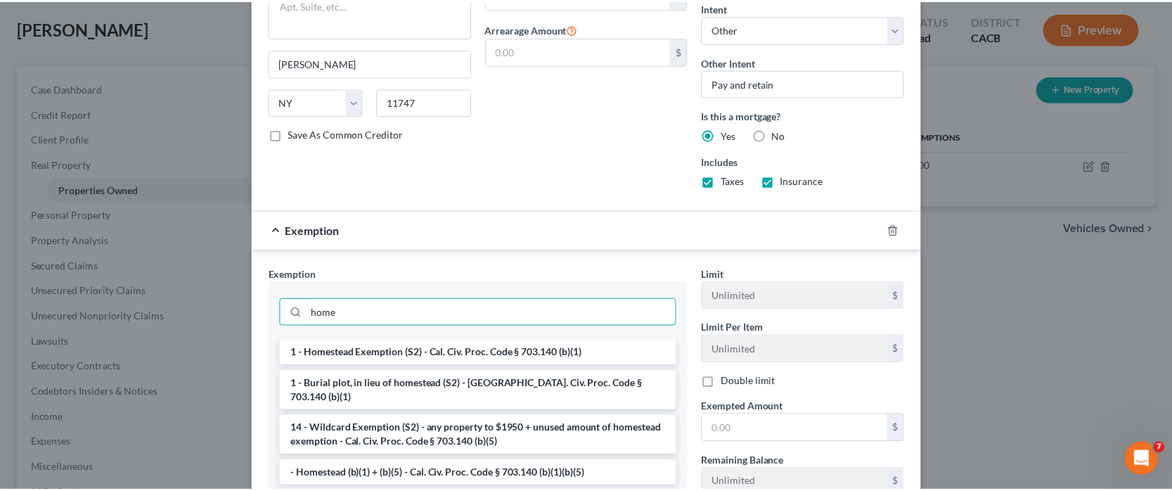
scroll to position [689, 0]
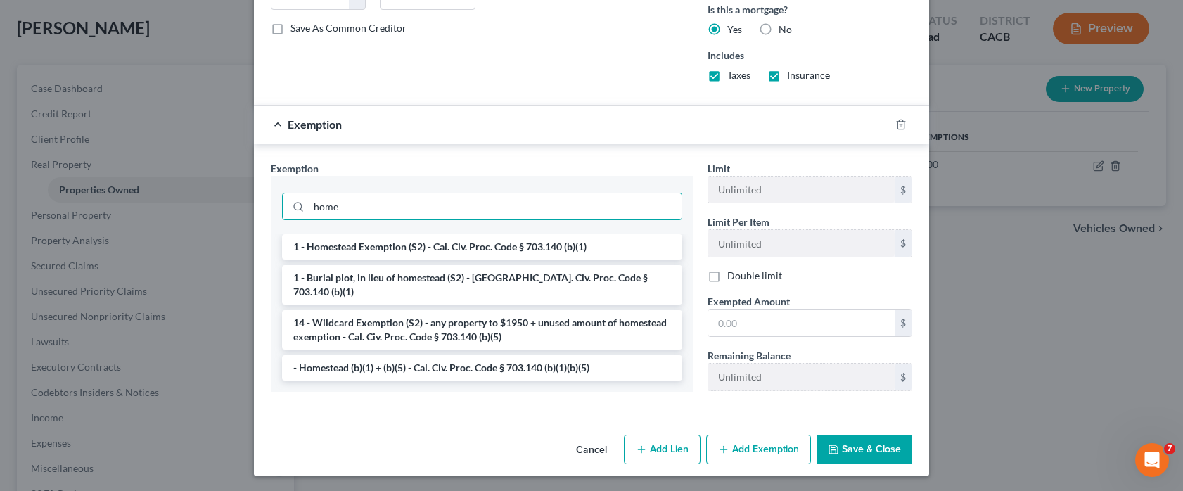
type input "home"
click at [869, 376] on button "Save & Close" at bounding box center [864, 450] width 96 height 30
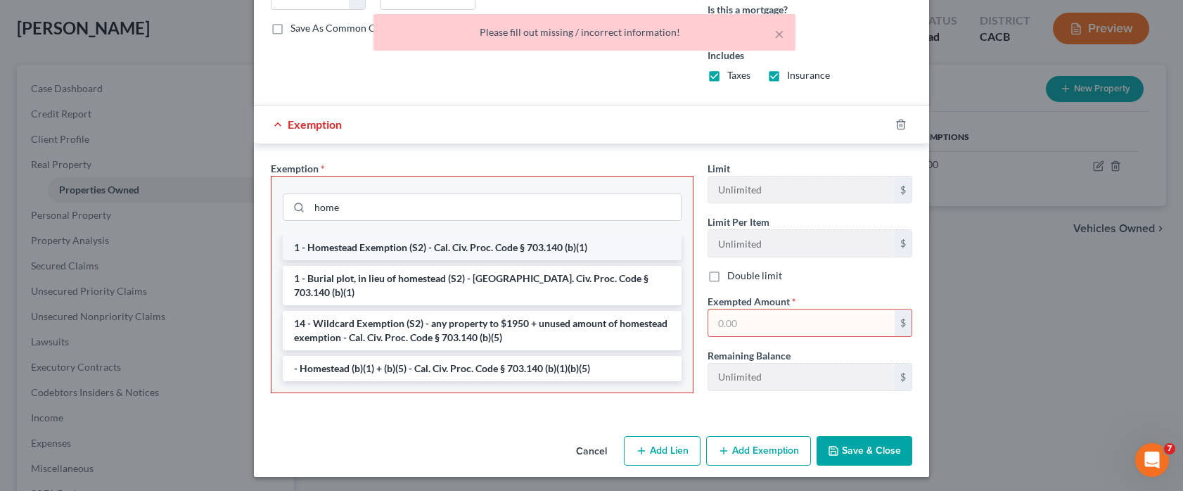
click at [392, 258] on li "1 - Homestead Exemption (S2) - Cal. Civ. Proc. Code § 703.140 (b)(1)" at bounding box center [482, 247] width 399 height 25
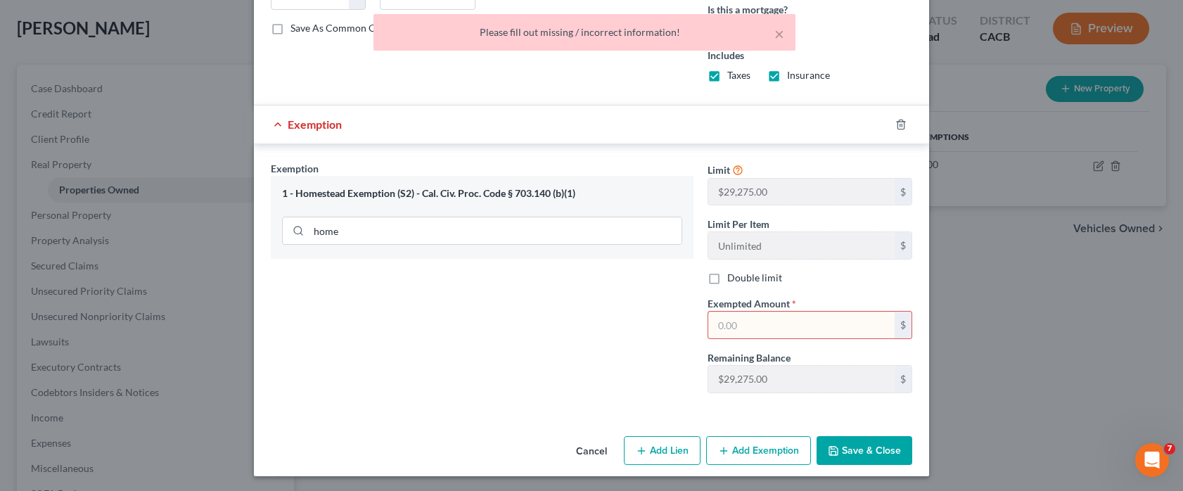
drag, startPoint x: 875, startPoint y: 455, endPoint x: 840, endPoint y: 414, distance: 53.4
click at [875, 376] on button "Save & Close" at bounding box center [864, 451] width 96 height 30
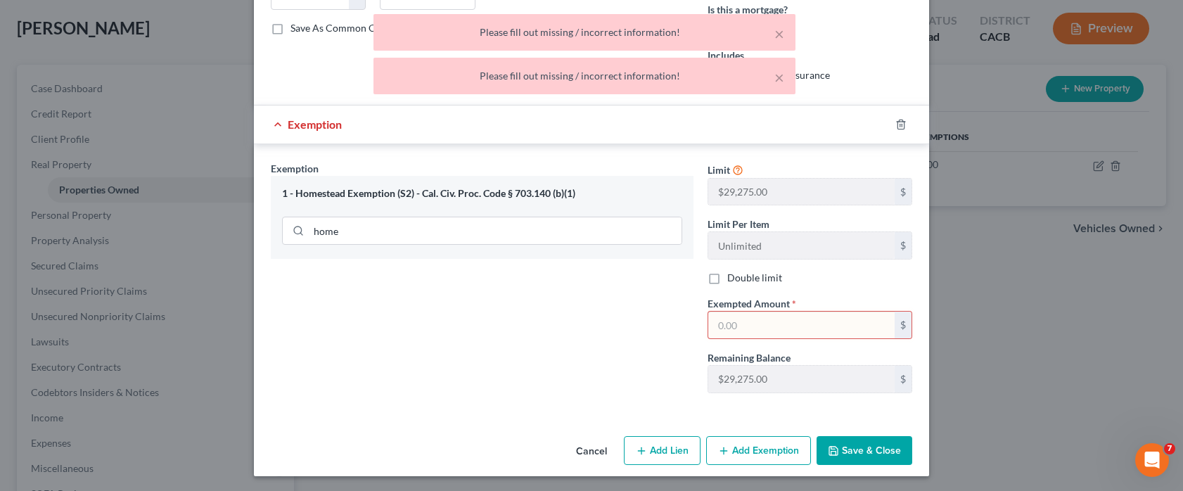
click at [748, 312] on input "text" at bounding box center [801, 325] width 186 height 27
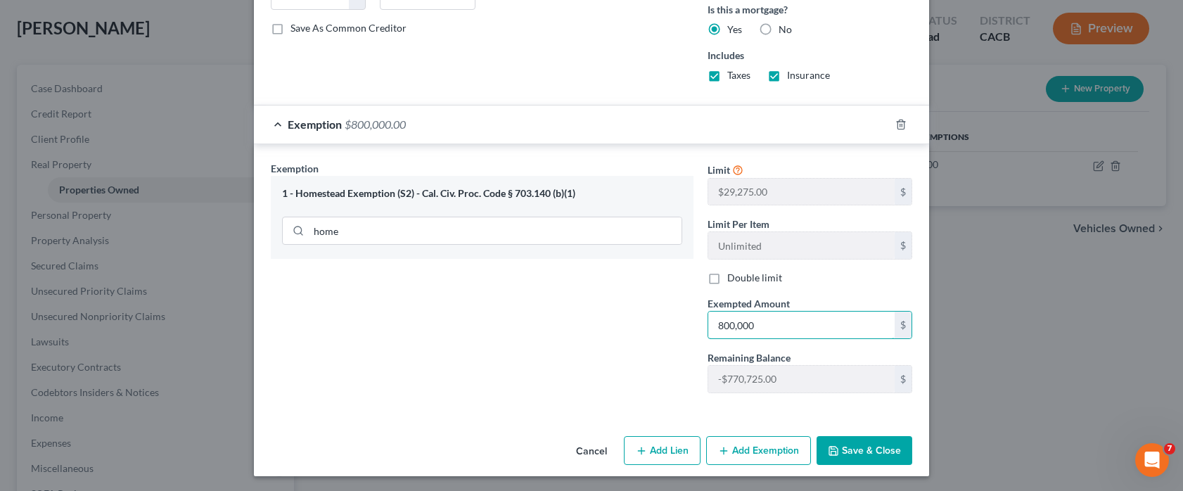
type input "800,000"
click at [860, 376] on button "Save & Close" at bounding box center [864, 451] width 96 height 30
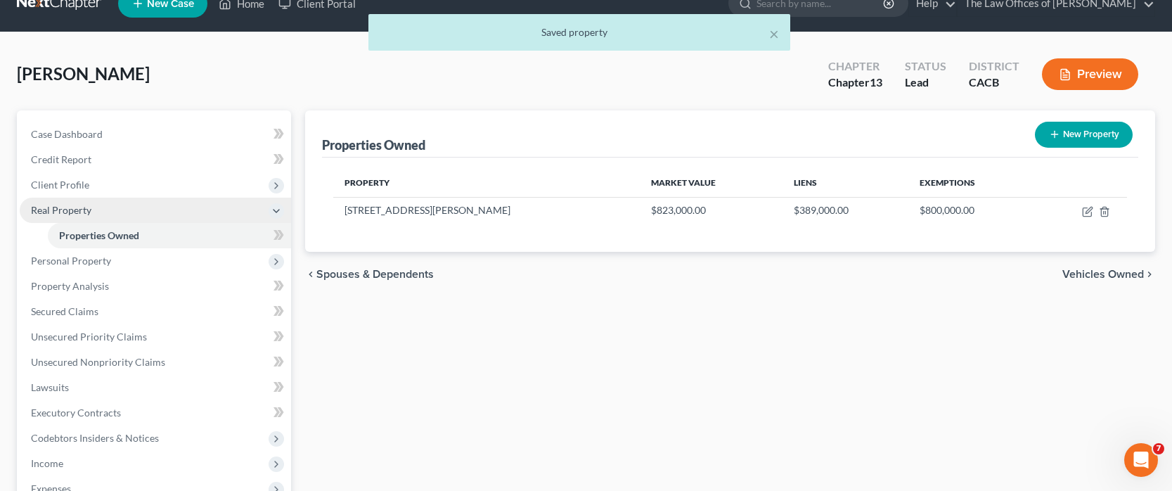
scroll to position [0, 0]
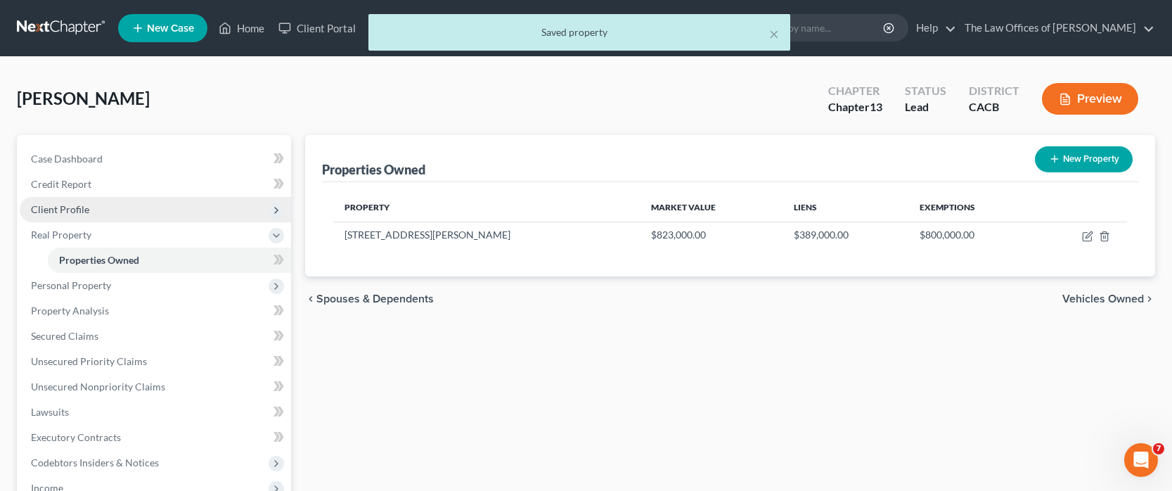
click at [75, 206] on span "Client Profile" at bounding box center [60, 209] width 58 height 12
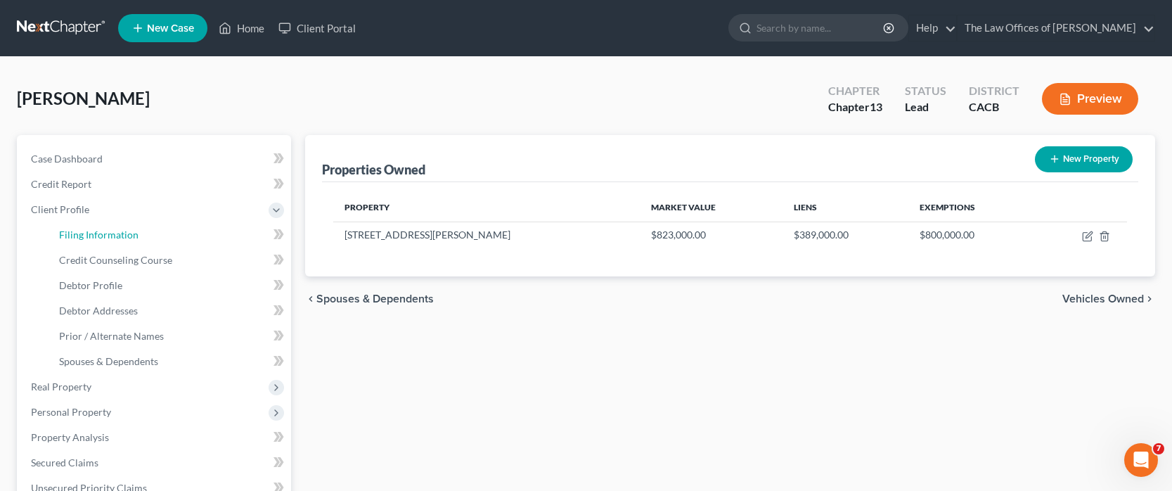
click at [116, 238] on span "Filing Information" at bounding box center [98, 235] width 79 height 12
select select "1"
select select "0"
select select "3"
select select "7"
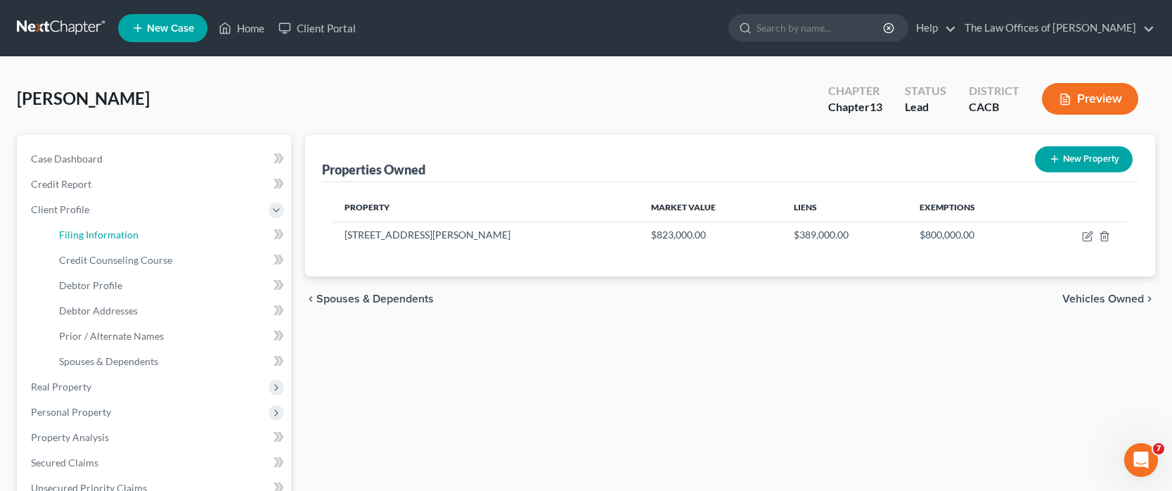
select select "0"
select select "4"
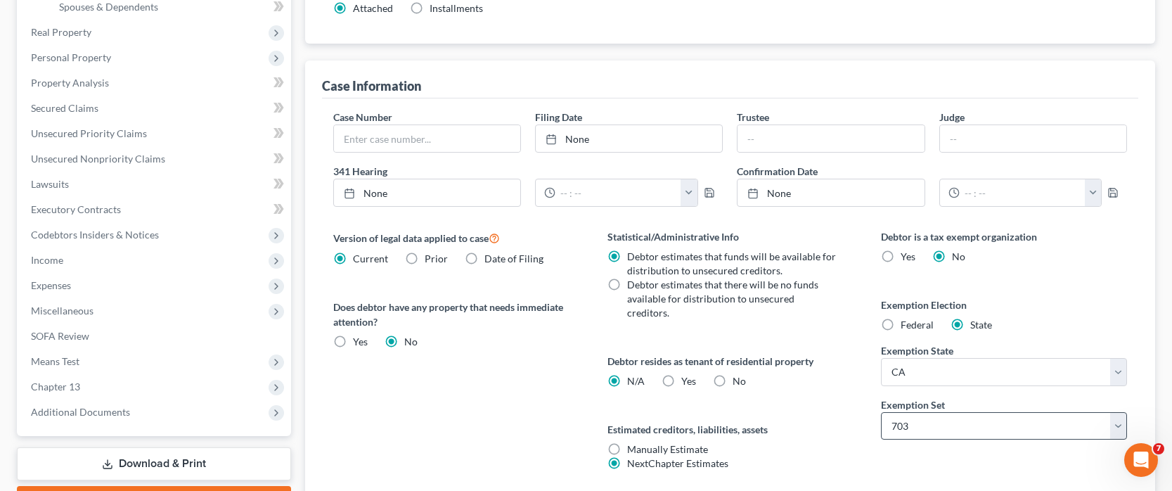
scroll to position [452, 0]
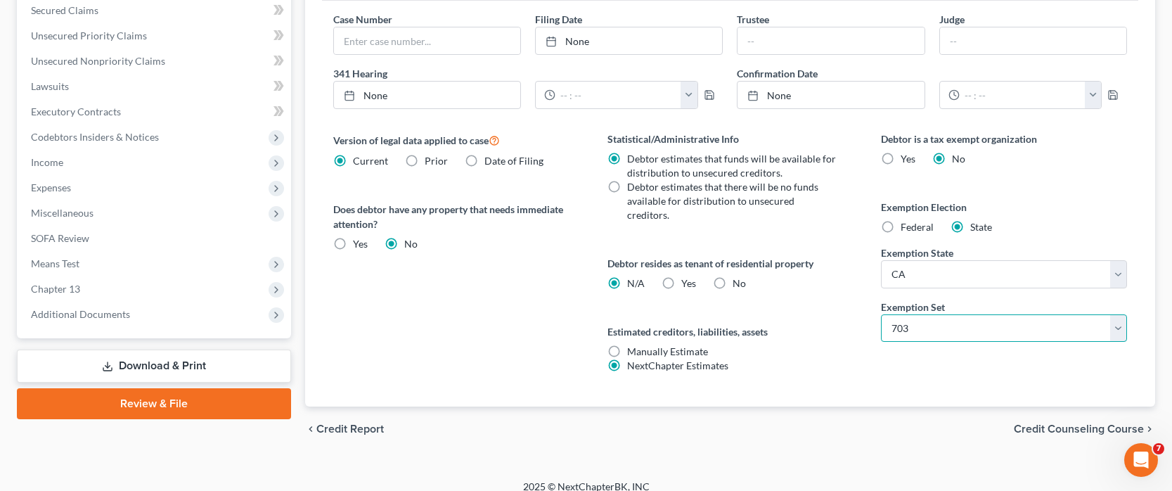
drag, startPoint x: 912, startPoint y: 335, endPoint x: 917, endPoint y: 341, distance: 7.5
click at [913, 335] on select "Select 703 704" at bounding box center [1004, 328] width 246 height 28
select select "1"
click at [881, 314] on select "Select 703 704" at bounding box center [1004, 328] width 246 height 28
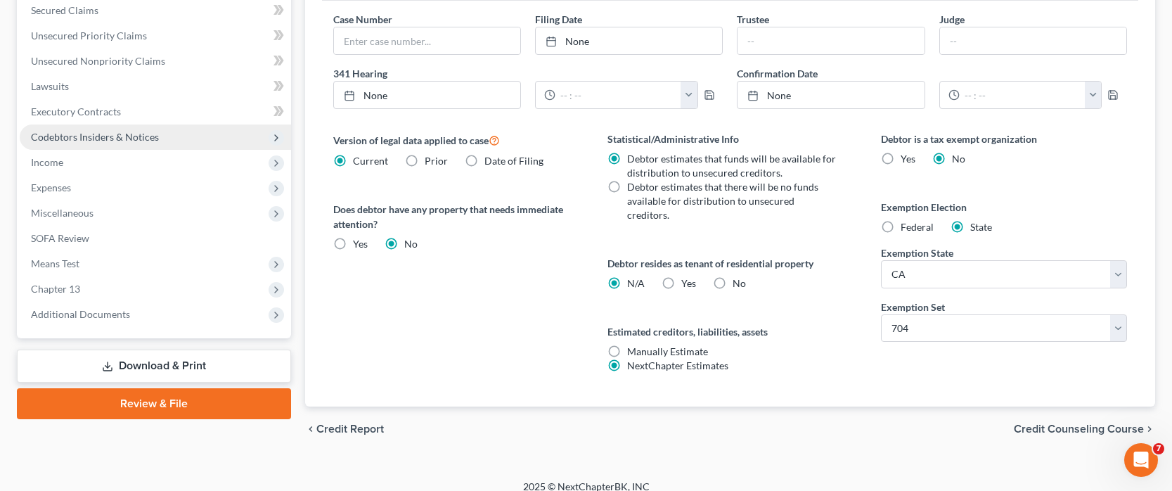
drag, startPoint x: 1073, startPoint y: 411, endPoint x: 70, endPoint y: 167, distance: 1032.9
click at [1072, 376] on span "Credit Counseling Course" at bounding box center [1079, 428] width 130 height 11
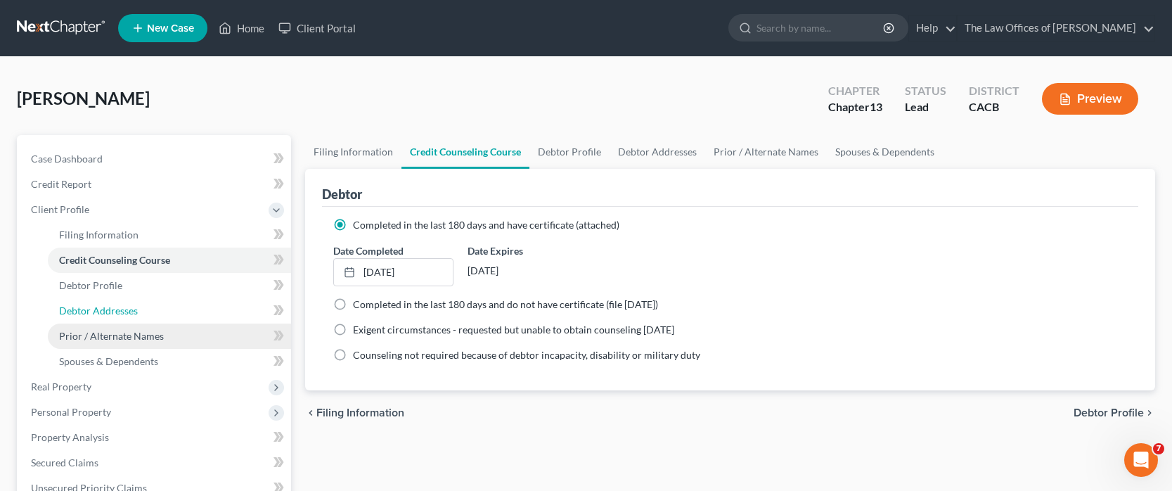
click at [94, 317] on link "Debtor Addresses" at bounding box center [169, 310] width 243 height 25
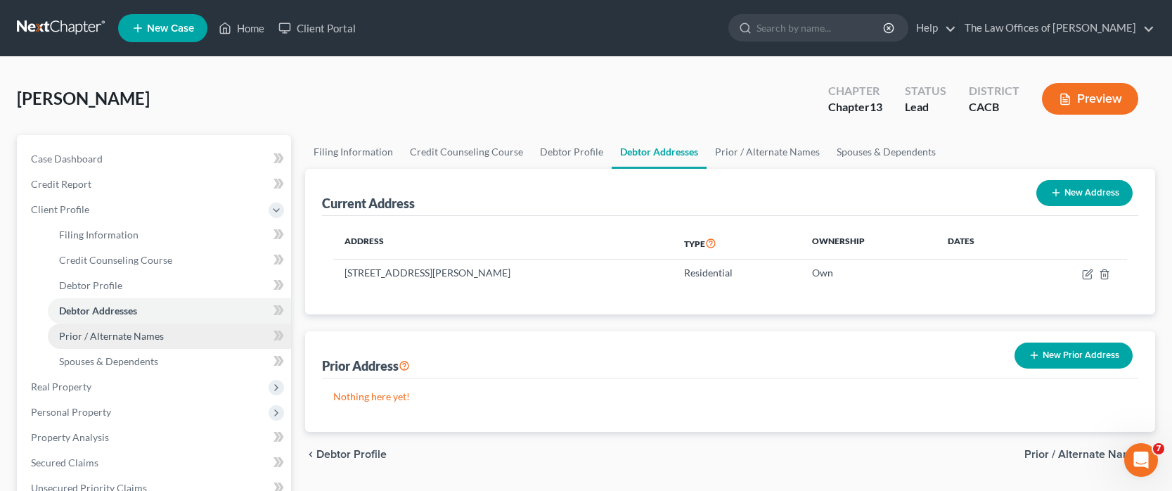
click at [122, 331] on span "Prior / Alternate Names" at bounding box center [111, 336] width 105 height 12
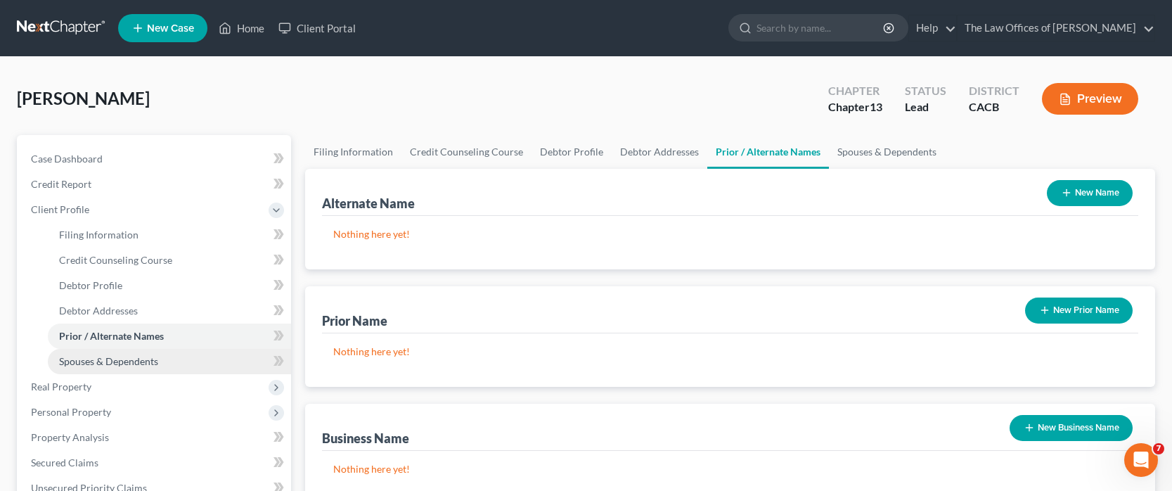
click at [127, 358] on span "Spouses & Dependents" at bounding box center [108, 361] width 99 height 12
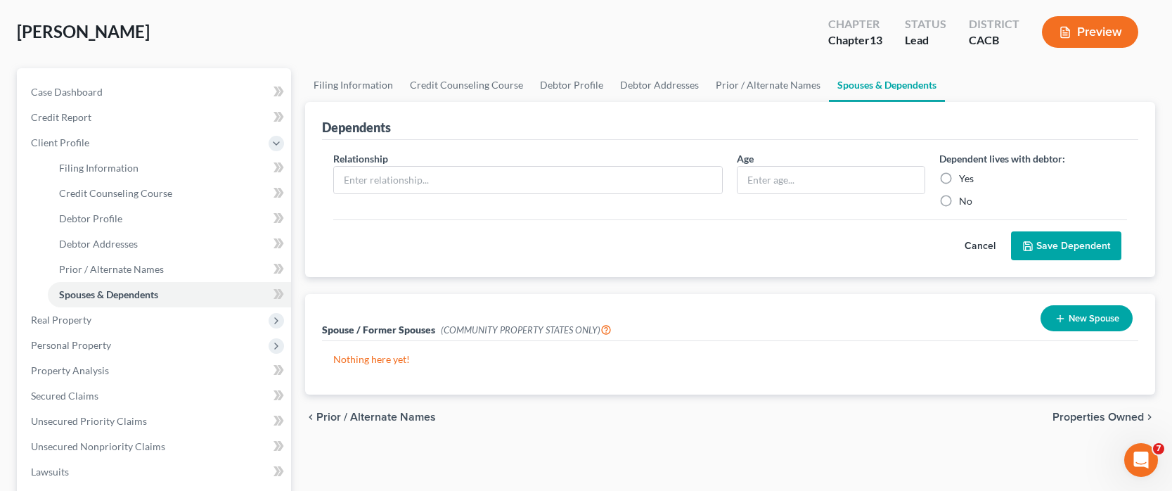
scroll to position [70, 0]
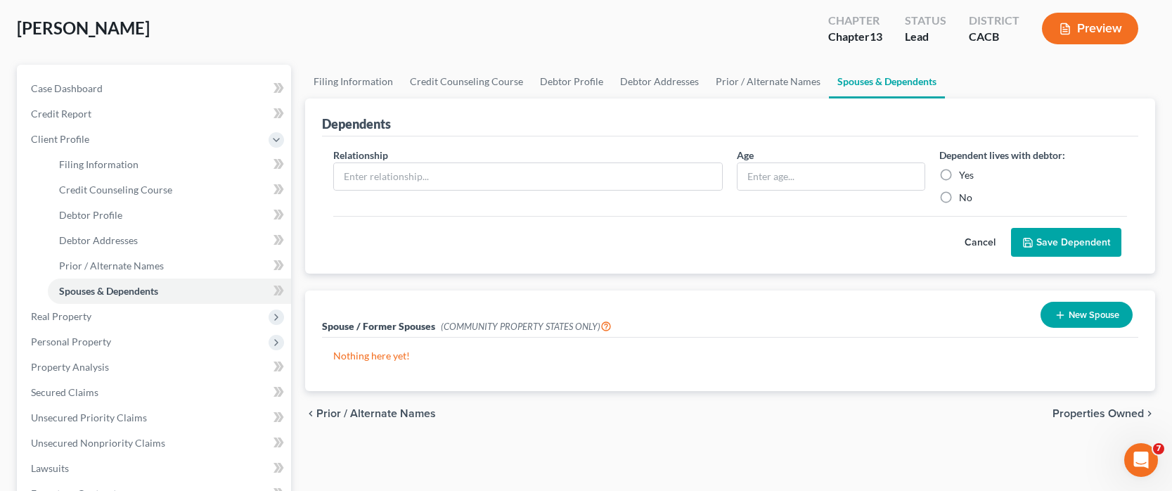
click at [934, 344] on div "Nothing here yet!" at bounding box center [730, 364] width 816 height 53
drag, startPoint x: 922, startPoint y: 342, endPoint x: 733, endPoint y: 261, distance: 205.1
click at [922, 342] on div "Nothing here yet!" at bounding box center [730, 364] width 816 height 53
click at [470, 183] on input "text" at bounding box center [528, 176] width 389 height 27
click at [1083, 320] on button "New Spouse" at bounding box center [1087, 315] width 92 height 26
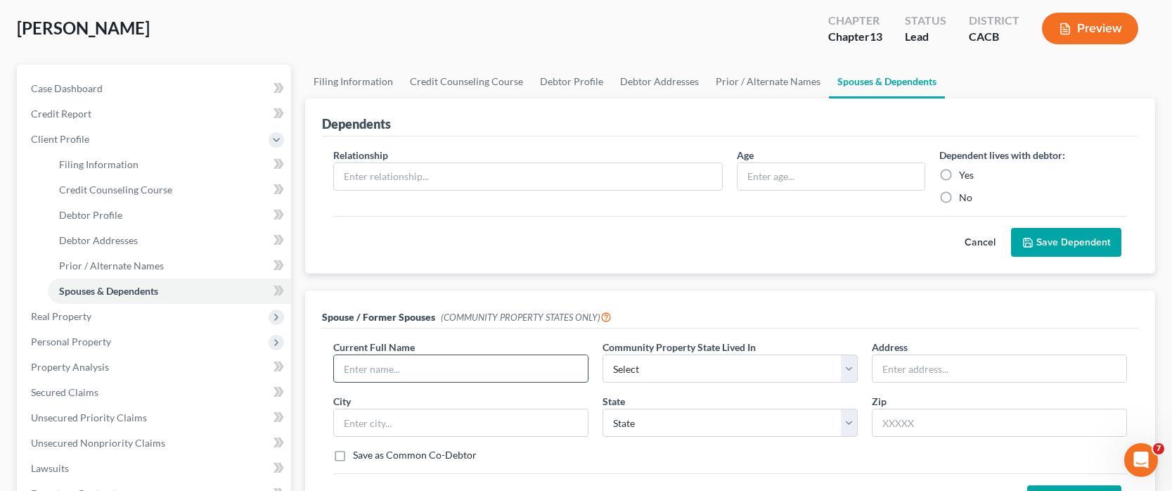
click at [396, 373] on input "text" at bounding box center [461, 368] width 254 height 27
paste input "[STREET_ADDRESS][PERSON_NAME]"
click at [426, 376] on input "text" at bounding box center [461, 422] width 254 height 27
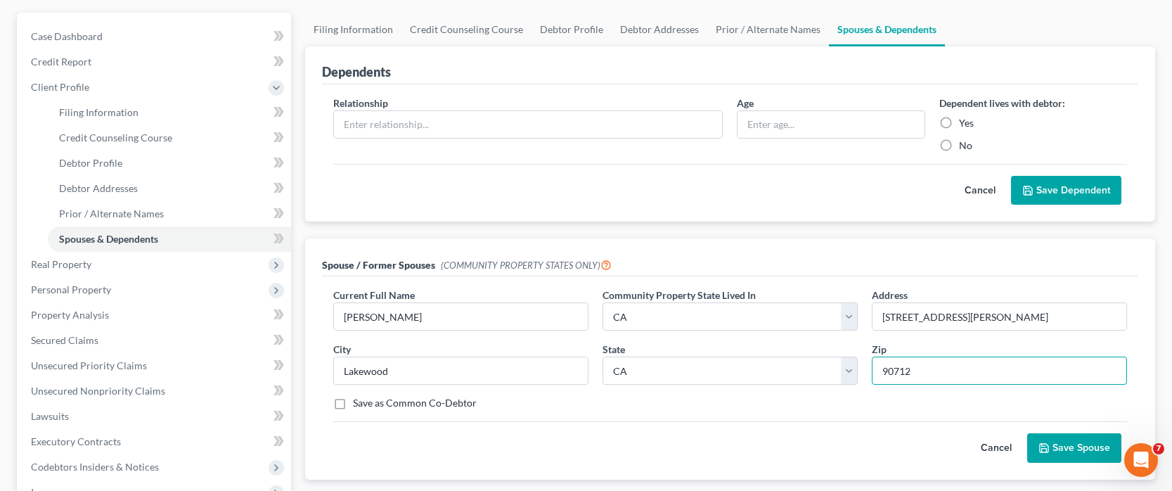
scroll to position [211, 0]
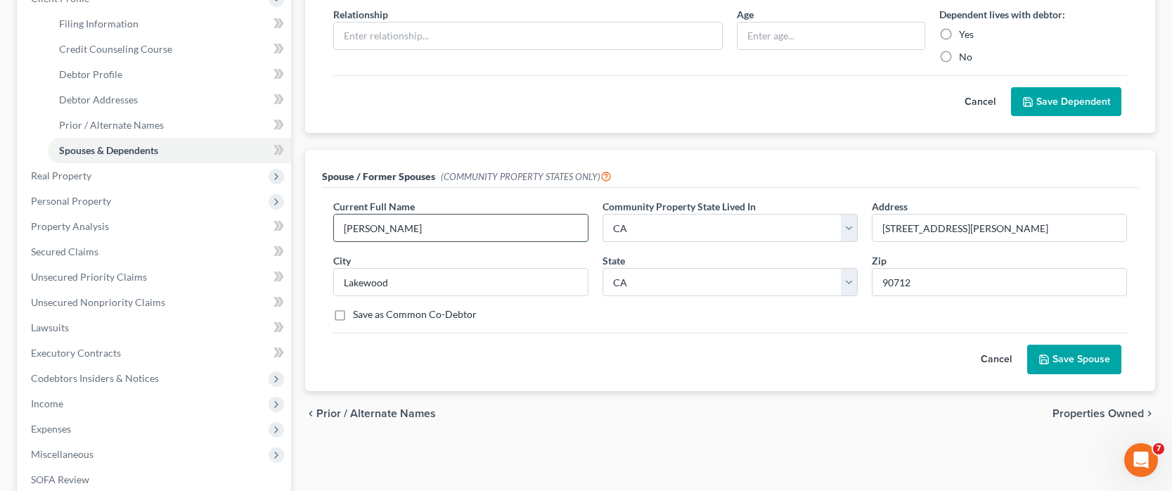
click at [495, 229] on input "[PERSON_NAME]" at bounding box center [461, 227] width 254 height 27
click at [1081, 360] on button "Save Spouse" at bounding box center [1074, 360] width 94 height 30
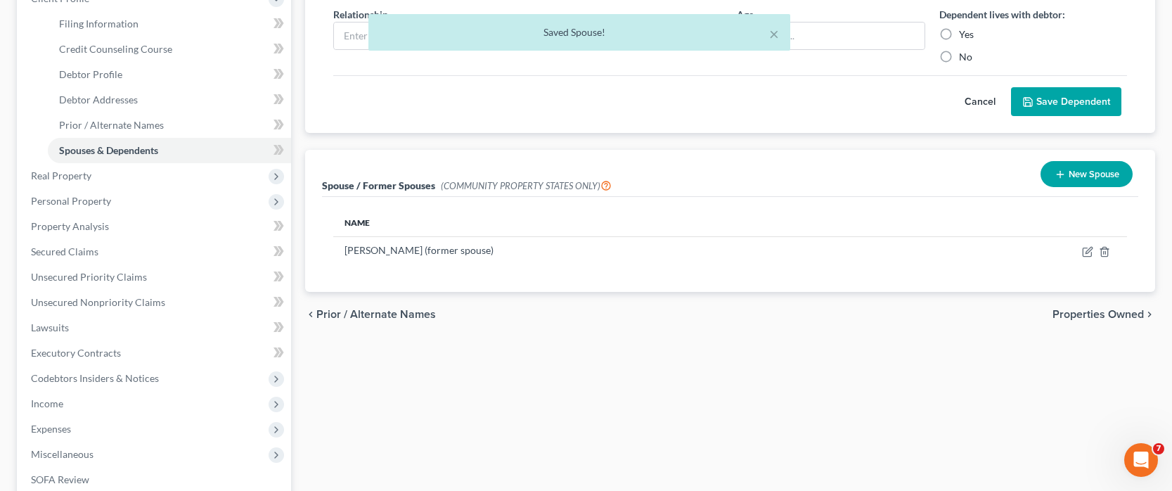
click at [1094, 312] on span "Properties Owned" at bounding box center [1098, 314] width 91 height 11
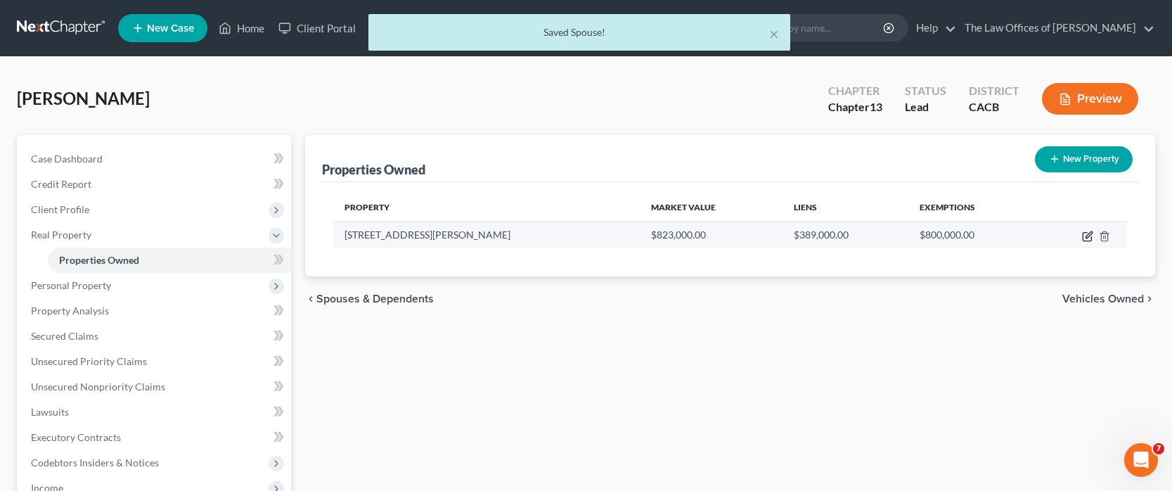
click at [1091, 236] on icon "button" at bounding box center [1087, 236] width 11 height 11
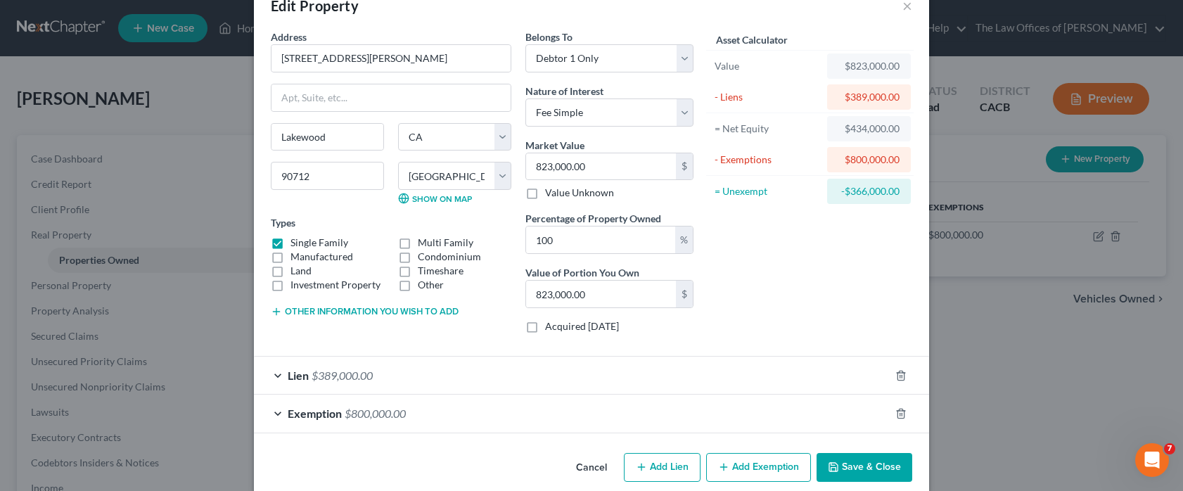
scroll to position [54, 0]
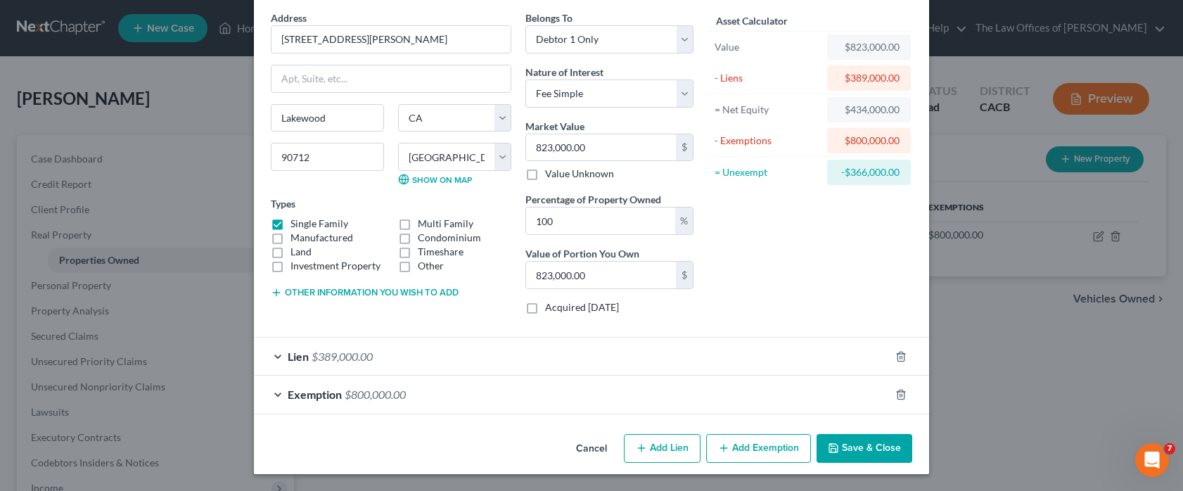
click at [413, 367] on div "Lien $389,000.00" at bounding box center [572, 356] width 636 height 37
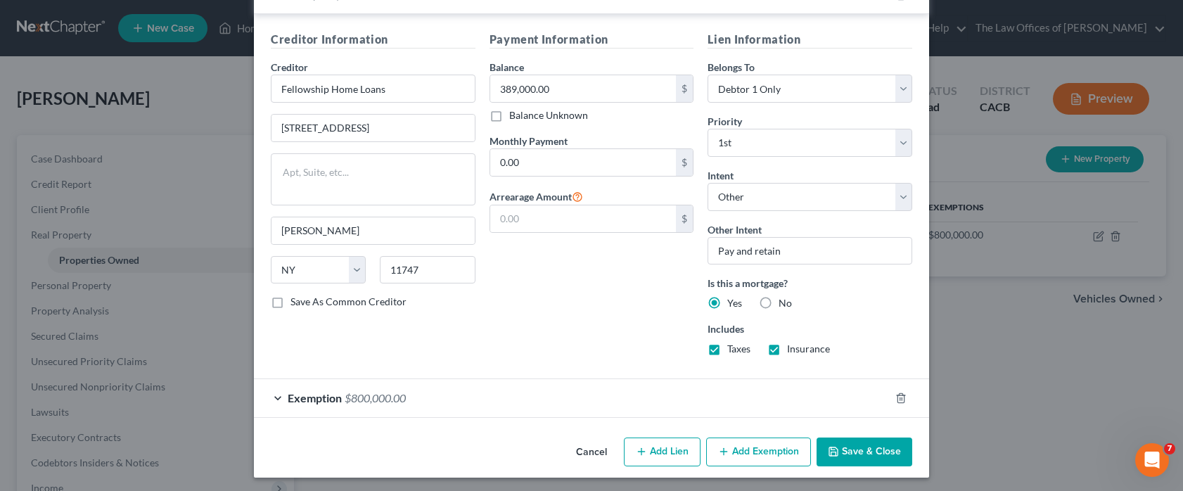
scroll to position [419, 0]
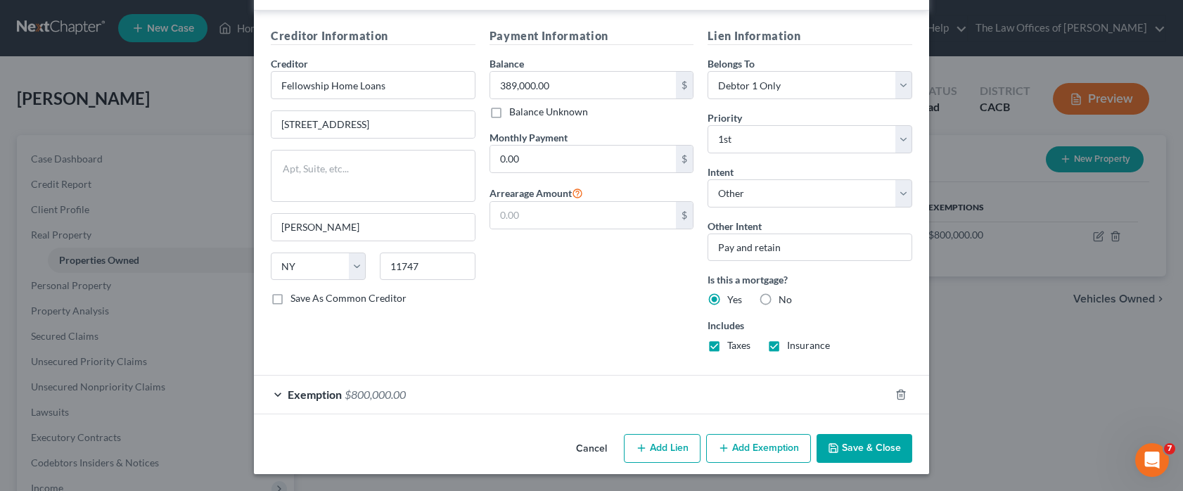
drag, startPoint x: 398, startPoint y: 397, endPoint x: 471, endPoint y: 385, distance: 74.2
click at [398, 376] on span "$800,000.00" at bounding box center [375, 393] width 61 height 13
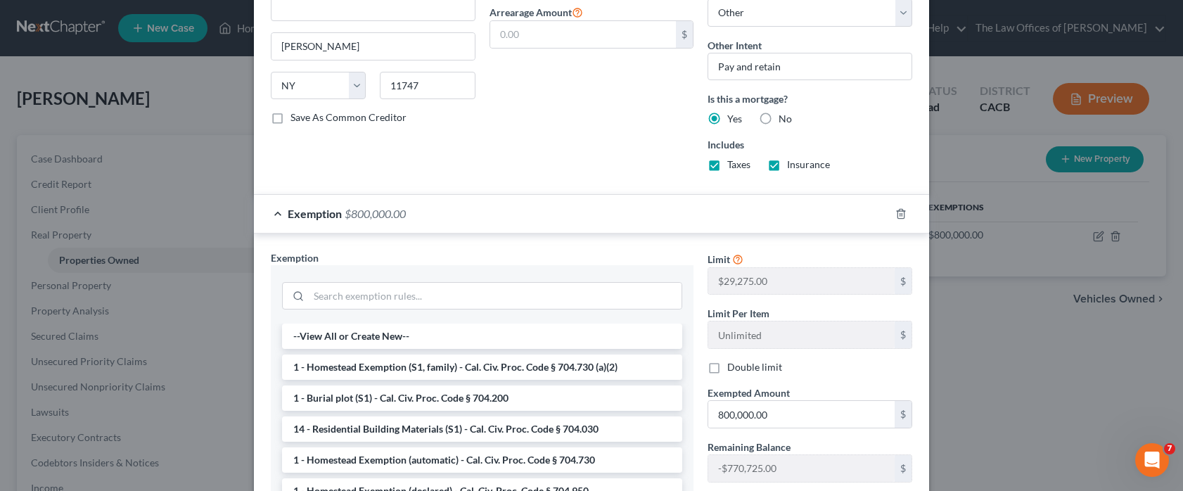
scroll to position [630, 0]
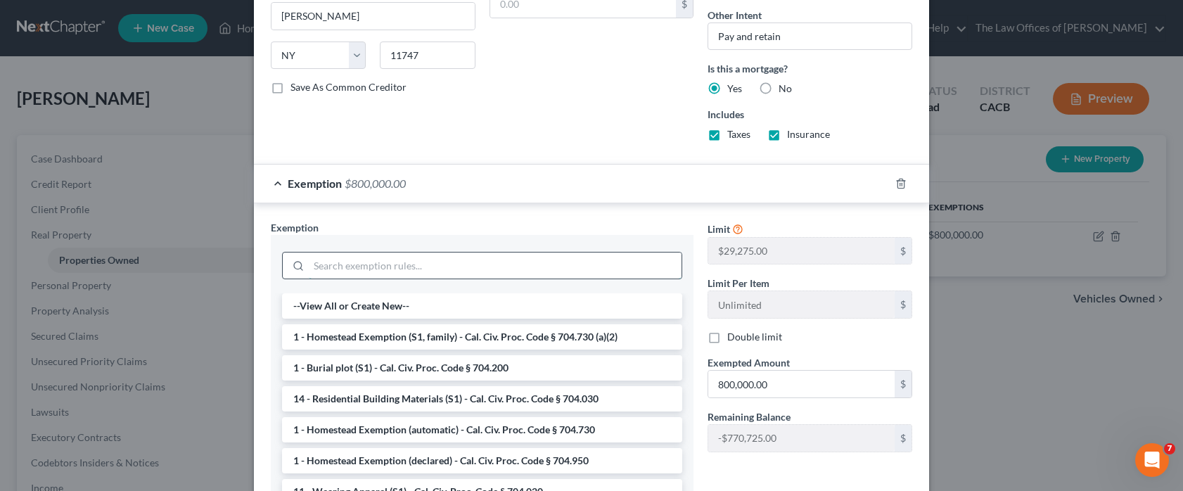
click at [537, 265] on input "search" at bounding box center [495, 265] width 373 height 27
click at [533, 340] on li "1 - Homestead Exemption (S1, family) - Cal. Civ. Proc. Code § 704.730 (a)(2)" at bounding box center [482, 336] width 400 height 25
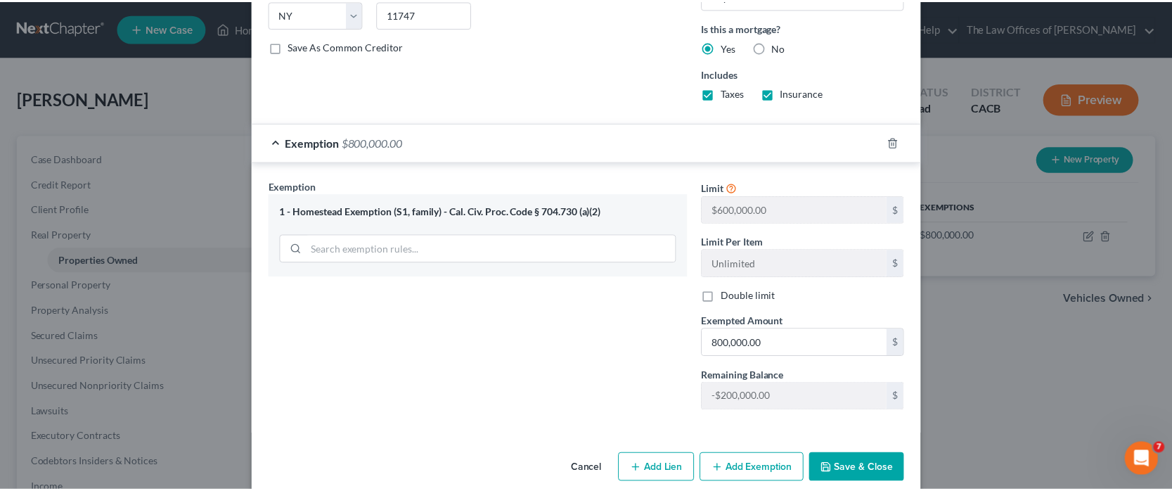
scroll to position [691, 0]
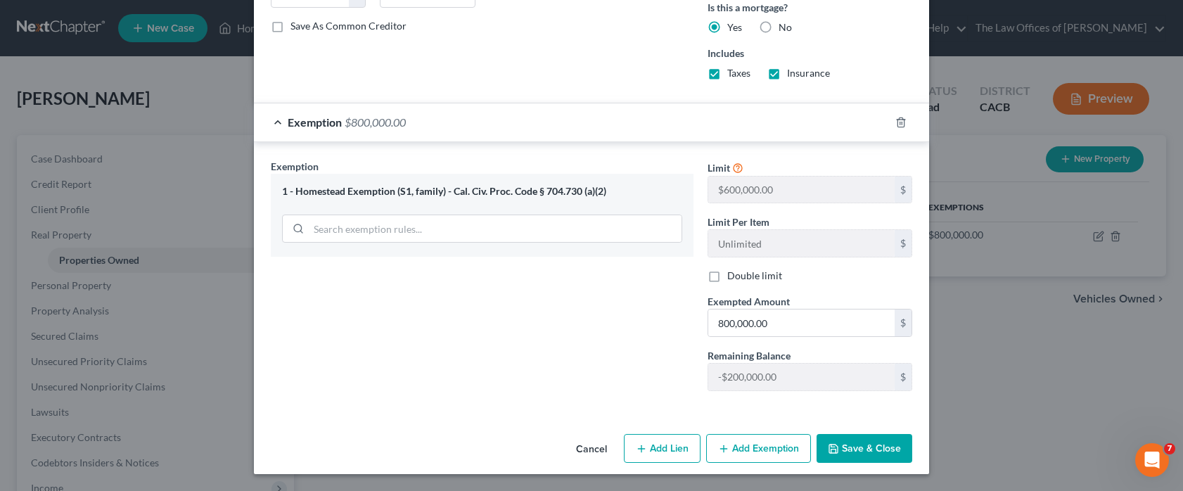
click at [852, 376] on button "Save & Close" at bounding box center [864, 449] width 96 height 30
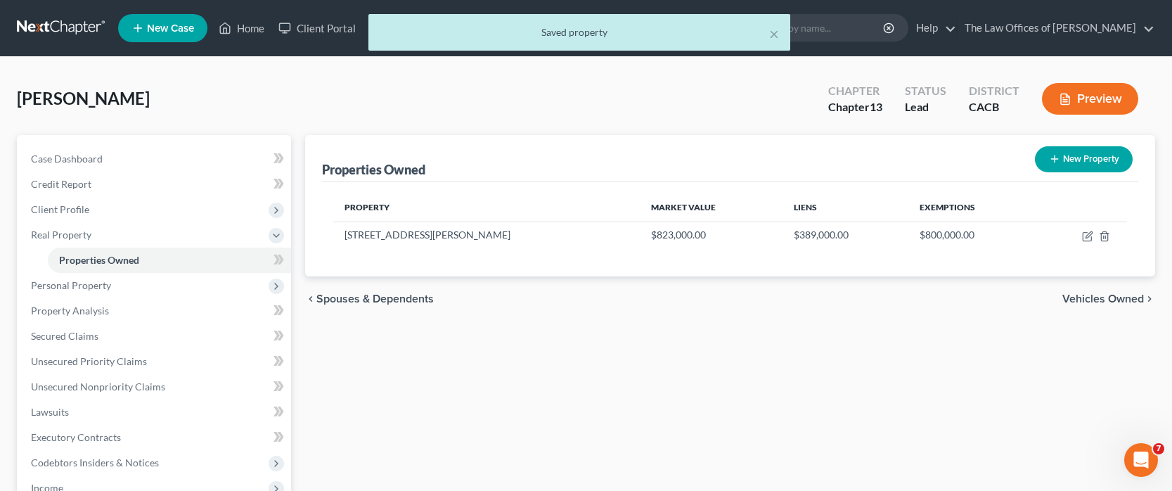
scroll to position [281, 0]
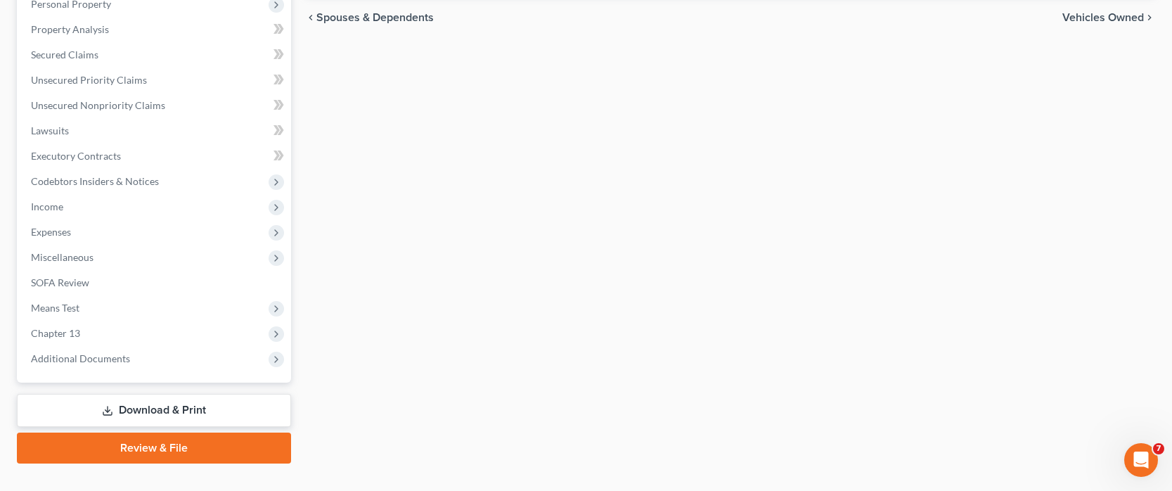
drag, startPoint x: 897, startPoint y: 178, endPoint x: 879, endPoint y: 186, distance: 19.9
click at [897, 177] on div "Properties Owned New Property Property Market Value Liens Exemptions [STREET_AD…" at bounding box center [730, 159] width 864 height 610
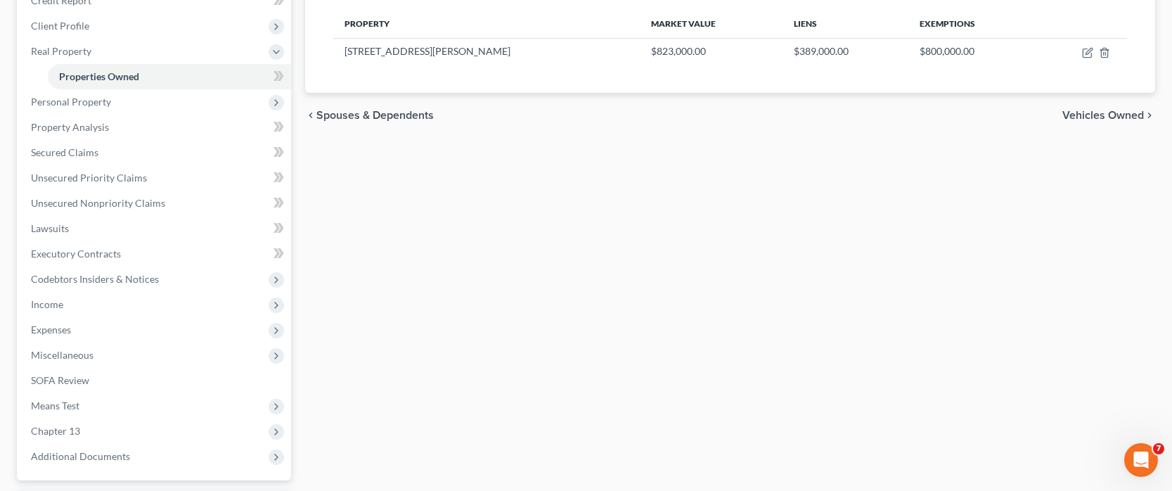
scroll to position [70, 0]
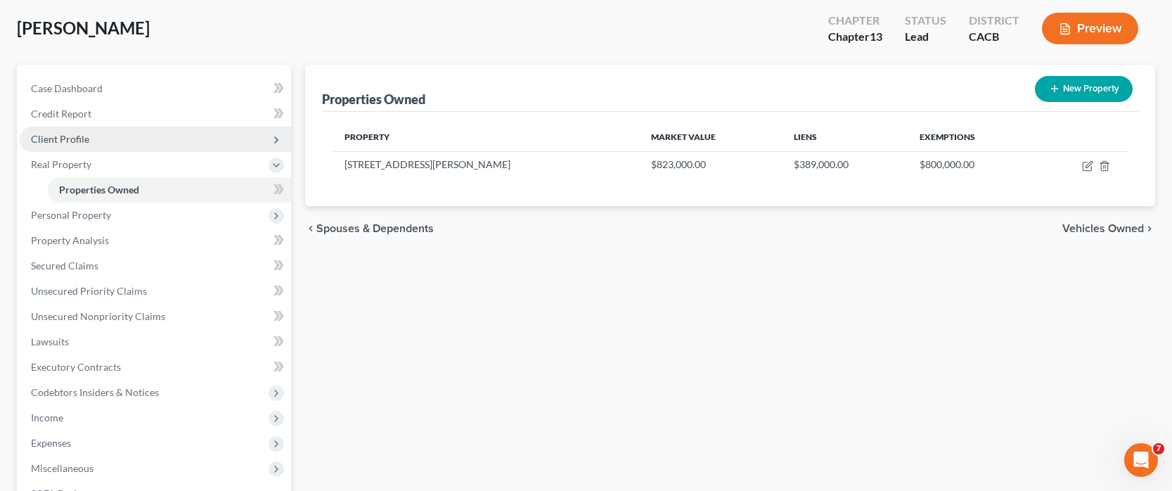
click at [70, 143] on span "Client Profile" at bounding box center [60, 139] width 58 height 12
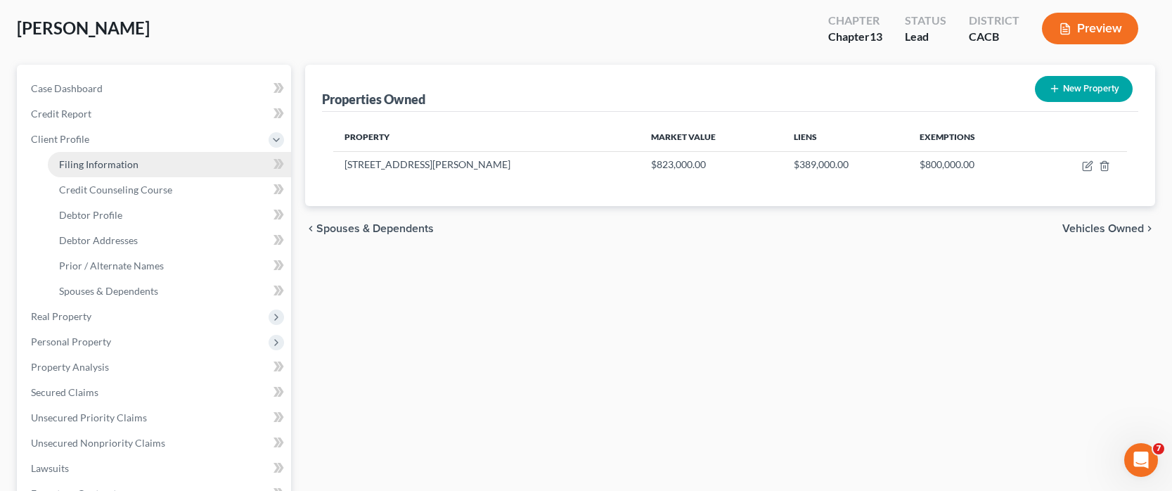
click at [92, 160] on span "Filing Information" at bounding box center [98, 164] width 79 height 12
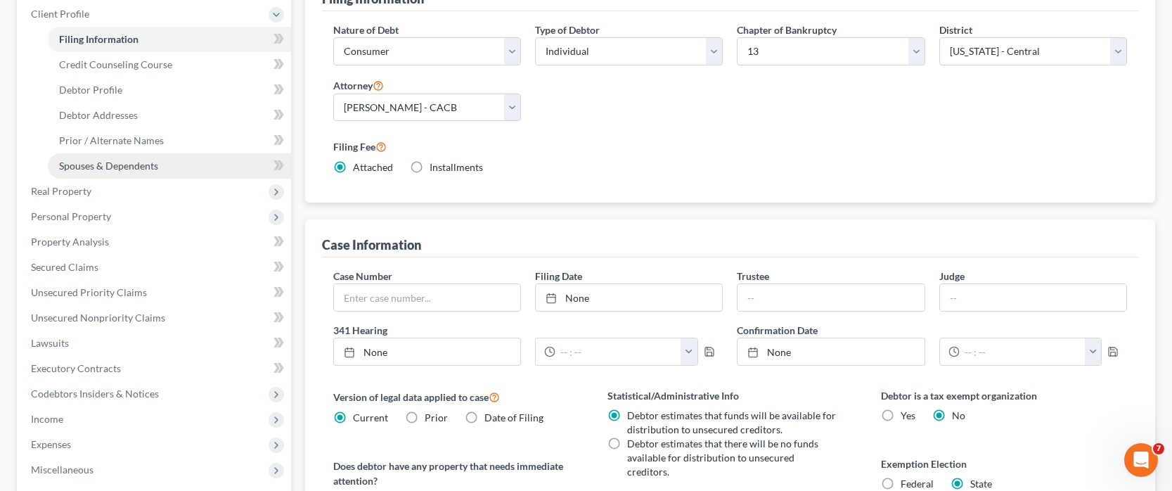
scroll to position [171, 0]
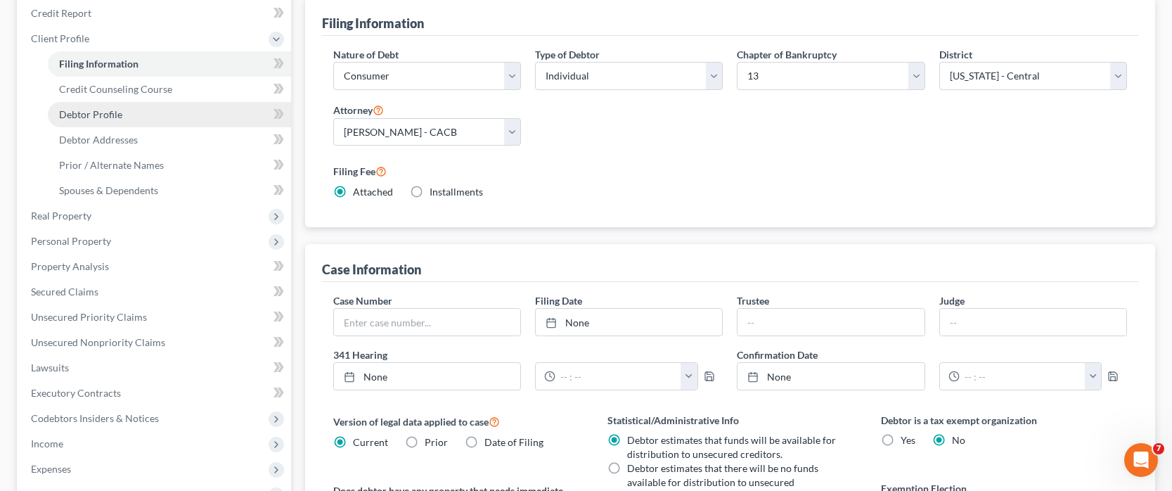
click at [105, 114] on span "Debtor Profile" at bounding box center [90, 114] width 63 height 12
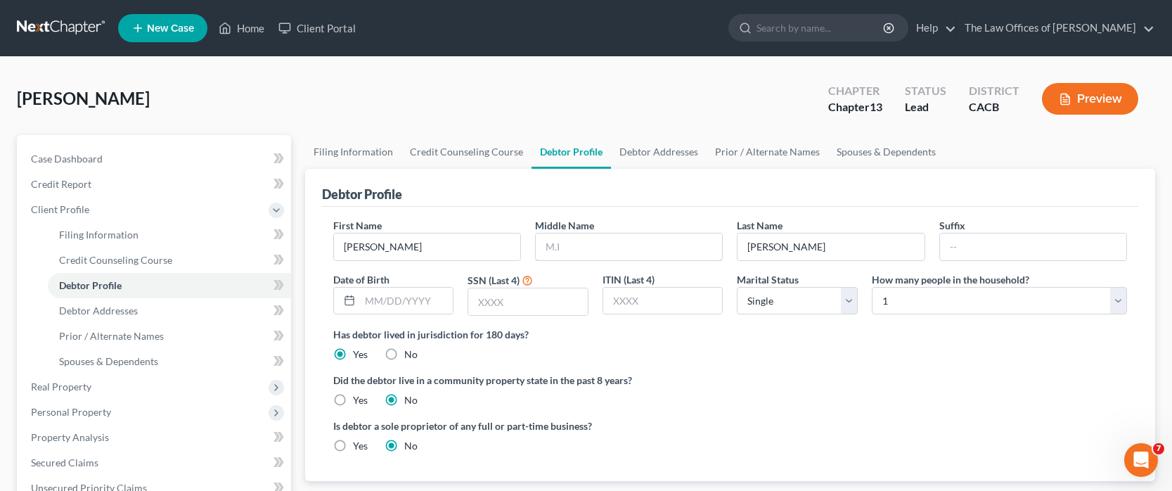
drag, startPoint x: 597, startPoint y: 252, endPoint x: 586, endPoint y: 421, distance: 168.4
click at [597, 252] on input "text" at bounding box center [629, 246] width 186 height 27
click at [861, 376] on div "Is debtor a sole proprietor of any full or part-time business? Yes No" at bounding box center [730, 441] width 808 height 46
drag, startPoint x: 522, startPoint y: 308, endPoint x: 547, endPoint y: 489, distance: 182.5
click at [522, 308] on input "text" at bounding box center [528, 301] width 120 height 27
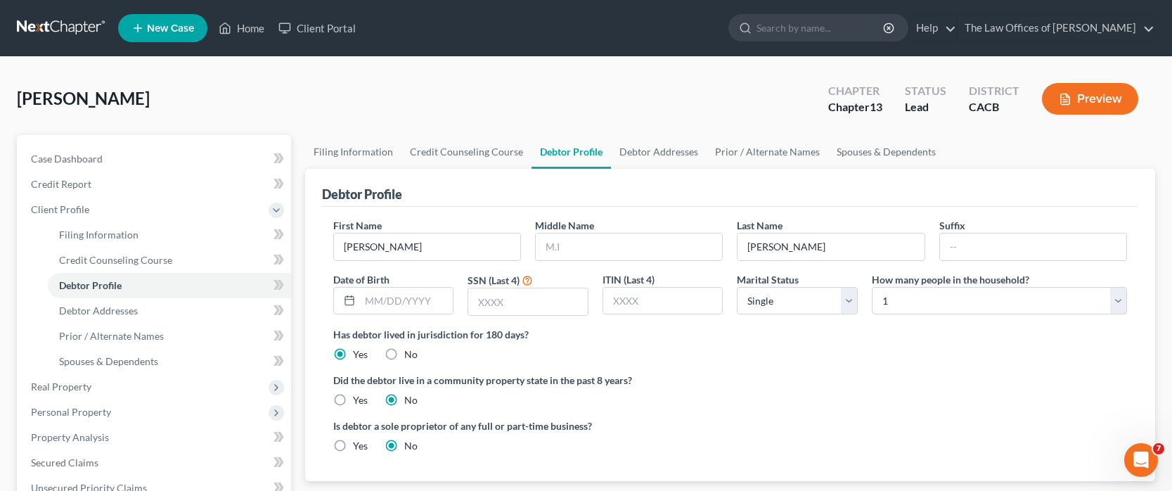
click at [839, 376] on div "Is debtor a sole proprietor of any full or part-time business? Yes No" at bounding box center [730, 441] width 808 height 46
click at [521, 309] on input "text" at bounding box center [528, 301] width 120 height 27
click at [943, 376] on div "Did the debtor live in a community property state in the past 8 years? Yes No" at bounding box center [730, 390] width 794 height 34
drag, startPoint x: 354, startPoint y: 307, endPoint x: 361, endPoint y: 300, distance: 9.9
click at [354, 307] on div at bounding box center [347, 301] width 26 height 27
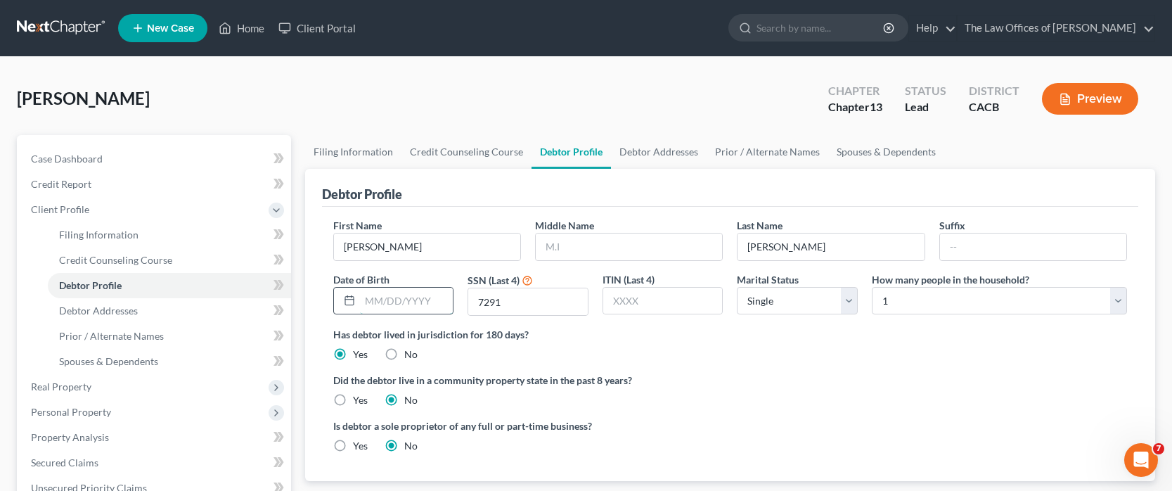
click at [365, 298] on input "text" at bounding box center [407, 301] width 94 height 27
click at [353, 376] on label "Yes" at bounding box center [360, 400] width 15 height 14
click at [359, 376] on input "Yes" at bounding box center [363, 397] width 9 height 9
click at [353, 376] on label "Yes" at bounding box center [360, 400] width 15 height 14
click at [359, 376] on input "Yes" at bounding box center [363, 397] width 9 height 9
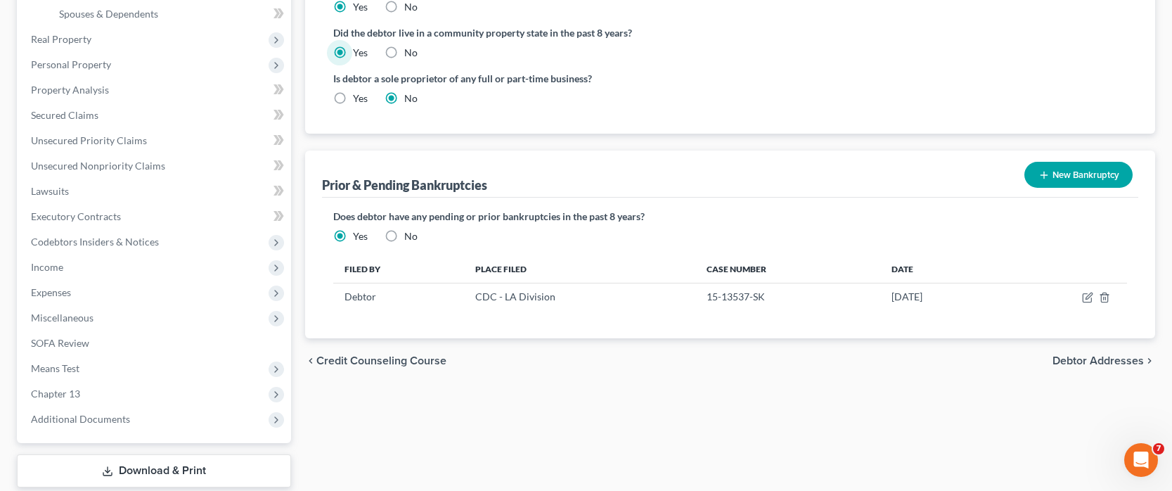
scroll to position [352, 0]
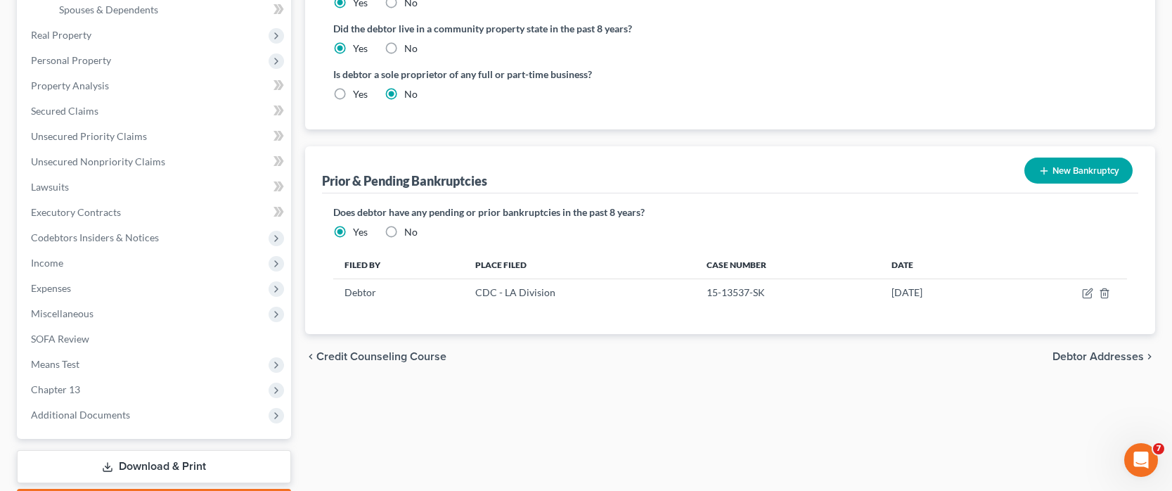
drag, startPoint x: 1098, startPoint y: 355, endPoint x: 625, endPoint y: 345, distance: 473.4
click at [1098, 355] on span "Debtor Addresses" at bounding box center [1098, 356] width 91 height 11
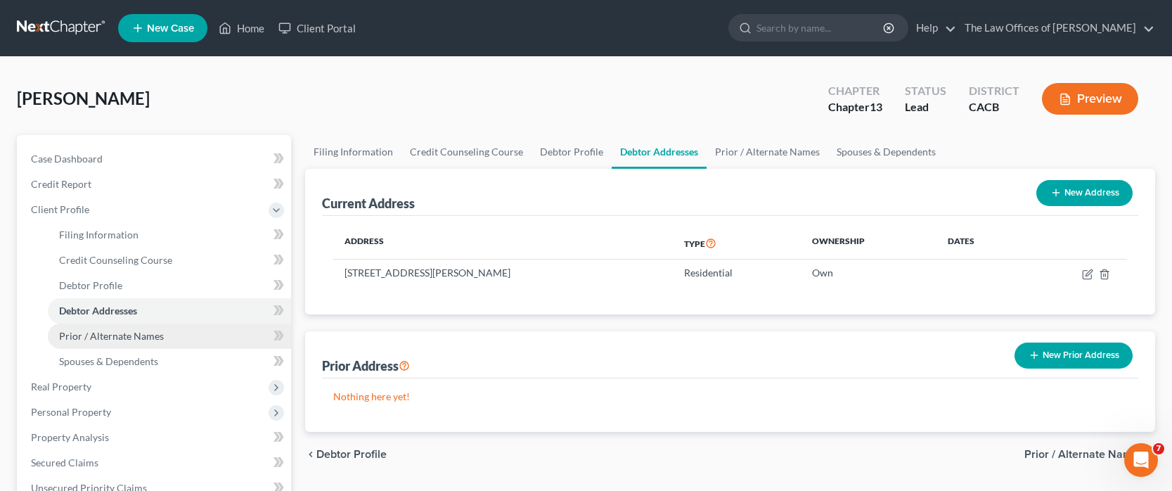
click at [129, 337] on span "Prior / Alternate Names" at bounding box center [111, 336] width 105 height 12
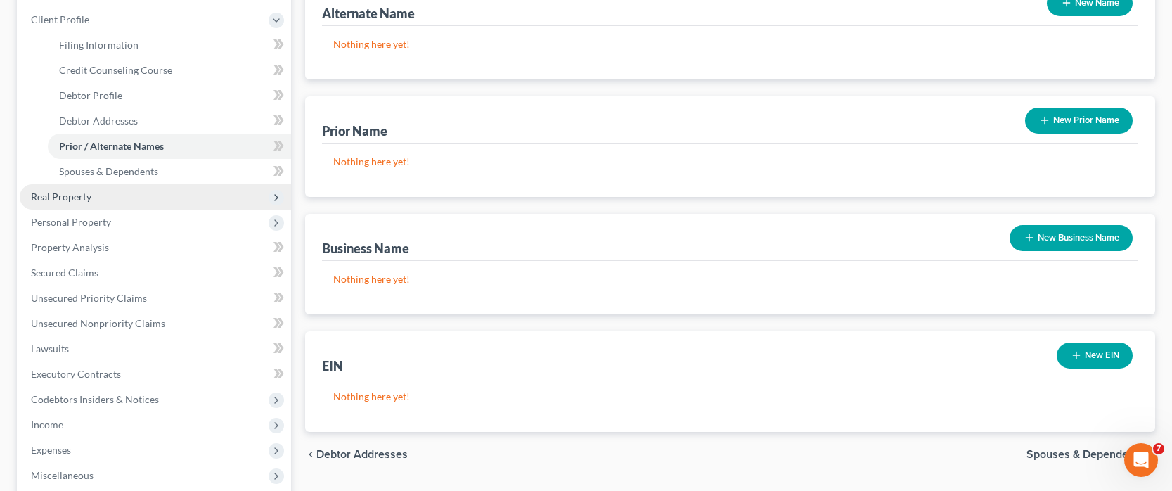
scroll to position [281, 0]
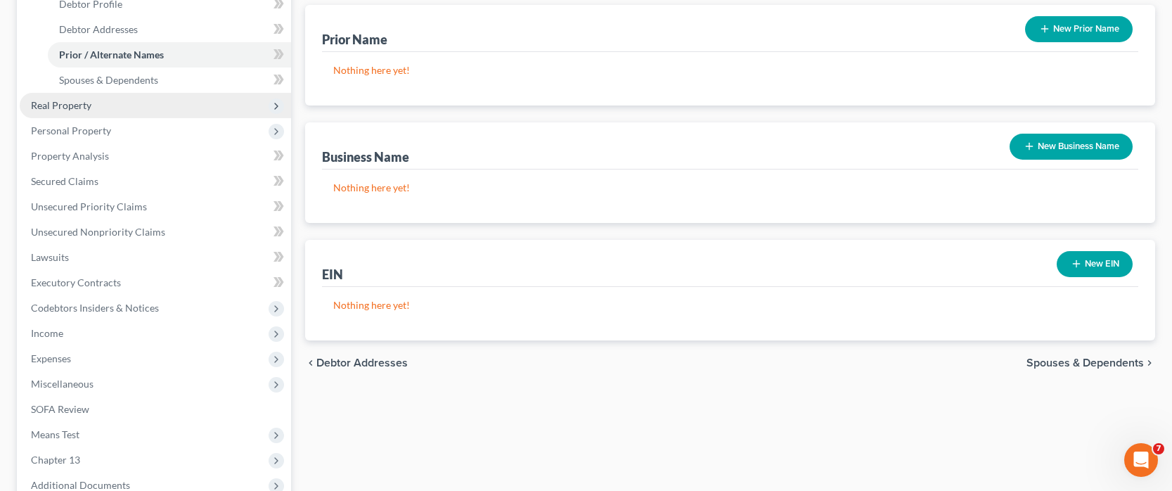
click at [72, 105] on span "Real Property" at bounding box center [61, 105] width 60 height 12
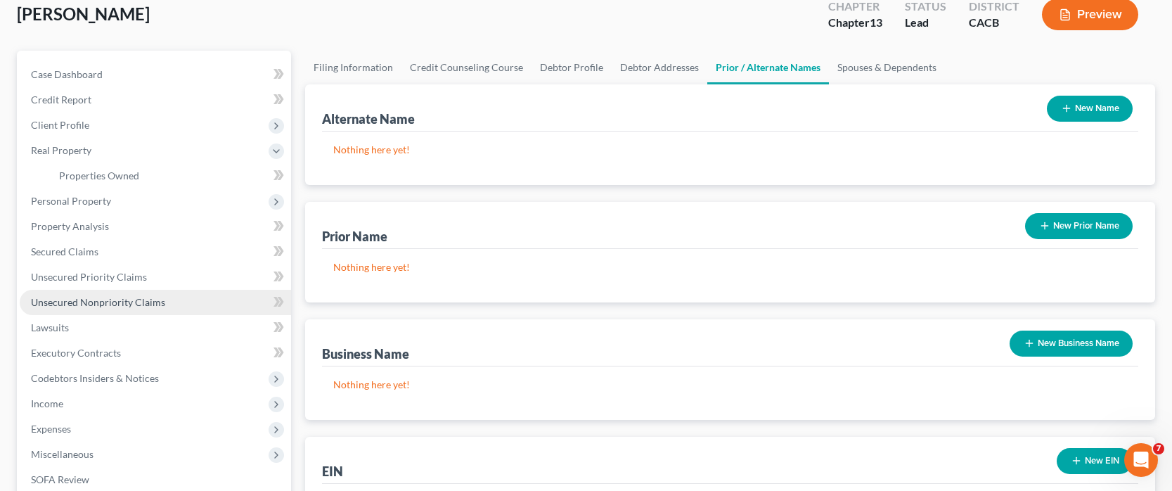
scroll to position [0, 0]
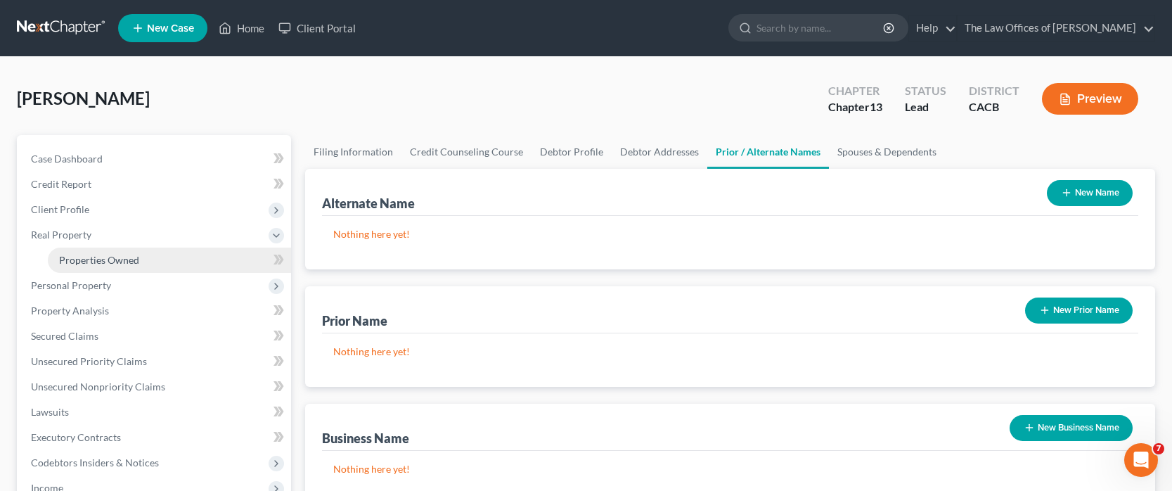
click at [110, 265] on span "Properties Owned" at bounding box center [99, 260] width 80 height 12
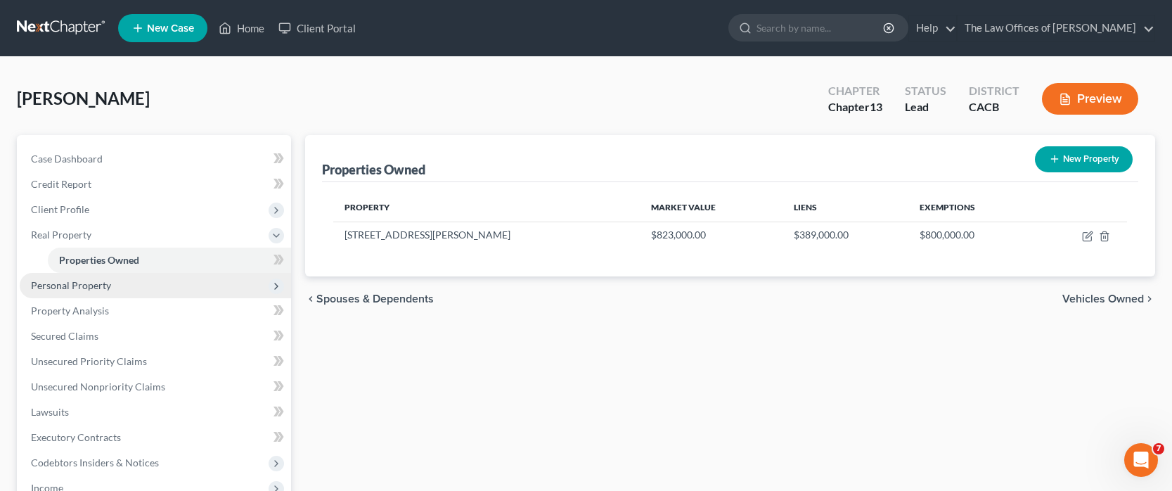
click at [82, 281] on span "Personal Property" at bounding box center [71, 285] width 80 height 12
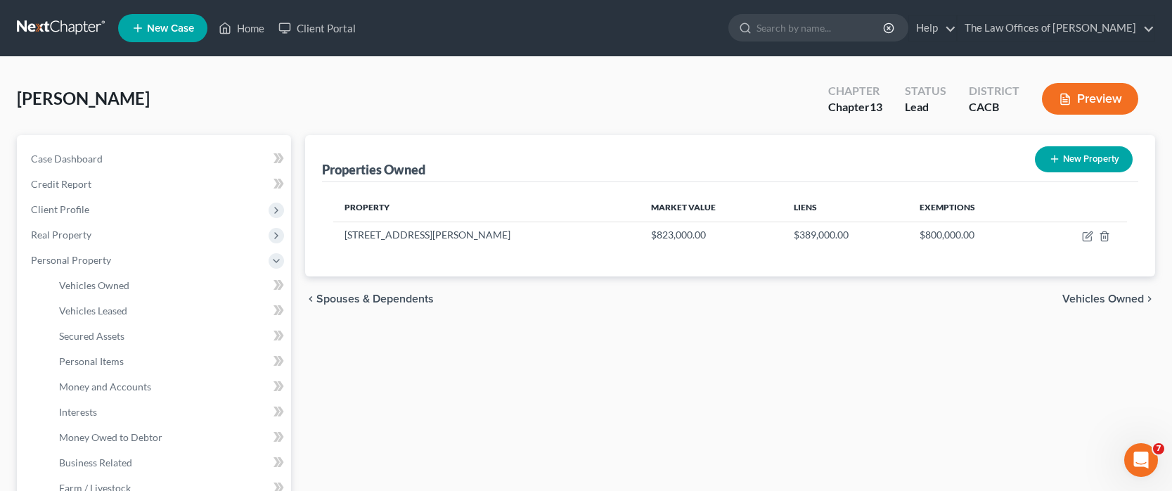
click at [70, 213] on span "Client Profile" at bounding box center [60, 209] width 58 height 12
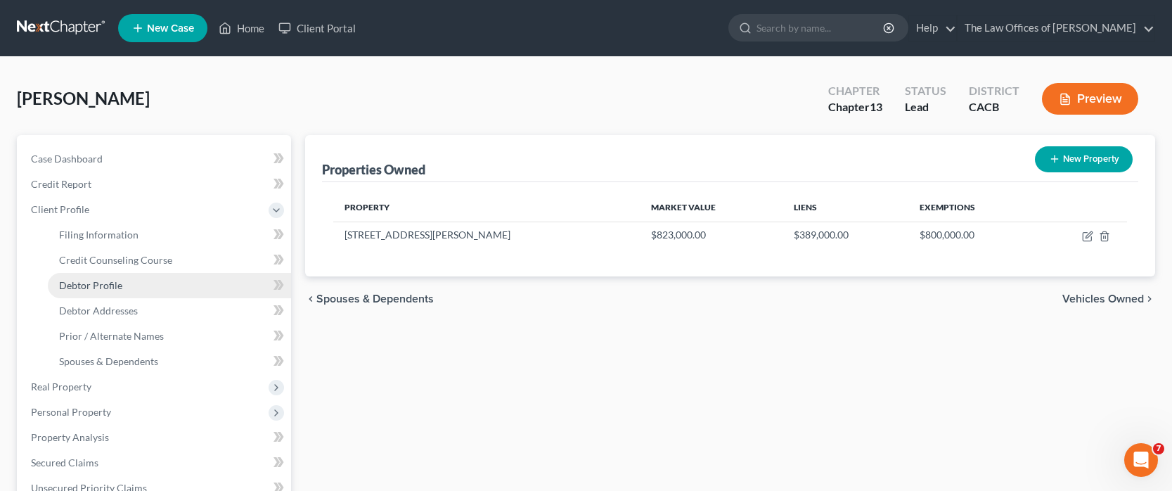
click at [94, 281] on span "Debtor Profile" at bounding box center [90, 285] width 63 height 12
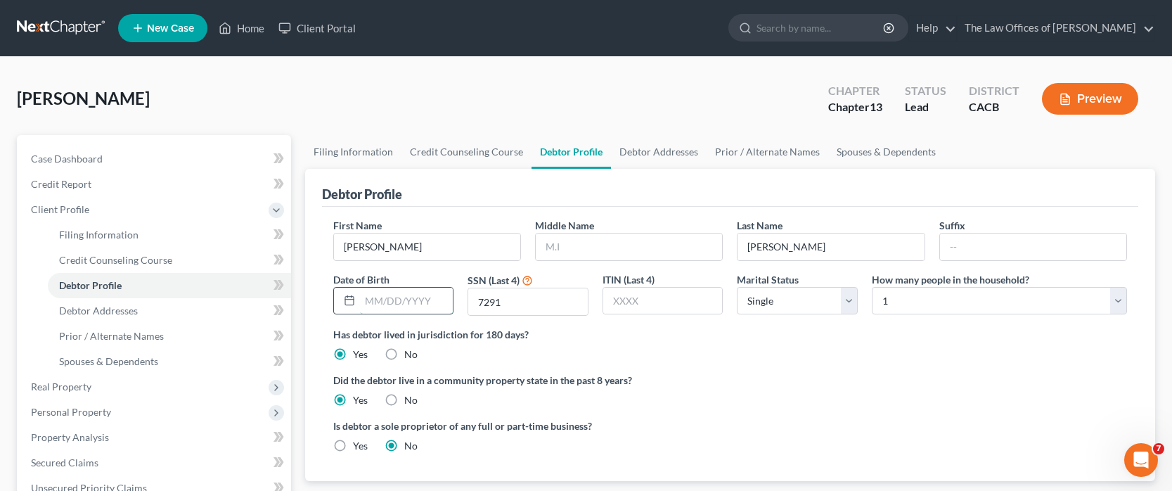
drag, startPoint x: 397, startPoint y: 302, endPoint x: 437, endPoint y: 307, distance: 41.1
click at [397, 302] on input "text" at bounding box center [407, 301] width 94 height 27
click at [703, 344] on div "Has debtor lived in jurisdiction for 180 days? Yes No Debtor must reside in jur…" at bounding box center [730, 344] width 794 height 34
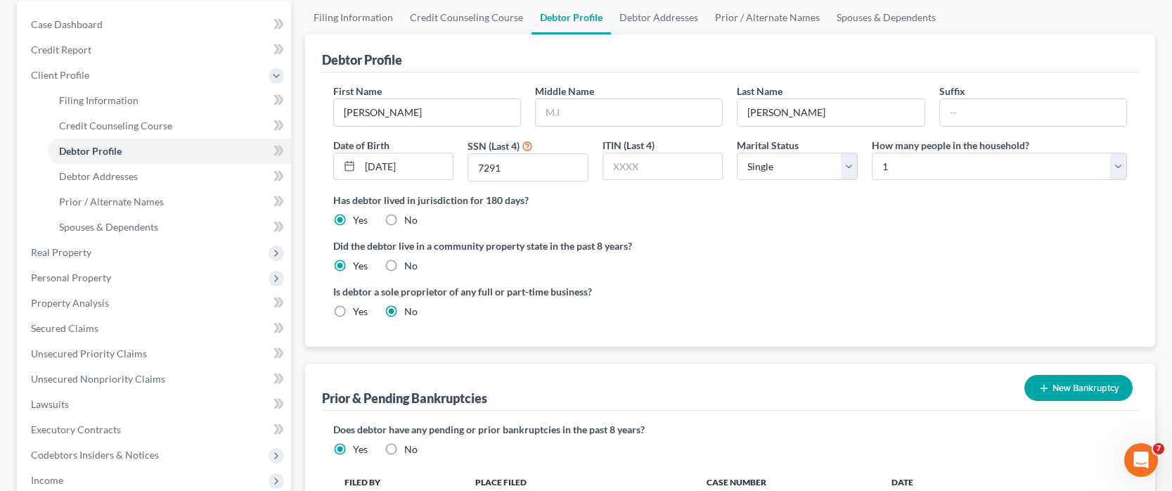
scroll to position [141, 0]
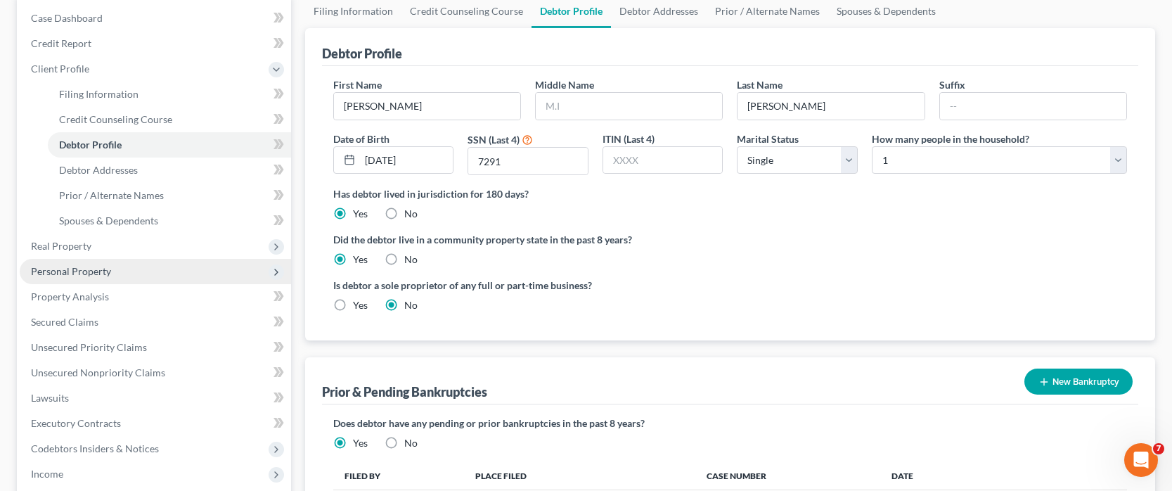
click at [72, 269] on span "Personal Property" at bounding box center [71, 271] width 80 height 12
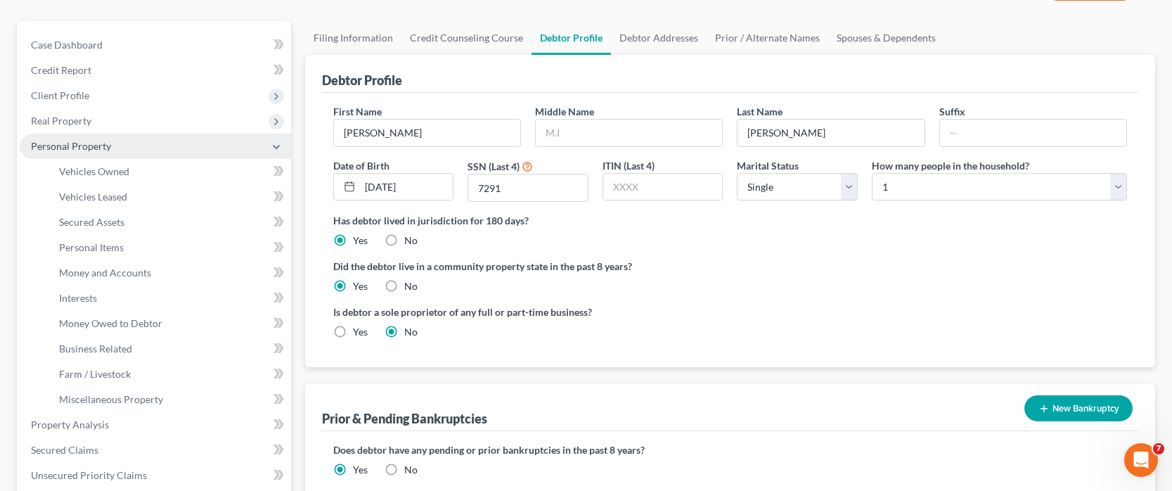
scroll to position [113, 0]
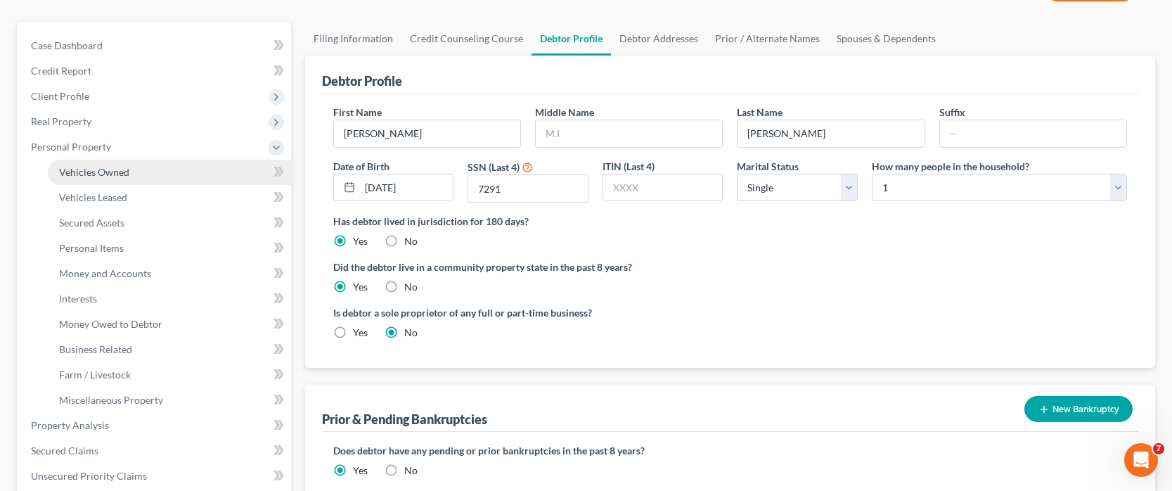
click at [107, 175] on span "Vehicles Owned" at bounding box center [94, 172] width 70 height 12
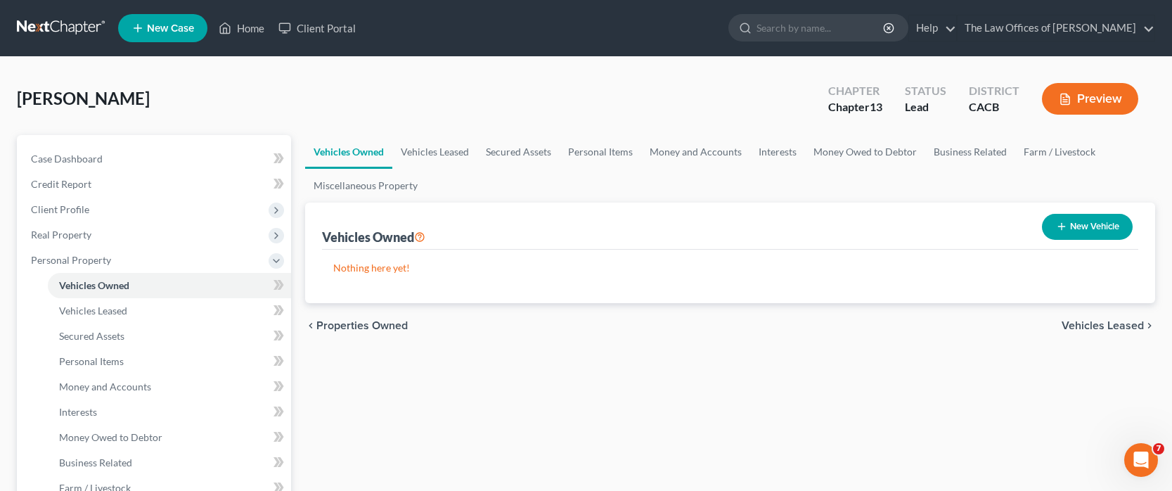
click at [1103, 226] on button "New Vehicle" at bounding box center [1087, 227] width 91 height 26
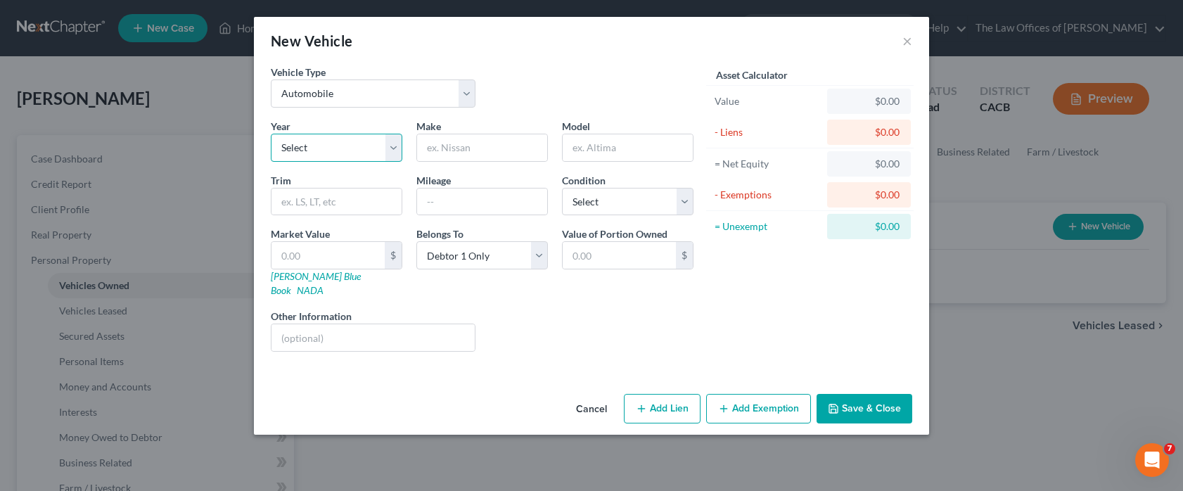
click at [354, 158] on select "Select 2026 2025 2024 2023 2022 2021 2020 2019 2018 2017 2016 2015 2014 2013 20…" at bounding box center [337, 148] width 132 height 28
click at [354, 157] on select "Select 2026 2025 2024 2023 2022 2021 2020 2019 2018 2017 2016 2015 2014 2013 20…" at bounding box center [337, 148] width 132 height 28
click at [465, 151] on input "text" at bounding box center [482, 147] width 130 height 27
click at [366, 149] on select "Select 2026 2025 2024 2023 2022 2021 2020 2019 2018 2017 2016 2015 2014 2013 20…" at bounding box center [337, 148] width 132 height 28
click at [271, 134] on select "Select 2026 2025 2024 2023 2022 2021 2020 2019 2018 2017 2016 2015 2014 2013 20…" at bounding box center [337, 148] width 132 height 28
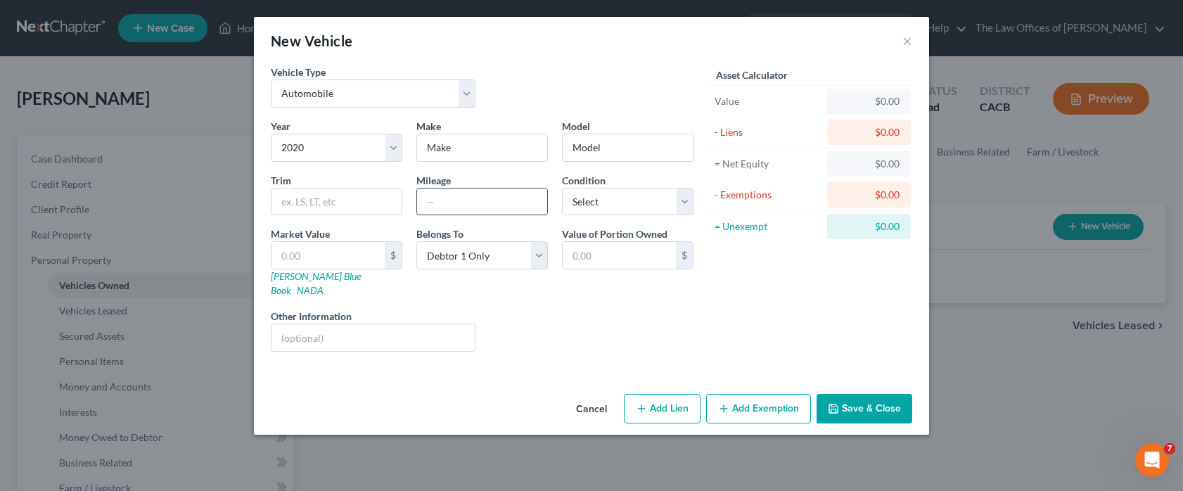
click at [460, 210] on input "text" at bounding box center [482, 201] width 130 height 27
click at [331, 255] on input "text" at bounding box center [327, 255] width 113 height 27
click at [768, 376] on button "Add Exemption" at bounding box center [758, 409] width 105 height 30
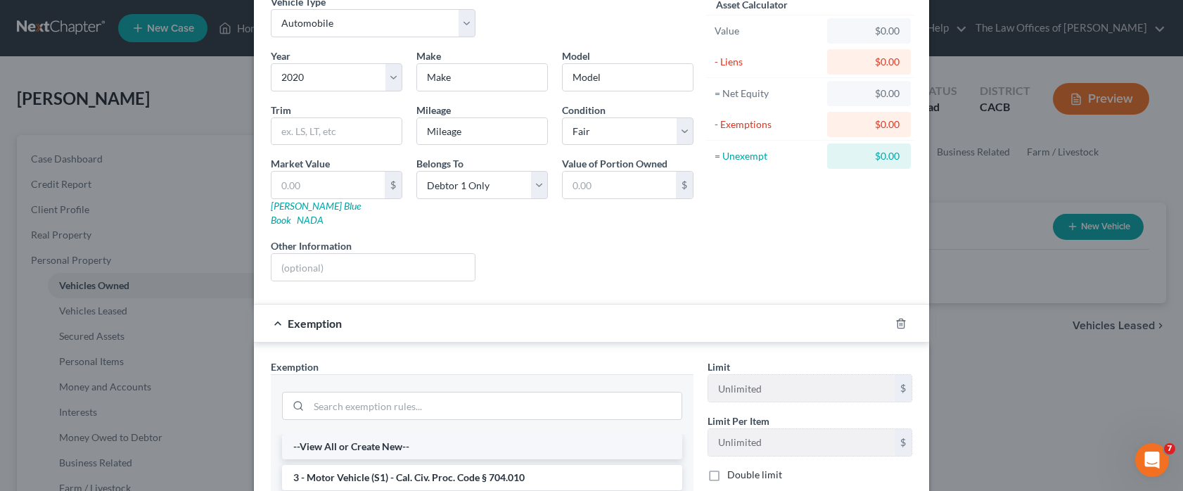
scroll to position [211, 0]
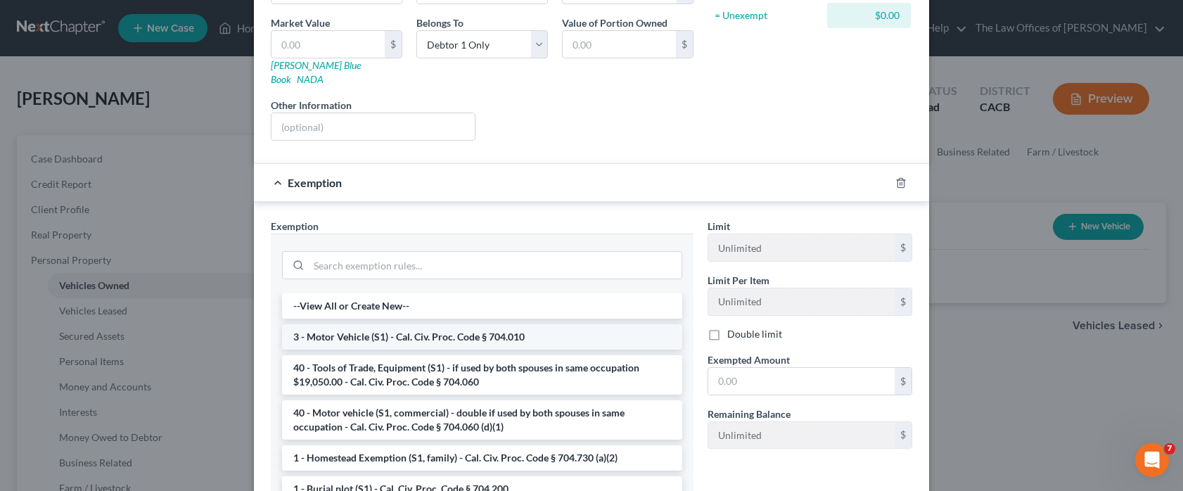
click at [402, 326] on li "3 - Motor Vehicle (S1) - Cal. Civ. Proc. Code § 704.010" at bounding box center [482, 336] width 400 height 25
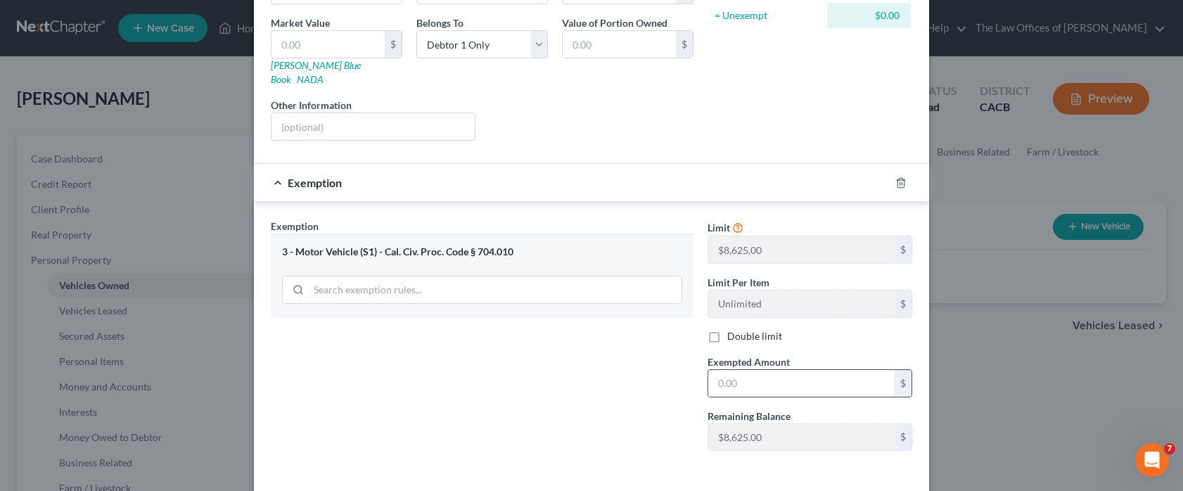
click at [758, 370] on input "text" at bounding box center [801, 383] width 186 height 27
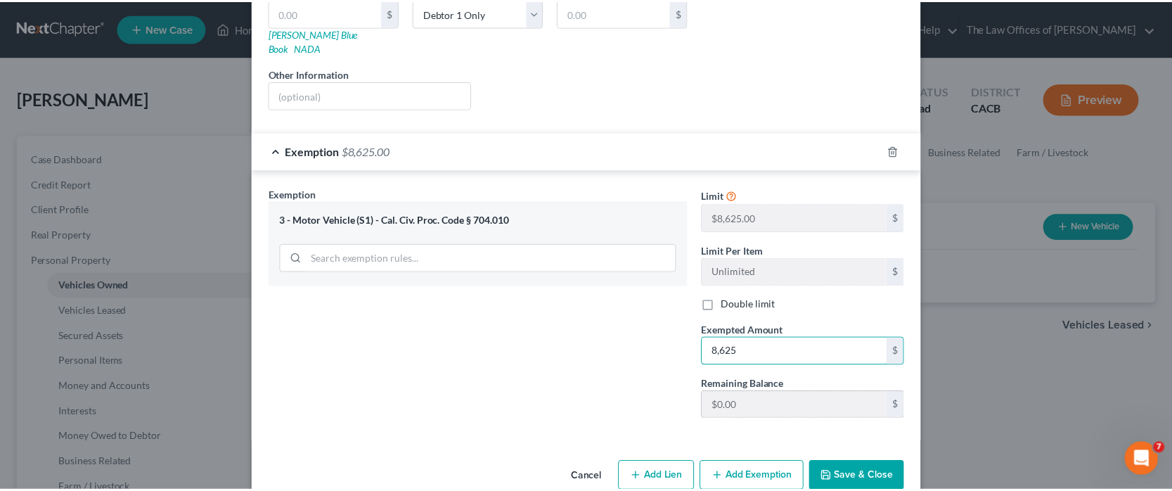
scroll to position [257, 0]
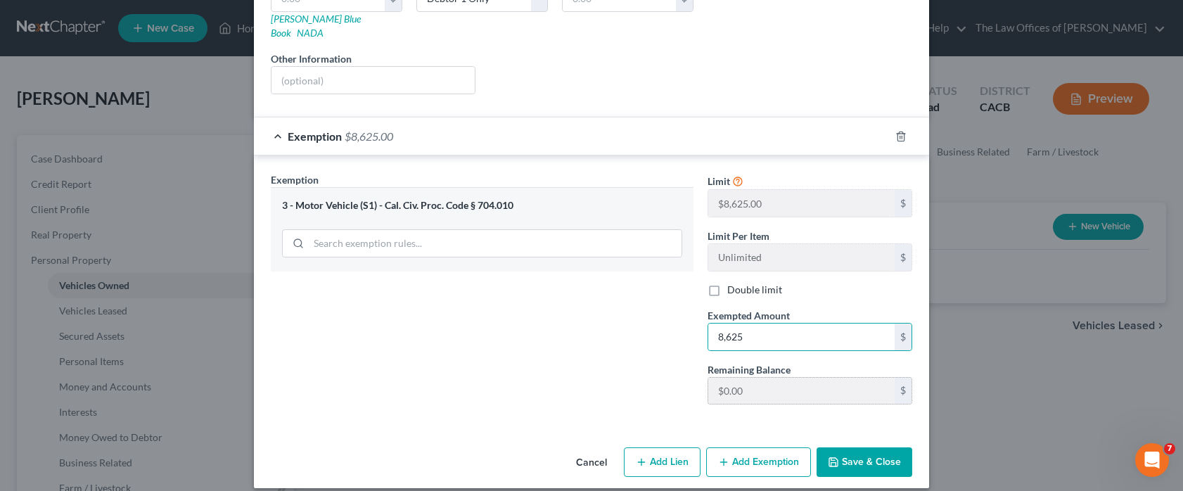
drag, startPoint x: 842, startPoint y: 446, endPoint x: 714, endPoint y: 368, distance: 149.5
click at [842, 376] on button "Save & Close" at bounding box center [864, 462] width 96 height 30
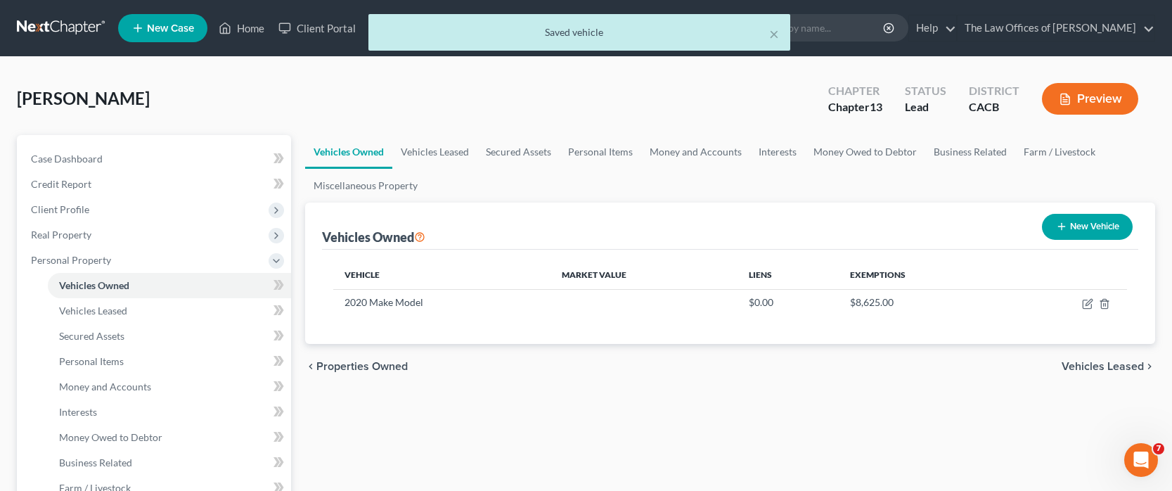
click at [1105, 364] on span "Vehicles Leased" at bounding box center [1103, 366] width 82 height 11
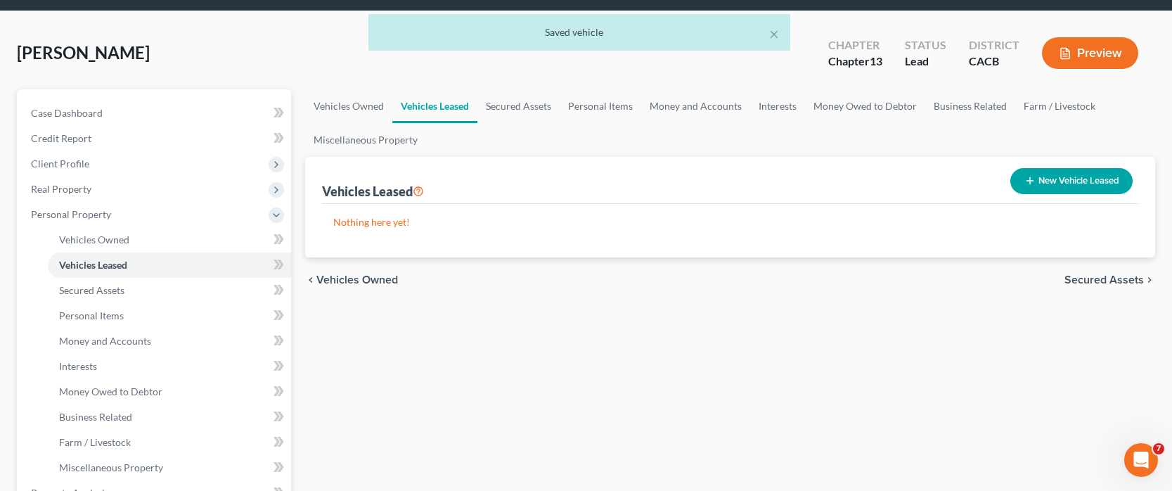
scroll to position [70, 0]
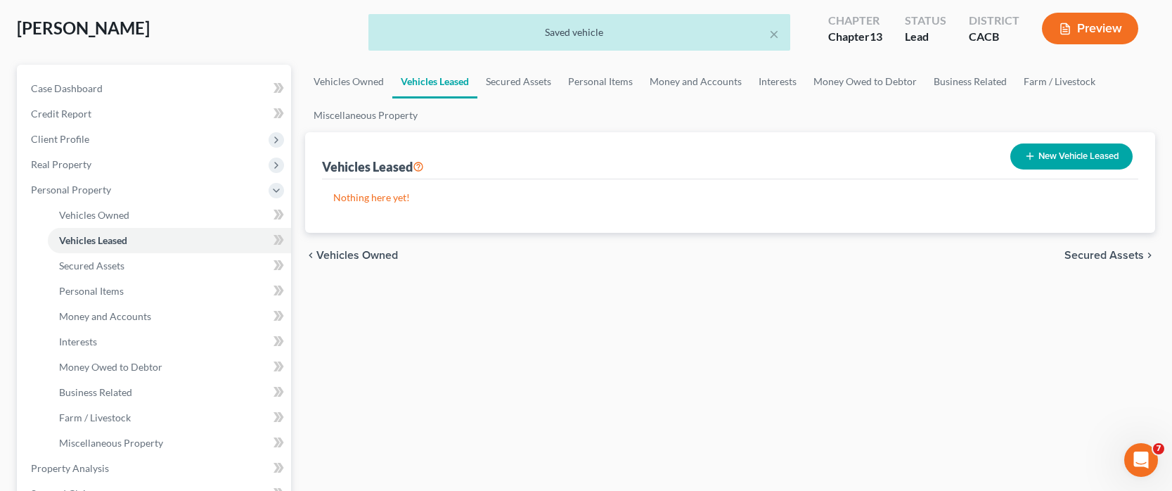
click at [1108, 258] on span "Secured Assets" at bounding box center [1104, 255] width 79 height 11
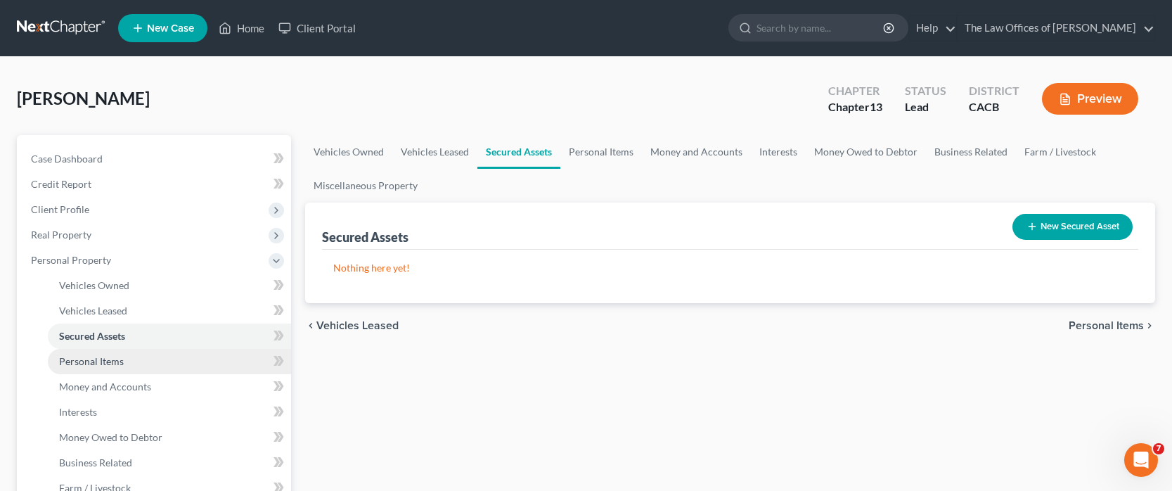
click at [120, 359] on span "Personal Items" at bounding box center [91, 361] width 65 height 12
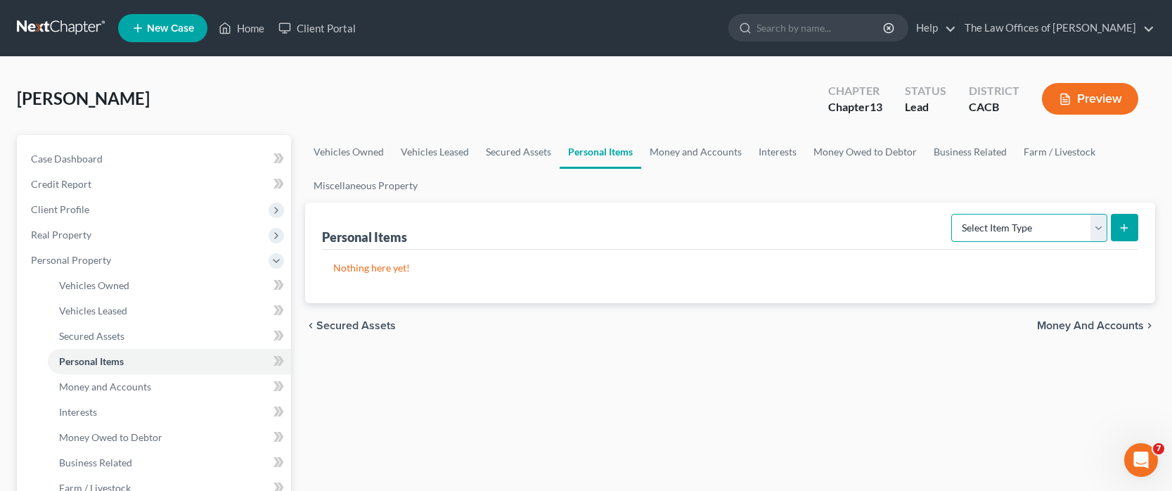
click at [1094, 224] on select "Select Item Type Clothing Collectibles Of Value Electronics Firearms Household …" at bounding box center [1029, 228] width 156 height 28
click at [953, 214] on select "Select Item Type Clothing Collectibles Of Value Electronics Firearms Household …" at bounding box center [1029, 228] width 156 height 28
click at [1124, 223] on icon "submit" at bounding box center [1124, 227] width 11 height 11
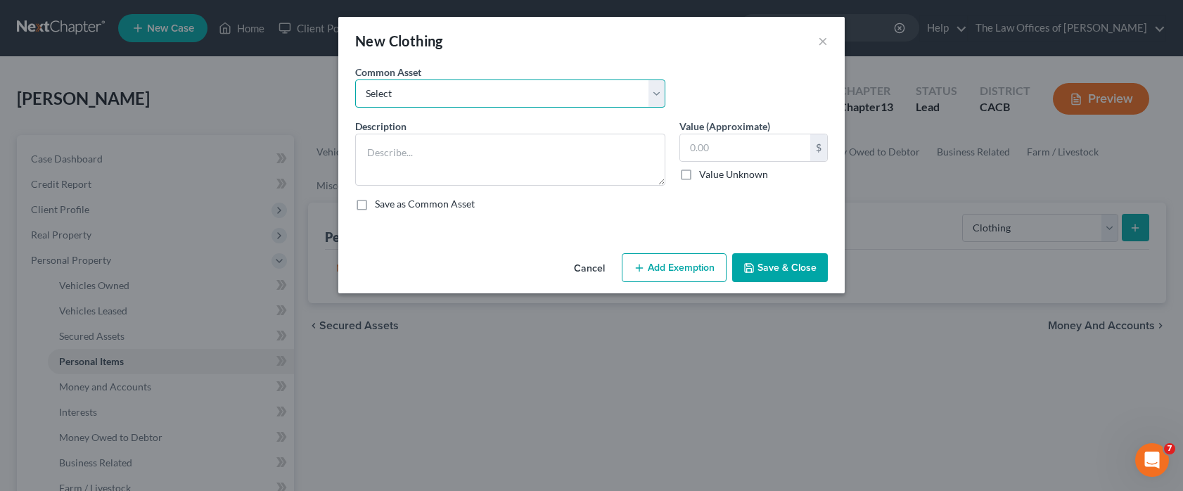
click at [447, 94] on select "Select Clothes at home." at bounding box center [510, 93] width 310 height 28
click at [355, 79] on select "Select Clothes at home." at bounding box center [510, 93] width 310 height 28
click at [659, 273] on button "Add Exemption" at bounding box center [674, 268] width 105 height 30
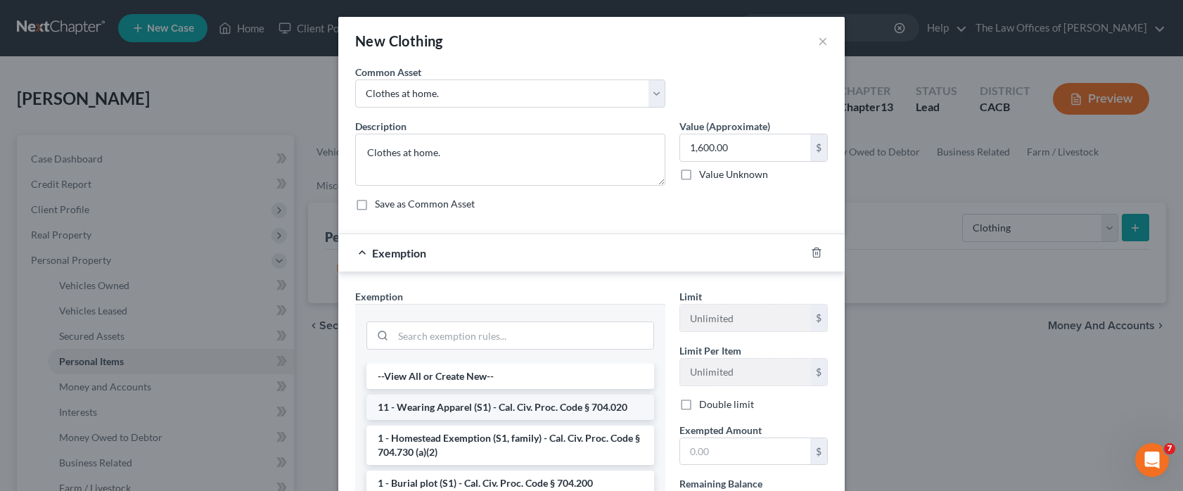
click at [485, 376] on li "11 - Wearing Apparel (S1) - Cal. Civ. Proc. Code § 704.020" at bounding box center [510, 407] width 288 height 25
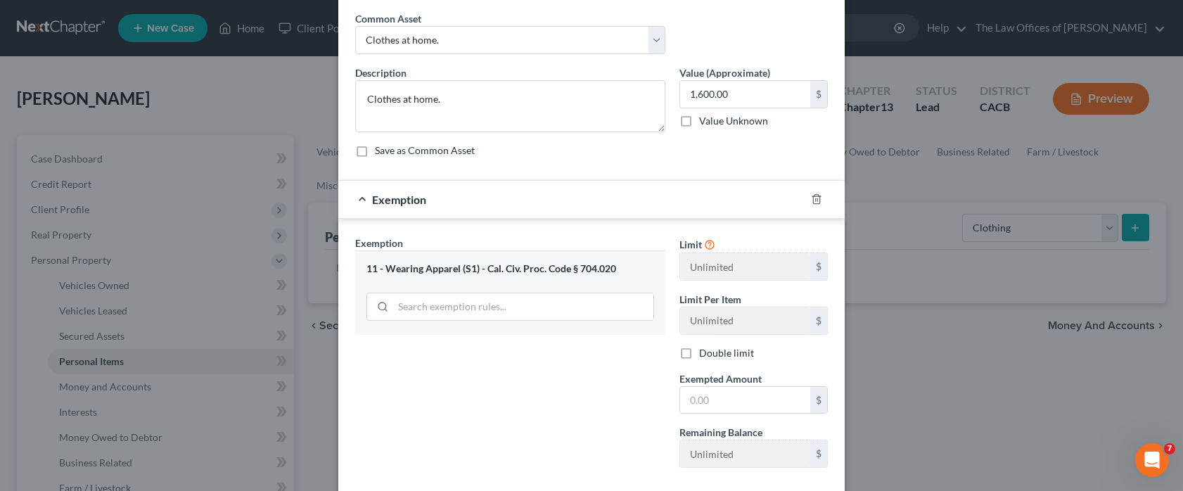
scroll to position [131, 0]
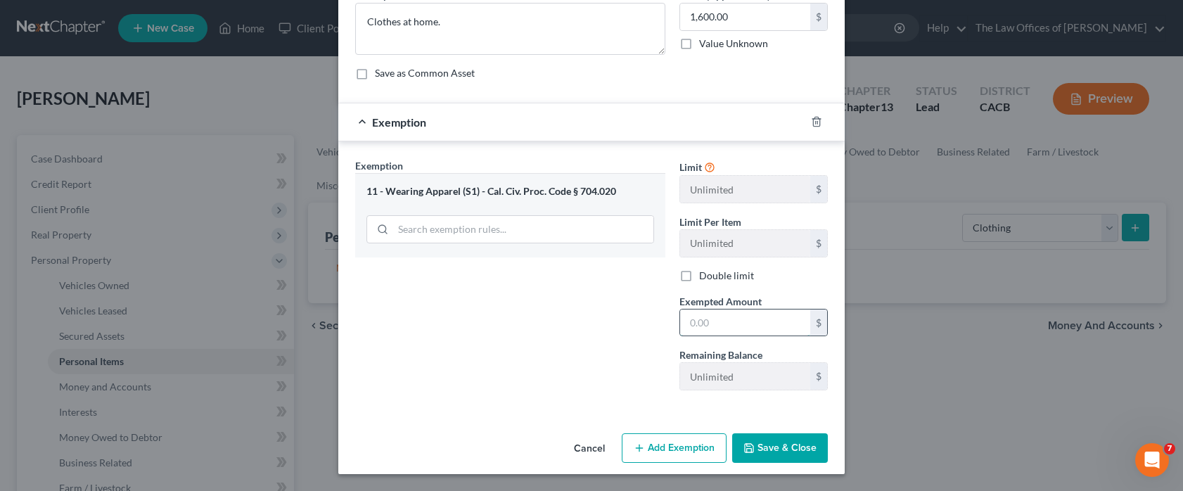
click at [726, 326] on input "text" at bounding box center [745, 322] width 130 height 27
click at [752, 376] on button "Save & Close" at bounding box center [780, 448] width 96 height 30
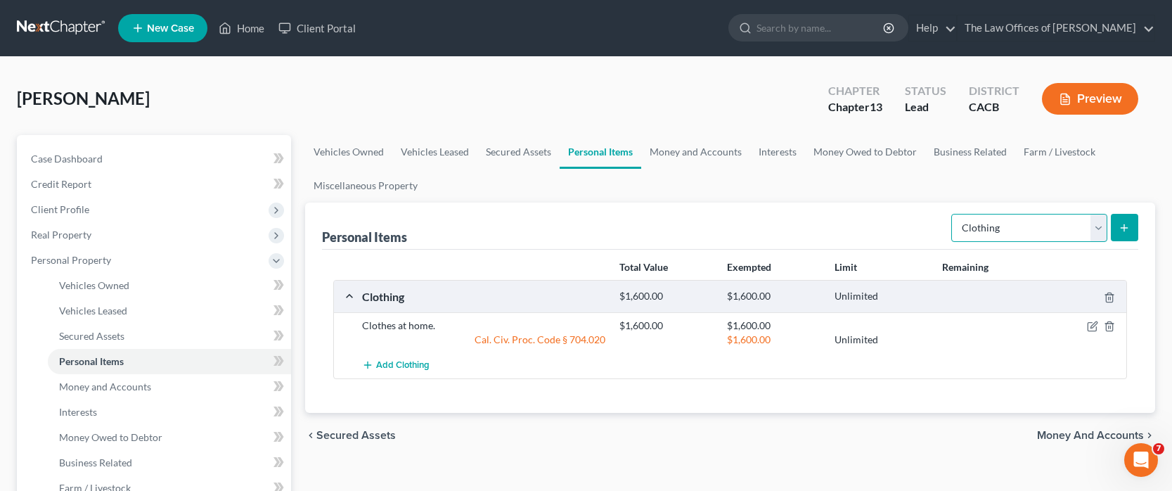
drag, startPoint x: 1007, startPoint y: 227, endPoint x: 1001, endPoint y: 241, distance: 15.4
click at [1007, 227] on select "Select Item Type Clothing Collectibles Of Value Electronics Firearms Household …" at bounding box center [1029, 228] width 156 height 28
click at [953, 214] on select "Select Item Type Clothing Collectibles Of Value Electronics Firearms Household …" at bounding box center [1029, 228] width 156 height 28
click at [1034, 226] on select "Select Item Type Clothing Collectibles Of Value Electronics Firearms Household …" at bounding box center [1029, 228] width 156 height 28
click at [953, 214] on select "Select Item Type Clothing Collectibles Of Value Electronics Firearms Household …" at bounding box center [1029, 228] width 156 height 28
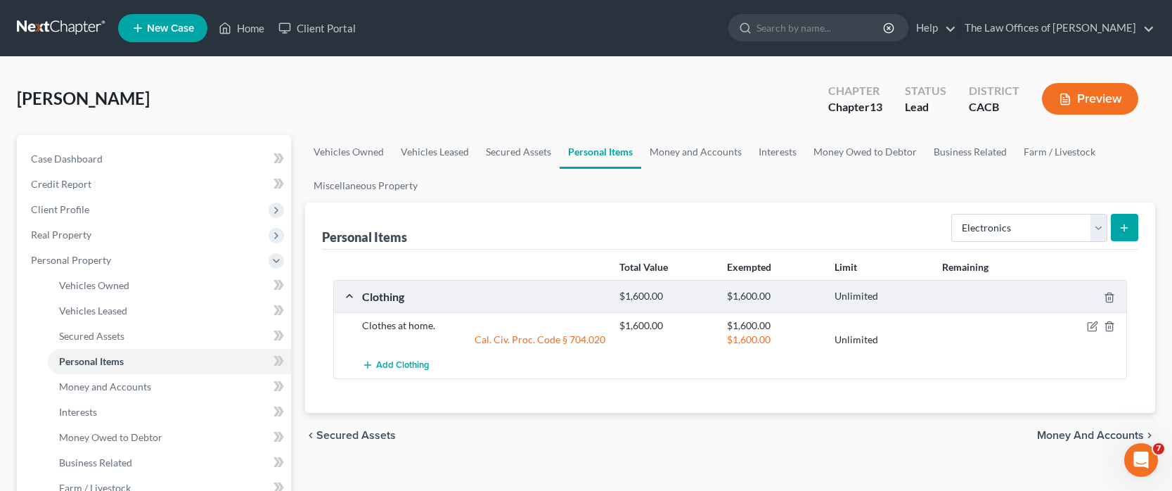
click at [1124, 227] on line "submit" at bounding box center [1124, 227] width 0 height 6
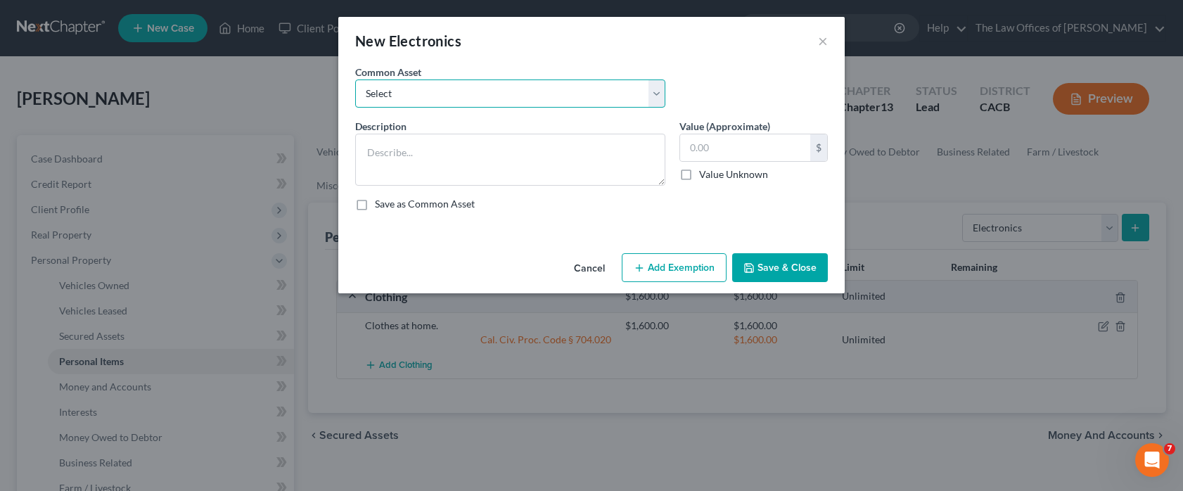
drag, startPoint x: 454, startPoint y: 91, endPoint x: 454, endPoint y: 107, distance: 15.5
click at [454, 91] on select "Select Home TVs, phones, and household electronics" at bounding box center [510, 93] width 310 height 28
drag, startPoint x: 449, startPoint y: 145, endPoint x: 449, endPoint y: 153, distance: 8.5
click at [449, 145] on textarea at bounding box center [510, 160] width 310 height 52
drag, startPoint x: 503, startPoint y: 91, endPoint x: 497, endPoint y: 106, distance: 15.8
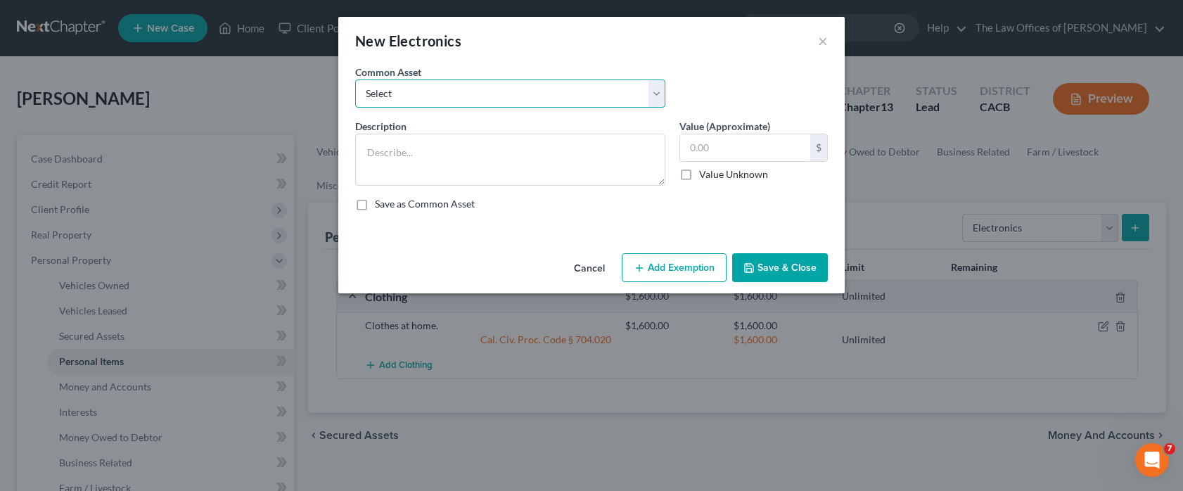
click at [503, 91] on select "Select Home TVs, phones, and household electronics" at bounding box center [510, 93] width 310 height 28
click at [355, 79] on select "Select Home TVs, phones, and household electronics" at bounding box center [510, 93] width 310 height 28
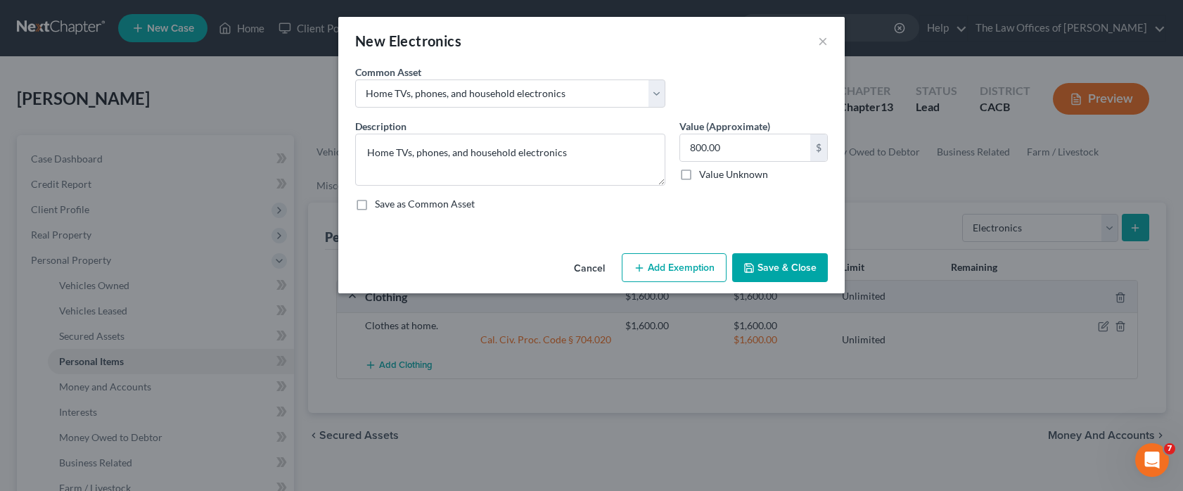
click at [652, 268] on button "Add Exemption" at bounding box center [674, 268] width 105 height 30
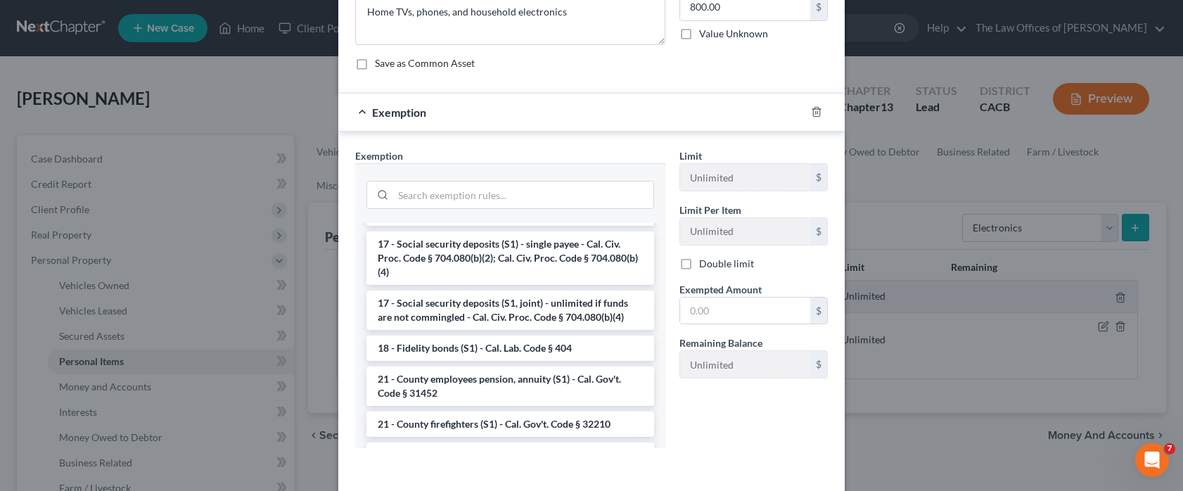
scroll to position [563, 0]
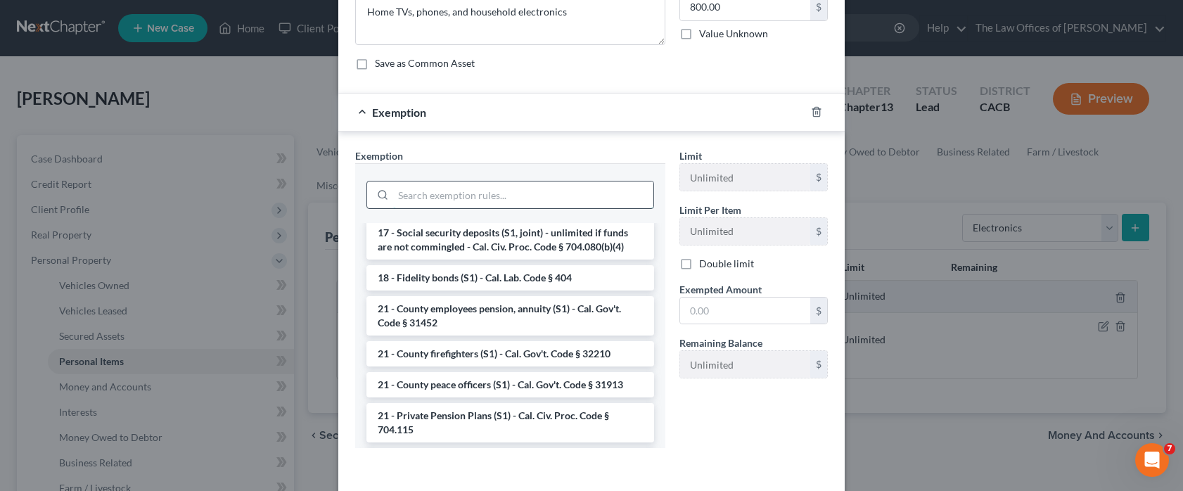
click at [495, 196] on input "search" at bounding box center [523, 194] width 260 height 27
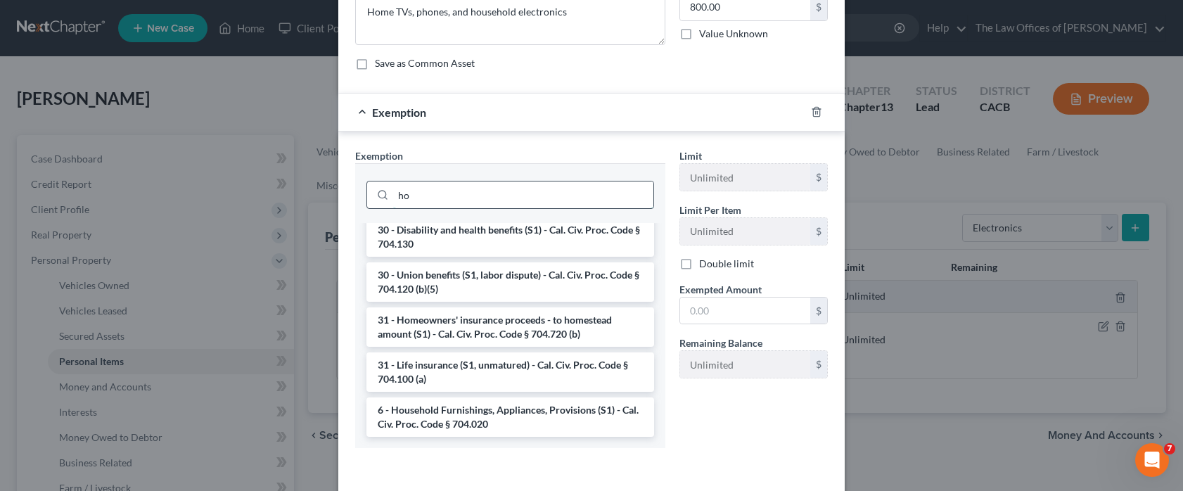
scroll to position [290, 0]
click at [436, 376] on li "6 - Household Furnishings, Appliances, Provisions (S1) - Cal. Civ. Proc. Code §…" at bounding box center [510, 416] width 288 height 39
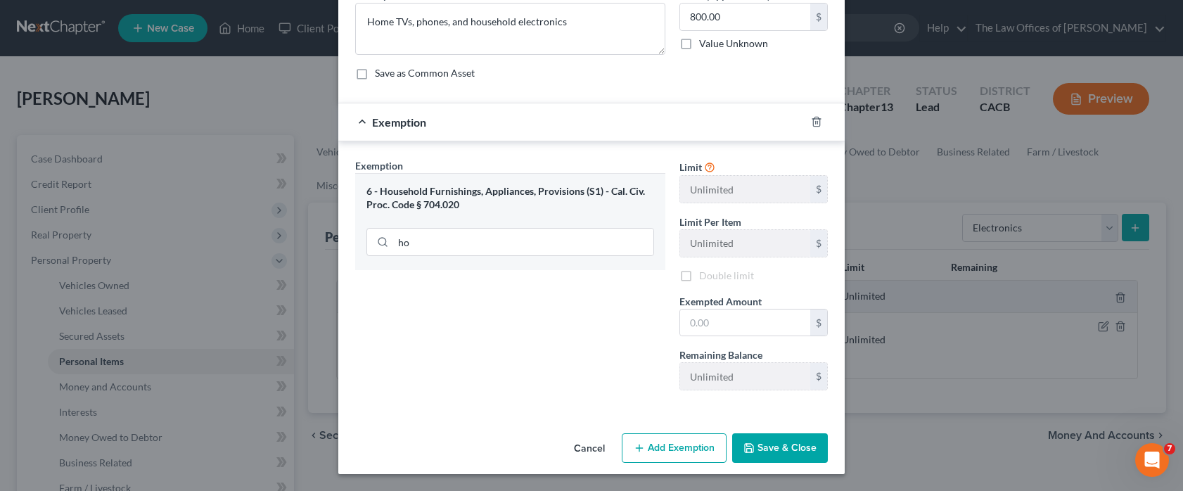
scroll to position [131, 0]
click at [719, 325] on input "text" at bounding box center [745, 322] width 130 height 27
click at [763, 376] on button "Save & Close" at bounding box center [780, 448] width 96 height 30
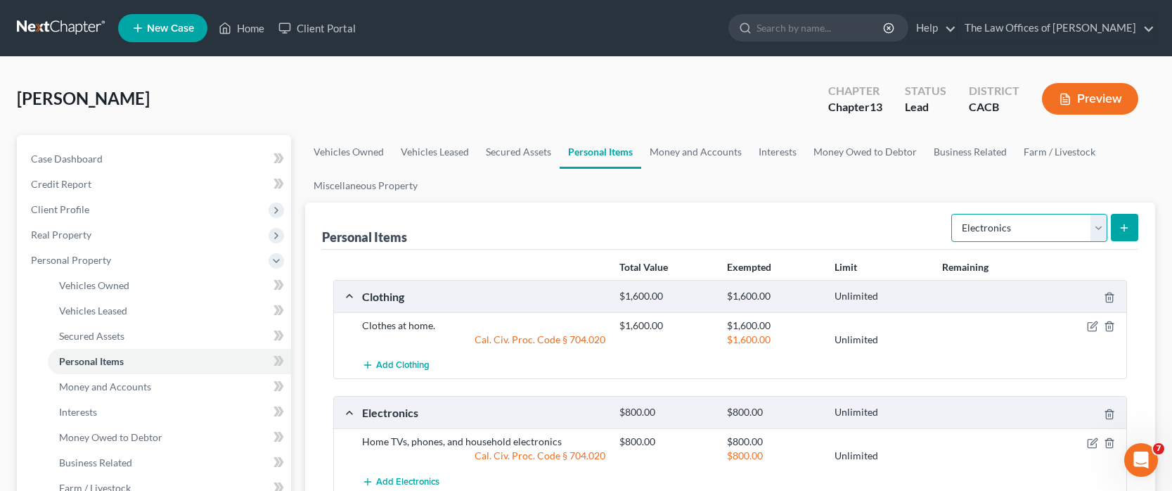
drag, startPoint x: 1096, startPoint y: 228, endPoint x: 1078, endPoint y: 241, distance: 21.7
click at [1096, 228] on select "Select Item Type Clothing Collectibles Of Value Electronics Firearms Household …" at bounding box center [1029, 228] width 156 height 28
click at [953, 214] on select "Select Item Type Clothing Collectibles Of Value Electronics Firearms Household …" at bounding box center [1029, 228] width 156 height 28
click at [1130, 231] on icon "submit" at bounding box center [1124, 227] width 11 height 11
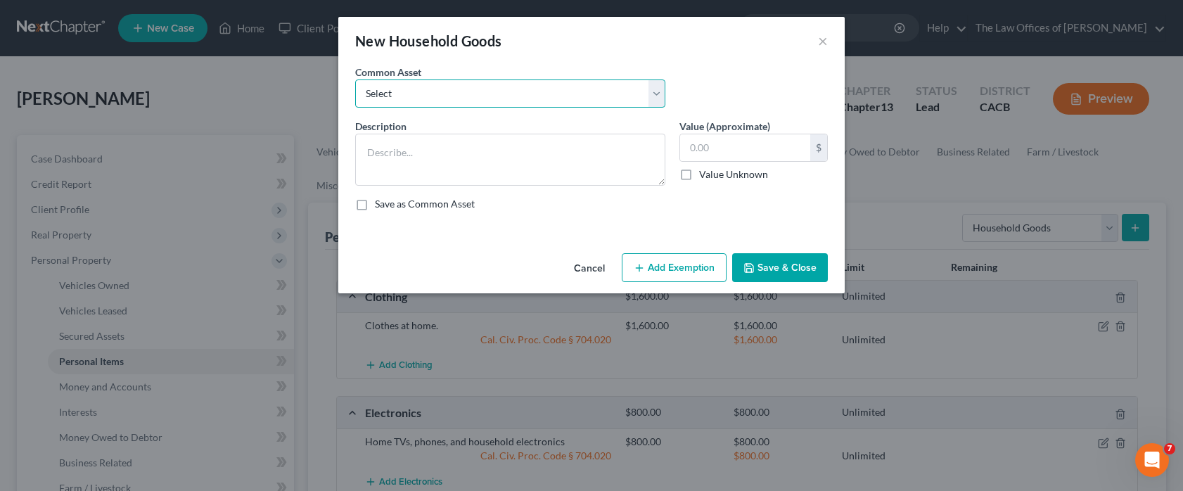
drag, startPoint x: 513, startPoint y: 99, endPoint x: 512, endPoint y: 107, distance: 7.9
click at [513, 100] on select "Select Household goods and furnishigns" at bounding box center [510, 93] width 310 height 28
click at [355, 79] on select "Select Household goods and furnishigns" at bounding box center [510, 93] width 310 height 28
click at [650, 264] on button "Add Exemption" at bounding box center [674, 268] width 105 height 30
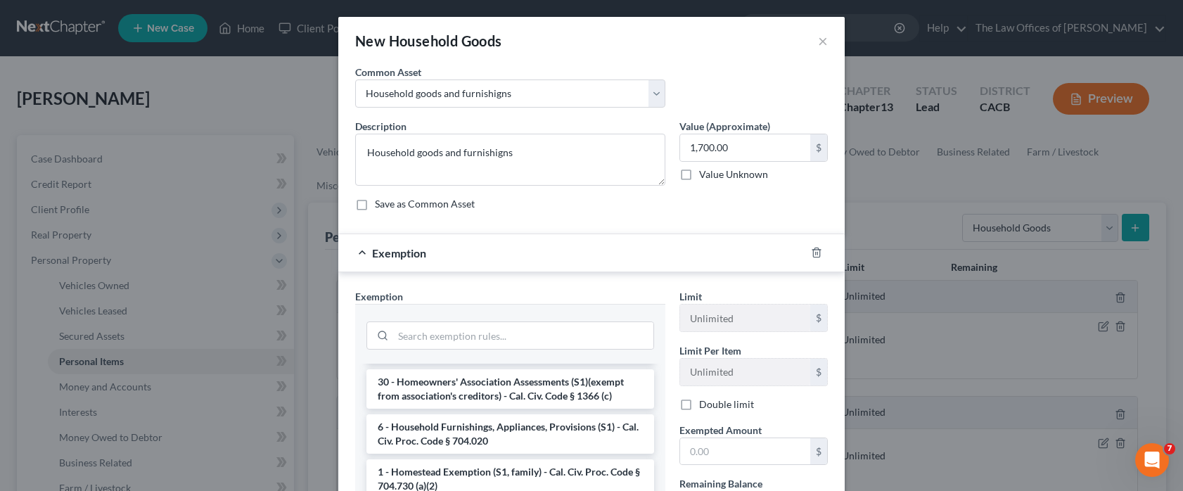
scroll to position [141, 0]
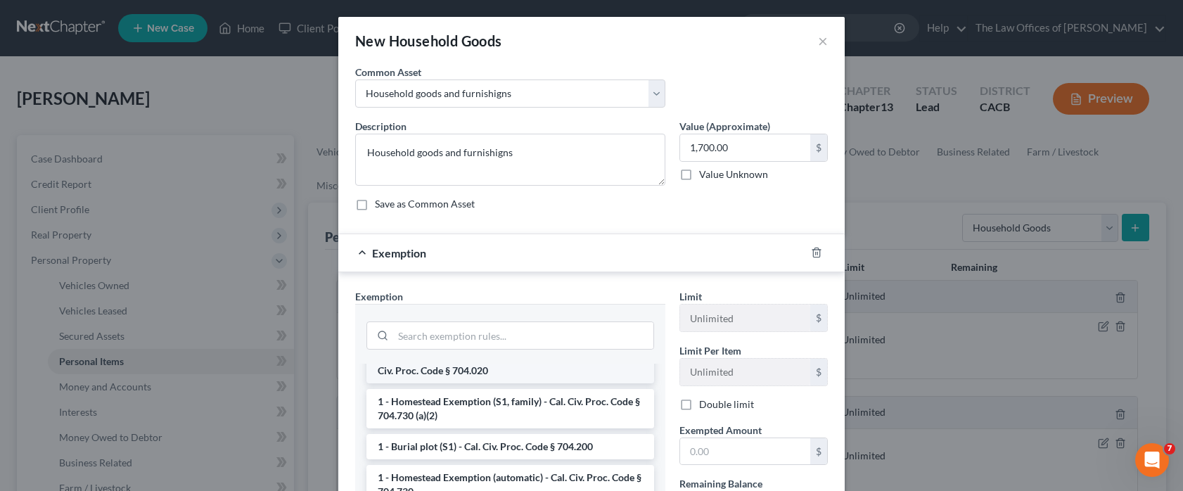
click at [476, 375] on li "6 - Household Furnishings, Appliances, Provisions (S1) - Cal. Civ. Proc. Code §…" at bounding box center [510, 363] width 288 height 39
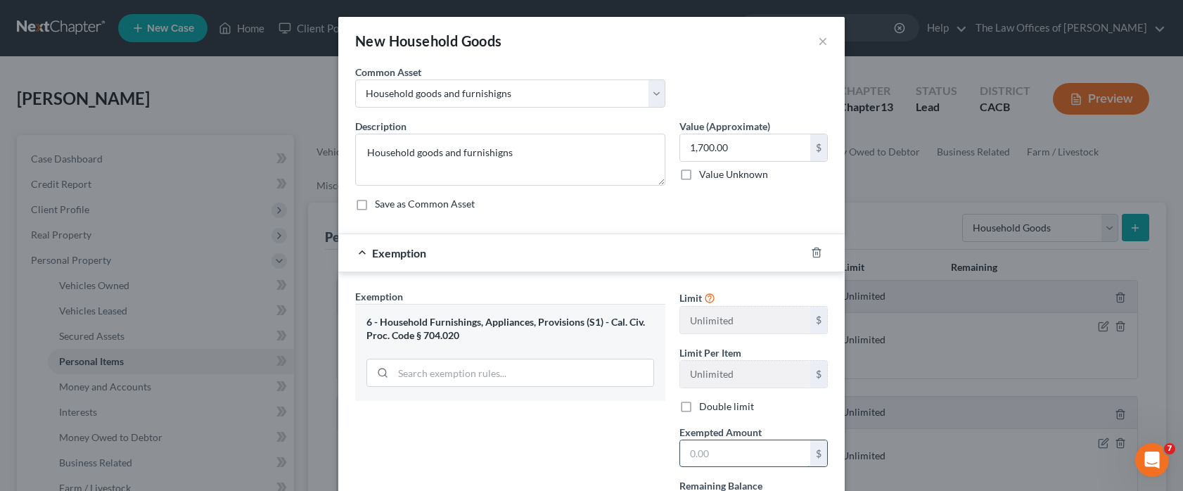
click at [730, 376] on input "text" at bounding box center [745, 453] width 130 height 27
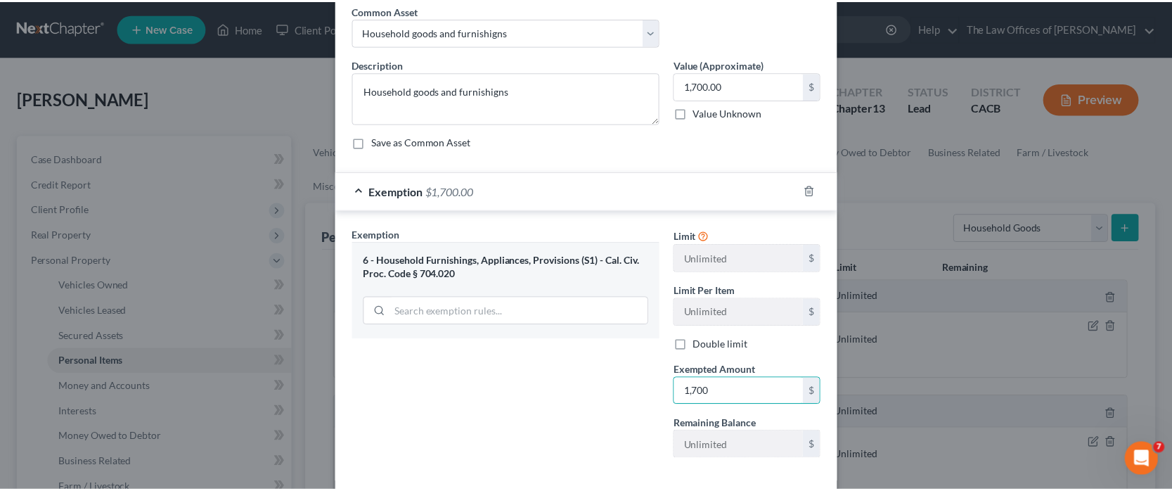
scroll to position [131, 0]
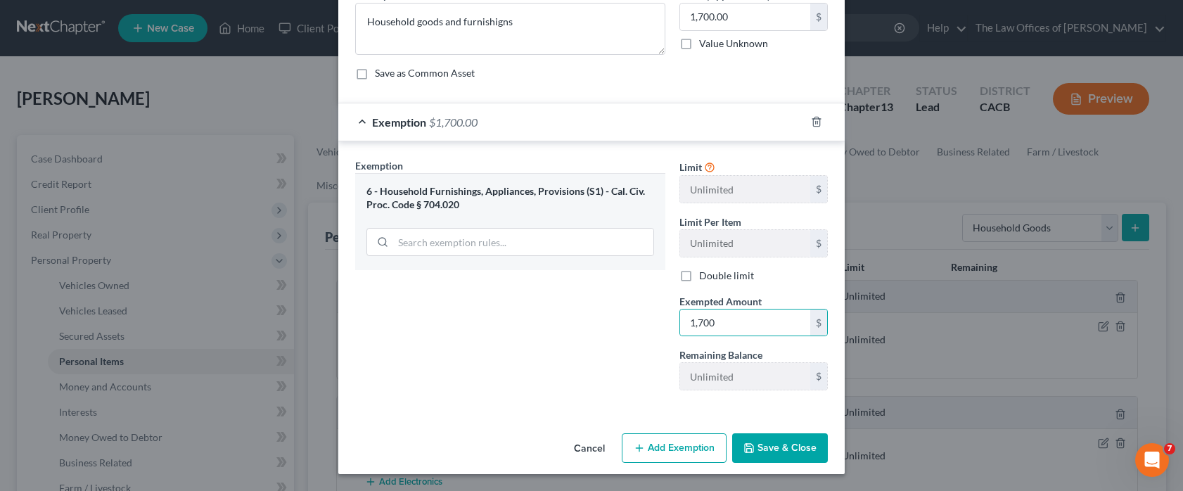
click at [756, 376] on button "Save & Close" at bounding box center [780, 448] width 96 height 30
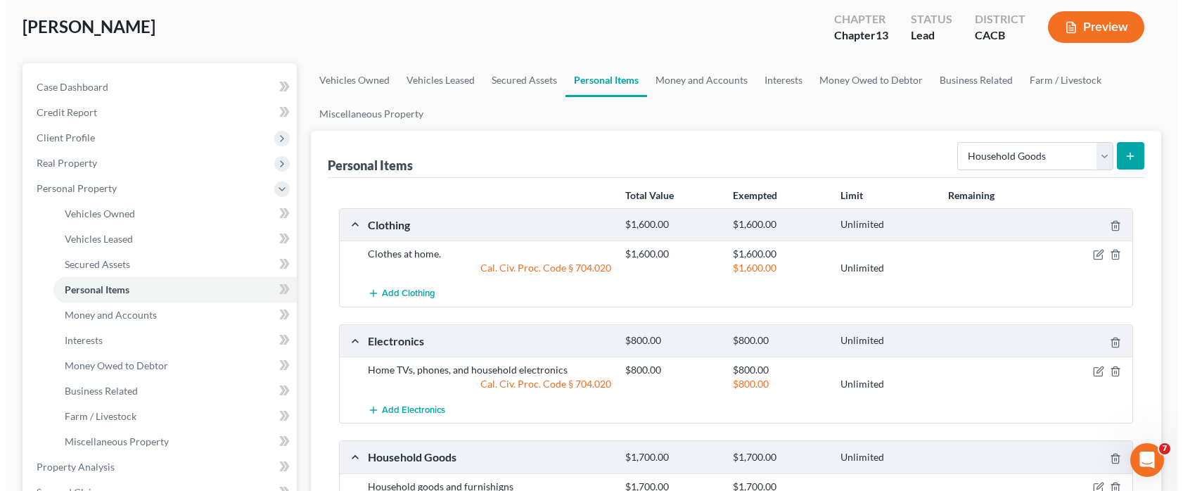
scroll to position [70, 0]
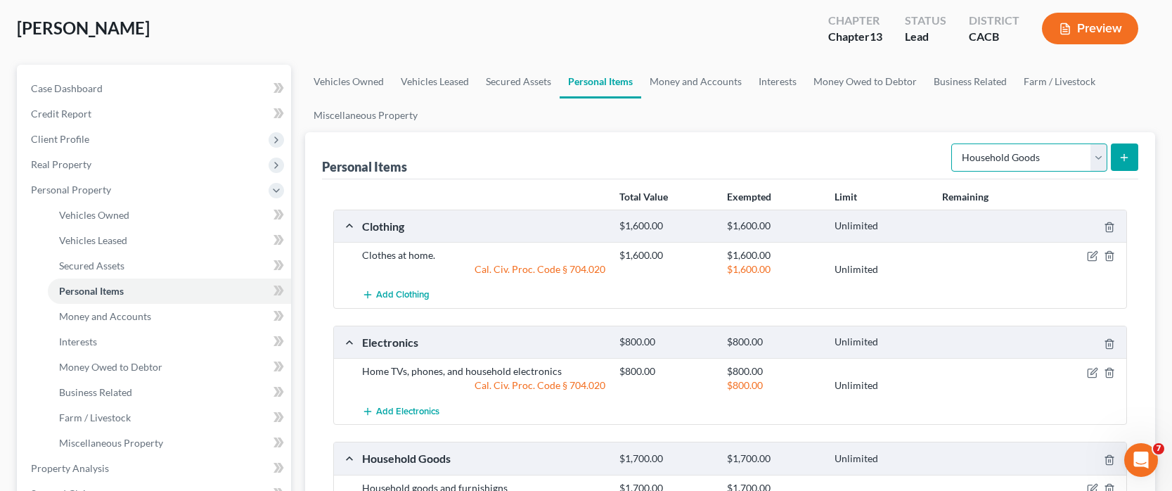
drag, startPoint x: 1096, startPoint y: 162, endPoint x: 1087, endPoint y: 171, distance: 11.9
click at [1096, 162] on select "Select Item Type Clothing Collectibles Of Value Electronics Firearms Household …" at bounding box center [1029, 157] width 156 height 28
click at [953, 143] on select "Select Item Type Clothing Collectibles Of Value Electronics Firearms Household …" at bounding box center [1029, 157] width 156 height 28
click at [1122, 158] on icon "submit" at bounding box center [1124, 157] width 11 height 11
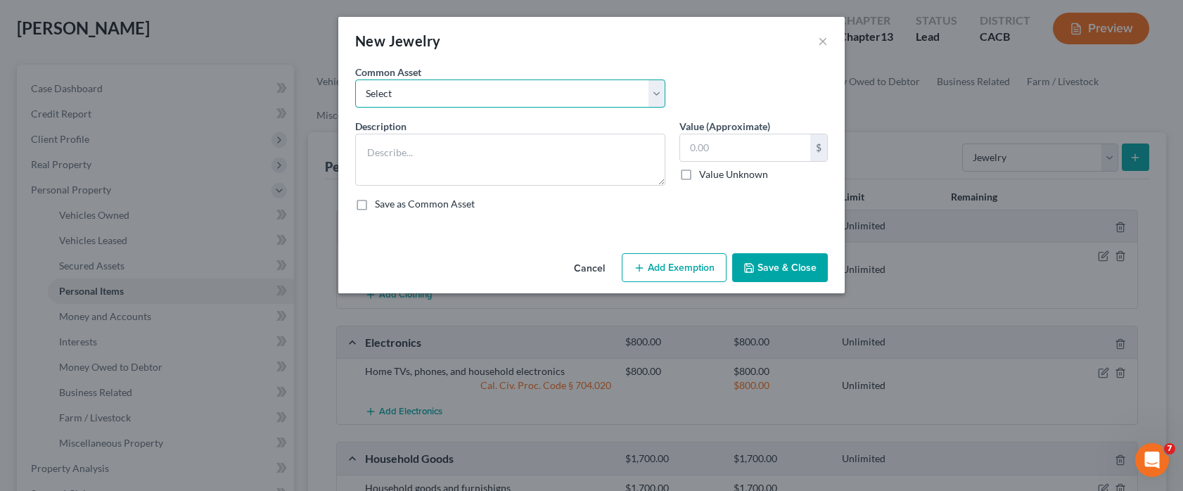
drag, startPoint x: 430, startPoint y: 96, endPoint x: 430, endPoint y: 106, distance: 10.6
click at [430, 96] on select "Select Wedding bands, rings, necklaces." at bounding box center [510, 93] width 310 height 28
click at [355, 79] on select "Select Wedding bands, rings, necklaces." at bounding box center [510, 93] width 310 height 28
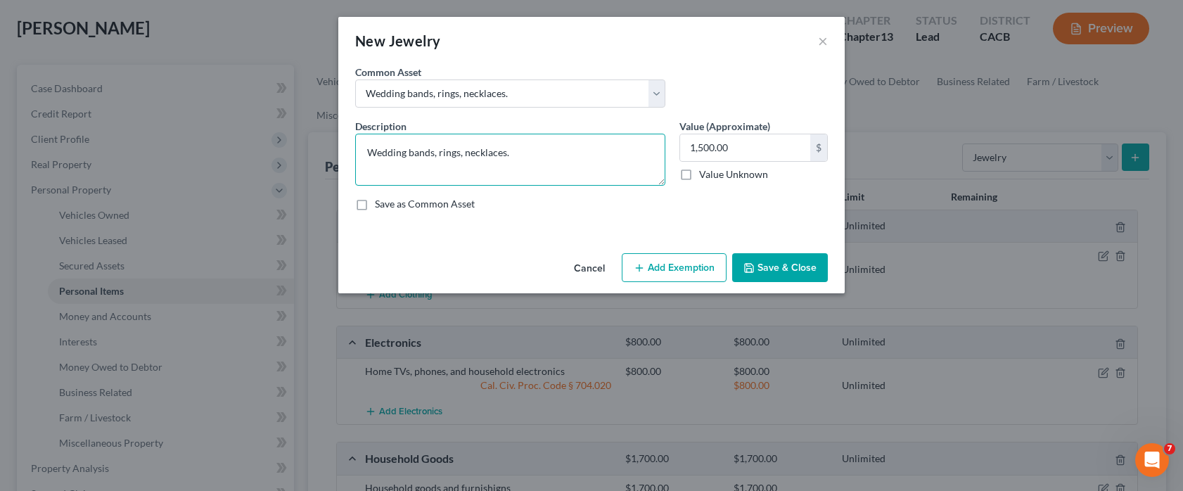
click at [412, 155] on textarea "Wedding bands, rings, necklaces." at bounding box center [510, 160] width 310 height 52
click at [684, 274] on button "Add Exemption" at bounding box center [674, 268] width 105 height 30
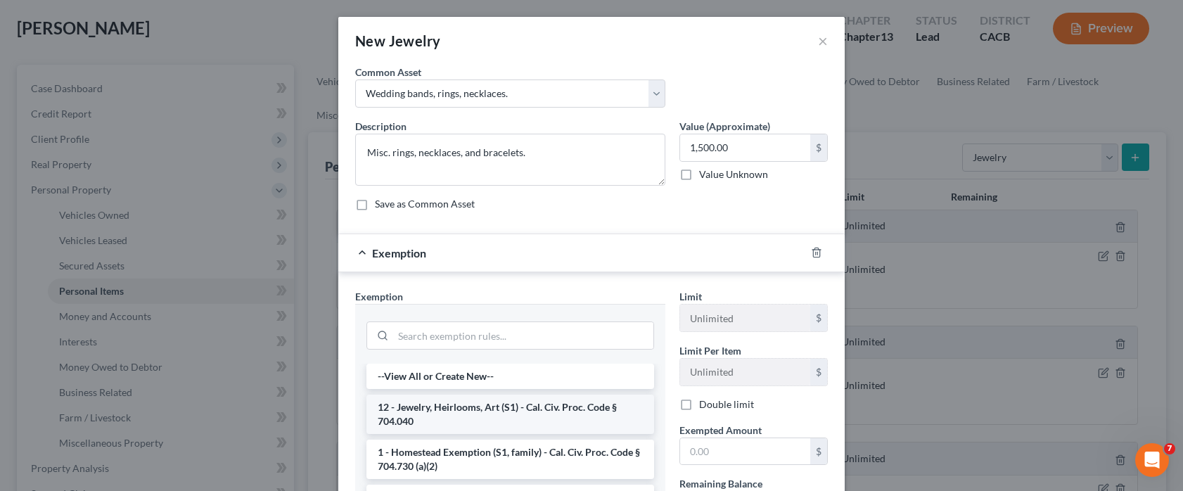
click at [495, 376] on li "12 - Jewelry, Heirlooms, Art (S1) - Cal. Civ. Proc. Code § 704.040" at bounding box center [510, 414] width 288 height 39
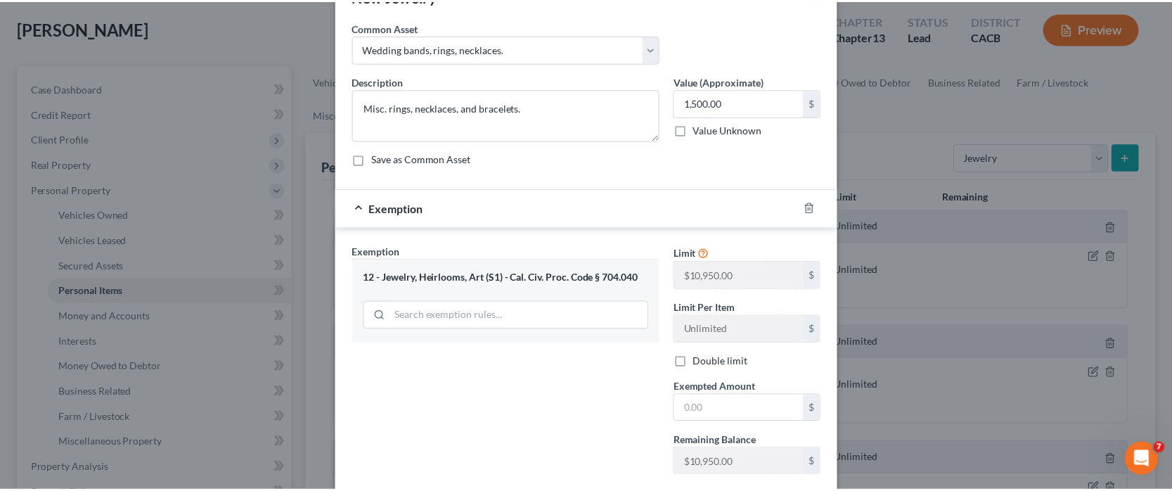
scroll to position [131, 0]
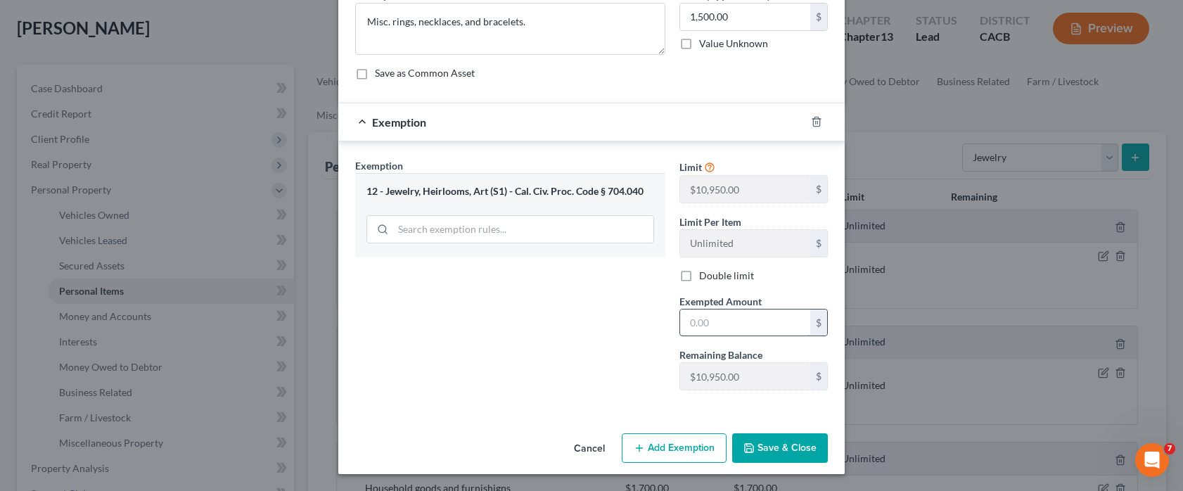
click at [718, 329] on input "text" at bounding box center [745, 322] width 130 height 27
click at [764, 376] on button "Save & Close" at bounding box center [780, 448] width 96 height 30
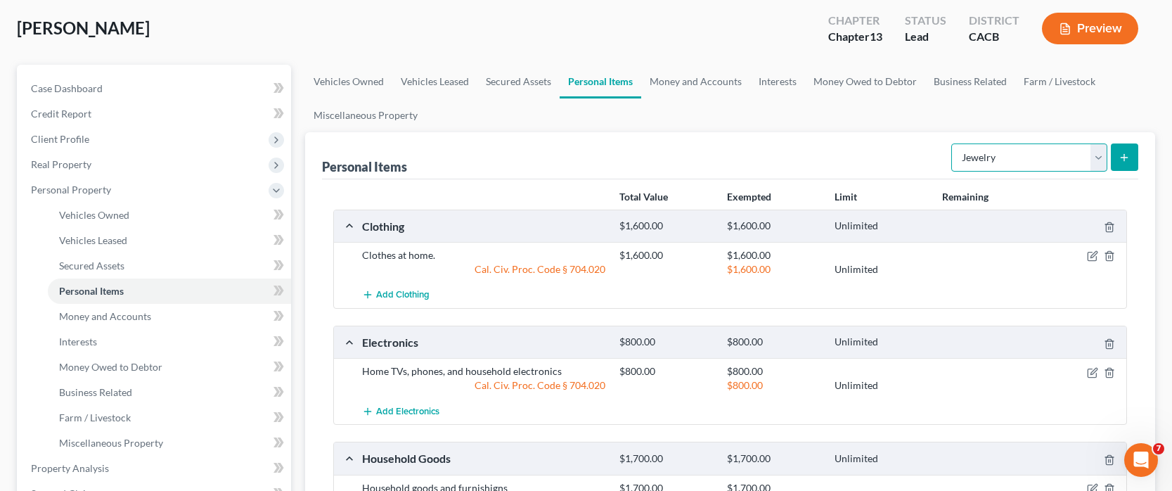
drag, startPoint x: 1097, startPoint y: 162, endPoint x: 1094, endPoint y: 171, distance: 9.1
click at [1097, 162] on select "Select Item Type Clothing Collectibles Of Value Electronics Firearms Household …" at bounding box center [1029, 157] width 156 height 28
click at [953, 143] on select "Select Item Type Clothing Collectibles Of Value Electronics Firearms Household …" at bounding box center [1029, 157] width 156 height 28
click at [1121, 158] on icon "submit" at bounding box center [1124, 157] width 11 height 11
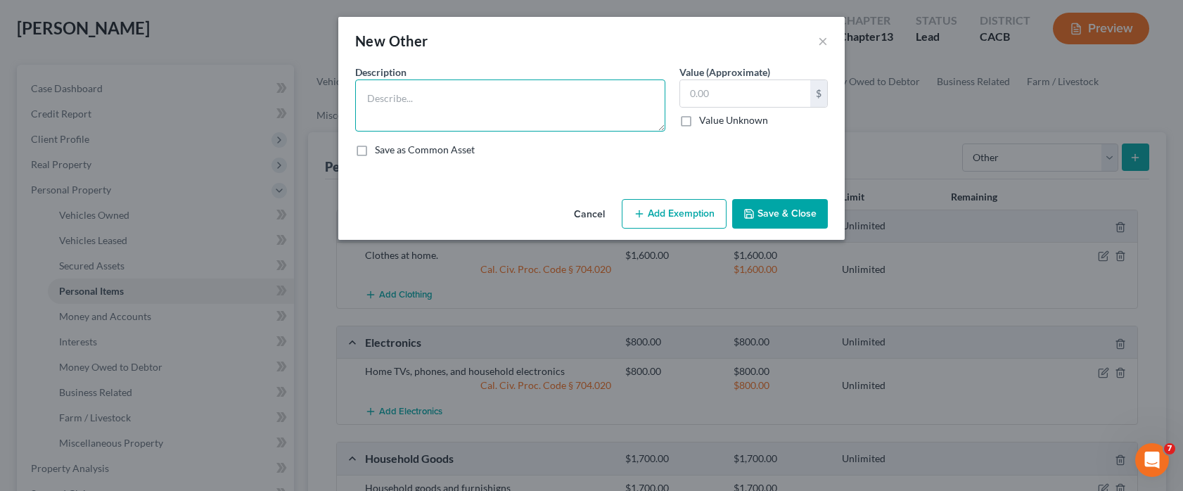
click at [598, 109] on textarea at bounding box center [510, 105] width 310 height 52
click at [641, 105] on textarea "Solar Panels (Photovoltaic Solar Energy Equipment/Battery)" at bounding box center [510, 105] width 310 height 52
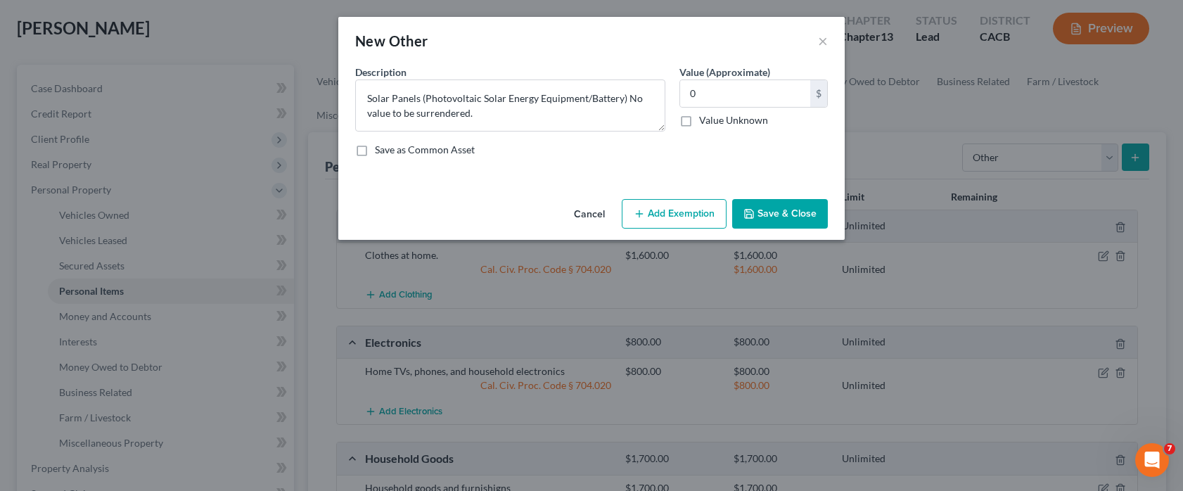
click at [809, 154] on div "Save as Common Asset" at bounding box center [591, 150] width 473 height 14
click at [779, 212] on button "Save & Close" at bounding box center [780, 214] width 96 height 30
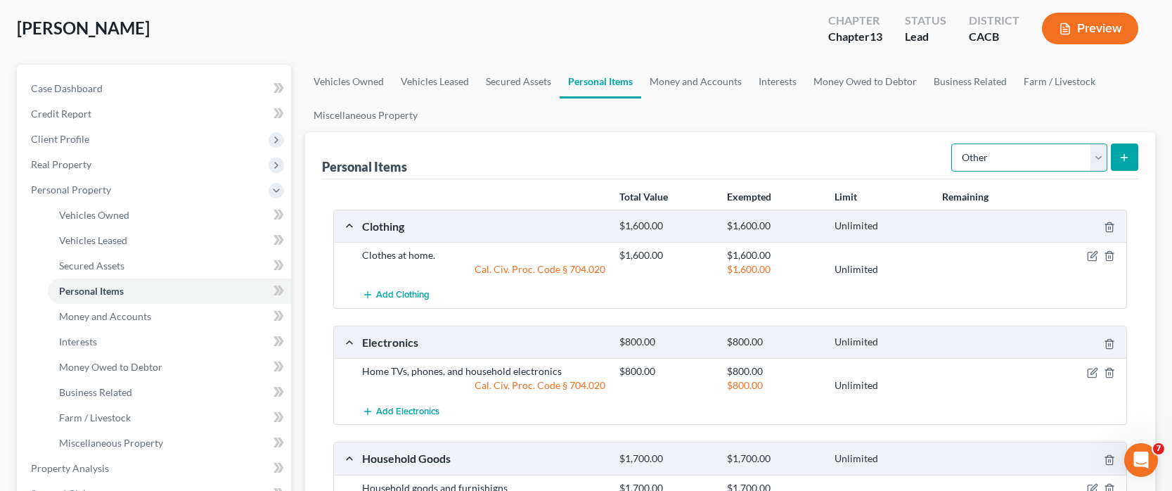
click at [1094, 158] on select "Select Item Type Clothing Collectibles Of Value Electronics Firearms Household …" at bounding box center [1029, 157] width 156 height 28
click at [953, 143] on select "Select Item Type Clothing Collectibles Of Value Electronics Firearms Household …" at bounding box center [1029, 157] width 156 height 28
click at [1123, 157] on icon "submit" at bounding box center [1124, 157] width 11 height 11
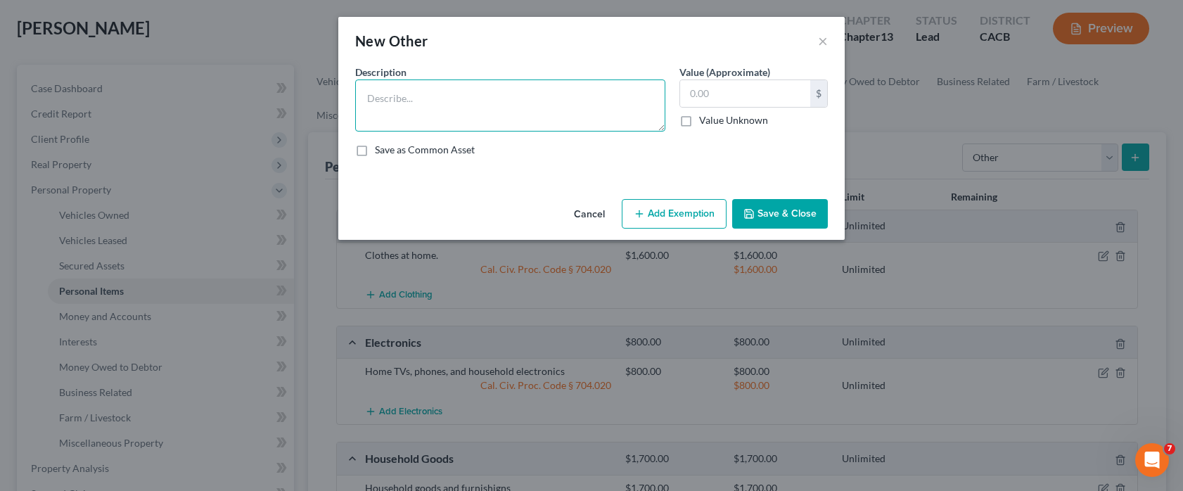
click at [575, 110] on textarea at bounding box center [510, 105] width 310 height 52
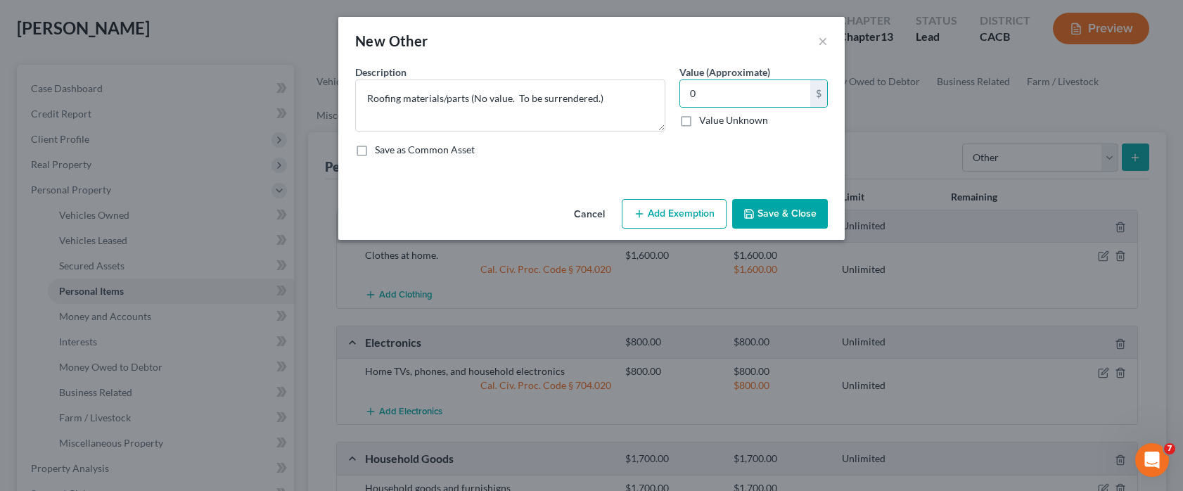
click at [375, 152] on label "Save as Common Asset" at bounding box center [425, 150] width 100 height 14
click at [380, 152] on input "Save as Common Asset" at bounding box center [384, 147] width 9 height 9
click at [776, 216] on button "Save & Close" at bounding box center [780, 214] width 96 height 30
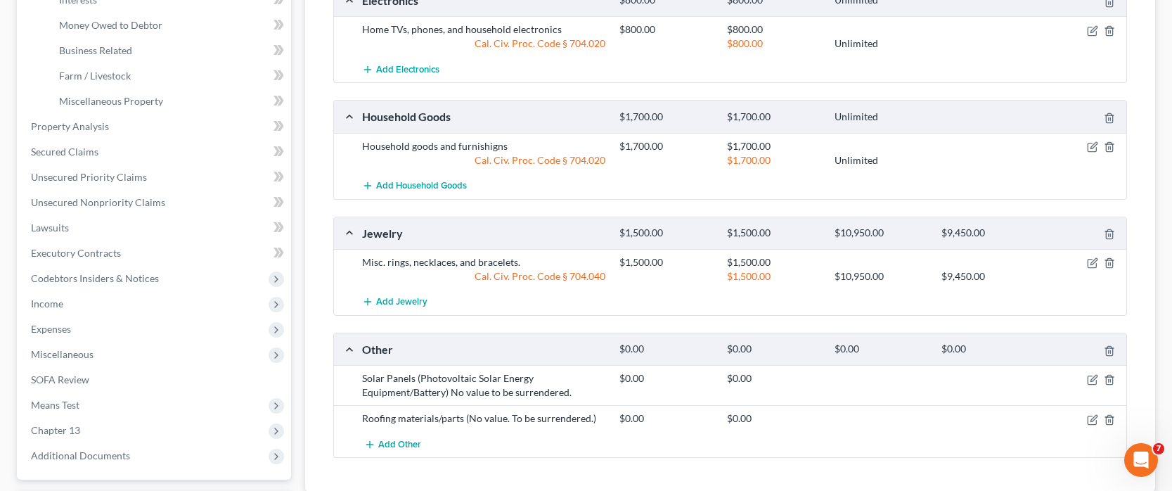
scroll to position [535, 0]
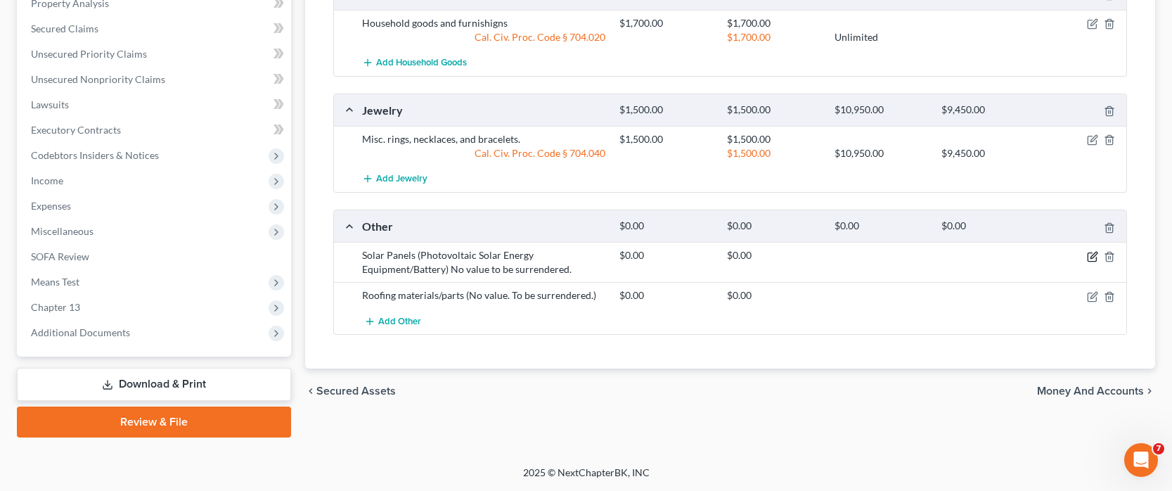
click at [1091, 255] on icon "button" at bounding box center [1092, 256] width 11 height 11
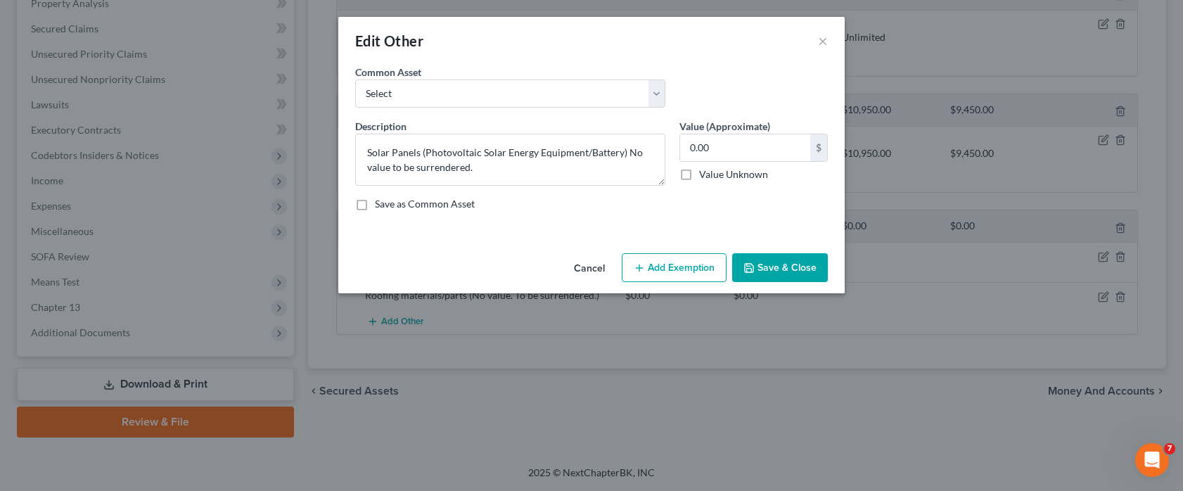
click at [375, 202] on label "Save as Common Asset" at bounding box center [425, 204] width 100 height 14
click at [380, 202] on input "Save as Common Asset" at bounding box center [384, 201] width 9 height 9
click at [766, 268] on button "Save & Close" at bounding box center [780, 268] width 96 height 30
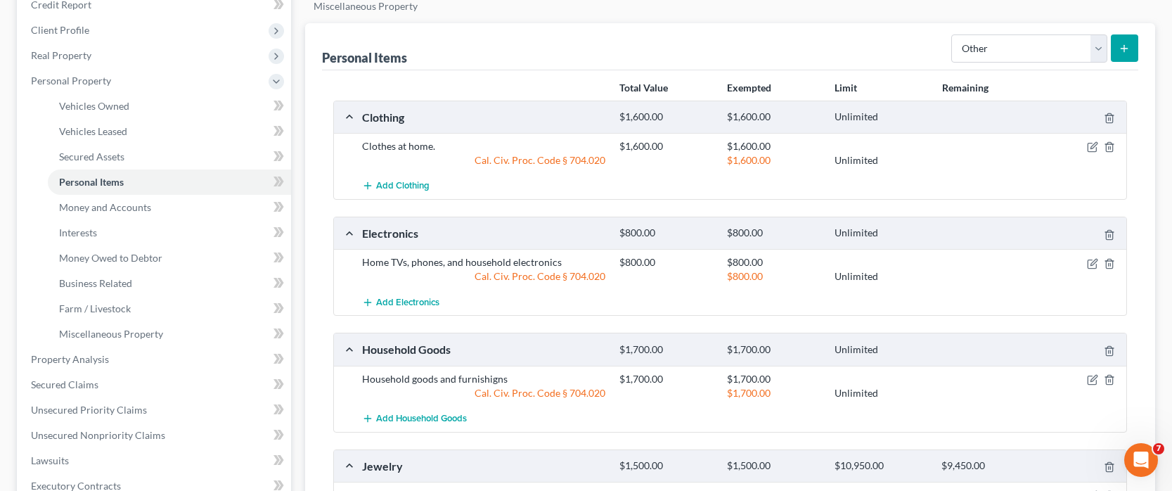
scroll to position [43, 0]
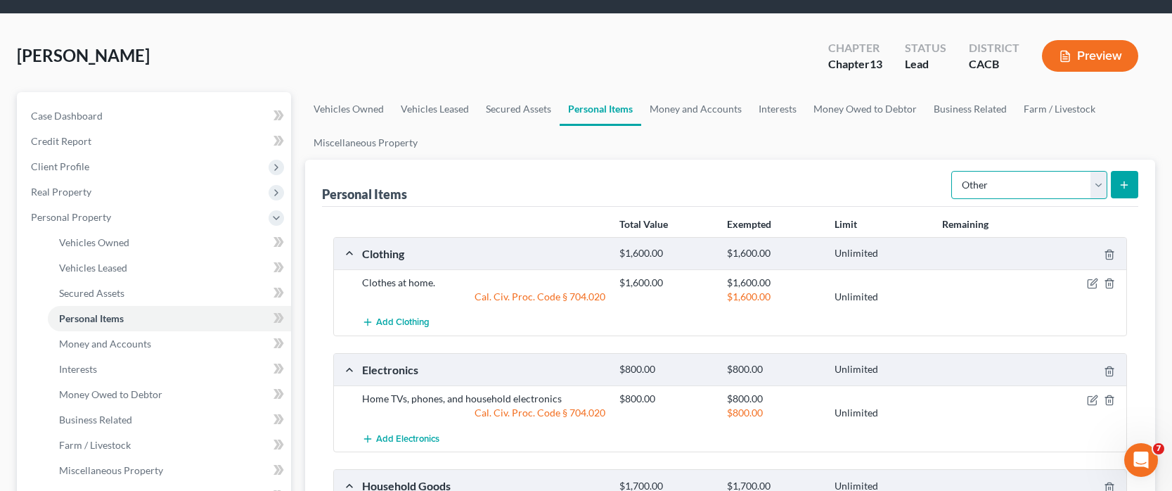
click at [1103, 184] on select "Select Item Type Clothing Collectibles Of Value Electronics Firearms Household …" at bounding box center [1029, 185] width 156 height 28
click at [953, 171] on select "Select Item Type Clothing Collectibles Of Value Electronics Firearms Household …" at bounding box center [1029, 185] width 156 height 28
click at [1124, 191] on button "submit" at bounding box center [1124, 184] width 27 height 27
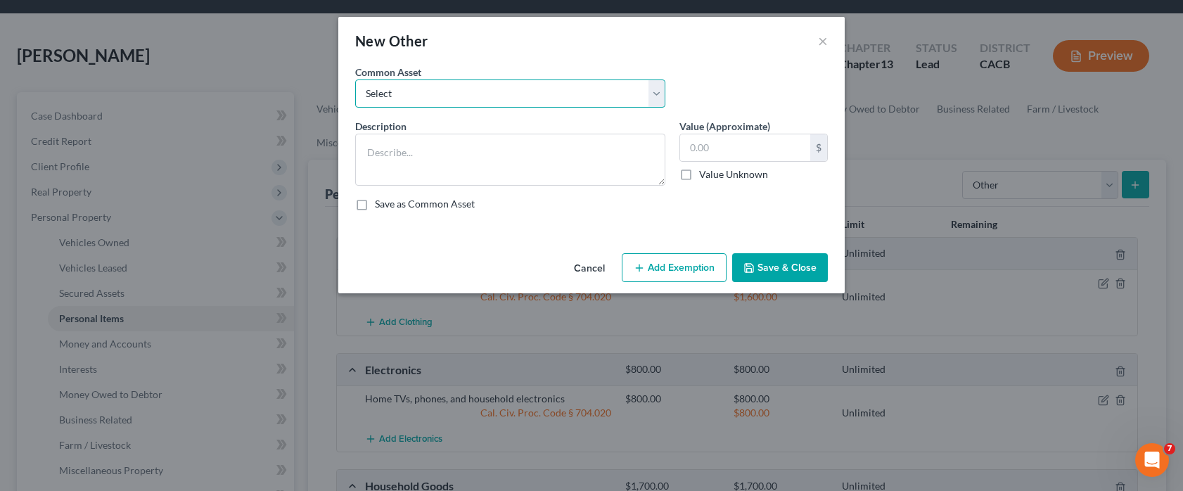
click at [477, 98] on select "Select Roofing materials/parts (No value. To be surrendered.) Solar Panels (Pho…" at bounding box center [510, 93] width 310 height 28
click at [468, 157] on textarea at bounding box center [510, 160] width 310 height 52
click at [375, 201] on label "Save as Common Asset" at bounding box center [425, 204] width 100 height 14
click at [380, 201] on input "Save as Common Asset" at bounding box center [384, 201] width 9 height 9
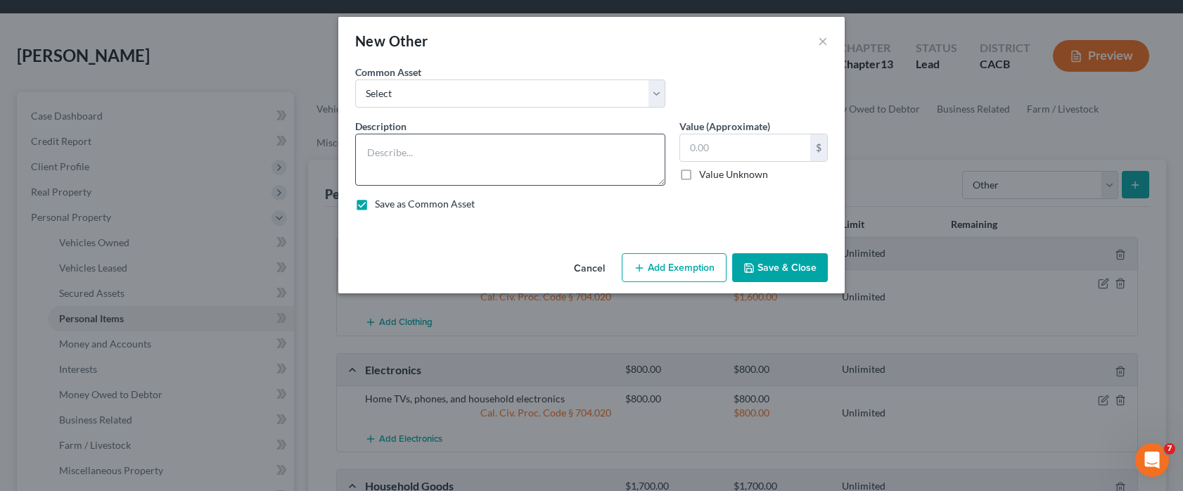
click at [775, 53] on div "New Other ×" at bounding box center [591, 41] width 506 height 48
click at [539, 156] on textarea at bounding box center [510, 160] width 310 height 52
click at [758, 269] on button "Save & Close" at bounding box center [780, 268] width 96 height 30
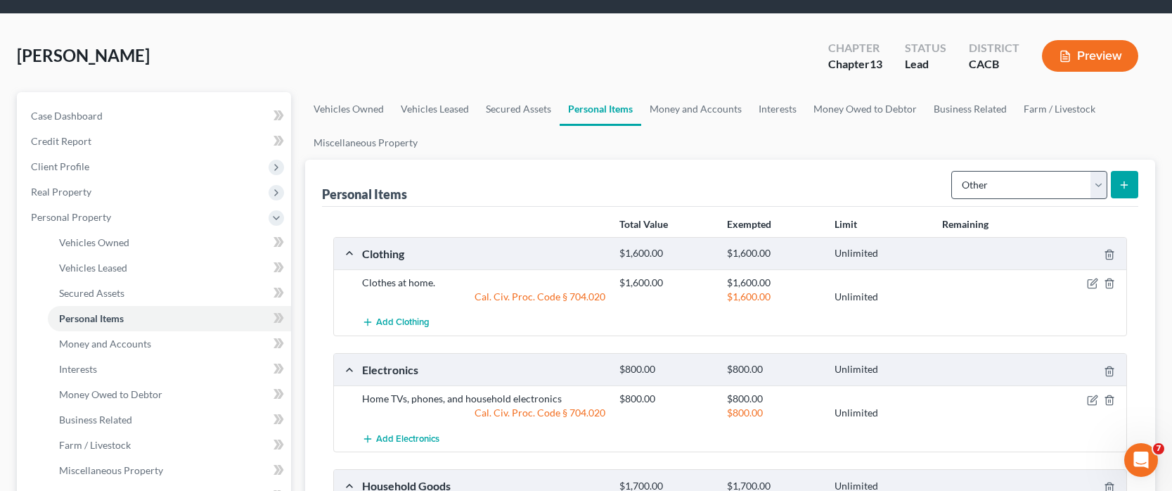
drag, startPoint x: 894, startPoint y: 174, endPoint x: 1027, endPoint y: 187, distance: 133.5
click at [894, 174] on div "Personal Items Select Item Type Clothing Collectibles Of Value Electronics Fire…" at bounding box center [730, 183] width 816 height 47
drag, startPoint x: 1091, startPoint y: 187, endPoint x: 921, endPoint y: 210, distance: 171.7
click at [1092, 187] on select "Select Item Type Clothing Collectibles Of Value Electronics Firearms Household …" at bounding box center [1029, 185] width 156 height 28
click at [953, 171] on select "Select Item Type Clothing Collectibles Of Value Electronics Firearms Household …" at bounding box center [1029, 185] width 156 height 28
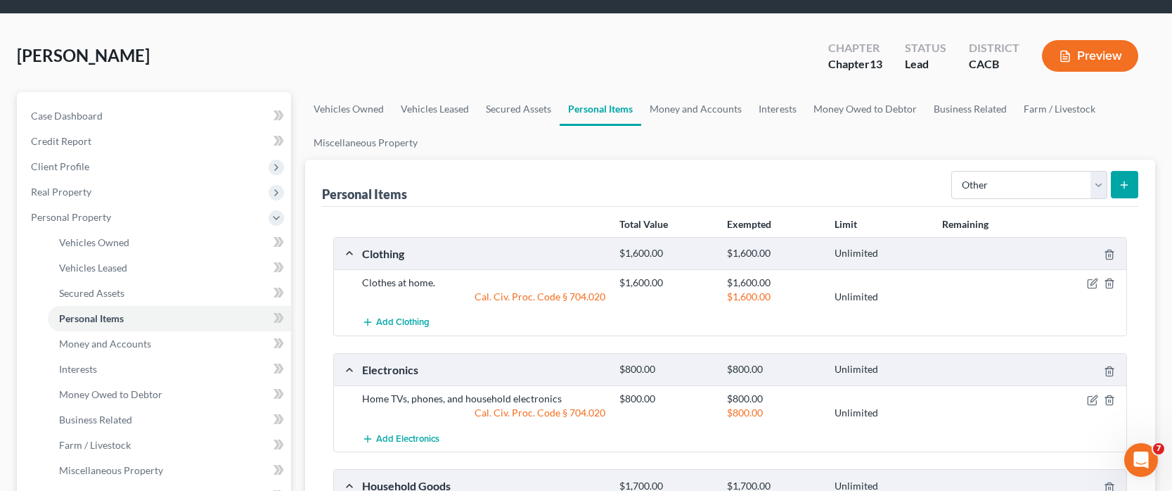
click at [1131, 184] on button "submit" at bounding box center [1124, 184] width 27 height 27
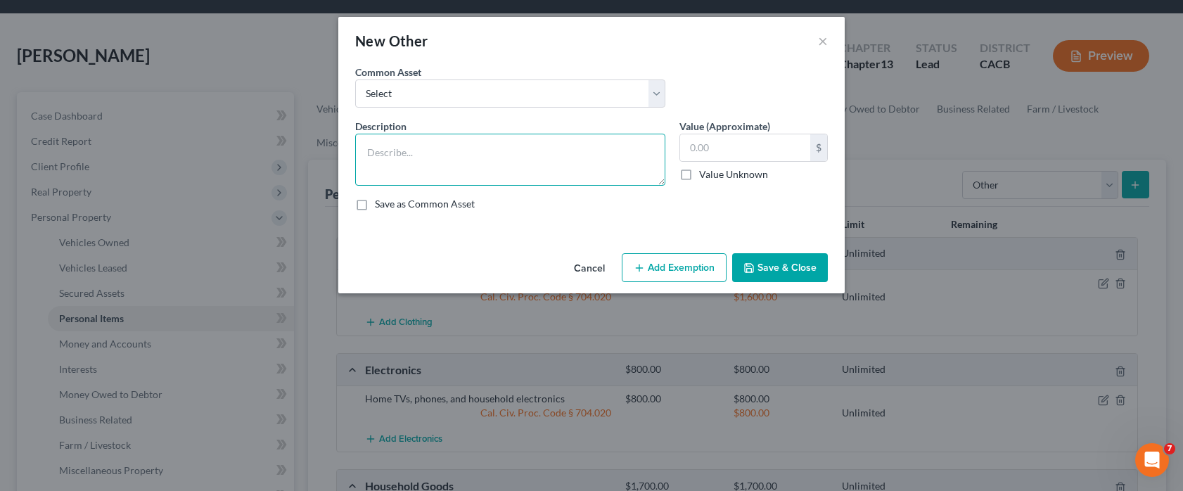
drag, startPoint x: 470, startPoint y: 166, endPoint x: 480, endPoint y: 172, distance: 11.1
click at [470, 166] on textarea at bounding box center [510, 160] width 310 height 52
click at [375, 207] on label "Save as Common Asset" at bounding box center [425, 204] width 100 height 14
click at [380, 206] on input "Save as Common Asset" at bounding box center [384, 201] width 9 height 9
click at [771, 269] on button "Save & Close" at bounding box center [780, 268] width 96 height 30
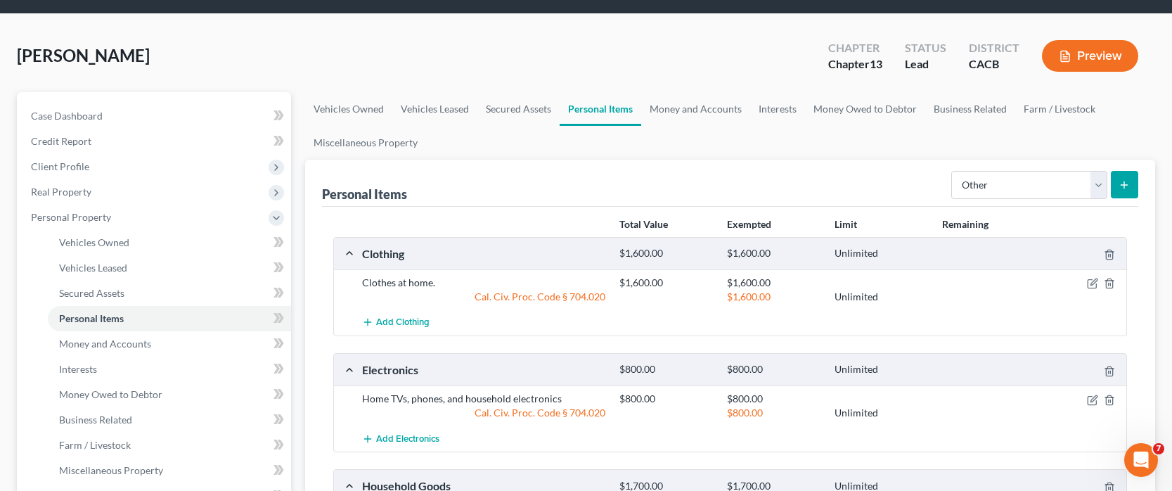
click at [864, 132] on ul "Vehicles Owned Vehicles Leased Secured Assets Personal Items Money and Accounts…" at bounding box center [730, 126] width 850 height 68
drag, startPoint x: 822, startPoint y: 180, endPoint x: 866, endPoint y: 186, distance: 44.1
click at [822, 180] on div "Personal Items Select Item Type Clothing Collectibles Of Value Electronics Fire…" at bounding box center [730, 183] width 816 height 47
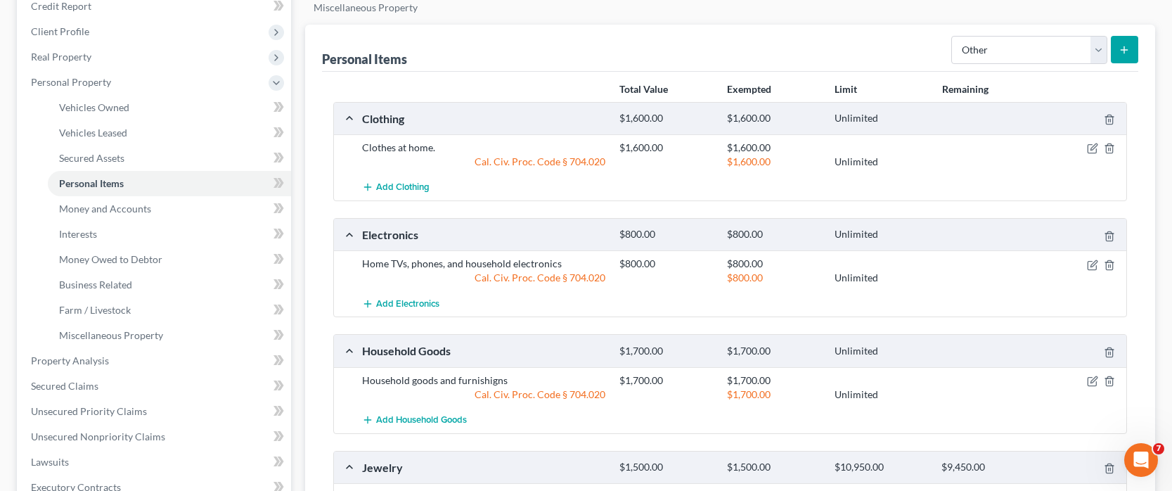
scroll to position [0, 0]
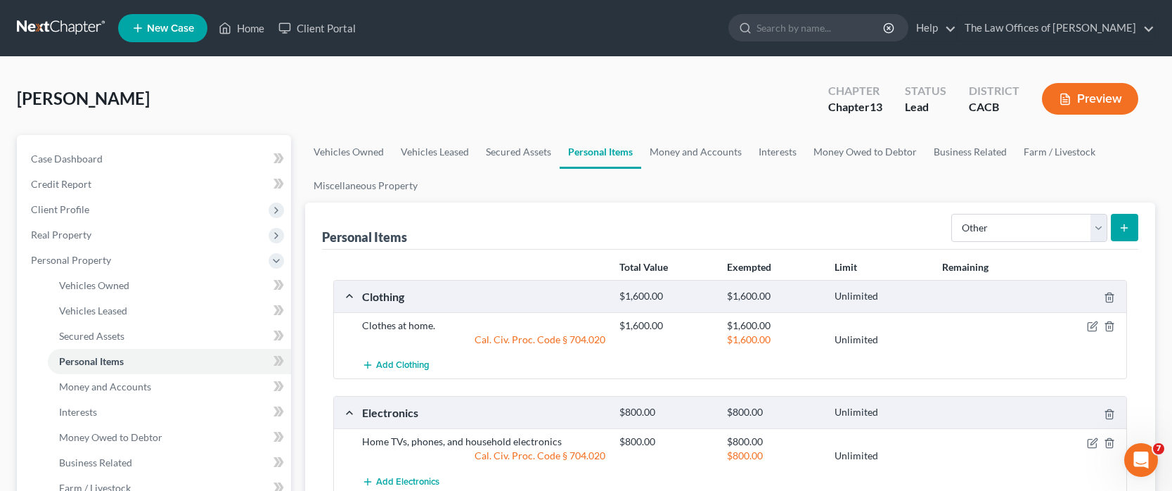
click at [1131, 231] on button "submit" at bounding box center [1124, 227] width 27 height 27
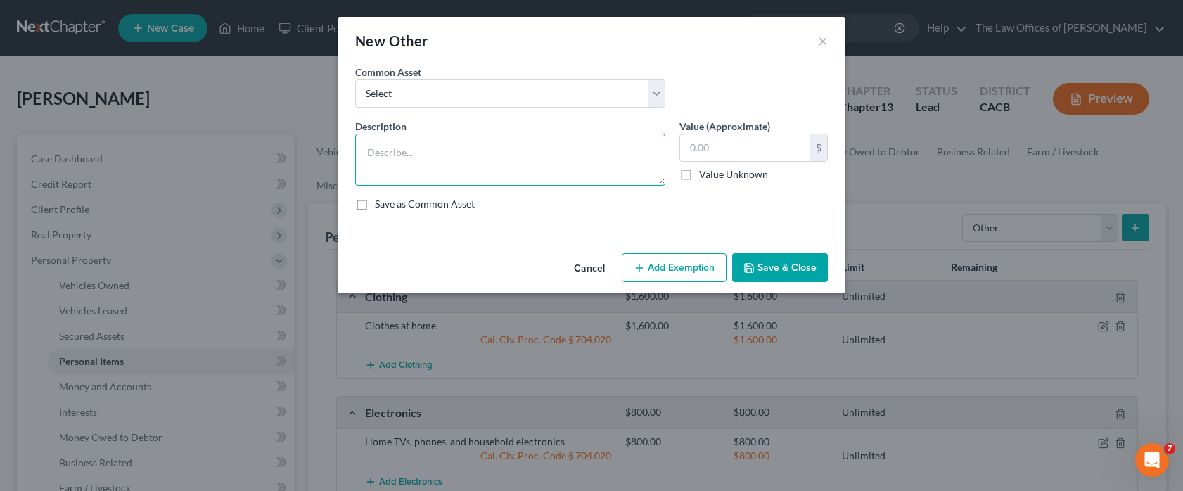
click at [478, 167] on textarea at bounding box center [510, 160] width 310 height 52
click at [492, 96] on select "Select Roofing materials/parts (No value. To be surrendered.) Solar Panels (Pho…" at bounding box center [510, 93] width 310 height 28
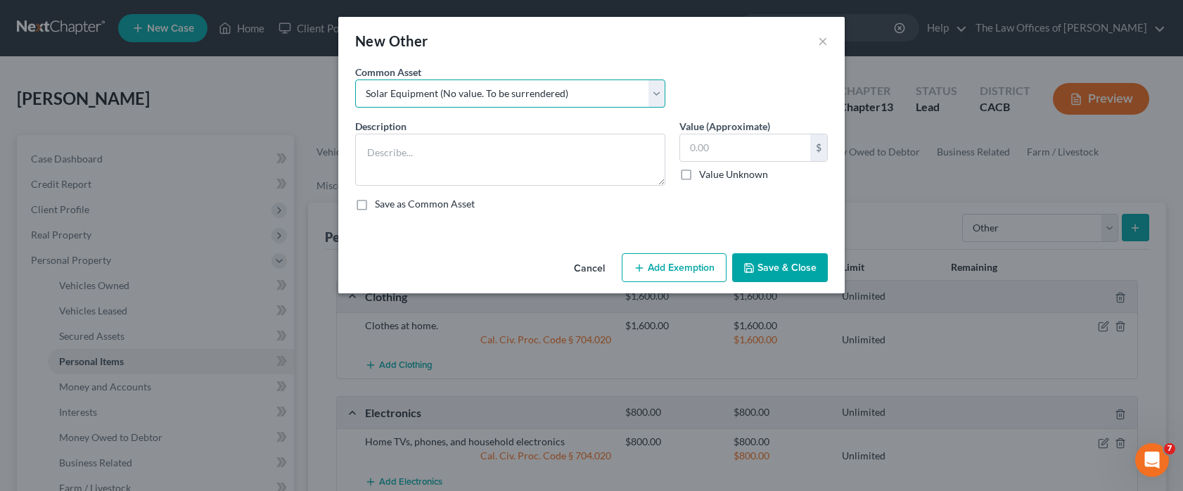
click at [355, 79] on select "Select Roofing materials/parts (No value. To be surrendered.) Solar Panels (Pho…" at bounding box center [510, 93] width 310 height 28
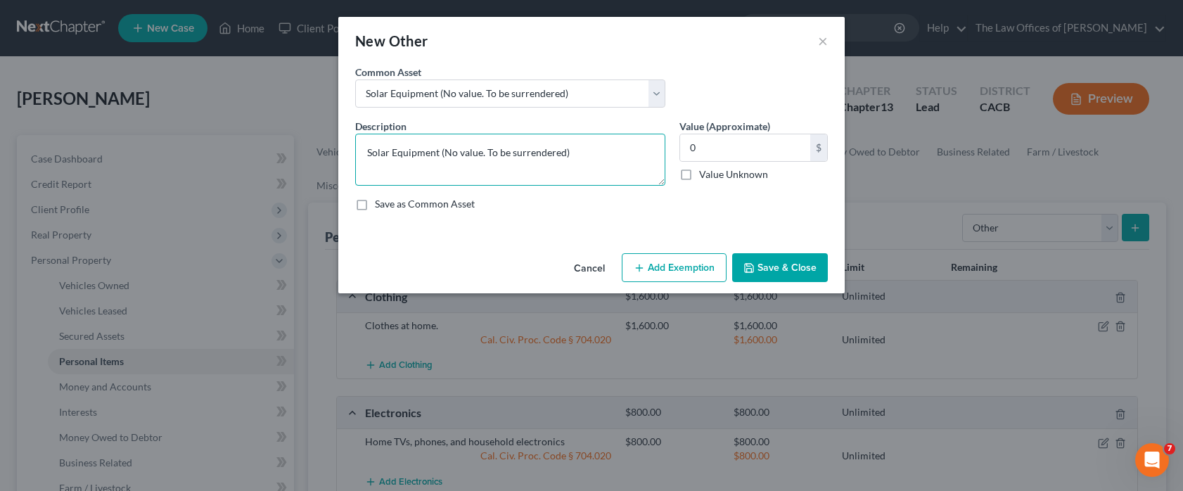
click at [594, 157] on textarea "Solar Equipment (No value. To be surrendered)" at bounding box center [510, 160] width 310 height 52
drag, startPoint x: 786, startPoint y: 275, endPoint x: 778, endPoint y: 276, distance: 8.5
click at [785, 275] on button "Save & Close" at bounding box center [780, 268] width 96 height 30
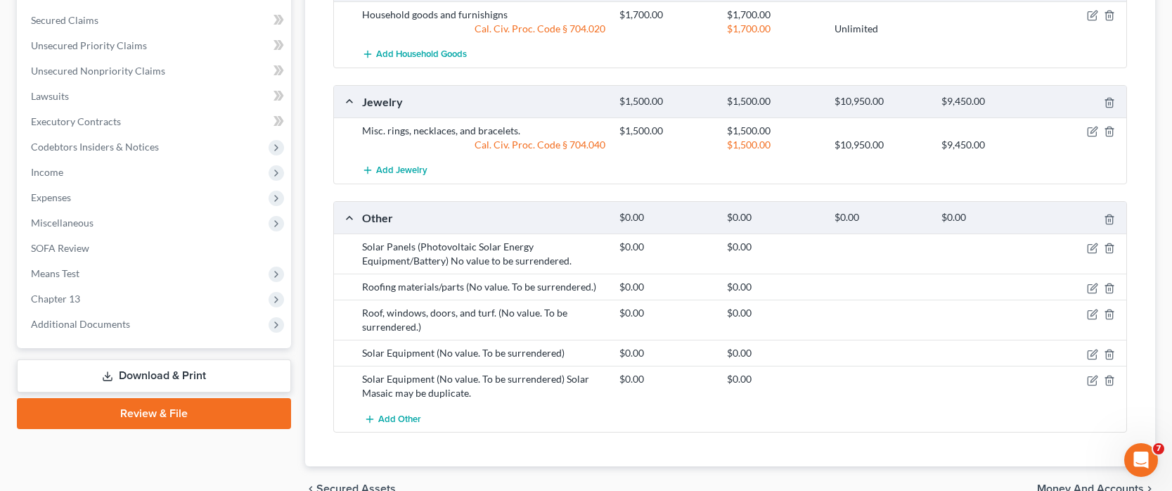
scroll to position [617, 0]
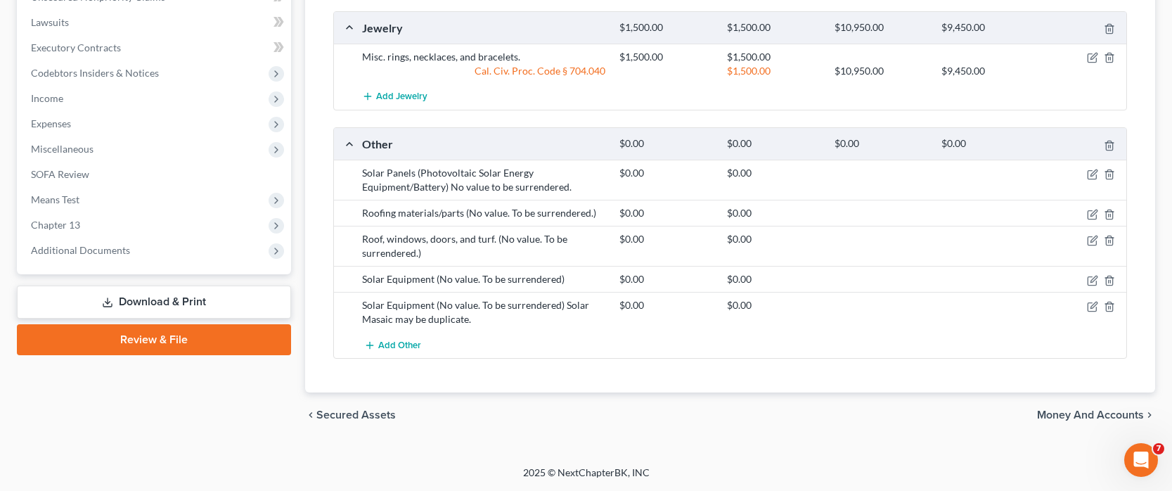
drag, startPoint x: 1062, startPoint y: 413, endPoint x: 808, endPoint y: 383, distance: 255.7
click at [1062, 376] on span "Money and Accounts" at bounding box center [1090, 414] width 107 height 11
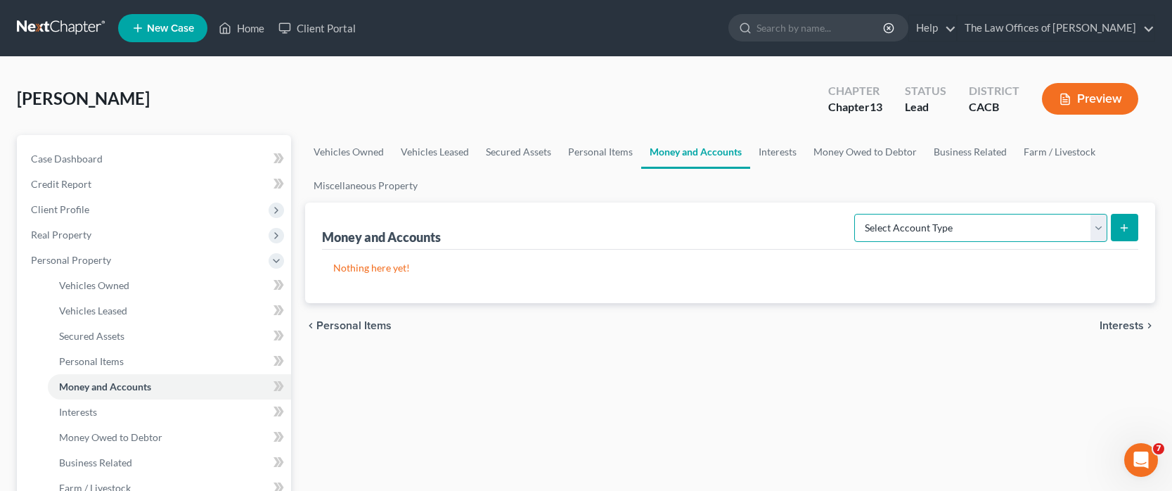
drag, startPoint x: 1105, startPoint y: 231, endPoint x: 1070, endPoint y: 241, distance: 37.2
click at [1105, 231] on select "Select Account Type Brokerage Cash on Hand Certificates of Deposit Checking Acc…" at bounding box center [980, 228] width 253 height 28
click at [857, 214] on select "Select Account Type Brokerage Cash on Hand Certificates of Deposit Checking Acc…" at bounding box center [980, 228] width 253 height 28
click at [788, 308] on div "chevron_left Personal Items Interests chevron_right" at bounding box center [730, 325] width 850 height 45
click at [948, 235] on select "Select Account Type Brokerage Cash on Hand Certificates of Deposit Checking Acc…" at bounding box center [980, 228] width 253 height 28
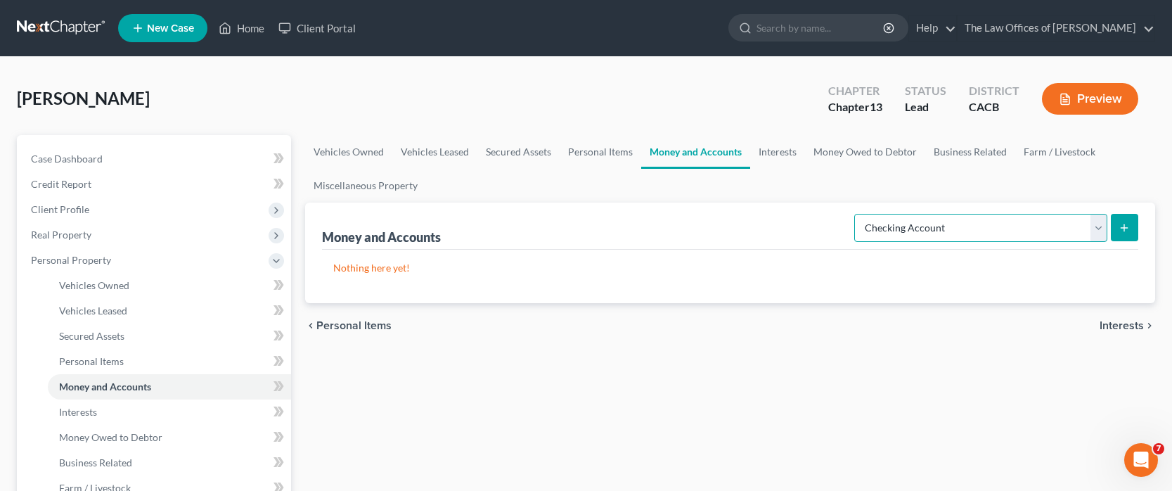
click at [857, 214] on select "Select Account Type Brokerage Cash on Hand Certificates of Deposit Checking Acc…" at bounding box center [980, 228] width 253 height 28
drag, startPoint x: 1107, startPoint y: 230, endPoint x: 1097, endPoint y: 233, distance: 10.5
click at [1107, 230] on select "Select Account Type Brokerage Cash on Hand Certificates of Deposit Checking Acc…" at bounding box center [980, 228] width 253 height 28
click at [857, 214] on select "Select Account Type Brokerage Cash on Hand Certificates of Deposit Checking Acc…" at bounding box center [980, 228] width 253 height 28
click at [1126, 231] on icon "submit" at bounding box center [1124, 227] width 11 height 11
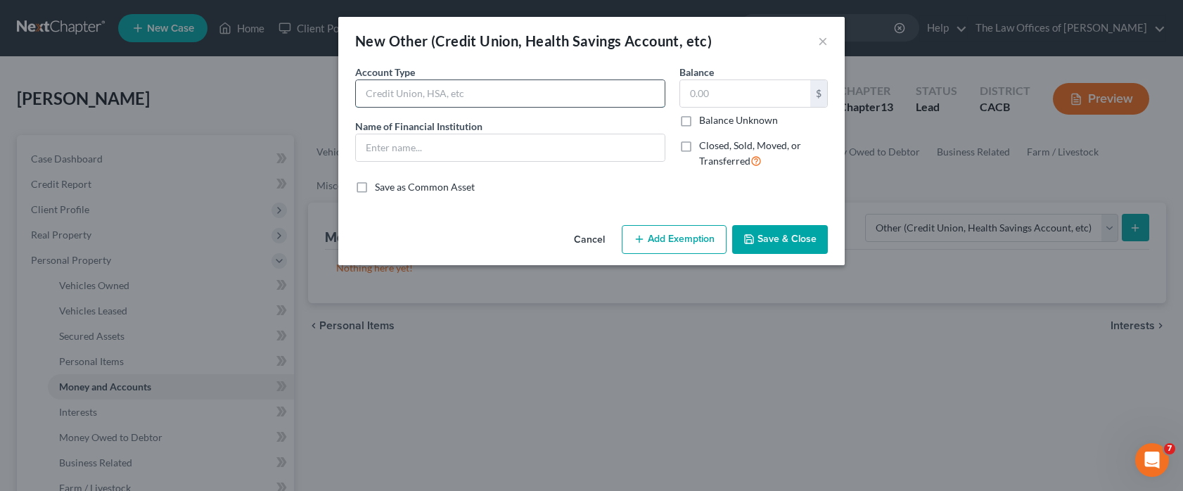
click at [520, 97] on input "text" at bounding box center [510, 93] width 309 height 27
click at [709, 238] on button "Add Exemption" at bounding box center [674, 240] width 105 height 30
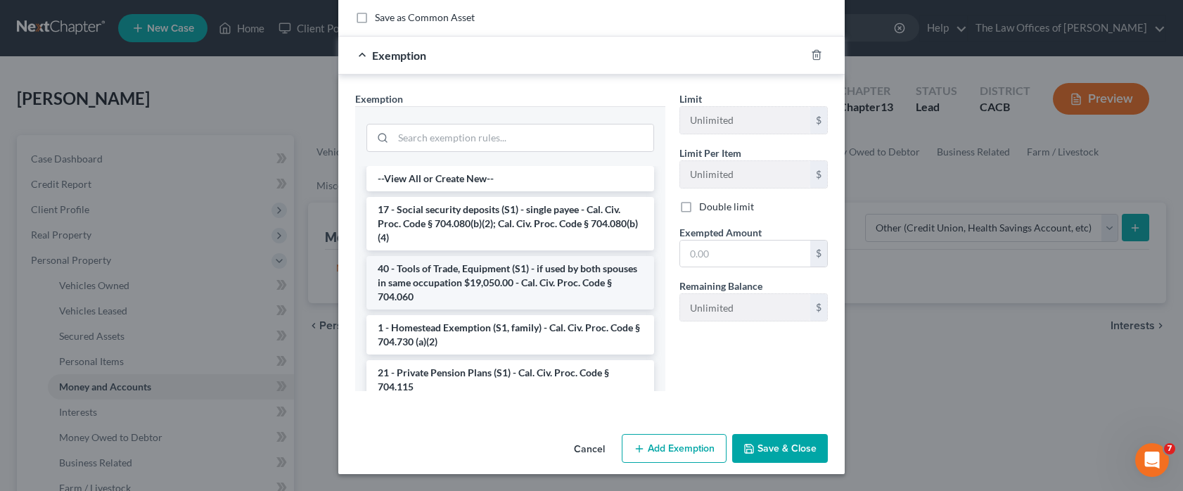
scroll to position [99, 0]
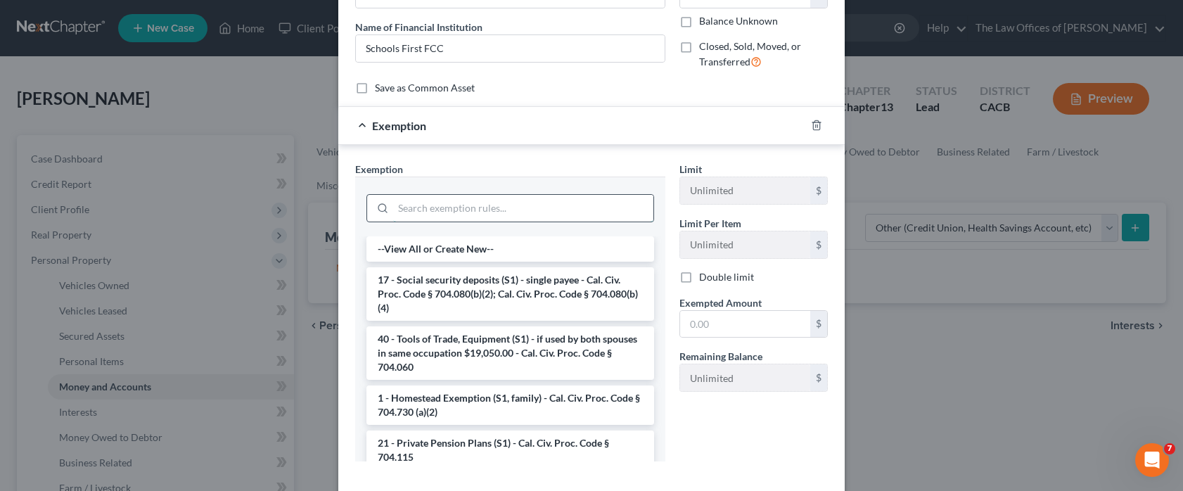
click at [555, 217] on input "search" at bounding box center [523, 208] width 260 height 27
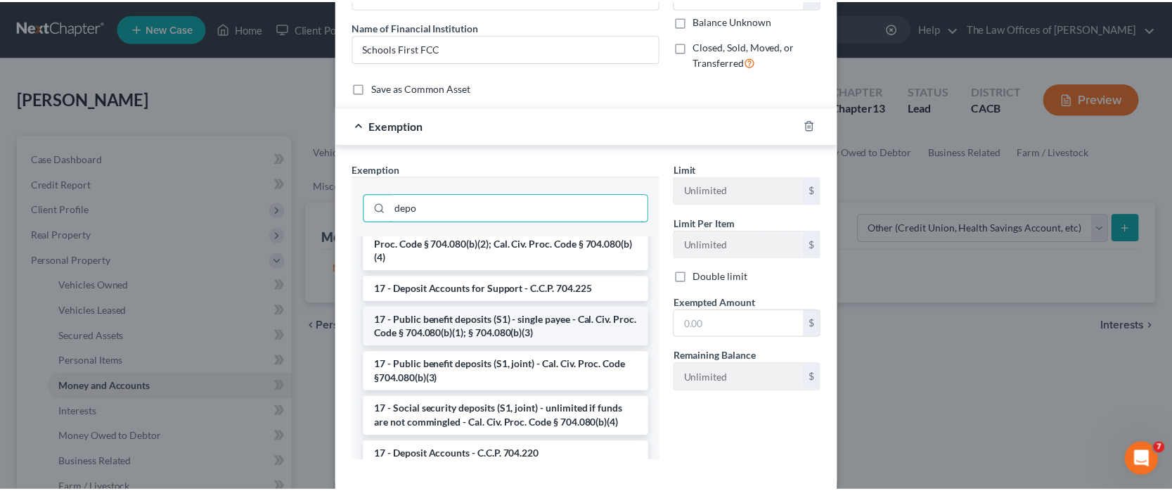
scroll to position [37, 0]
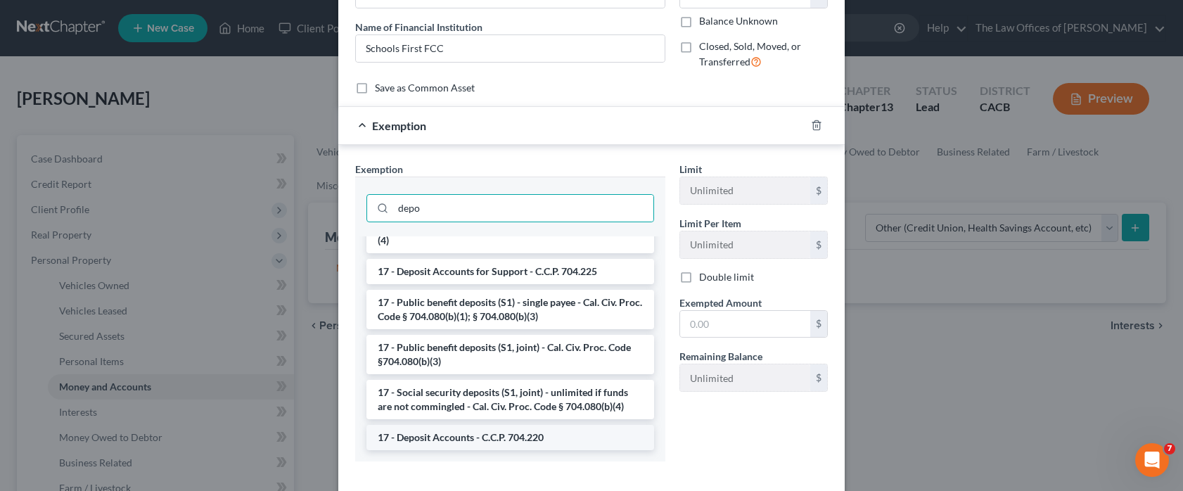
click at [529, 376] on li "17 - Deposit Accounts - C.C.P. 704.220" at bounding box center [510, 437] width 288 height 25
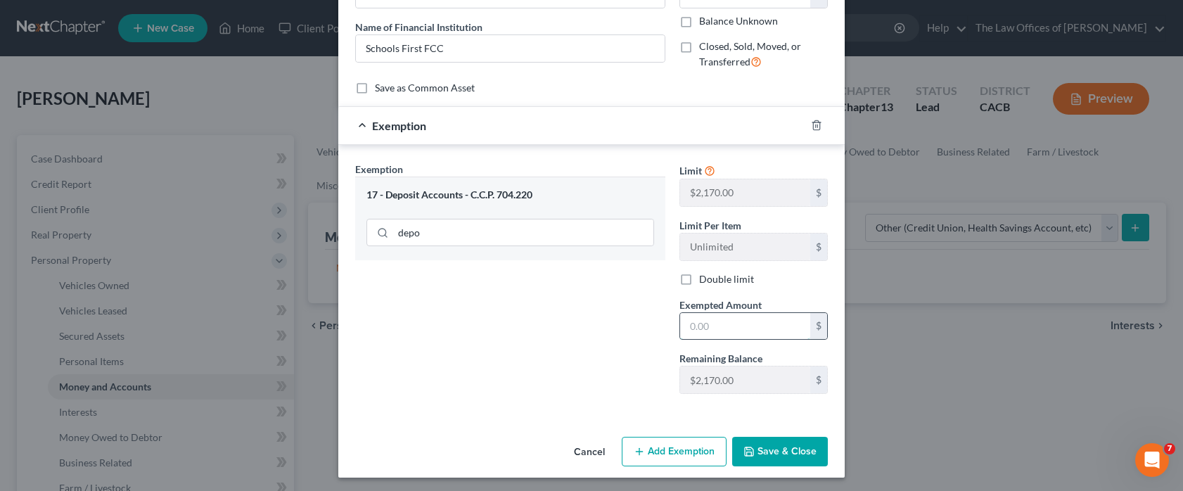
click at [731, 328] on input "text" at bounding box center [745, 326] width 130 height 27
drag, startPoint x: 769, startPoint y: 449, endPoint x: 763, endPoint y: 419, distance: 30.8
click at [769, 376] on button "Save & Close" at bounding box center [780, 452] width 96 height 30
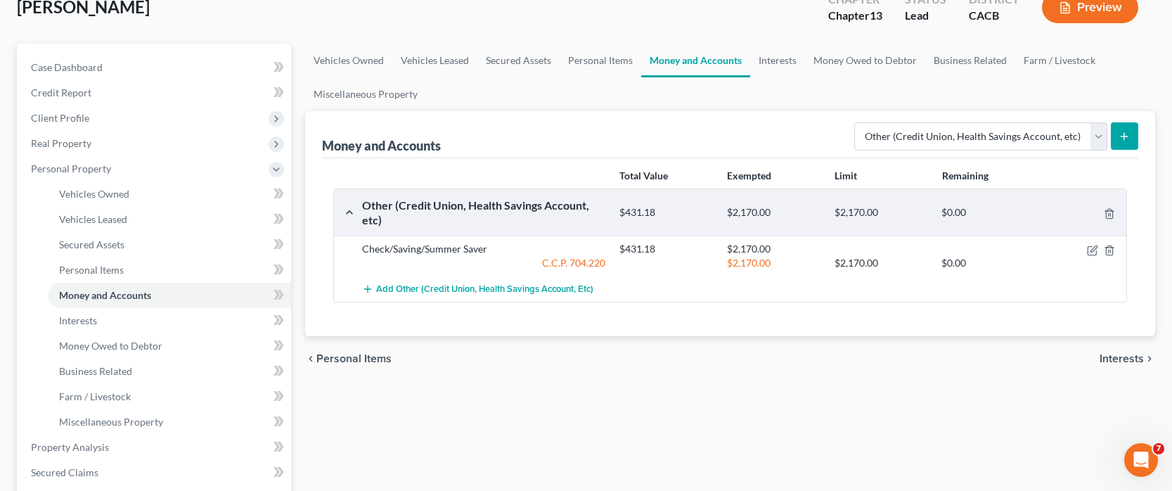
scroll to position [211, 0]
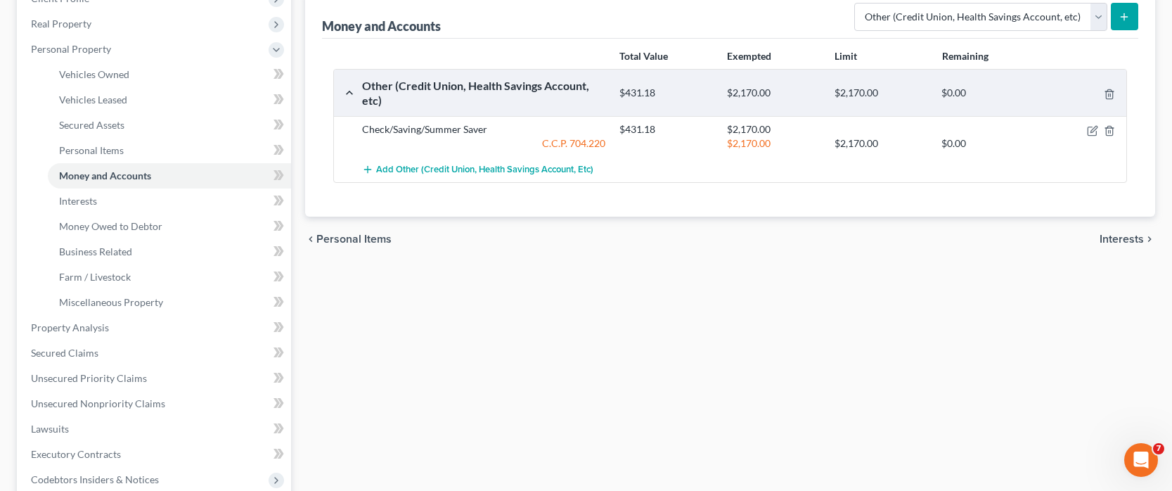
click at [1122, 241] on span "Interests" at bounding box center [1122, 238] width 44 height 11
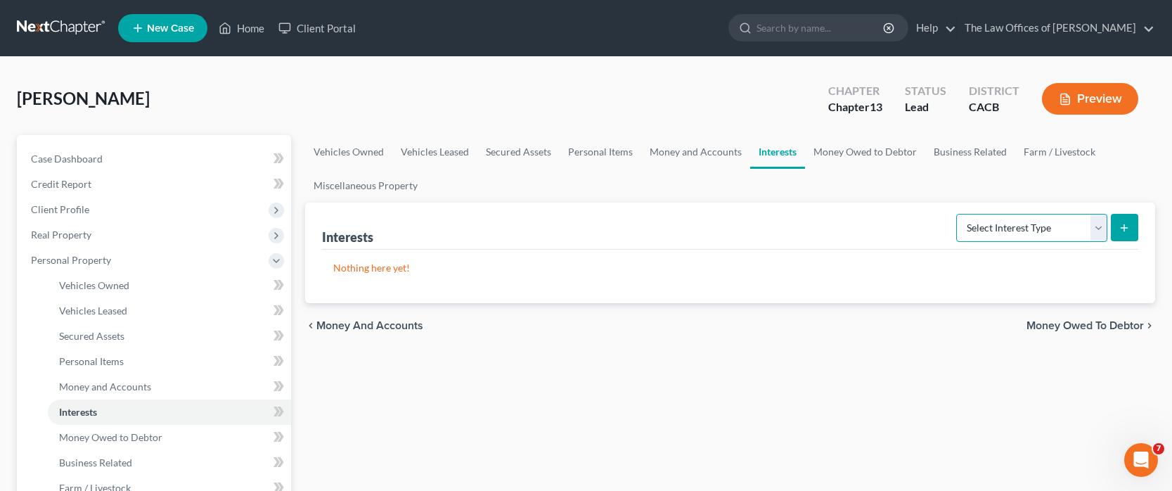
click at [1007, 231] on select "Select Interest Type 401K Annuity Bond Education IRA Government Bond Government…" at bounding box center [1031, 228] width 151 height 28
